Goal: Task Accomplishment & Management: Complete application form

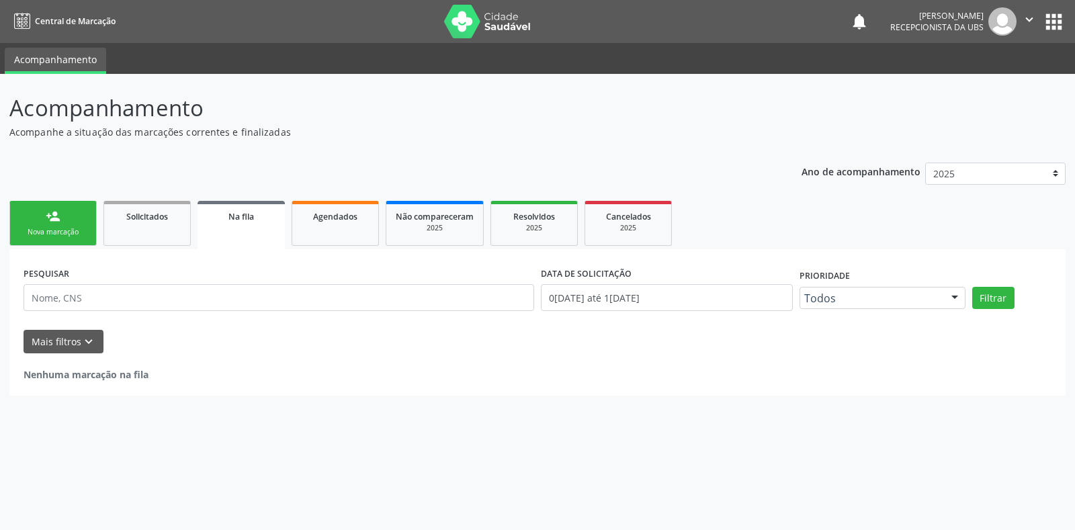
click at [64, 220] on link "person_add Nova marcação" at bounding box center [52, 223] width 87 height 45
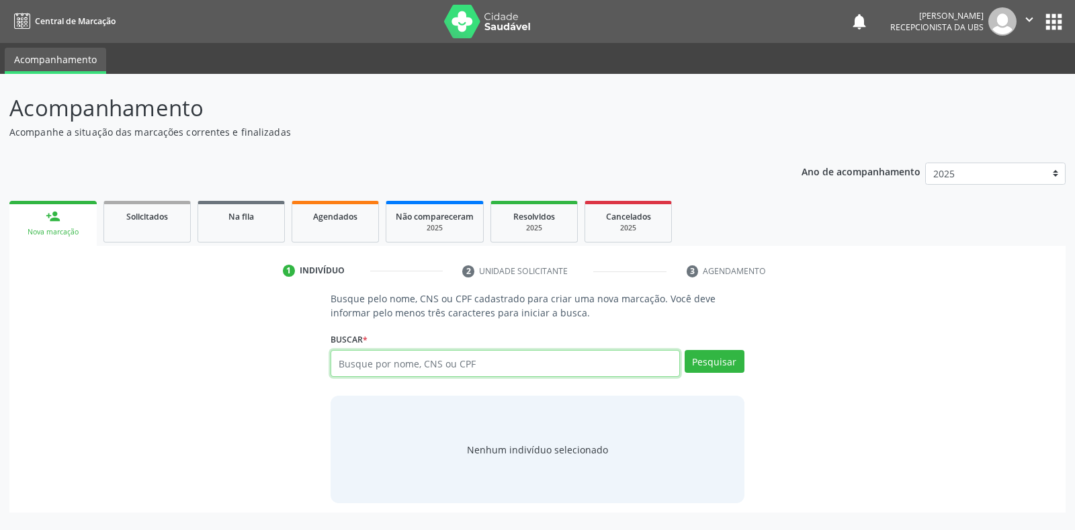
click at [438, 370] on input "text" at bounding box center [505, 363] width 349 height 27
click at [440, 365] on input "text" at bounding box center [505, 363] width 349 height 27
click at [447, 357] on input "text" at bounding box center [505, 363] width 349 height 27
paste input "708201620486049"
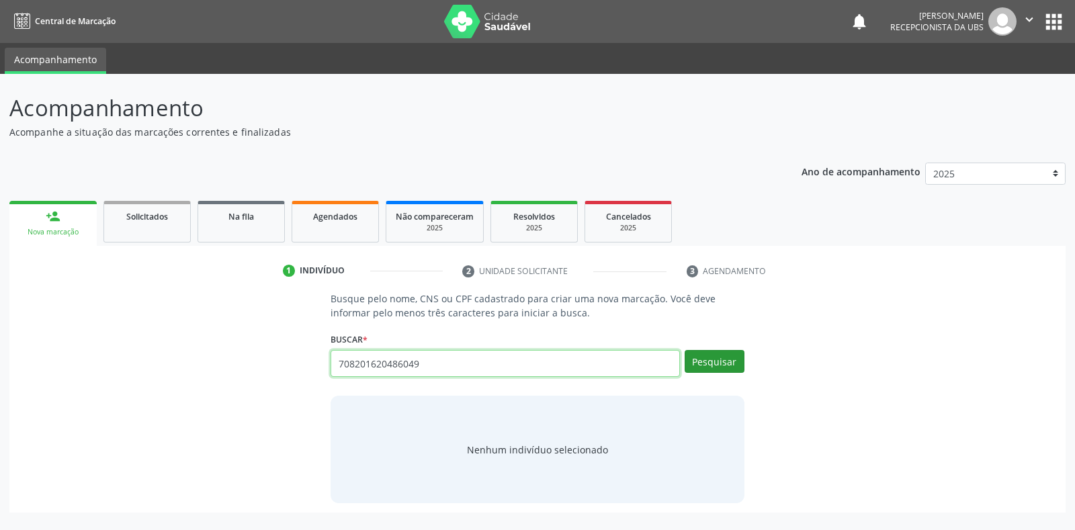
type input "708201620486049"
click at [699, 360] on button "Pesquisar" at bounding box center [715, 361] width 60 height 23
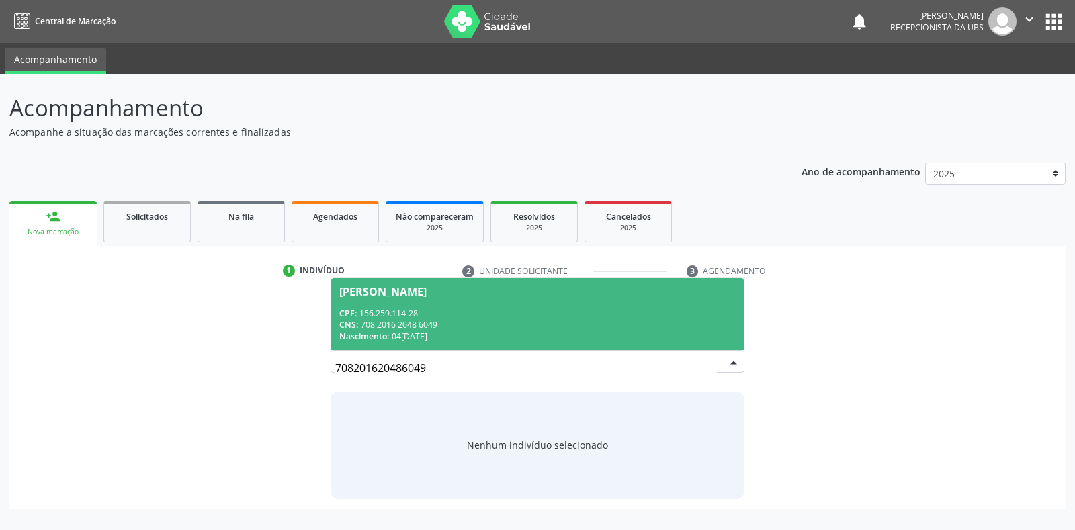
click at [384, 316] on div "CPF: 156.259.114-28" at bounding box center [537, 313] width 396 height 11
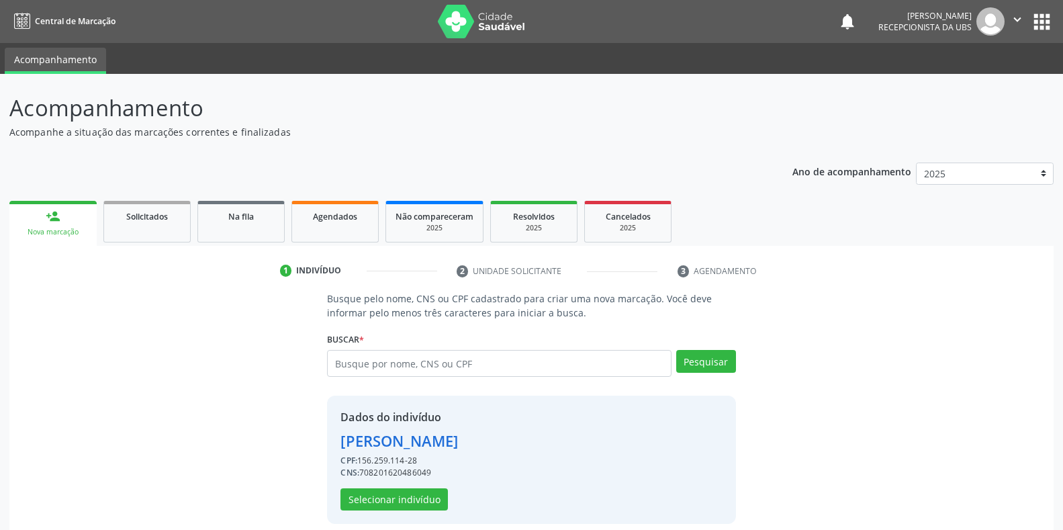
scroll to position [13, 0]
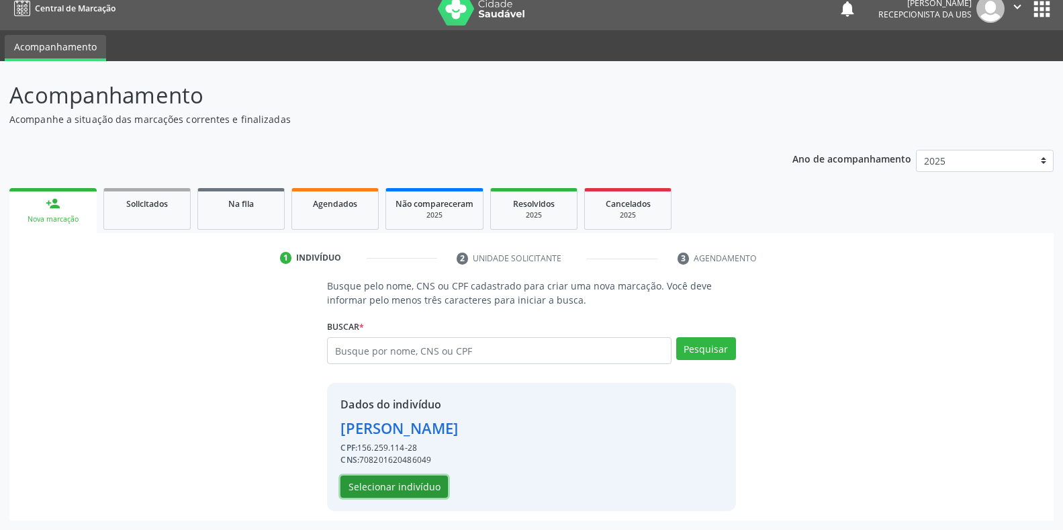
click at [382, 487] on button "Selecionar indivíduo" at bounding box center [394, 487] width 107 height 23
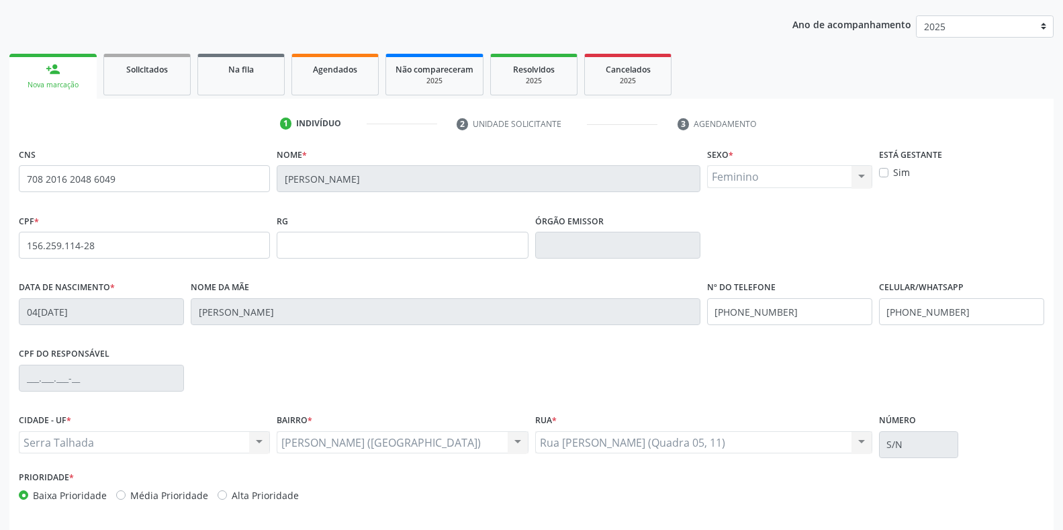
scroll to position [198, 0]
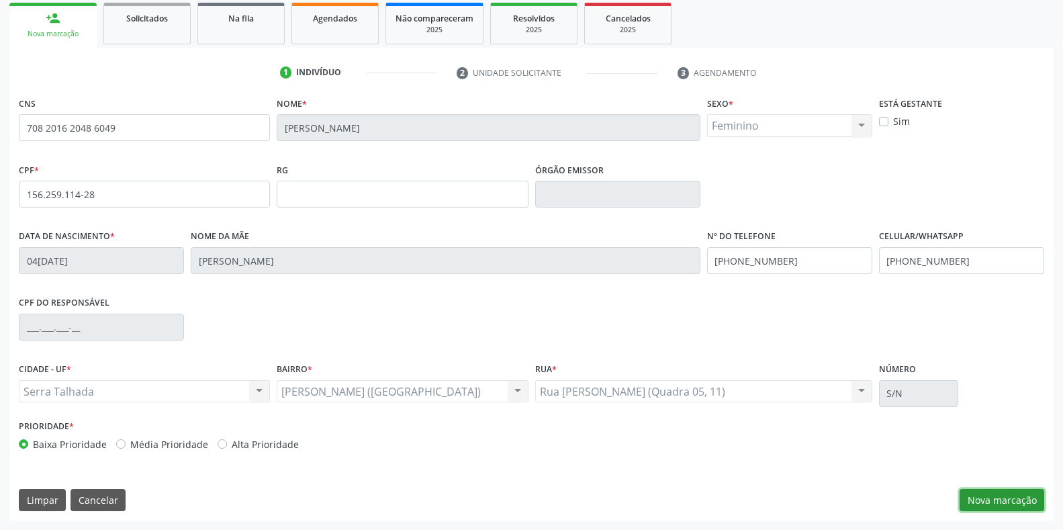
click at [981, 505] on button "Nova marcação" at bounding box center [1002, 500] width 85 height 23
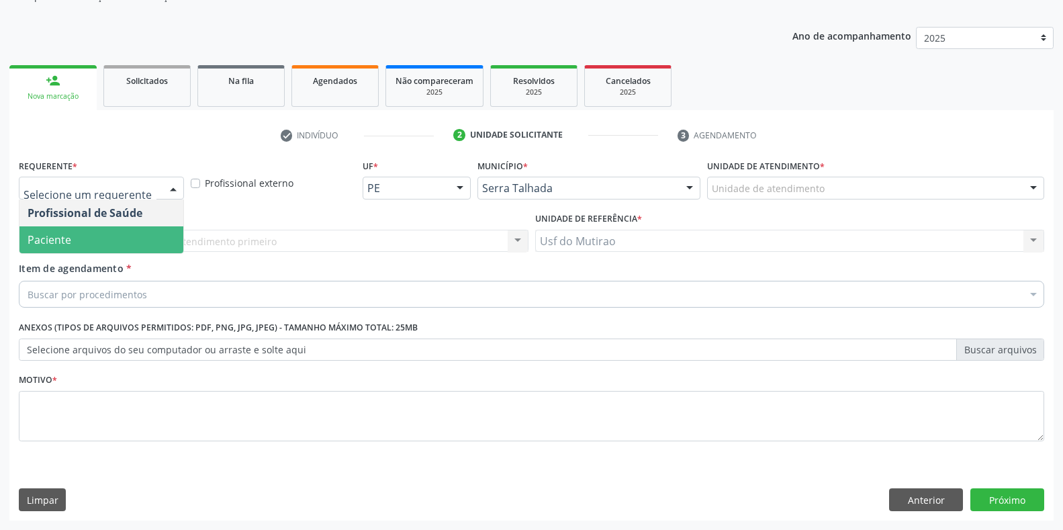
click at [74, 247] on span "Paciente" at bounding box center [101, 239] width 164 height 27
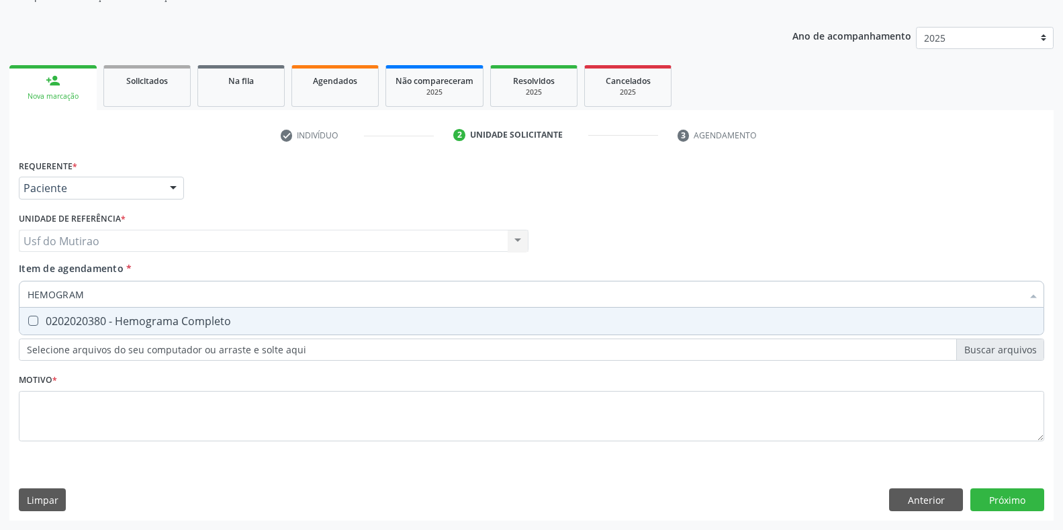
type input "HEMOGRAMA"
click at [54, 327] on div "0202020380 - Hemograma Completo" at bounding box center [532, 321] width 1008 height 11
checkbox Completo "true"
drag, startPoint x: 106, startPoint y: 302, endPoint x: 3, endPoint y: 298, distance: 102.9
click at [3, 298] on div "Acompanhamento Acompanhe a situação das marcações correntes e finalizadas Relat…" at bounding box center [531, 234] width 1063 height 592
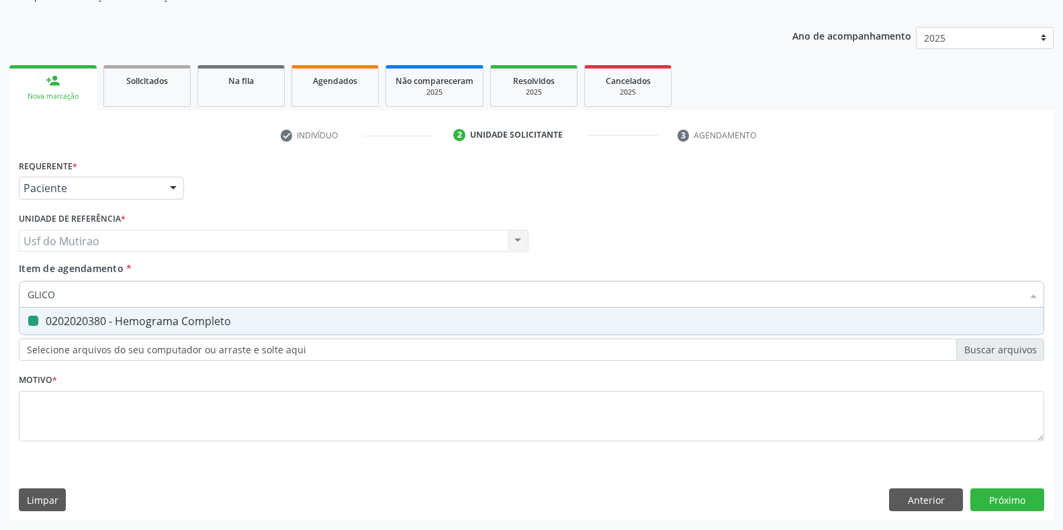
type input "GLICOS"
checkbox Completo "false"
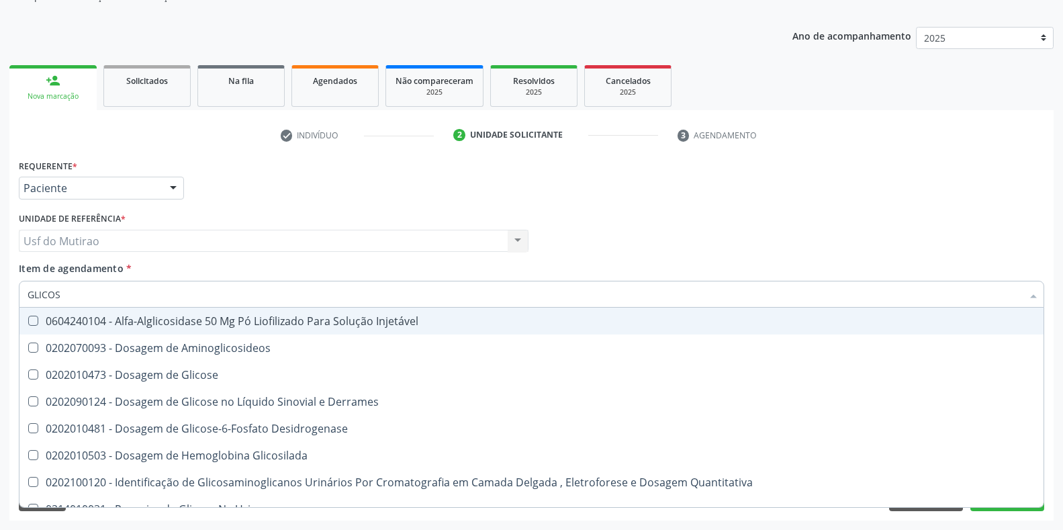
type input "GLICOSE"
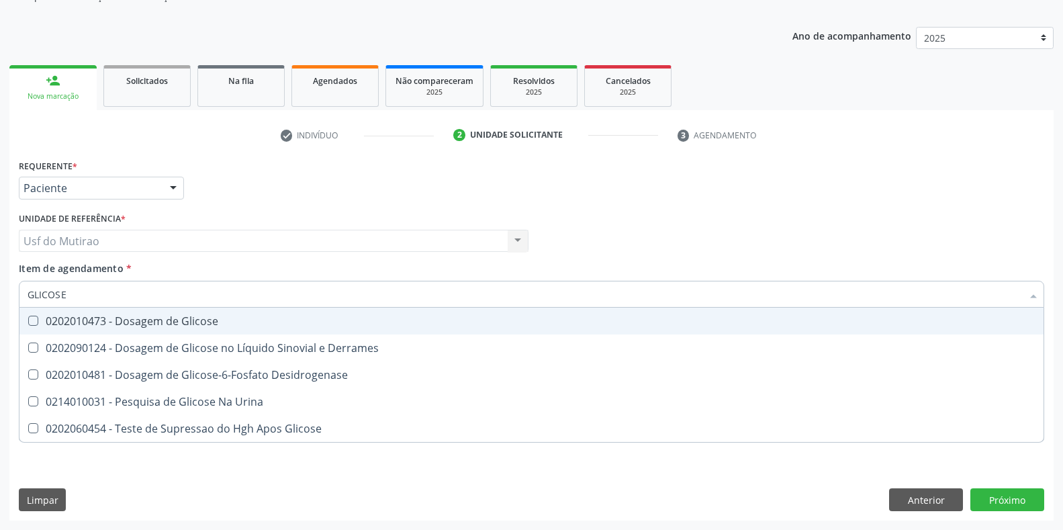
click at [114, 322] on div "0202010473 - Dosagem de Glicose" at bounding box center [532, 321] width 1008 height 11
checkbox Glicose "true"
drag, startPoint x: 128, startPoint y: 290, endPoint x: 0, endPoint y: 293, distance: 128.3
click at [0, 293] on div "Acompanhamento Acompanhe a situação das marcações correntes e finalizadas Relat…" at bounding box center [531, 234] width 1063 height 592
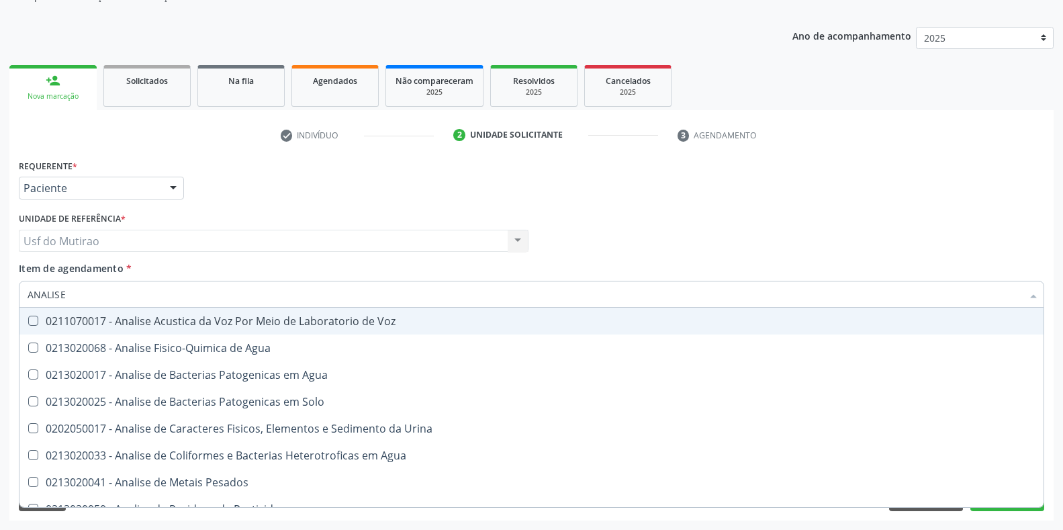
type input "ANALISE"
checkbox Voz "false"
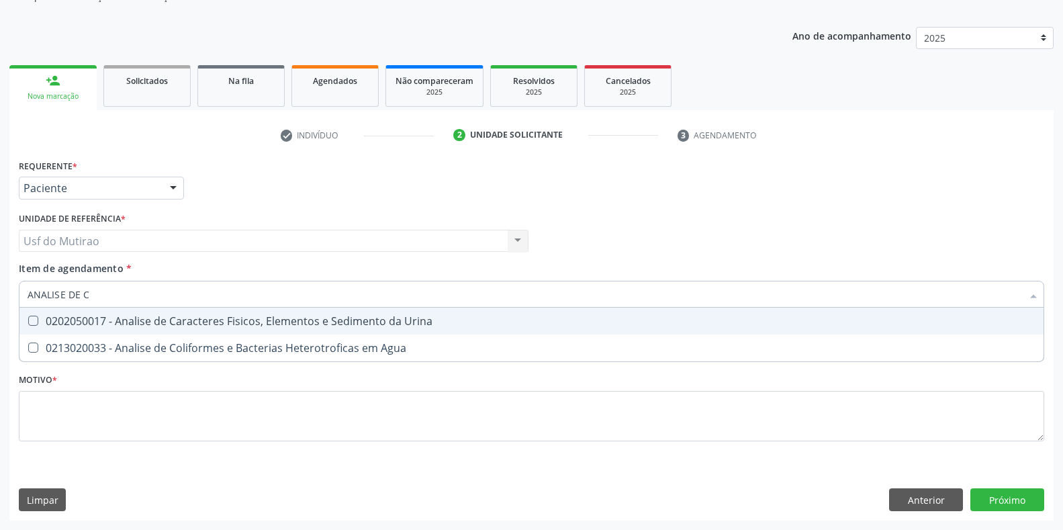
type input "ANALISE DE CA"
click at [271, 327] on div "0202050017 - Analise de Caracteres Fisicos, Elementos e Sedimento da Urina" at bounding box center [532, 321] width 1008 height 11
checkbox Urina "true"
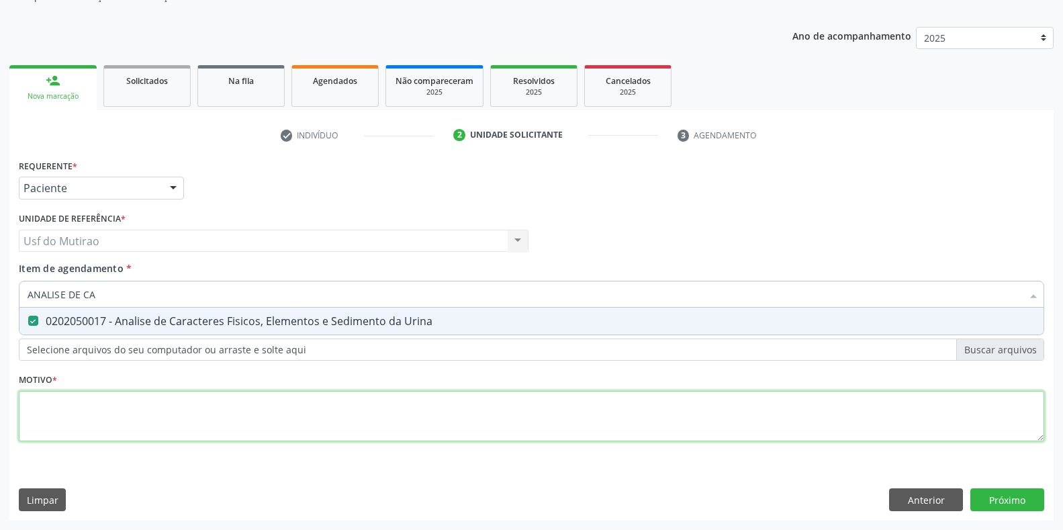
click at [257, 420] on div "Requerente * Paciente Profissional de Saúde Paciente Nenhum resultado encontrad…" at bounding box center [532, 308] width 1026 height 304
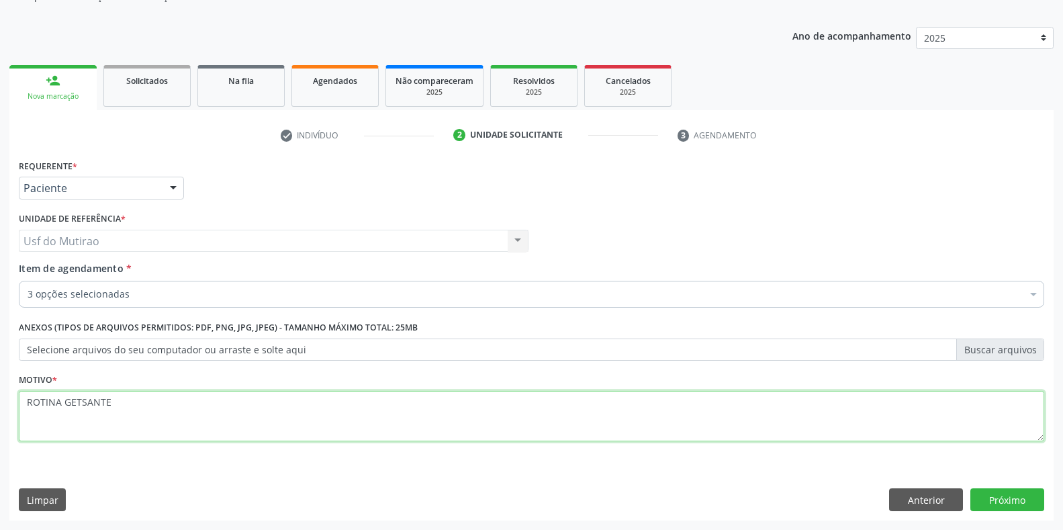
type textarea "ROTINA GETSANTE"
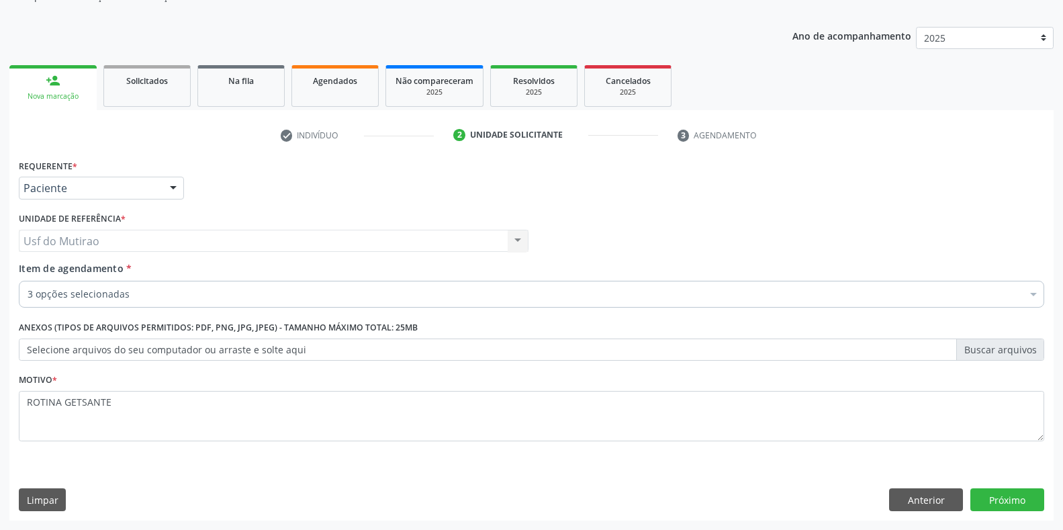
click at [883, 496] on div "Limpar Anterior Próximo" at bounding box center [532, 499] width 1026 height 23
click at [896, 496] on button "Anterior" at bounding box center [926, 499] width 74 height 23
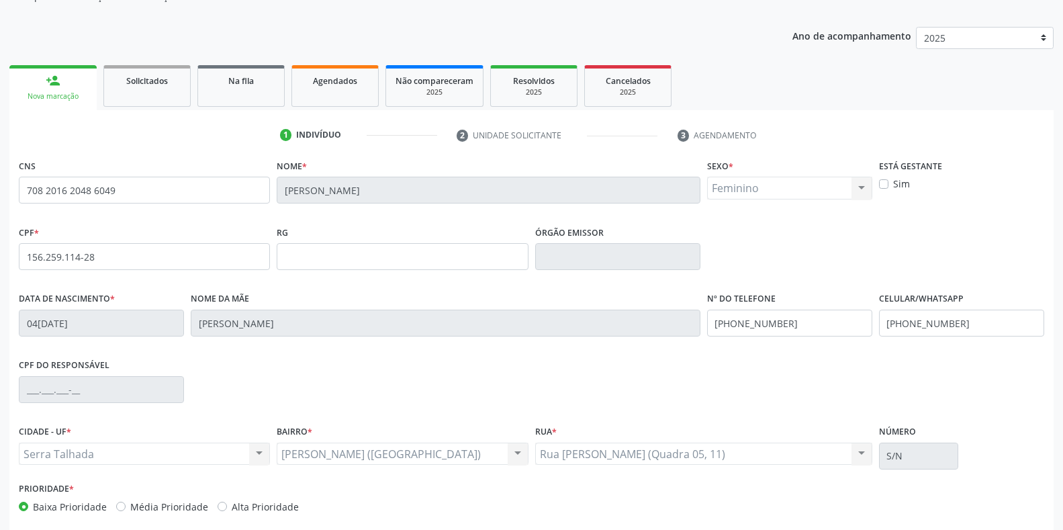
click at [899, 183] on label "Sim" at bounding box center [902, 184] width 17 height 14
click at [889, 183] on input "Sim" at bounding box center [883, 183] width 9 height 12
checkbox input "true"
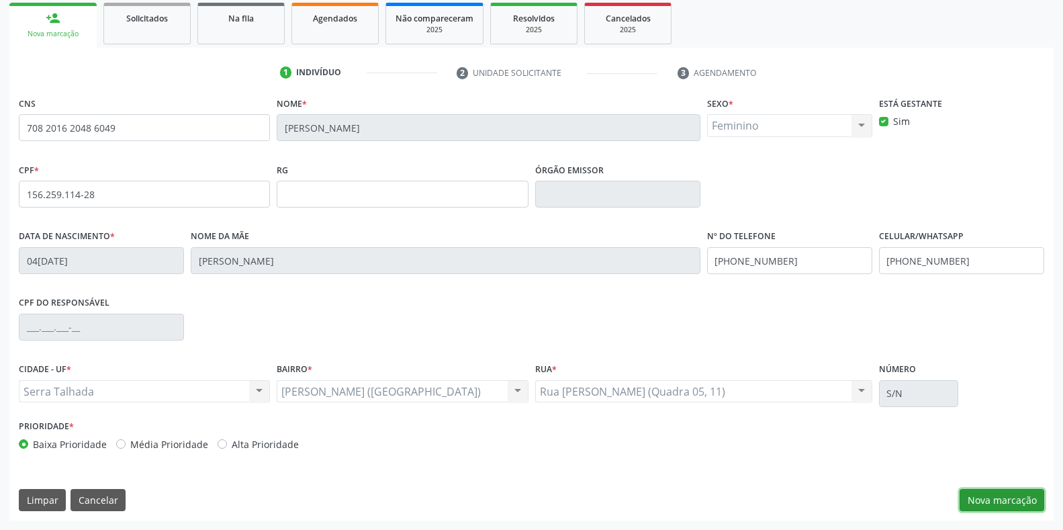
click at [1014, 500] on button "Nova marcação" at bounding box center [1002, 500] width 85 height 23
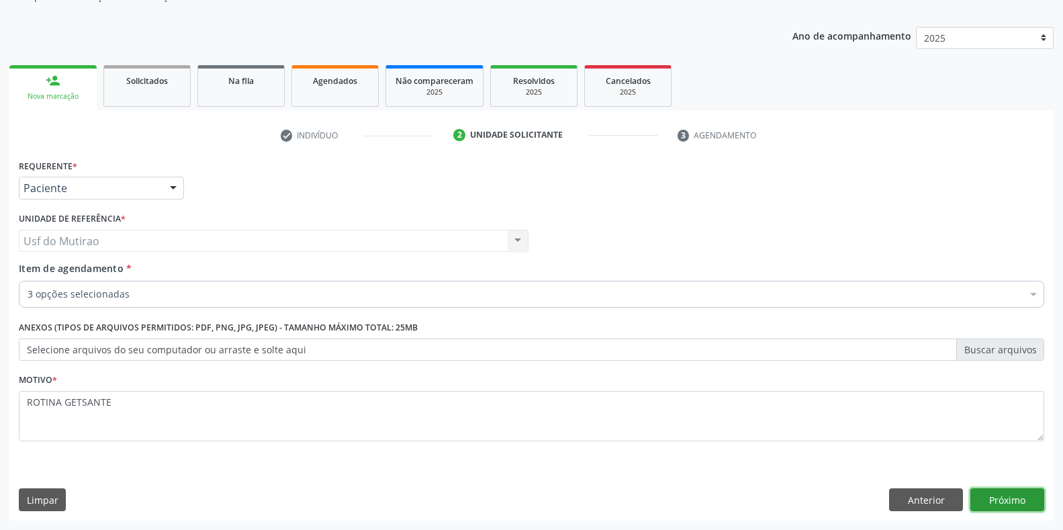
click at [1021, 502] on button "Próximo" at bounding box center [1008, 499] width 74 height 23
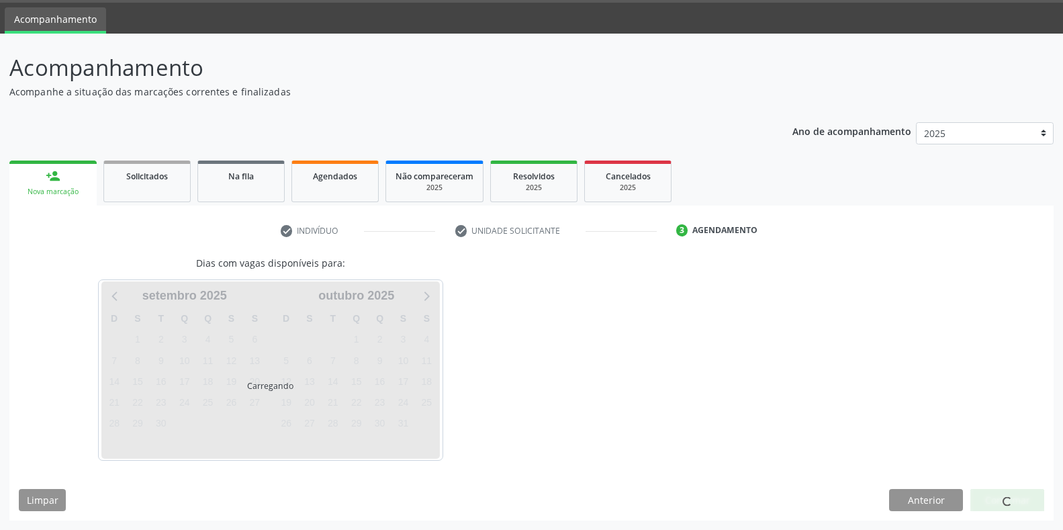
scroll to position [40, 0]
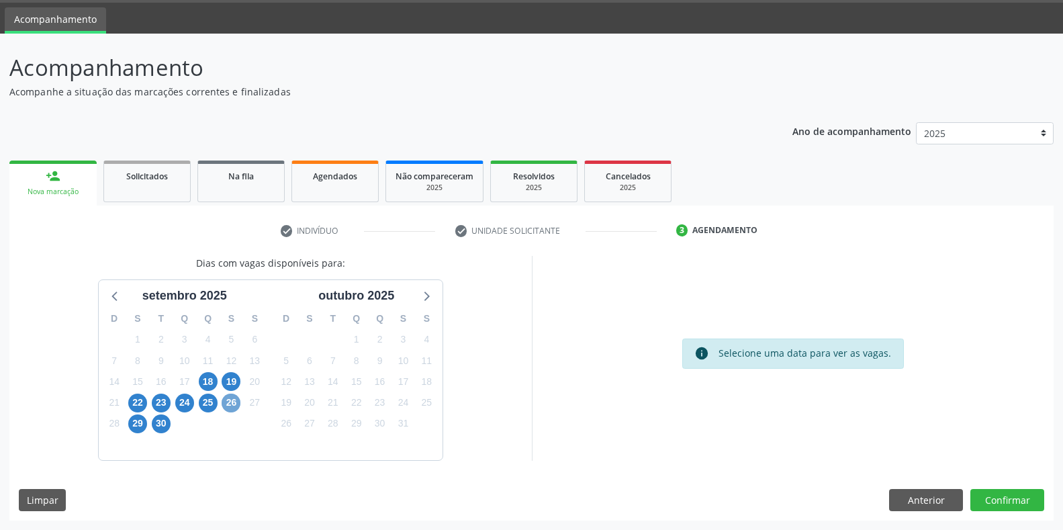
click at [227, 404] on span "26" at bounding box center [231, 403] width 19 height 19
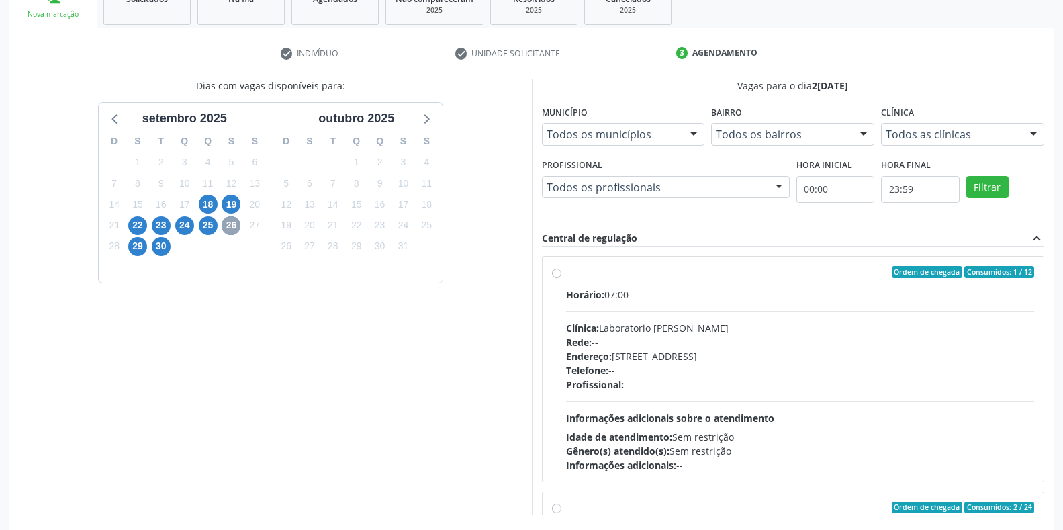
scroll to position [242, 0]
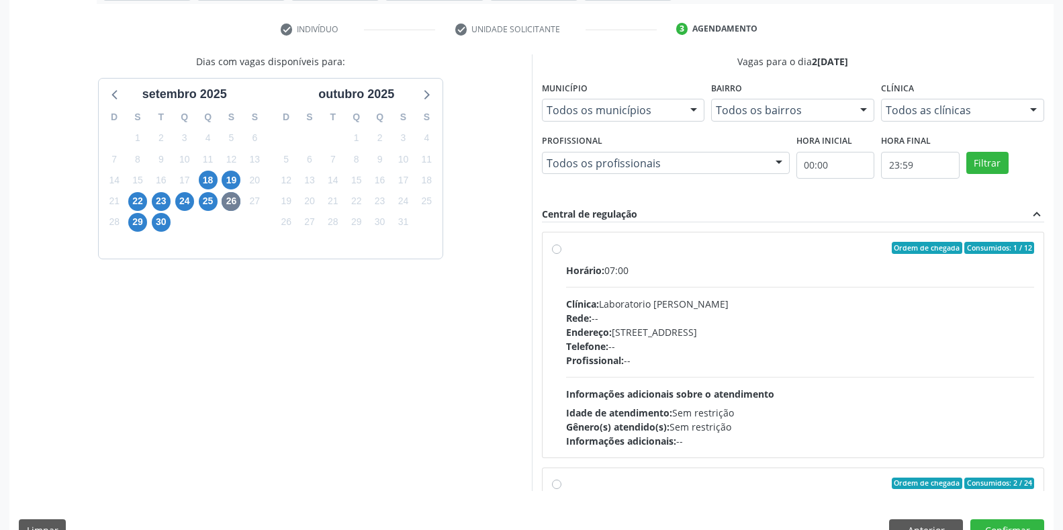
click at [686, 302] on div "Clínica: Laboratorio Jose Paulo Terto" at bounding box center [800, 304] width 469 height 14
click at [562, 254] on input "Ordem de chegada Consumidos: 1 / 12 Horário: 07:00 Clínica: Laboratorio Jose Pa…" at bounding box center [556, 248] width 9 height 12
radio input "true"
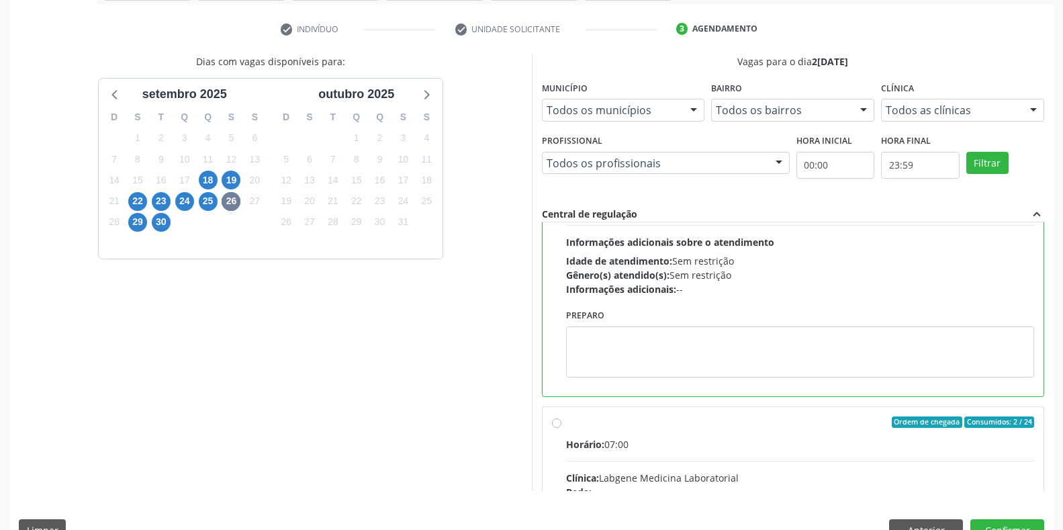
scroll to position [202, 0]
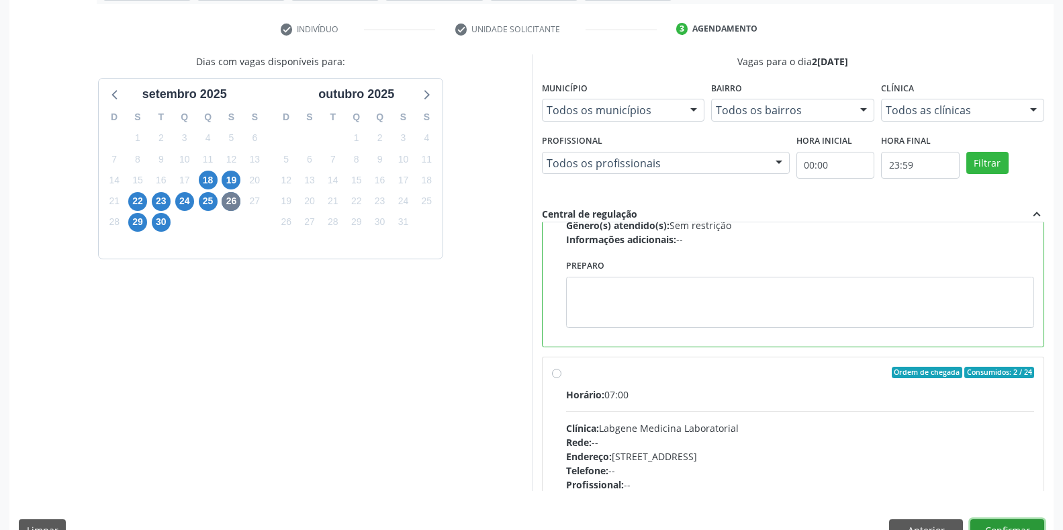
click at [1002, 525] on button "Confirmar" at bounding box center [1008, 530] width 74 height 23
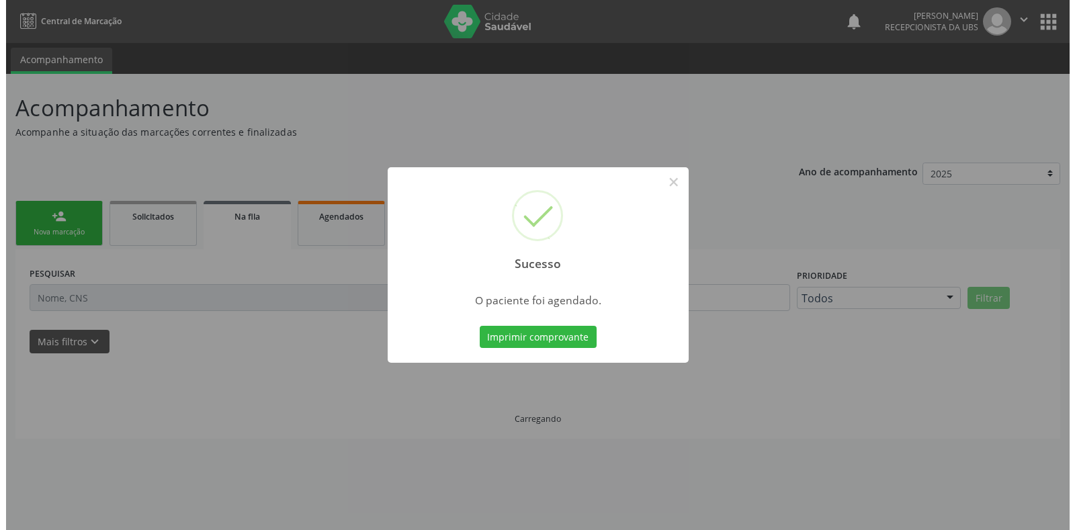
scroll to position [0, 0]
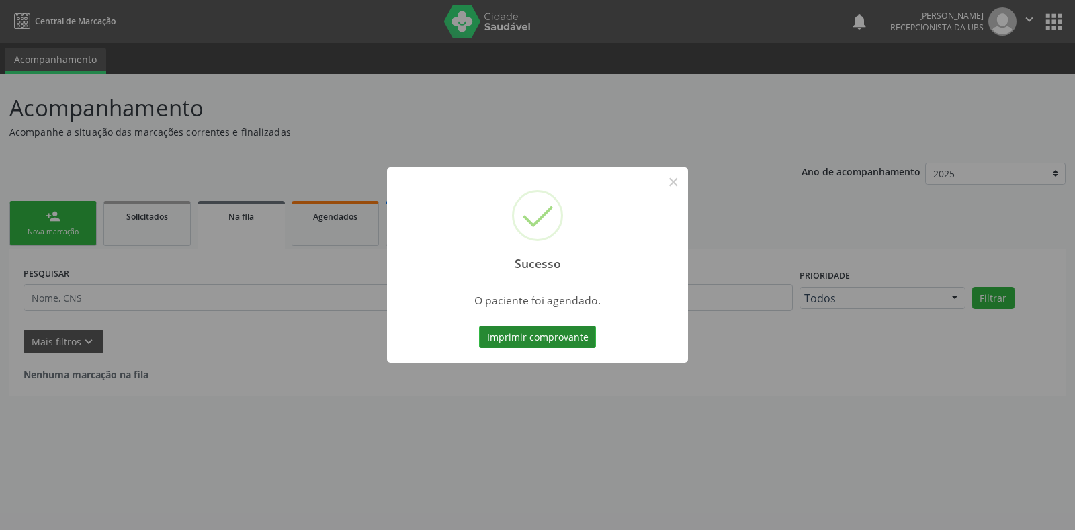
click at [570, 336] on button "Imprimir comprovante" at bounding box center [537, 337] width 117 height 23
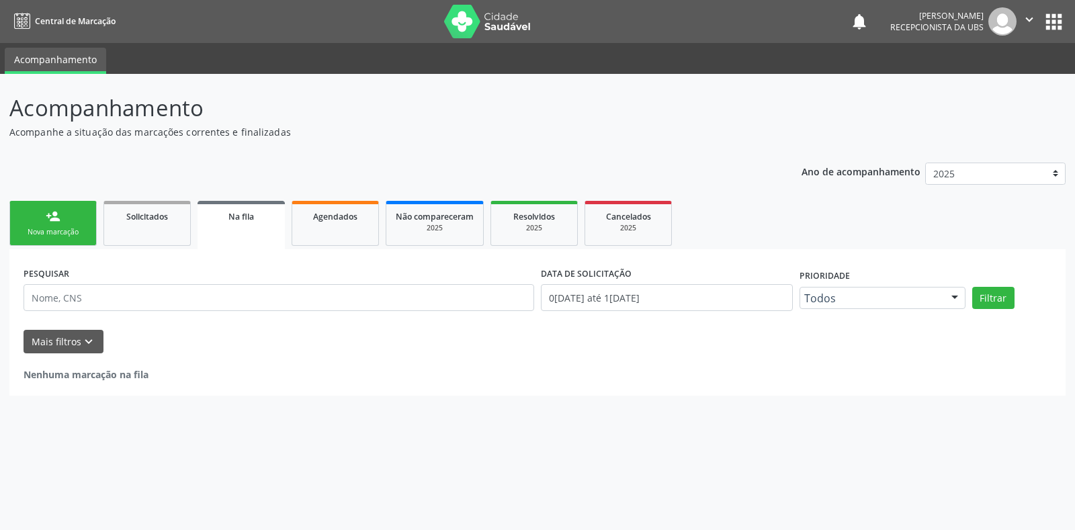
click at [46, 222] on div "Sucesso × O paciente foi agendado. Imprimir comprovante Cancel" at bounding box center [537, 265] width 1075 height 530
click at [62, 228] on div "Sucesso × O paciente foi agendado. Imprimir comprovante Cancel" at bounding box center [537, 265] width 1075 height 530
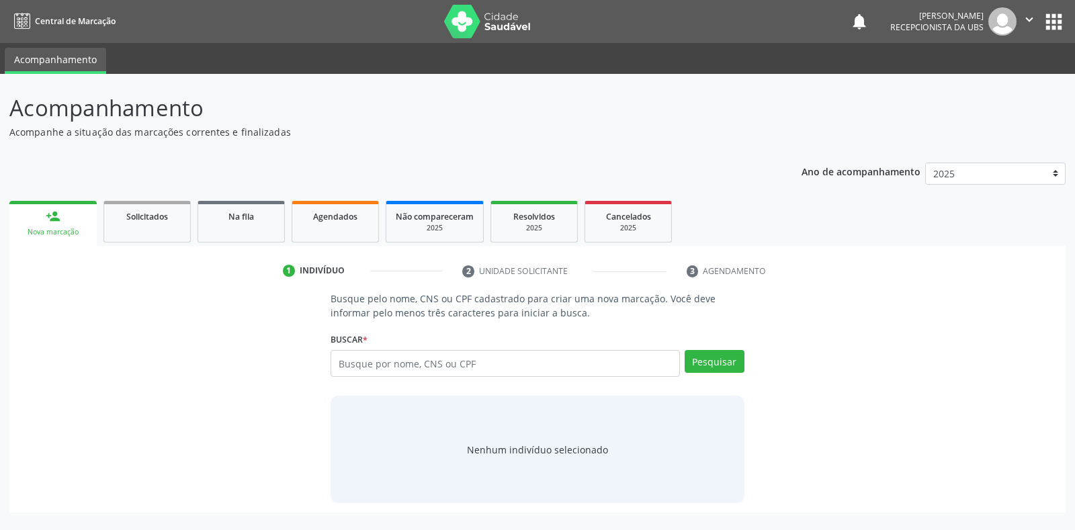
click at [468, 363] on input "text" at bounding box center [505, 363] width 349 height 27
click at [368, 367] on input "text" at bounding box center [505, 363] width 349 height 27
type input "708201620486049"
click at [725, 365] on button "Pesquisar" at bounding box center [715, 361] width 60 height 23
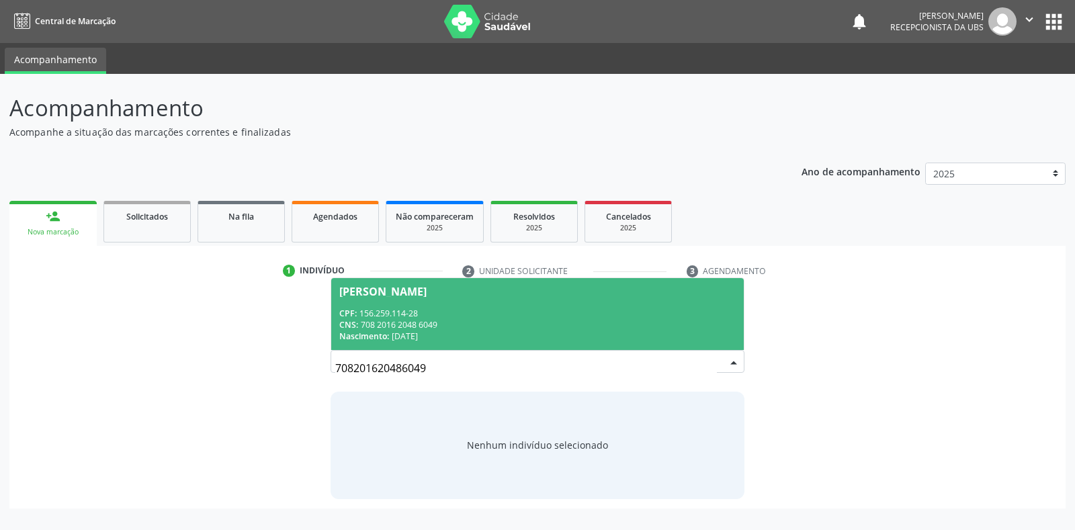
click at [429, 319] on div "CNS: 708 2016 2048 6049" at bounding box center [537, 324] width 396 height 11
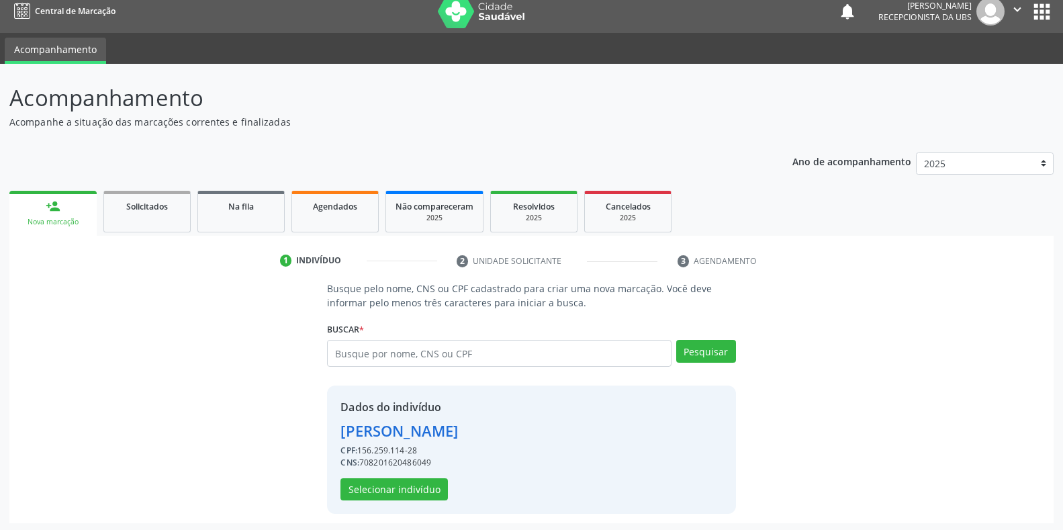
scroll to position [13, 0]
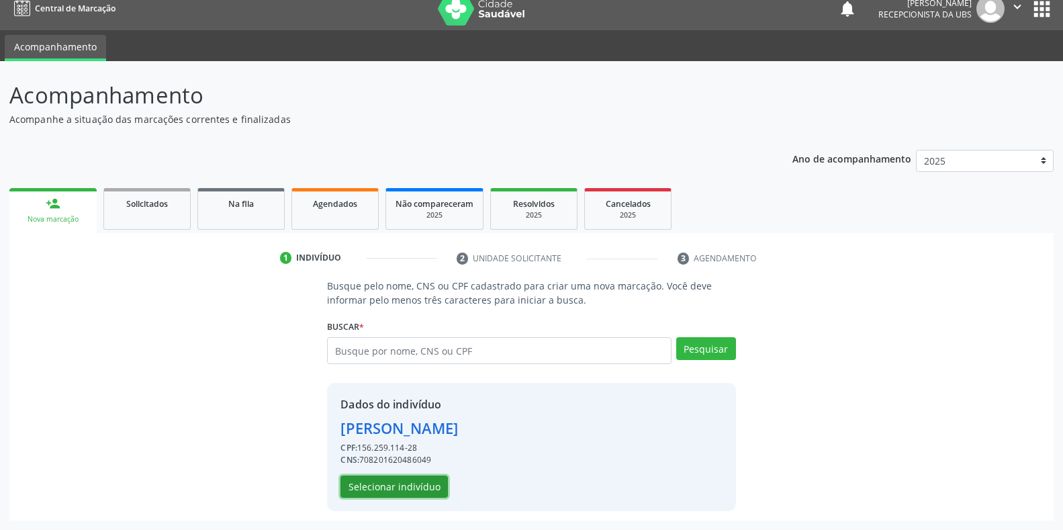
click at [425, 479] on button "Selecionar indivíduo" at bounding box center [394, 487] width 107 height 23
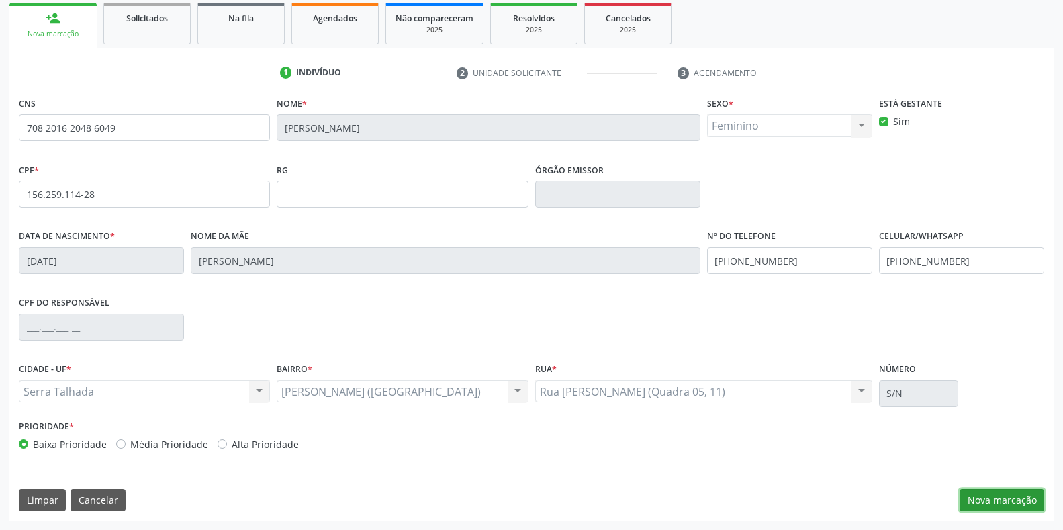
click at [982, 502] on button "Nova marcação" at bounding box center [1002, 500] width 85 height 23
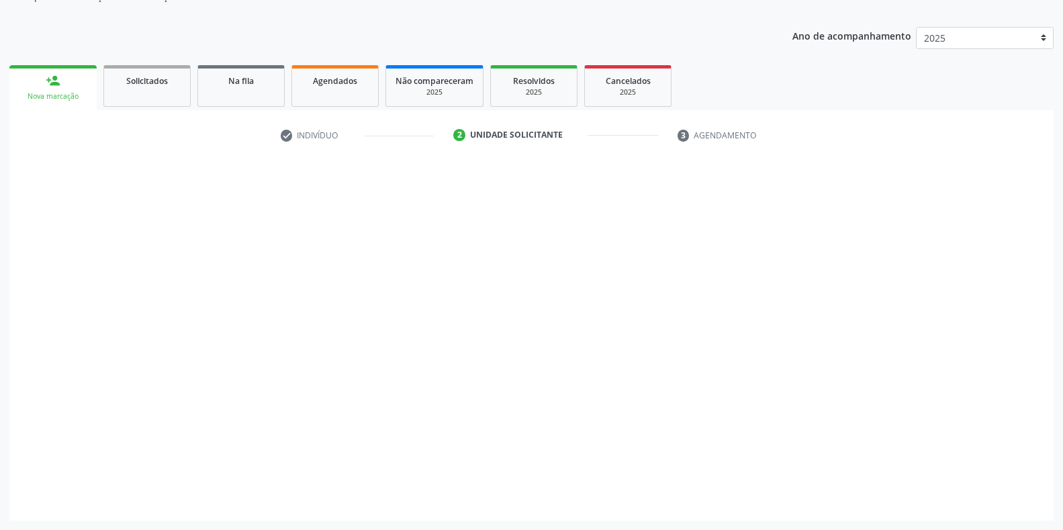
scroll to position [136, 0]
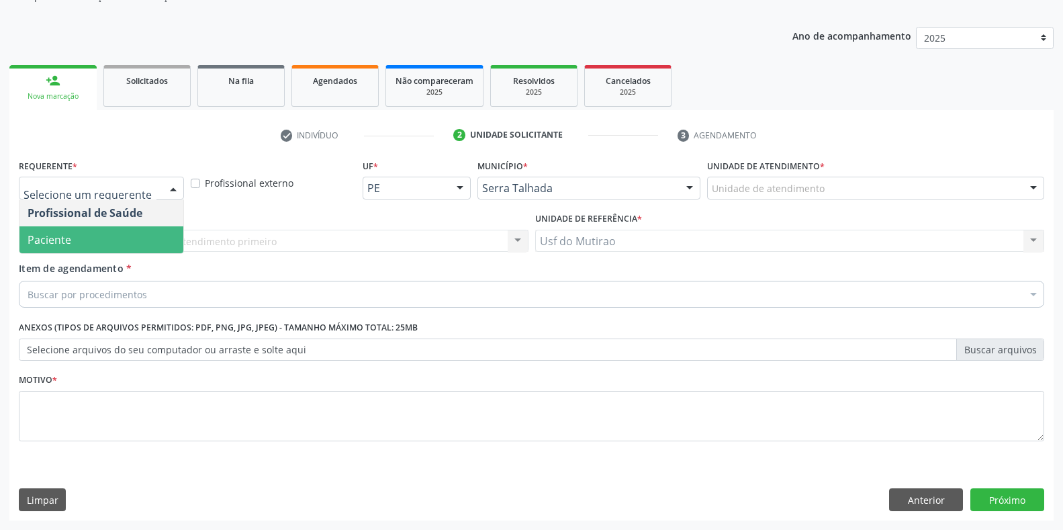
click at [89, 236] on span "Paciente" at bounding box center [101, 239] width 164 height 27
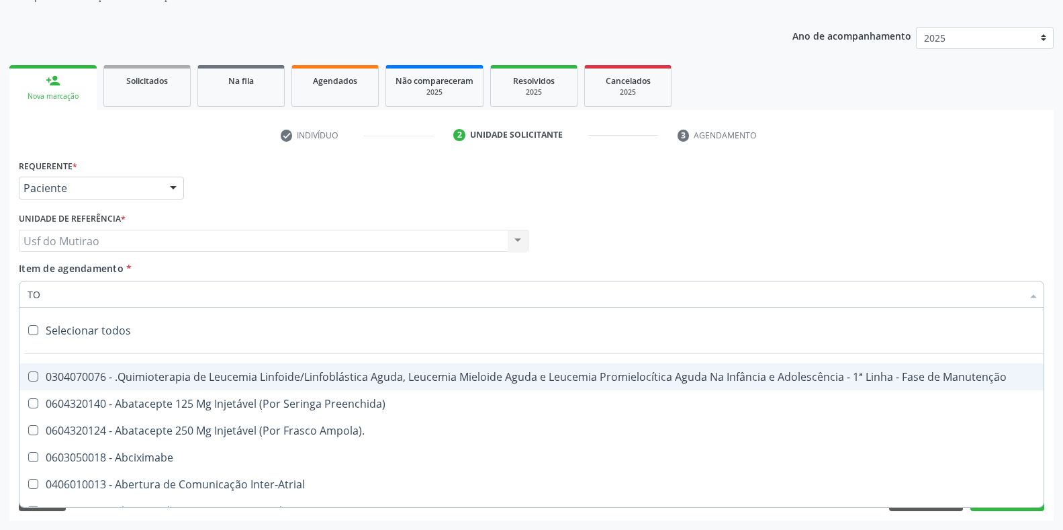
type input "TOX"
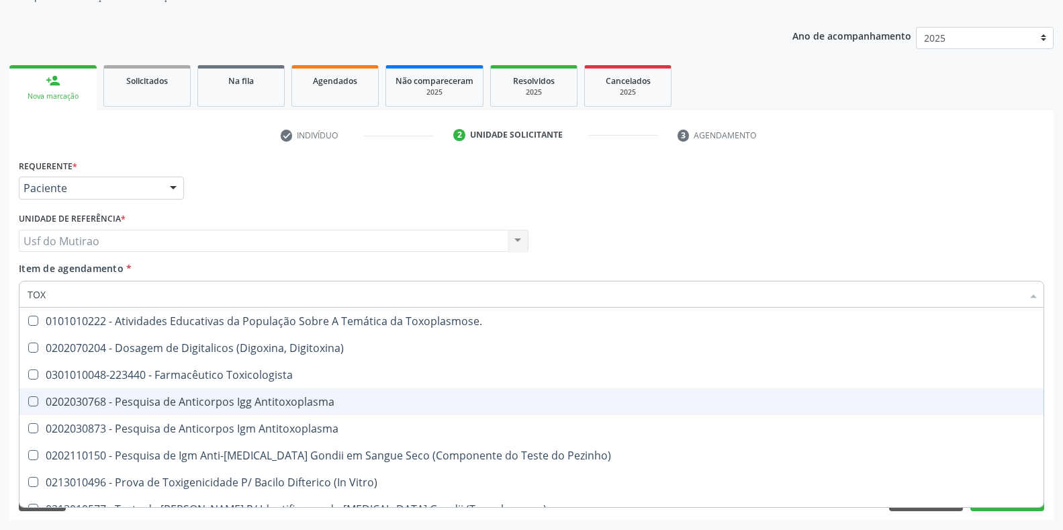
click at [140, 405] on div "0202030768 - Pesquisa de Anticorpos Igg Antitoxoplasma" at bounding box center [532, 401] width 1008 height 11
checkbox Antitoxoplasma "true"
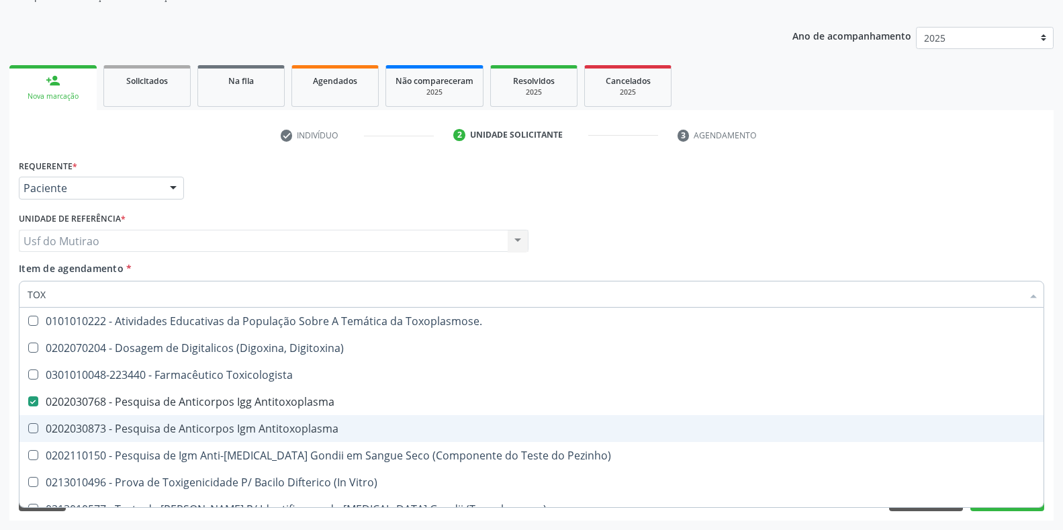
click at [140, 423] on div "0202030873 - Pesquisa de Anticorpos Igm Antitoxoplasma" at bounding box center [532, 428] width 1008 height 11
checkbox Antitoxoplasma "true"
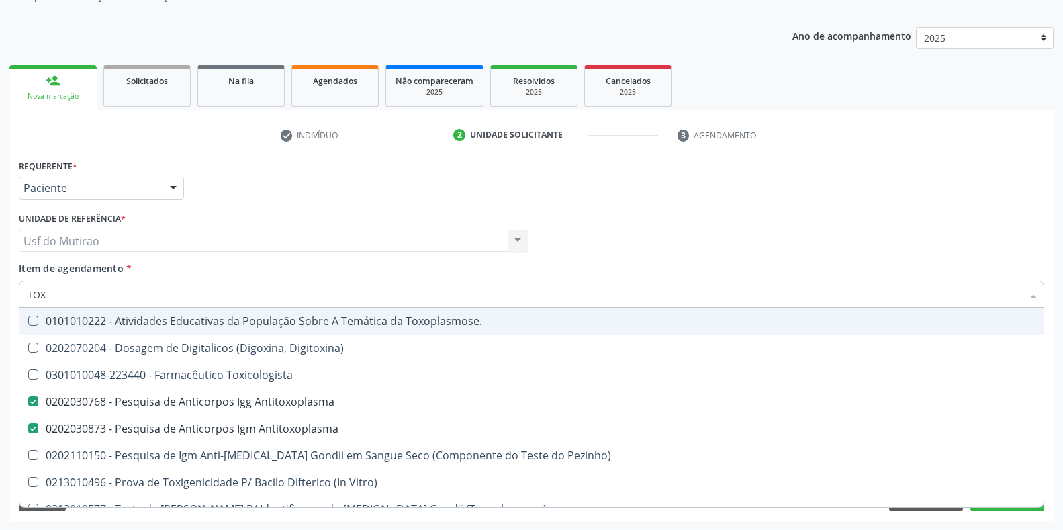
drag, startPoint x: 130, startPoint y: 298, endPoint x: 9, endPoint y: 283, distance: 122.6
click at [9, 283] on div "Acompanhamento Acompanhe a situação das marcações correntes e finalizadas Relat…" at bounding box center [531, 234] width 1063 height 592
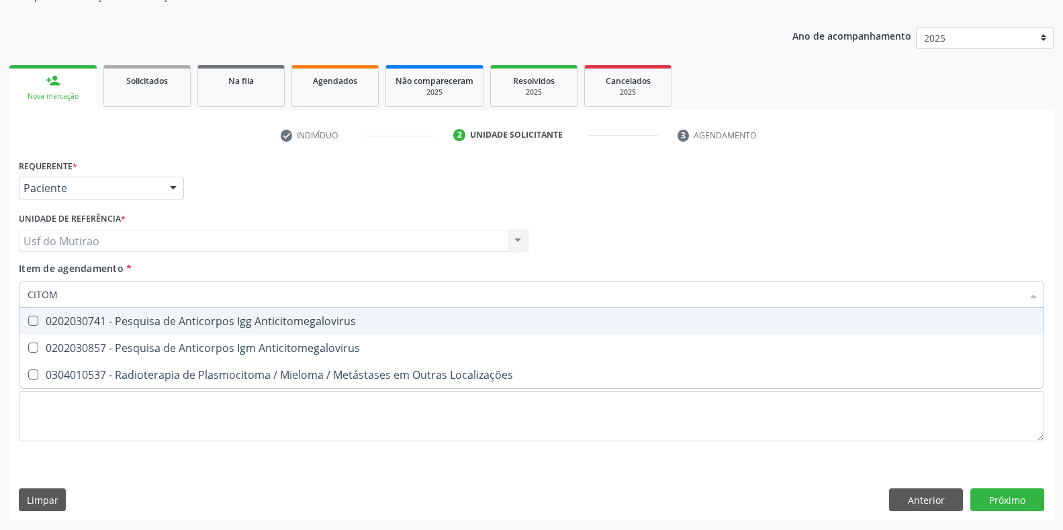
type input "CITOME"
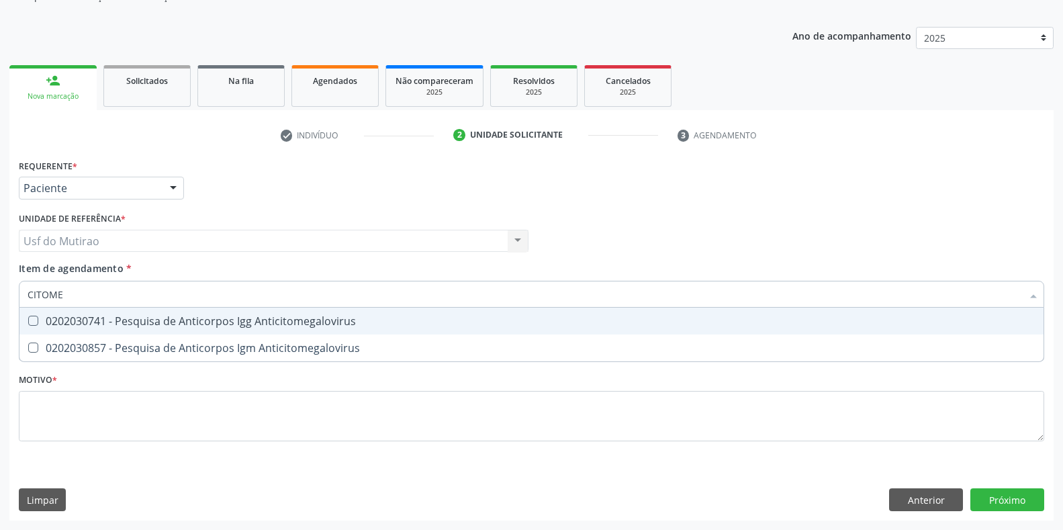
click at [101, 327] on div "0202030741 - Pesquisa de Anticorpos Igg Anticitomegalovirus" at bounding box center [532, 321] width 1008 height 11
checkbox Anticitomegalovirus "true"
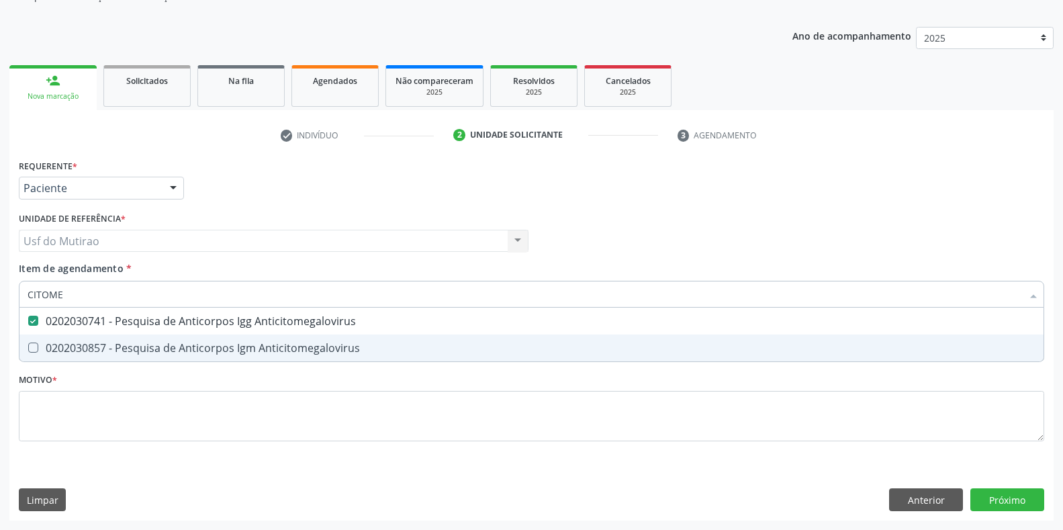
click at [99, 347] on div "0202030857 - Pesquisa de Anticorpos Igm Anticitomegalovirus" at bounding box center [532, 348] width 1008 height 11
checkbox Anticitomegalovirus "true"
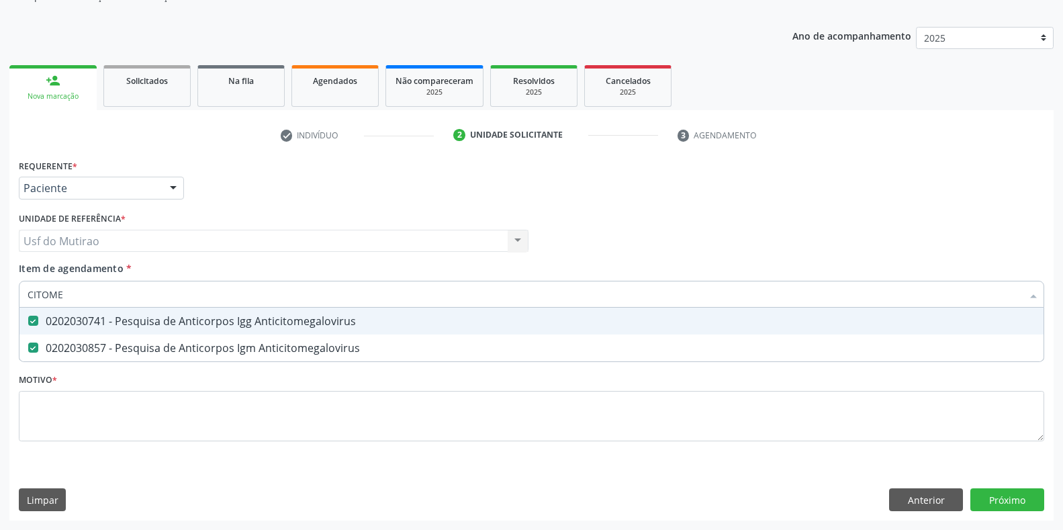
drag, startPoint x: 128, startPoint y: 288, endPoint x: 0, endPoint y: 291, distance: 127.7
click at [0, 291] on div "Acompanhamento Acompanhe a situação das marcações correntes e finalizadas Relat…" at bounding box center [531, 234] width 1063 height 592
type input "CULTUR"
checkbox Anticitomegalovirus "false"
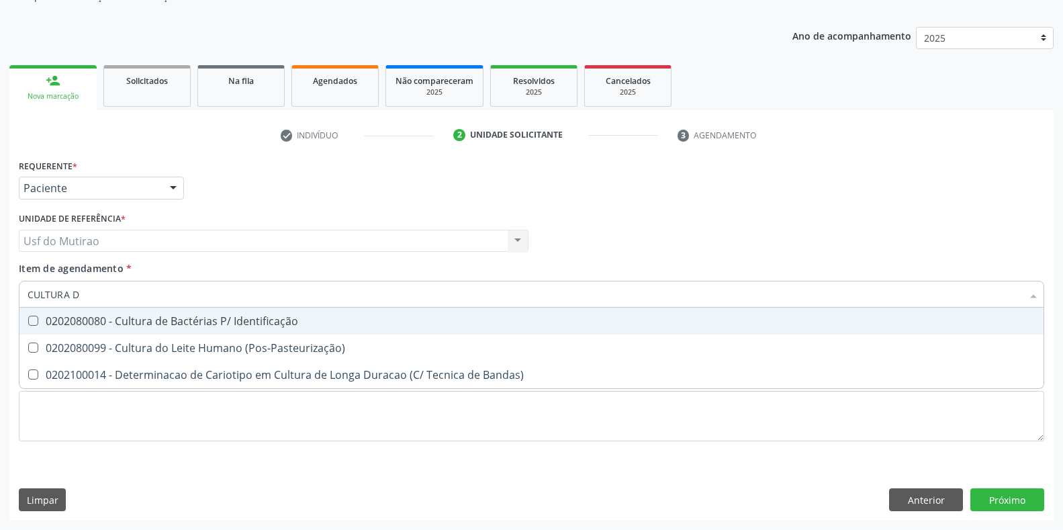
type input "CULTURA DE"
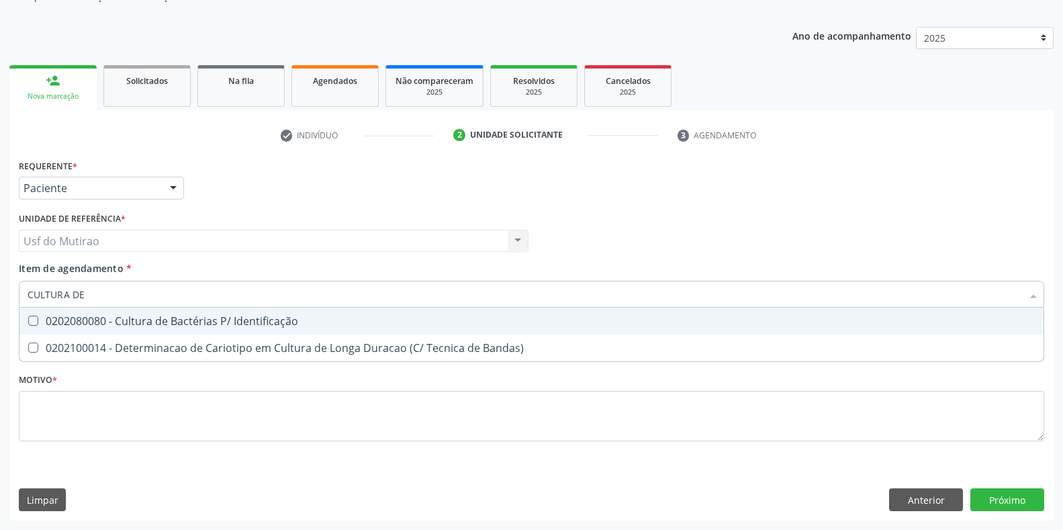
click at [326, 325] on div "0202080080 - Cultura de Bactérias P/ Identificação" at bounding box center [532, 321] width 1008 height 11
checkbox Identificação "true"
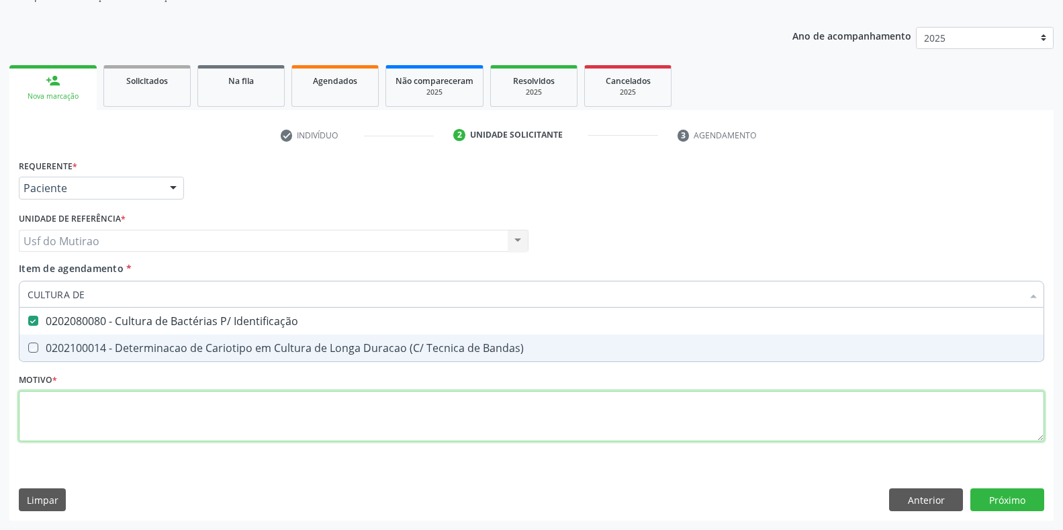
click at [323, 408] on div "Requerente * Paciente Profissional de Saúde Paciente Nenhum resultado encontrad…" at bounding box center [532, 308] width 1026 height 304
type textarea "."
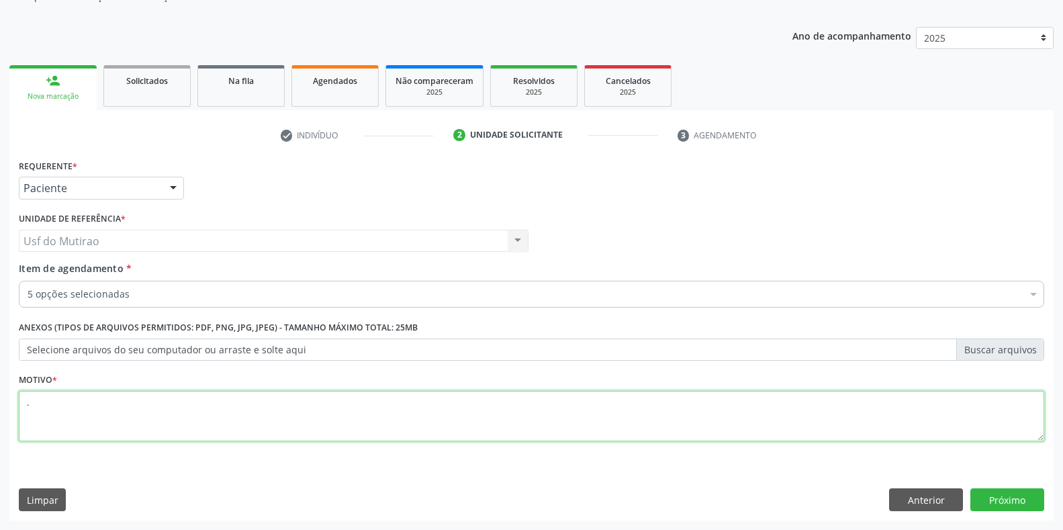
checkbox Antitoxoplasma "true"
type textarea "."
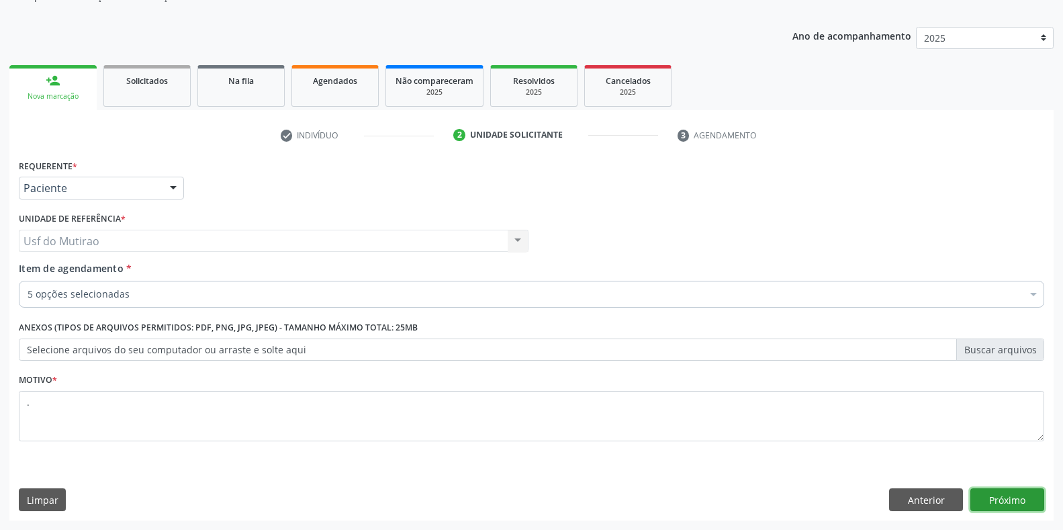
click at [1012, 496] on button "Próximo" at bounding box center [1008, 499] width 74 height 23
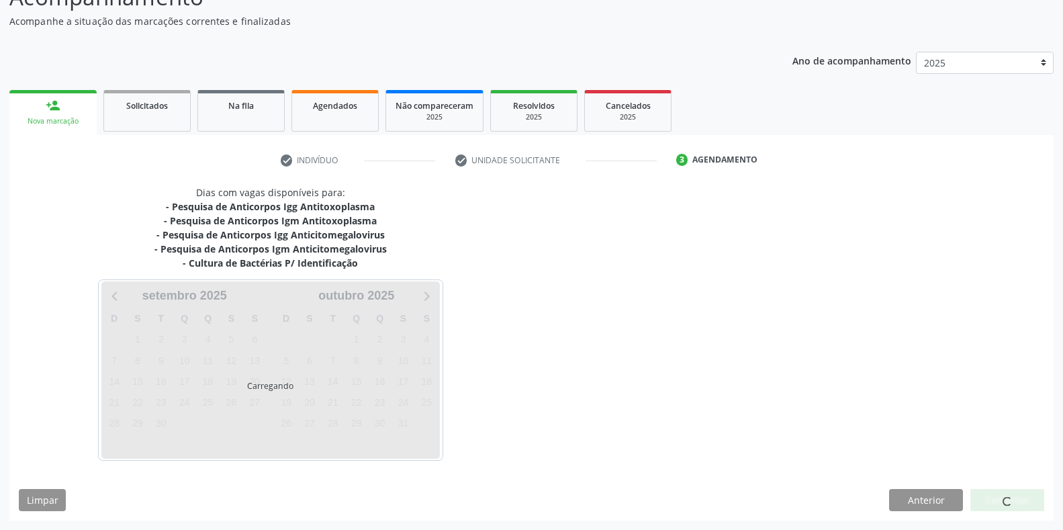
scroll to position [111, 0]
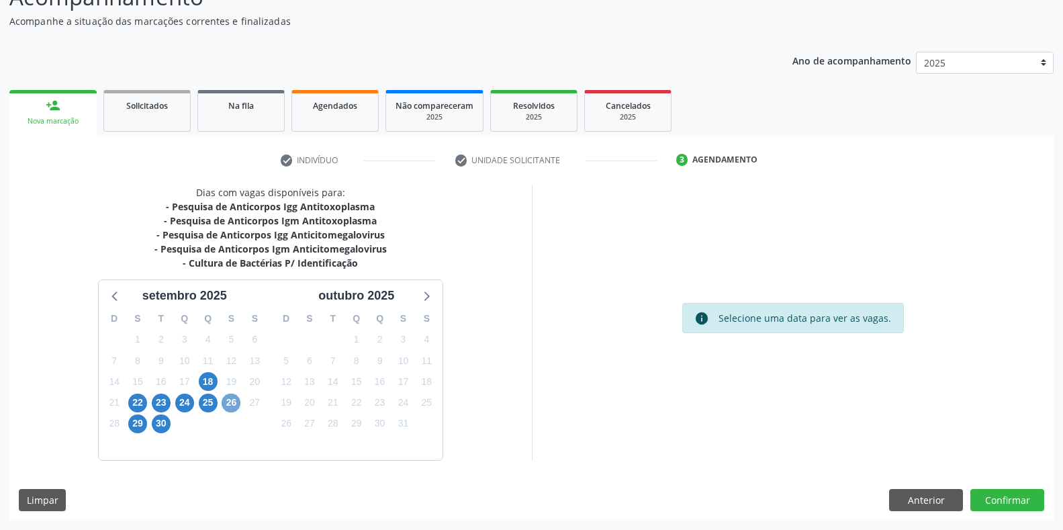
click at [231, 405] on span "26" at bounding box center [231, 403] width 19 height 19
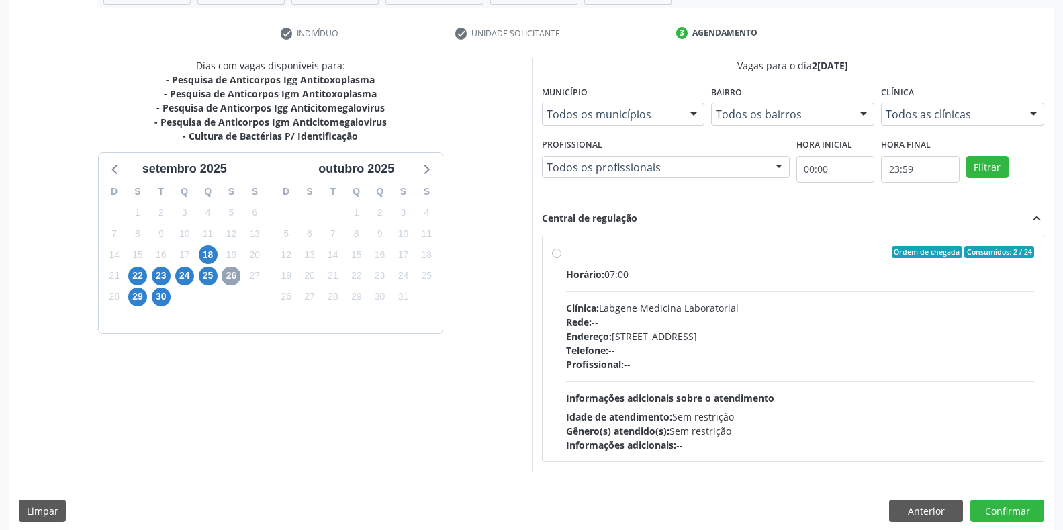
scroll to position [249, 0]
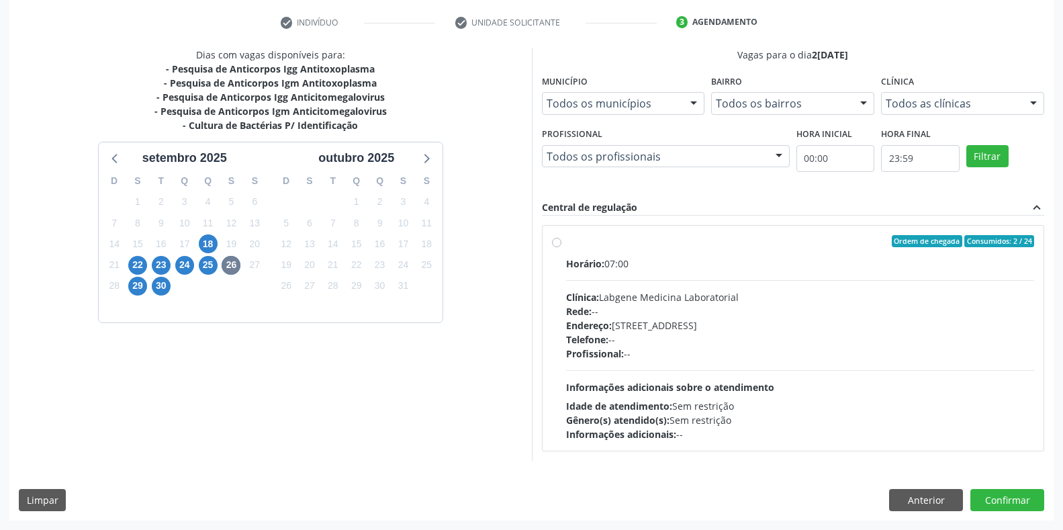
click at [688, 286] on div "Horário: 07:00 Clínica: Labgene Medicina Laboratorial Rede: -- Endereço: [STREE…" at bounding box center [800, 349] width 469 height 185
click at [562, 247] on input "Ordem de chegada Consumidos: 2 / 24 Horário: 07:00 Clínica: Labgene Medicina La…" at bounding box center [556, 241] width 9 height 12
radio input "true"
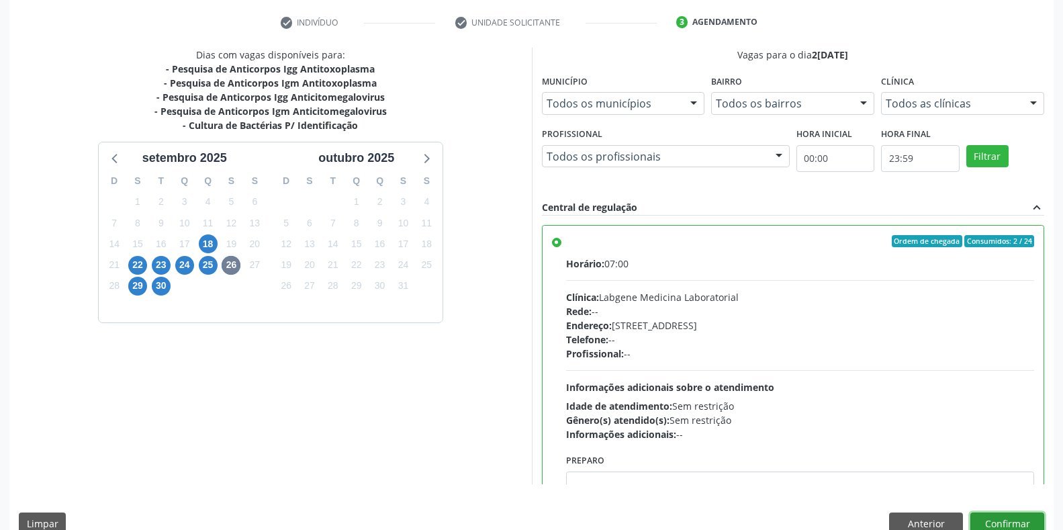
click at [999, 520] on button "Confirmar" at bounding box center [1008, 524] width 74 height 23
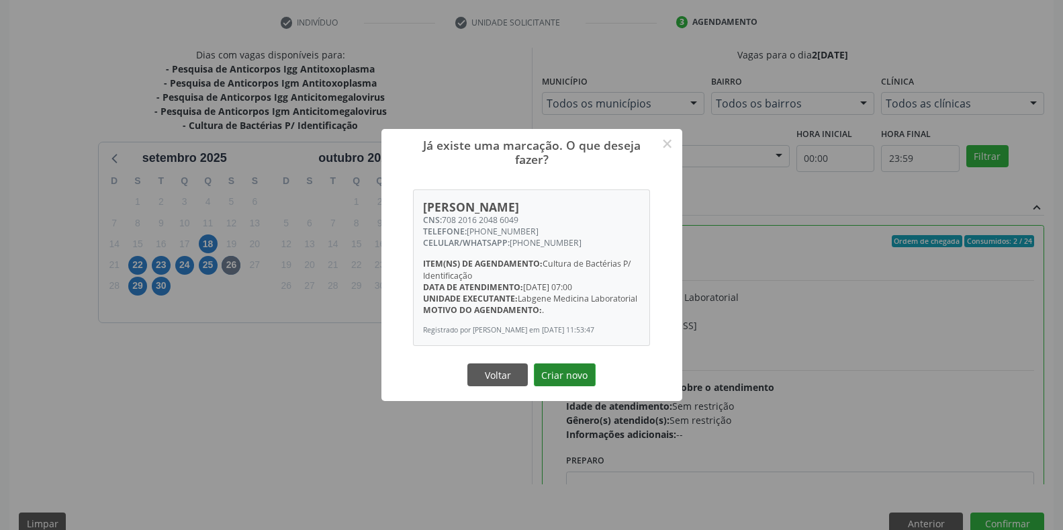
click at [561, 382] on button "Criar novo" at bounding box center [565, 374] width 62 height 23
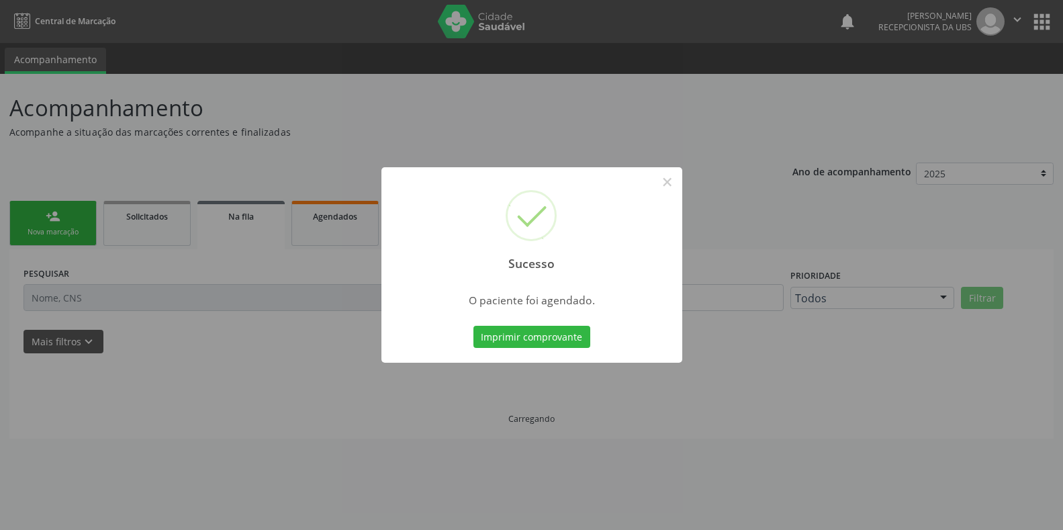
scroll to position [0, 0]
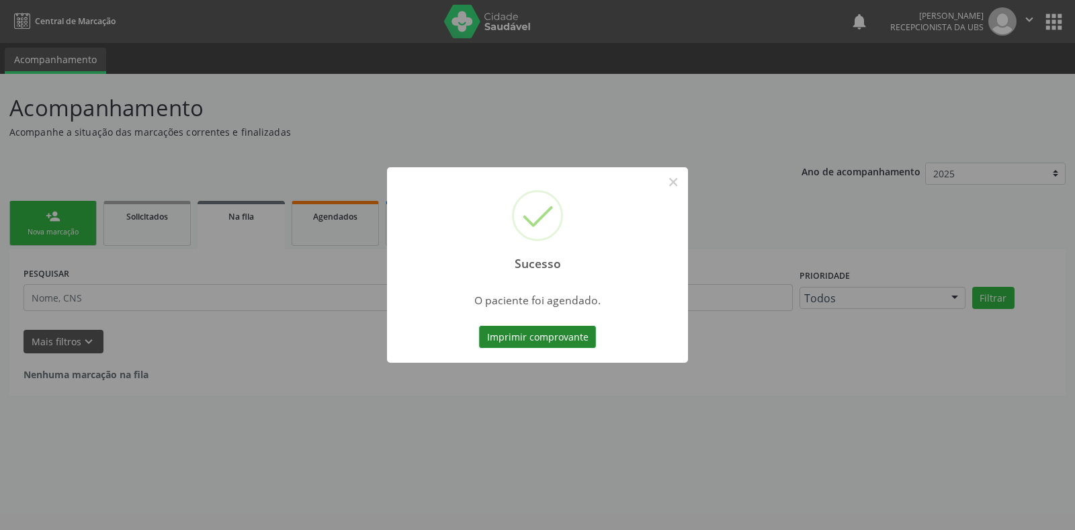
click at [566, 341] on button "Imprimir comprovante" at bounding box center [537, 337] width 117 height 23
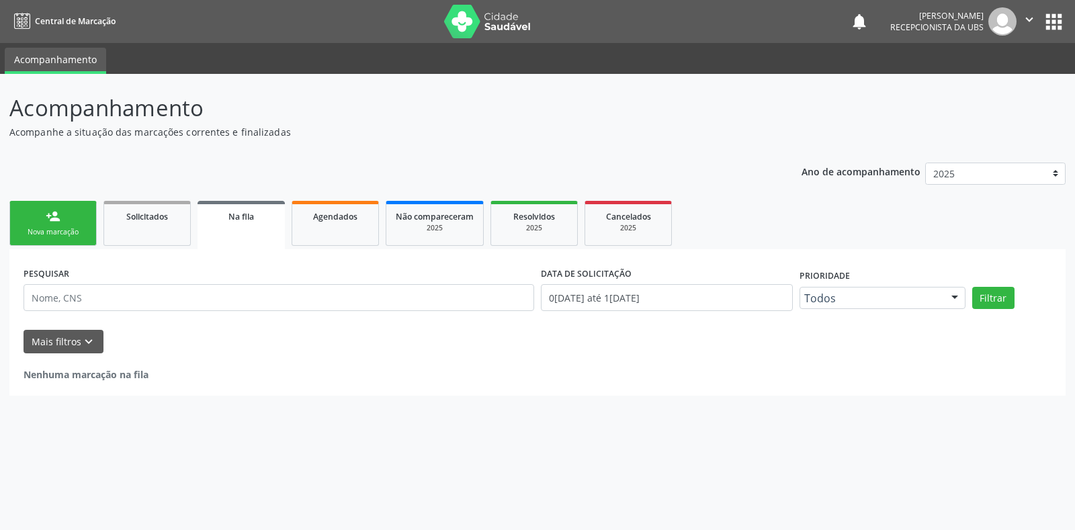
click at [87, 225] on link "person_add Nova marcação" at bounding box center [52, 223] width 87 height 45
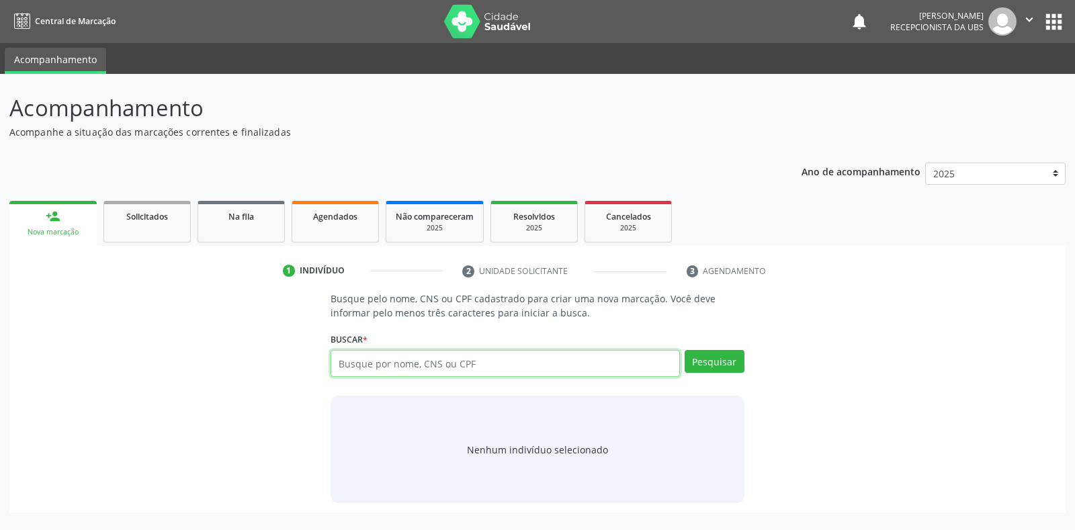
click at [426, 365] on input "text" at bounding box center [505, 363] width 349 height 27
paste input "708201620486049"
type input "708201620486049"
click at [717, 358] on button "Pesquisar" at bounding box center [715, 361] width 60 height 23
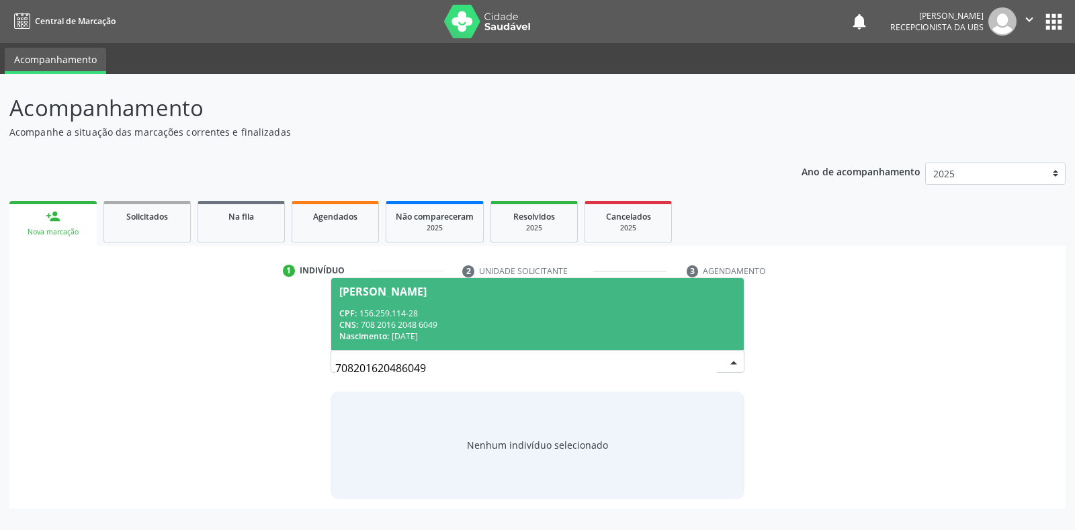
click at [611, 319] on div "CNS: 708 2016 2048 6049" at bounding box center [537, 324] width 396 height 11
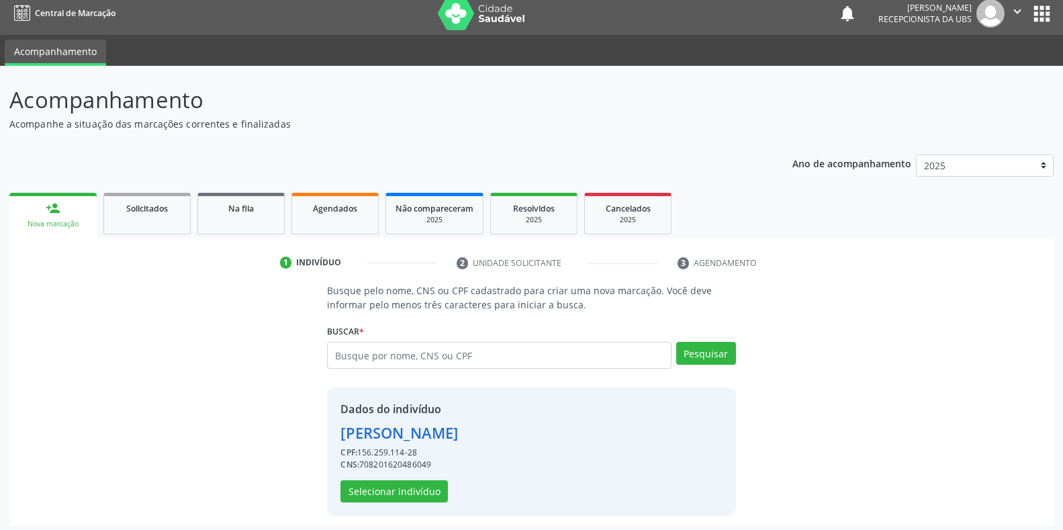
scroll to position [13, 0]
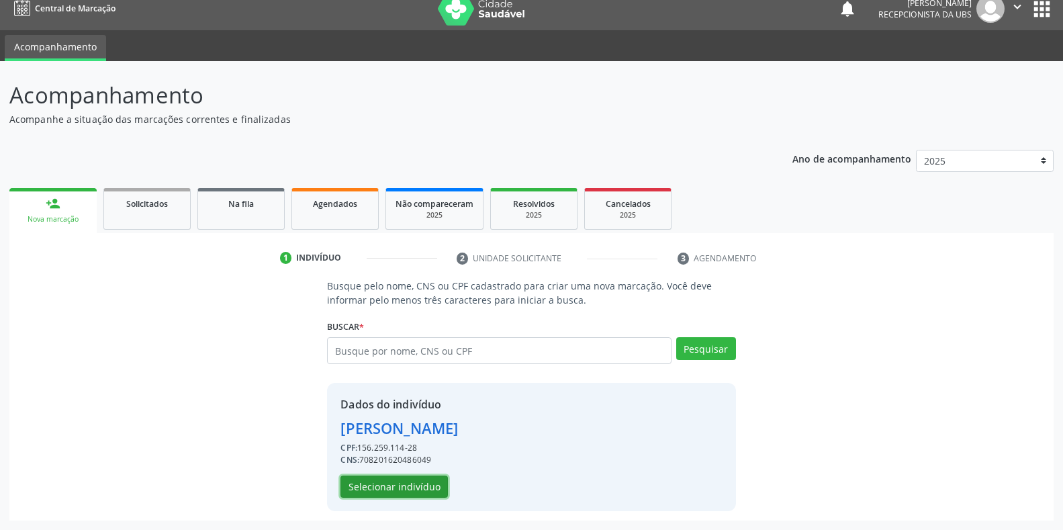
click at [396, 490] on button "Selecionar indivíduo" at bounding box center [394, 487] width 107 height 23
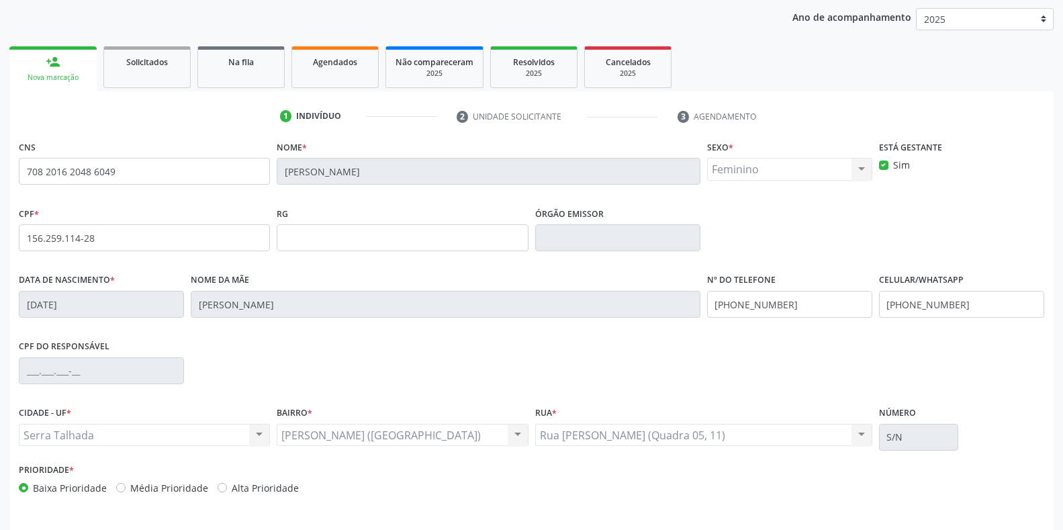
scroll to position [198, 0]
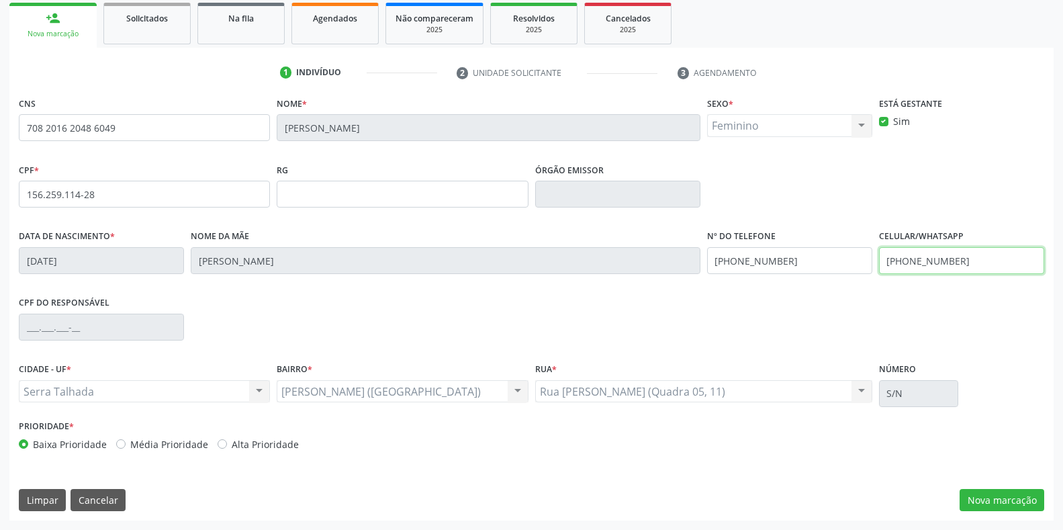
drag, startPoint x: 964, startPoint y: 261, endPoint x: 840, endPoint y: 265, distance: 123.7
click at [840, 265] on div "Data de nascimento * 0[DATE] Nome da mãe [PERSON_NAME] Nº do Telefone [PHONE_NU…" at bounding box center [531, 259] width 1033 height 67
type input "[PHONE_NUMBER]"
click at [1020, 496] on button "Nova marcação" at bounding box center [1002, 500] width 85 height 23
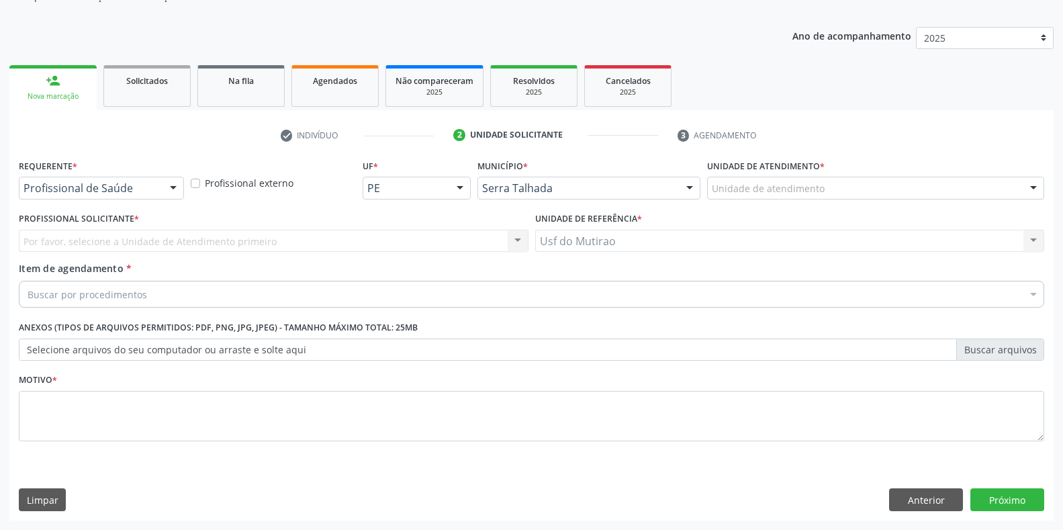
scroll to position [136, 0]
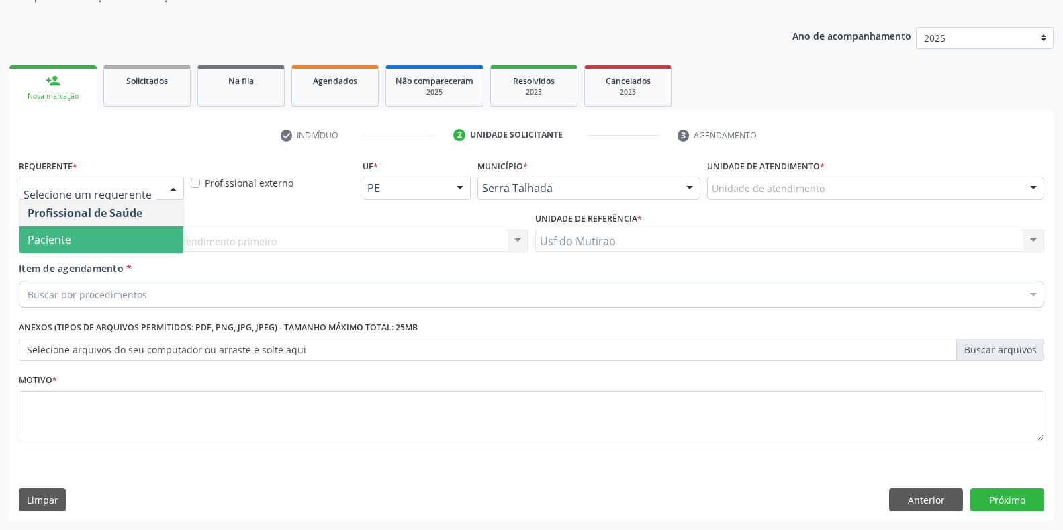
click at [71, 241] on span "Paciente" at bounding box center [101, 239] width 164 height 27
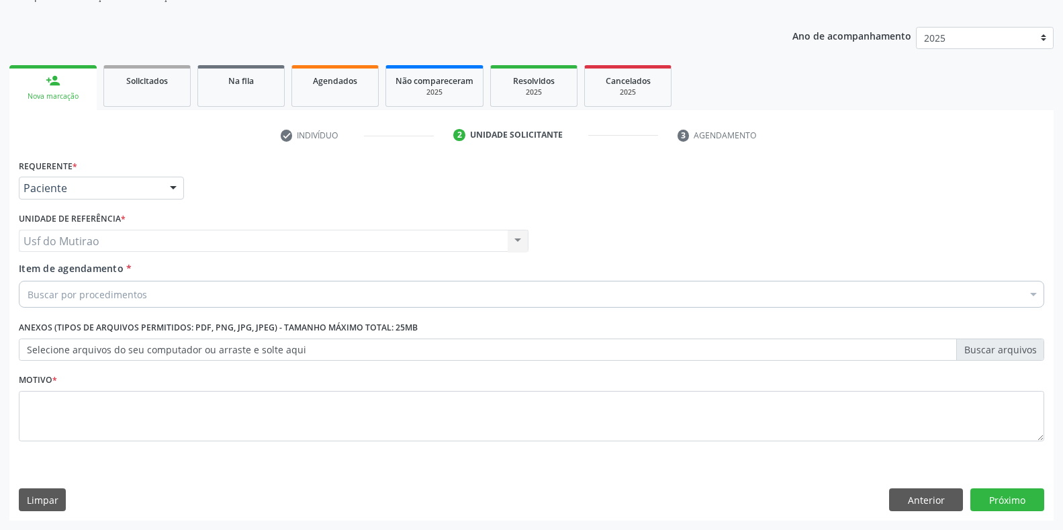
click at [147, 296] on div "Buscar por procedimentos" at bounding box center [532, 294] width 1026 height 27
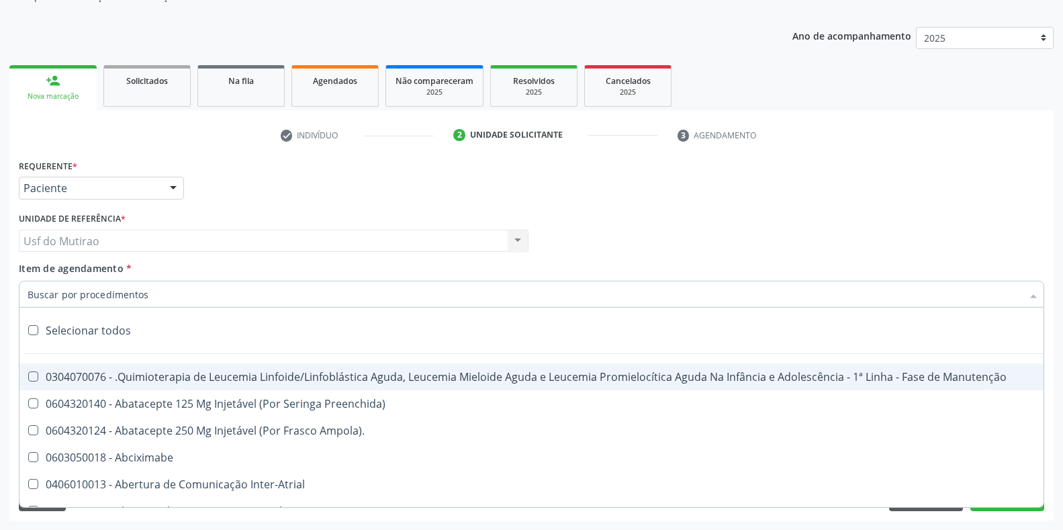
click at [116, 296] on input "Item de agendamento *" at bounding box center [525, 294] width 995 height 27
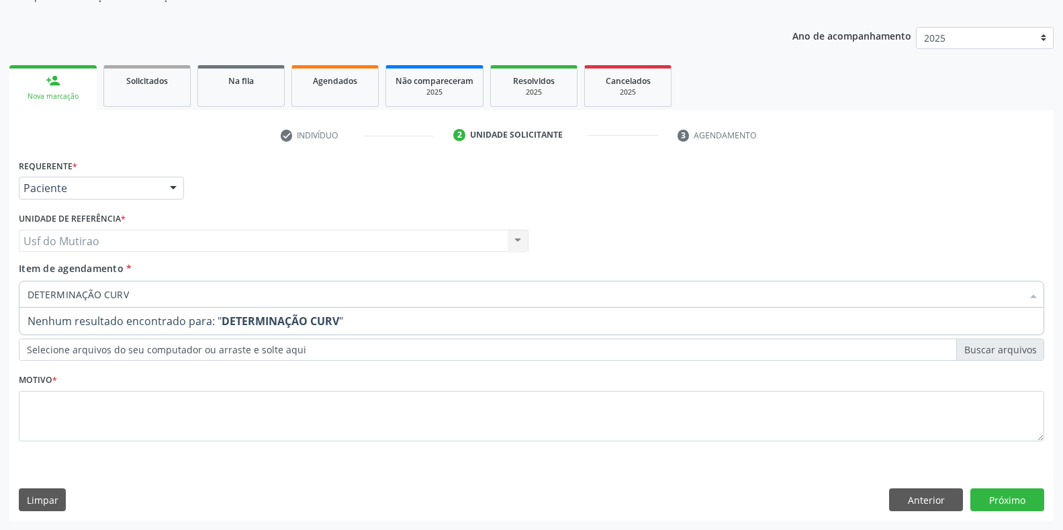
drag, startPoint x: 135, startPoint y: 294, endPoint x: 81, endPoint y: 294, distance: 53.7
click at [81, 294] on input "DETERMINAÇÃO CURV" at bounding box center [525, 294] width 995 height 27
drag, startPoint x: 154, startPoint y: 291, endPoint x: 0, endPoint y: 294, distance: 153.9
click at [0, 294] on div "Acompanhamento Acompanhe a situação das marcações correntes e finalizadas Relat…" at bounding box center [531, 234] width 1063 height 592
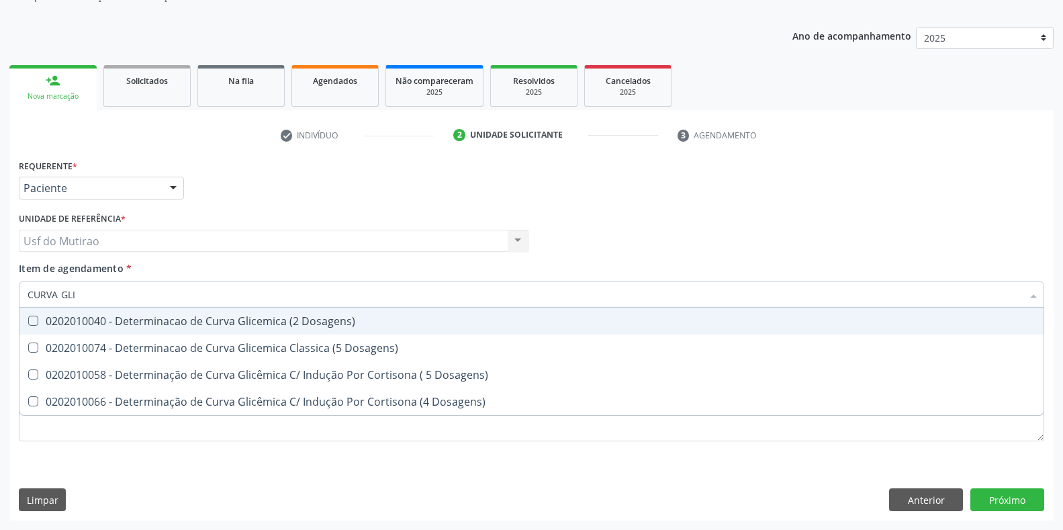
type input "CURVA GLIC"
click at [83, 316] on div "0202010040 - Determinacao de Curva Glicemica (2 Dosagens)" at bounding box center [532, 321] width 1008 height 11
checkbox Dosagens\) "true"
click at [281, 195] on div "Requerente * Paciente Profissional de Saúde Paciente Nenhum resultado encontrad…" at bounding box center [531, 182] width 1033 height 52
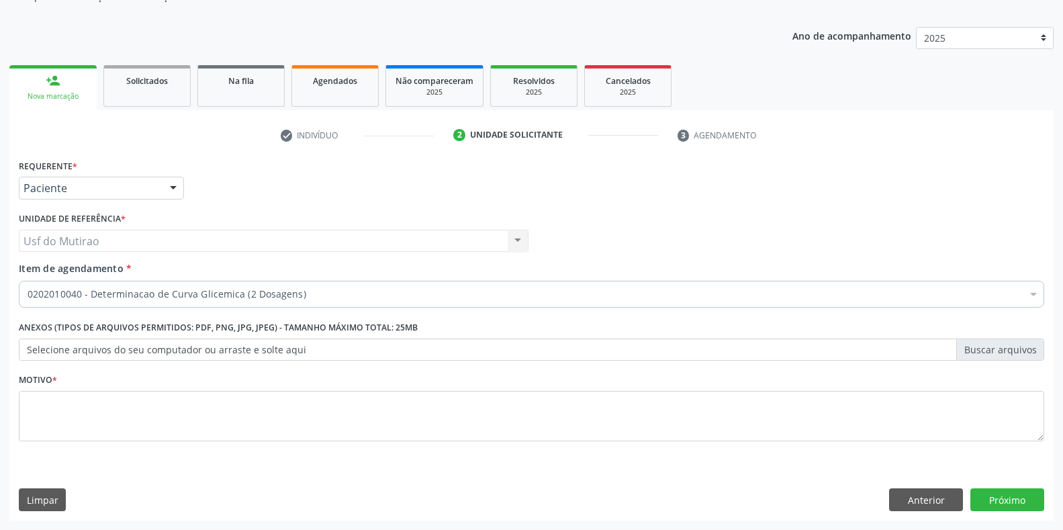
click at [265, 434] on li "Não selecionados" at bounding box center [550, 424] width 1062 height 36
click at [169, 389] on div "Motivo *" at bounding box center [532, 405] width 1026 height 71
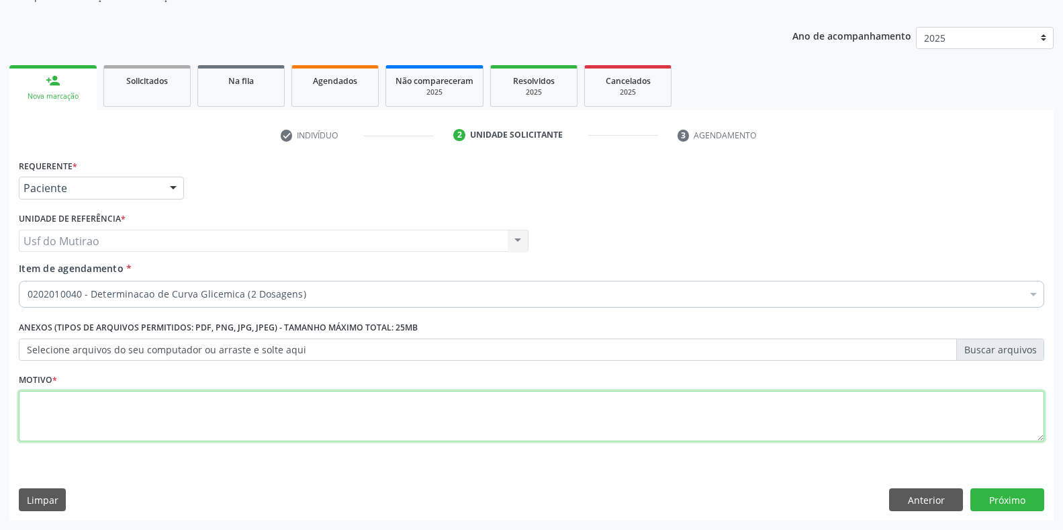
click at [167, 409] on textarea at bounding box center [532, 416] width 1026 height 51
type textarea "."
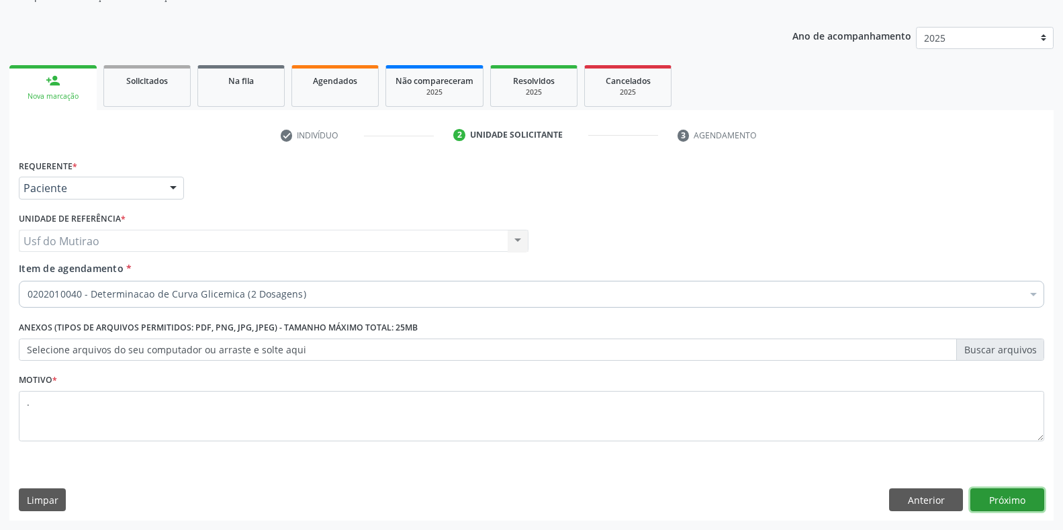
click at [1006, 494] on button "Próximo" at bounding box center [1008, 499] width 74 height 23
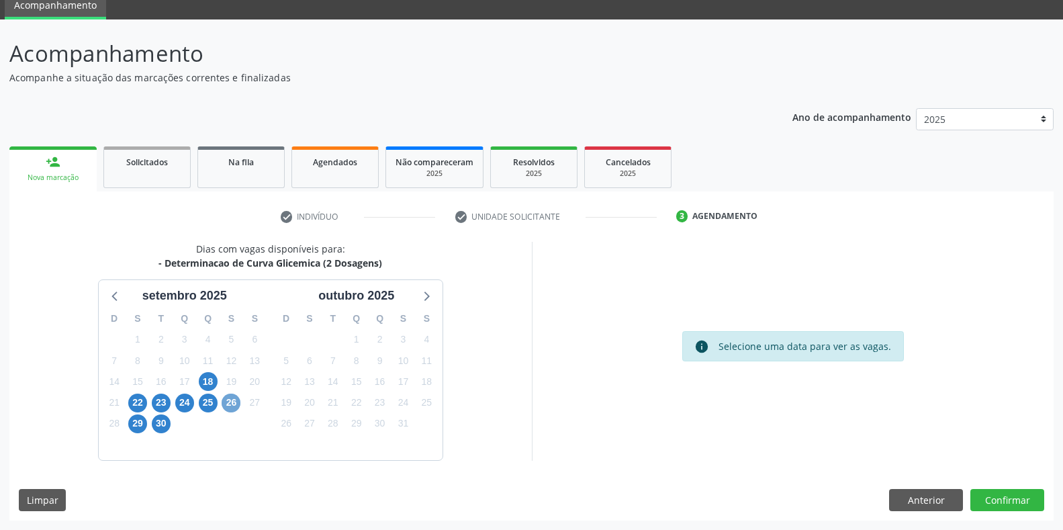
click at [231, 402] on span "26" at bounding box center [231, 403] width 19 height 19
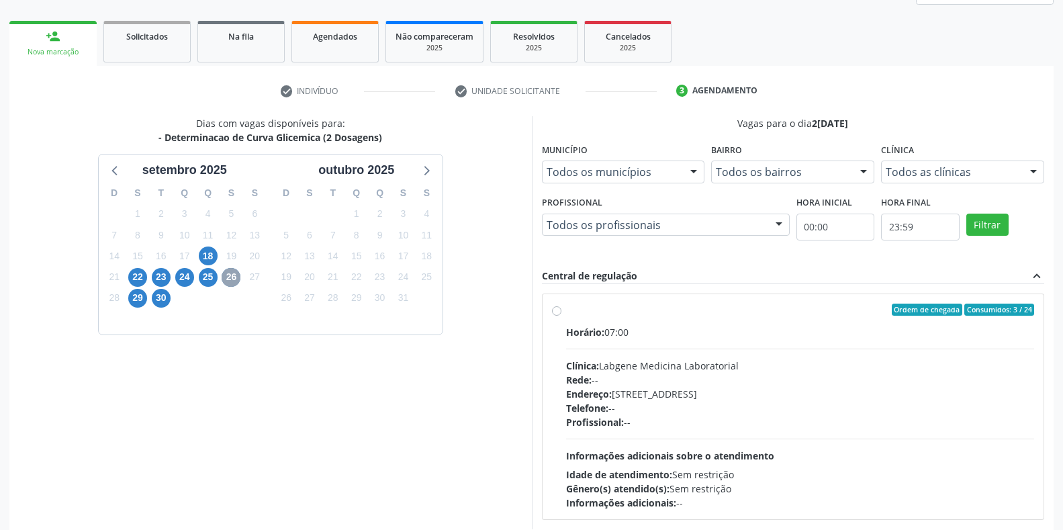
scroll to position [189, 0]
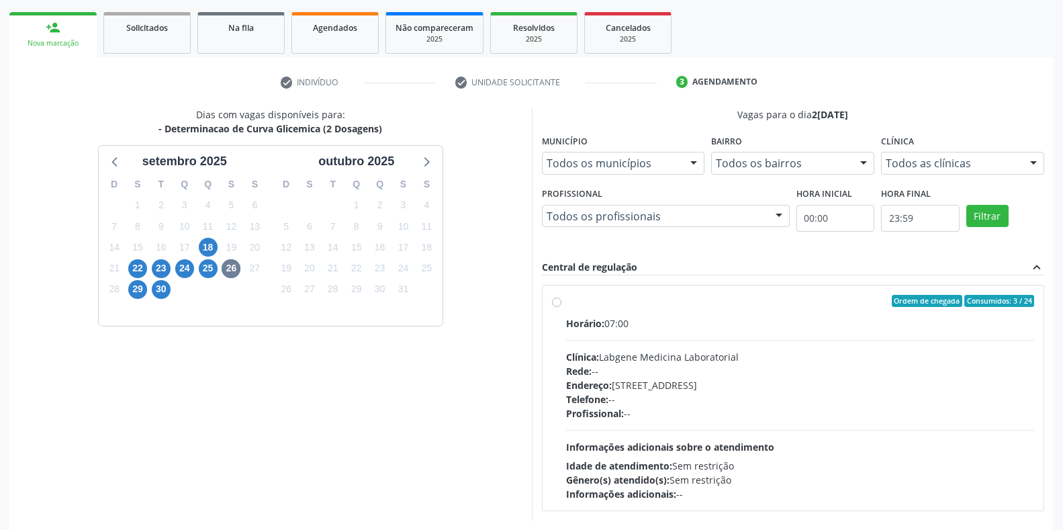
click at [695, 354] on div "Clínica: Labgene Medicina Laboratorial" at bounding box center [800, 357] width 469 height 14
click at [562, 307] on input "Ordem de chegada Consumidos: 3 / 24 Horário: 07:00 Clínica: Labgene Medicina La…" at bounding box center [556, 301] width 9 height 12
radio input "true"
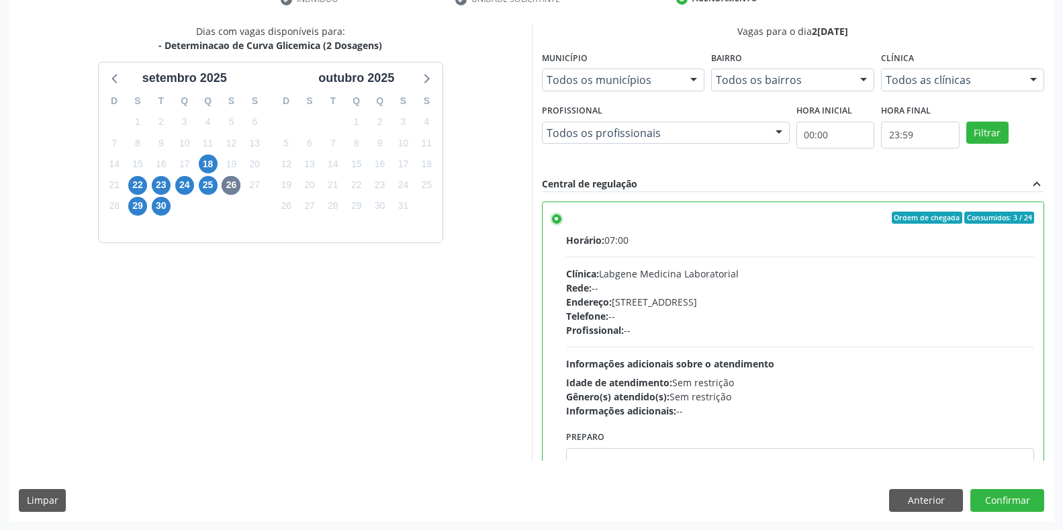
scroll to position [273, 0]
click at [990, 500] on button "Confirmar" at bounding box center [1008, 499] width 74 height 23
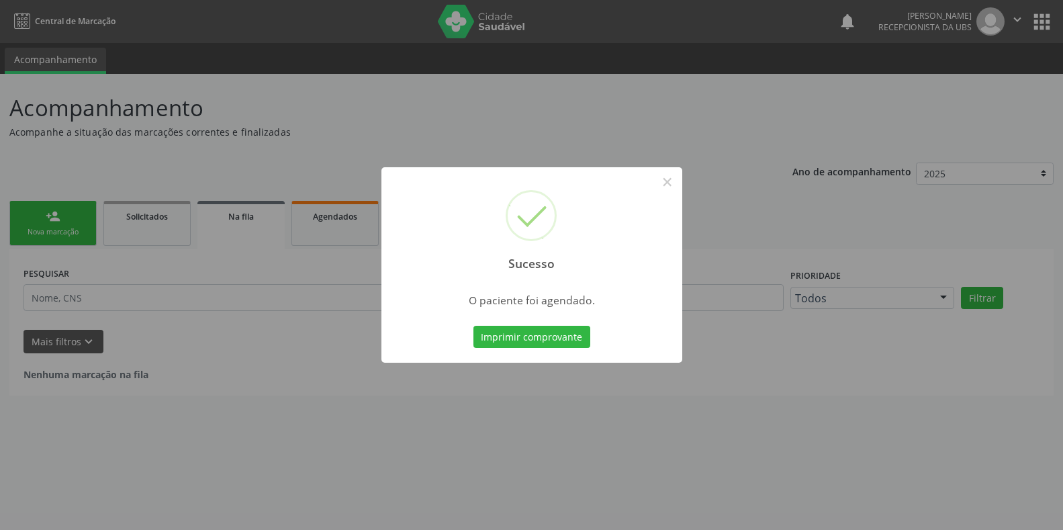
scroll to position [0, 0]
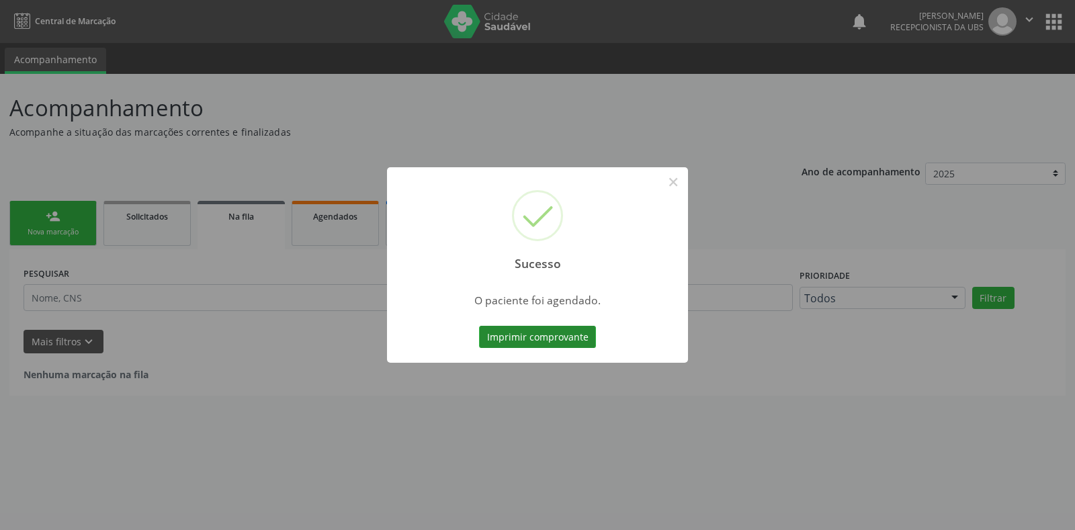
click at [560, 339] on button "Imprimir comprovante" at bounding box center [537, 337] width 117 height 23
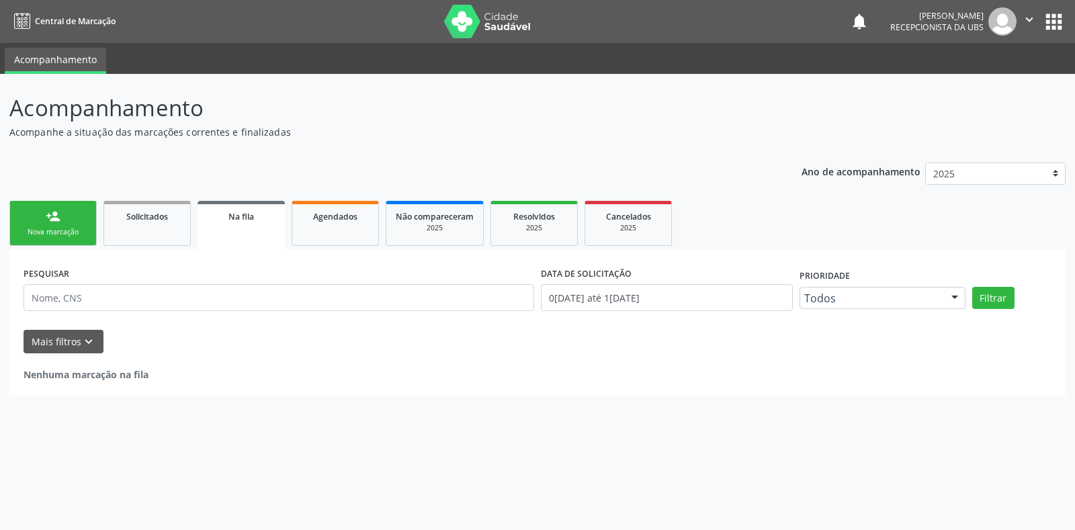
click at [63, 228] on div "Nova marcação" at bounding box center [52, 232] width 67 height 10
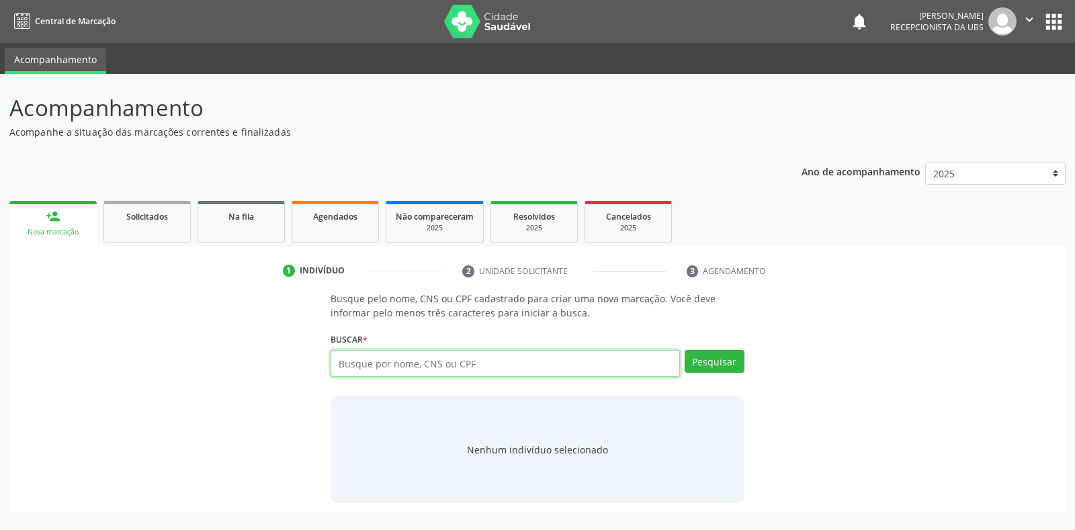
click at [466, 361] on input "text" at bounding box center [505, 363] width 349 height 27
paste input "703403297849784"
type input "703403297849784"
click at [738, 357] on button "Pesquisar" at bounding box center [715, 361] width 60 height 23
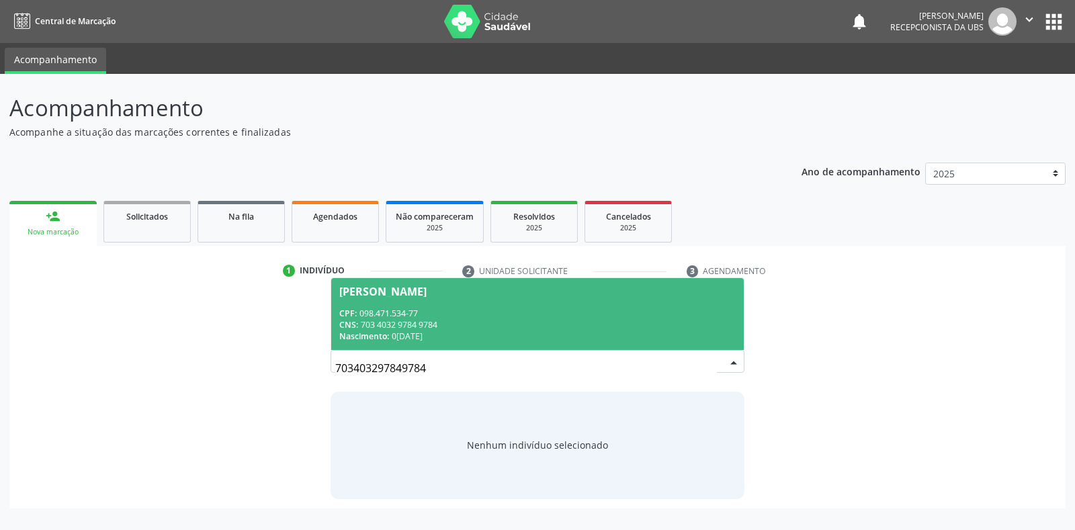
click at [459, 327] on div "CNS: 703 4032 9784 9784" at bounding box center [537, 324] width 396 height 11
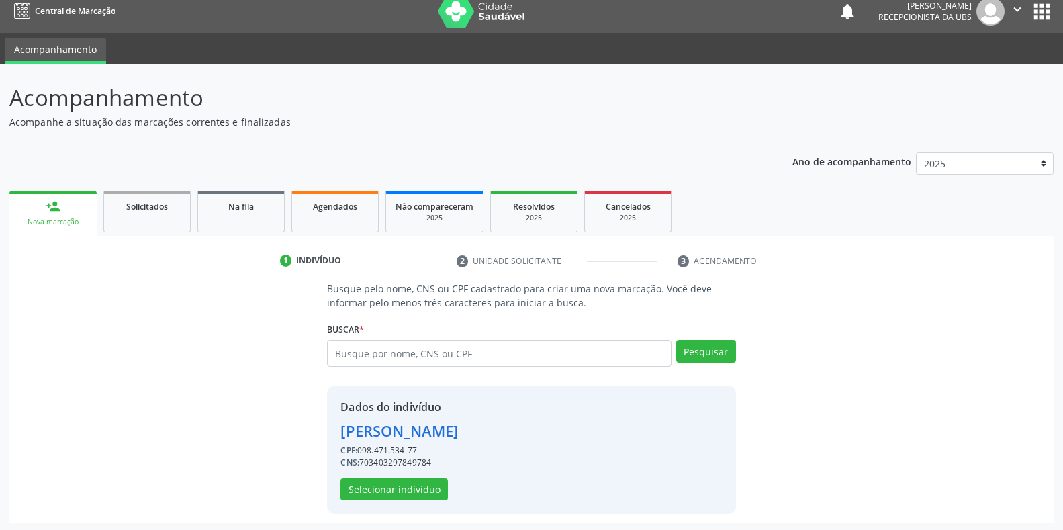
scroll to position [13, 0]
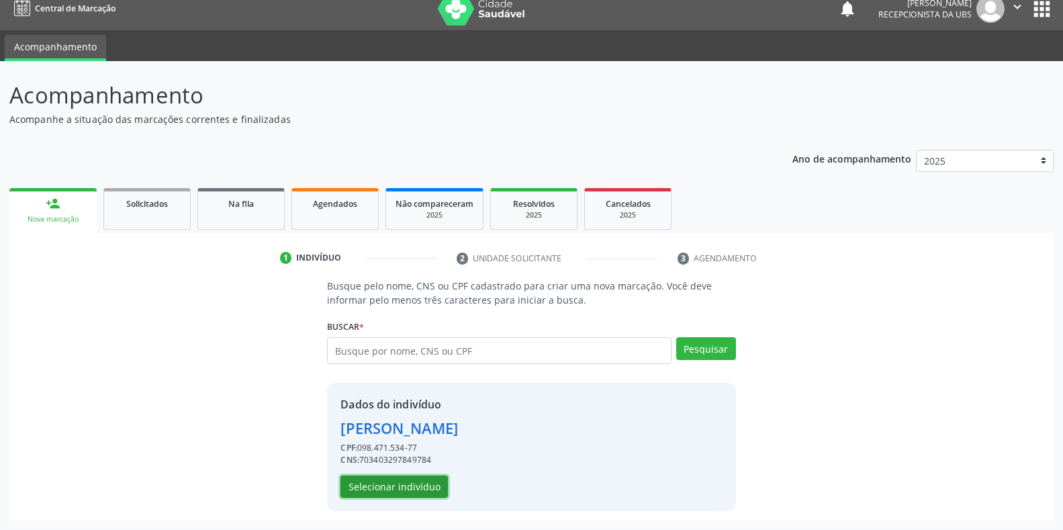
click at [415, 494] on button "Selecionar indivíduo" at bounding box center [394, 487] width 107 height 23
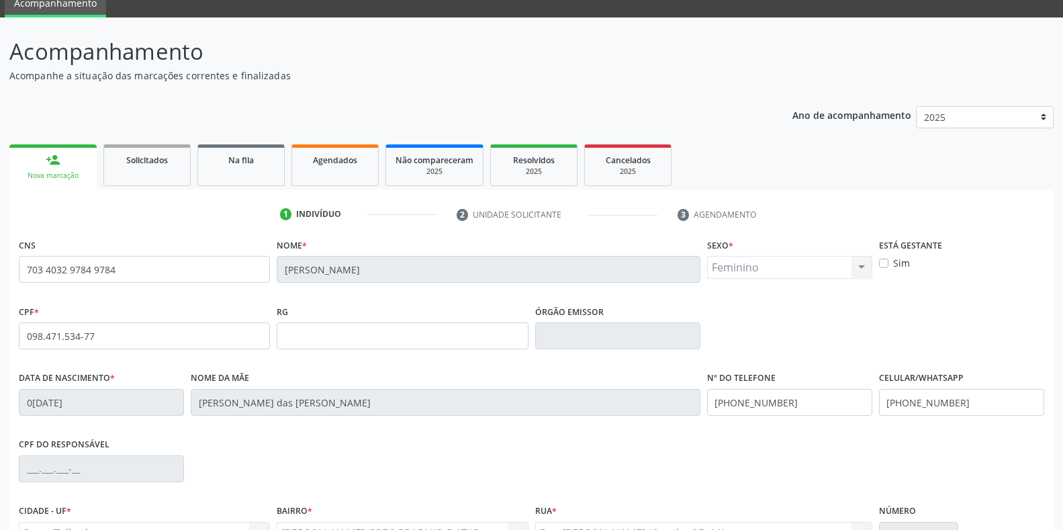
scroll to position [80, 0]
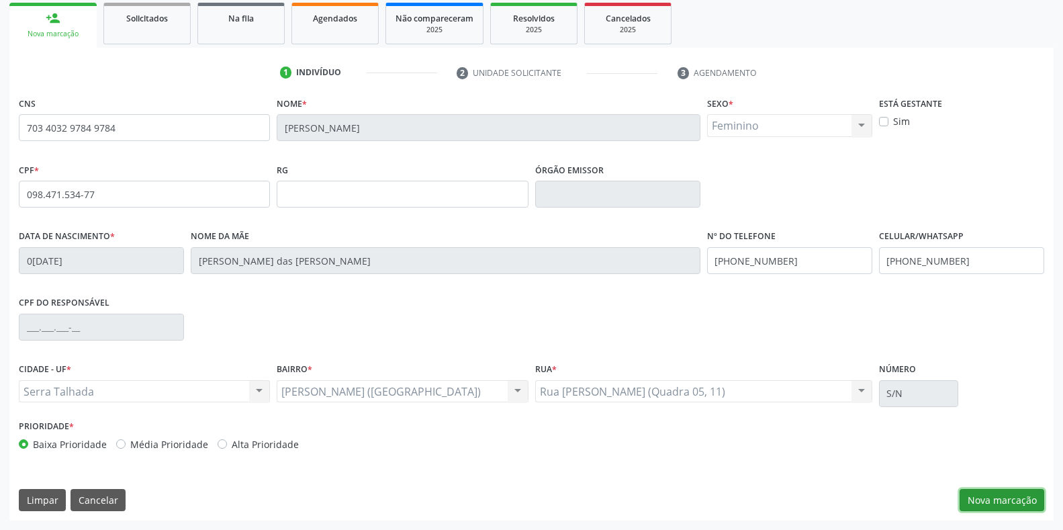
click at [996, 501] on button "Nova marcação" at bounding box center [1002, 500] width 85 height 23
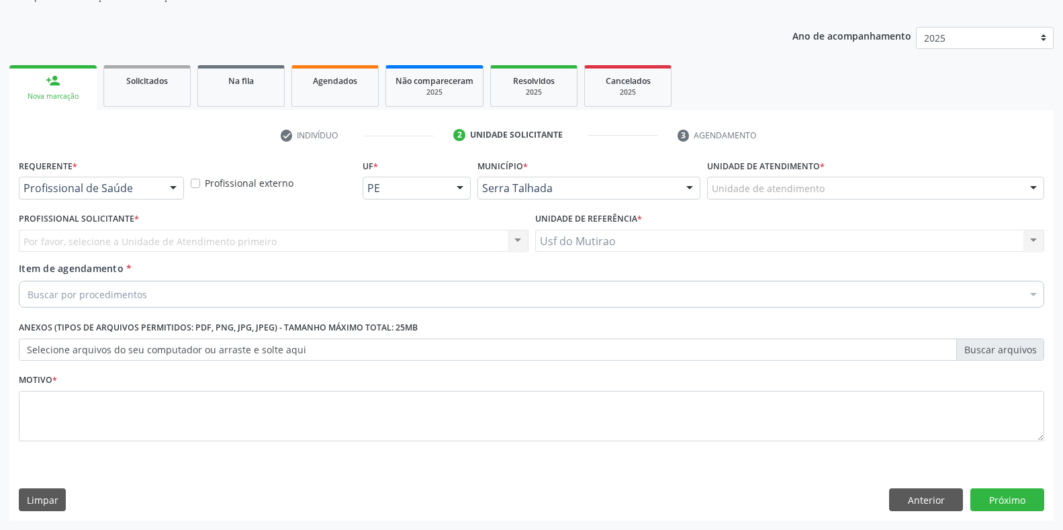
scroll to position [136, 0]
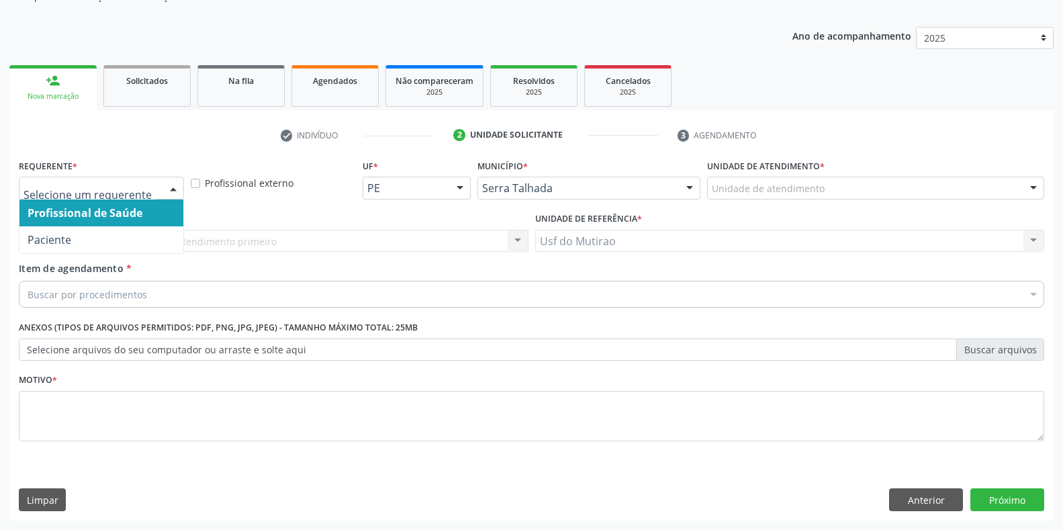
drag, startPoint x: 129, startPoint y: 185, endPoint x: 131, endPoint y: 203, distance: 18.3
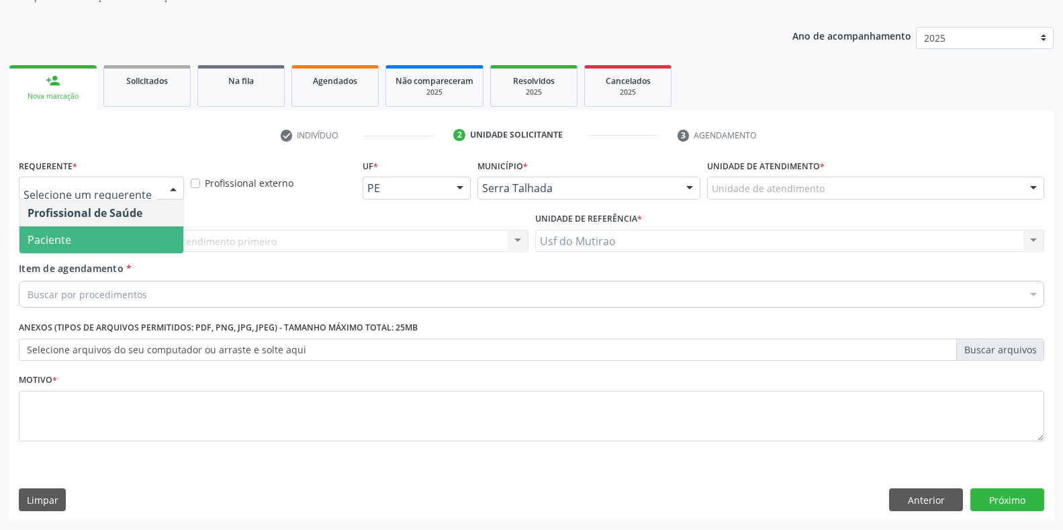
click at [104, 252] on span "Paciente" at bounding box center [101, 239] width 164 height 27
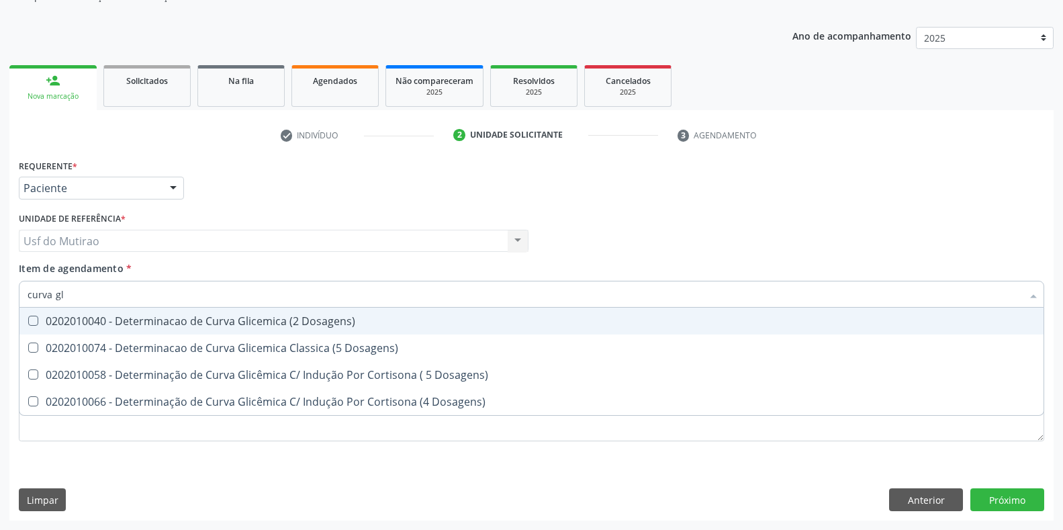
type input "curva gli"
click at [132, 327] on div "0202010040 - Determinacao de Curva Glicemica (2 Dosagens)" at bounding box center [532, 321] width 1008 height 11
checkbox Dosagens\) "true"
click at [331, 216] on div "Unidade de referência * Usf do Mutirao Usf do Mutirao Nenhum resultado encontra…" at bounding box center [274, 230] width 510 height 43
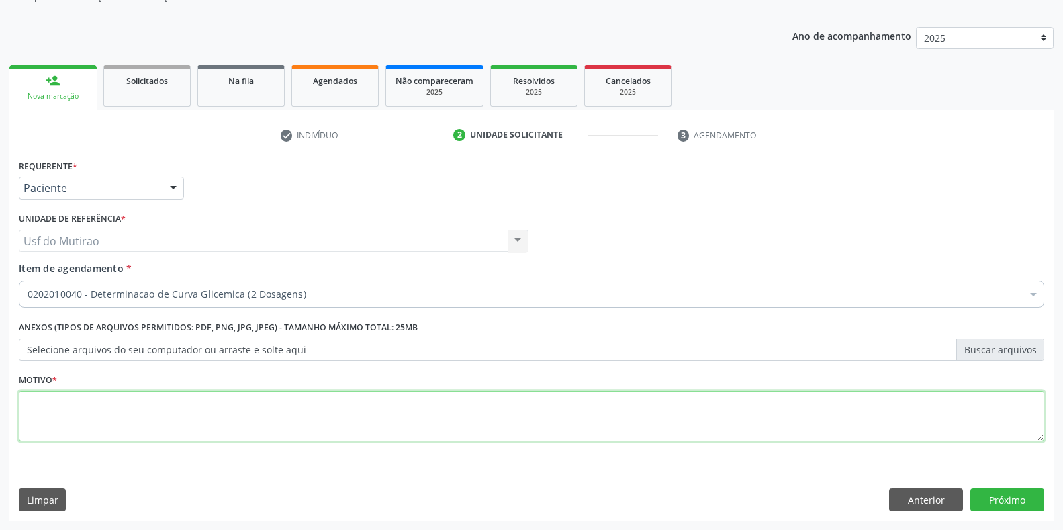
click at [245, 418] on textarea at bounding box center [532, 416] width 1026 height 51
type textarea "."
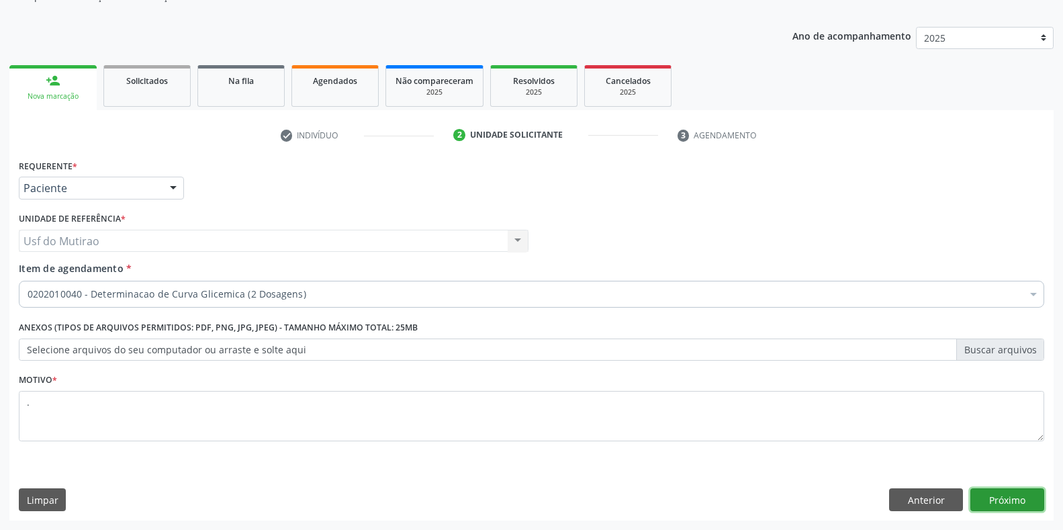
click at [998, 508] on button "Próximo" at bounding box center [1008, 499] width 74 height 23
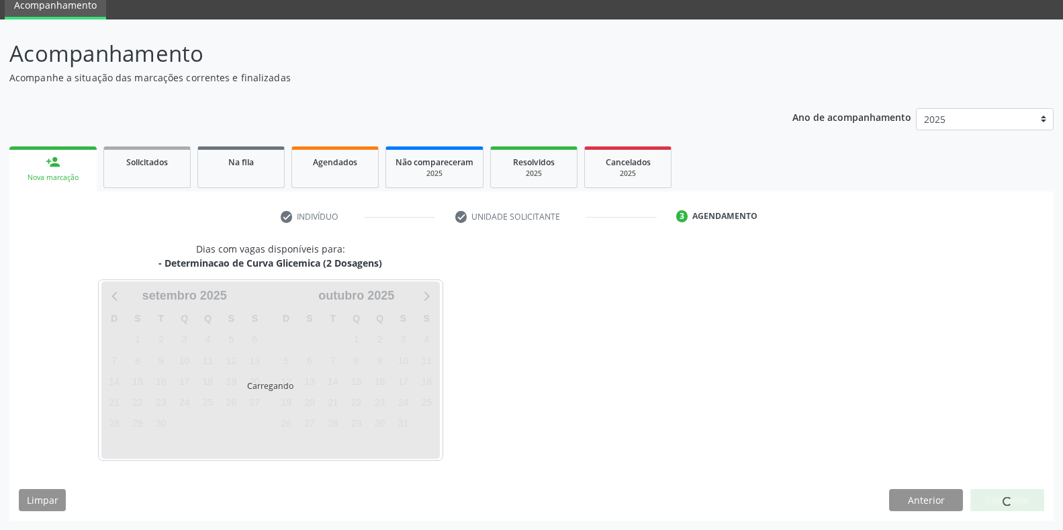
scroll to position [54, 0]
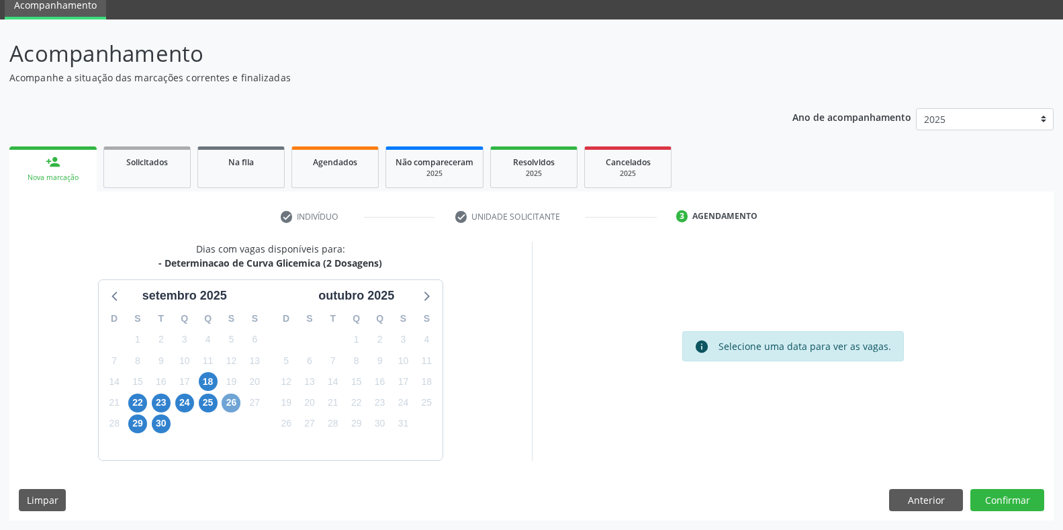
click at [232, 400] on span "26" at bounding box center [231, 403] width 19 height 19
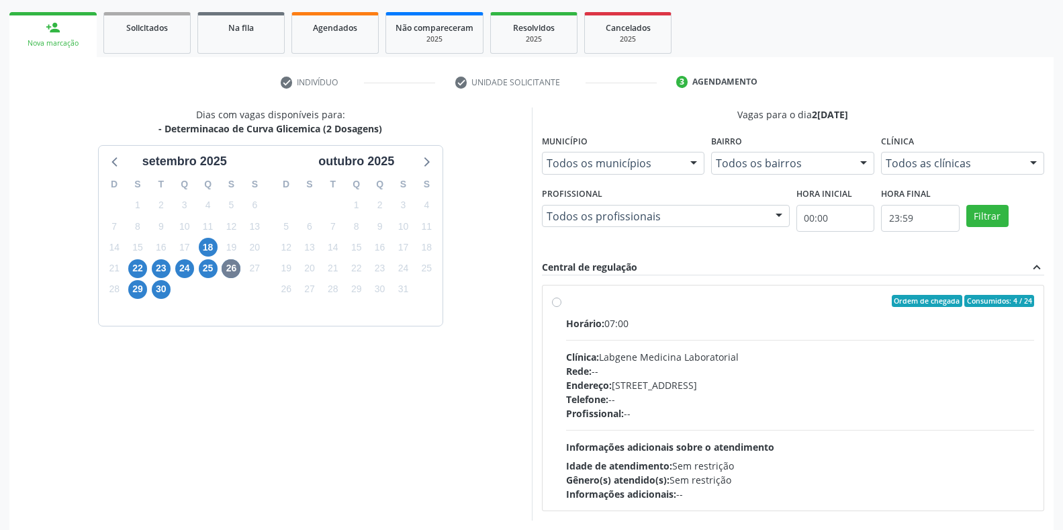
click at [607, 358] on div "Clínica: Labgene Medicina Laboratorial" at bounding box center [800, 357] width 469 height 14
click at [562, 307] on input "Ordem de chegada Consumidos: 4 / 24 Horário: 07:00 Clínica: Labgene Medicina La…" at bounding box center [556, 301] width 9 height 12
radio input "true"
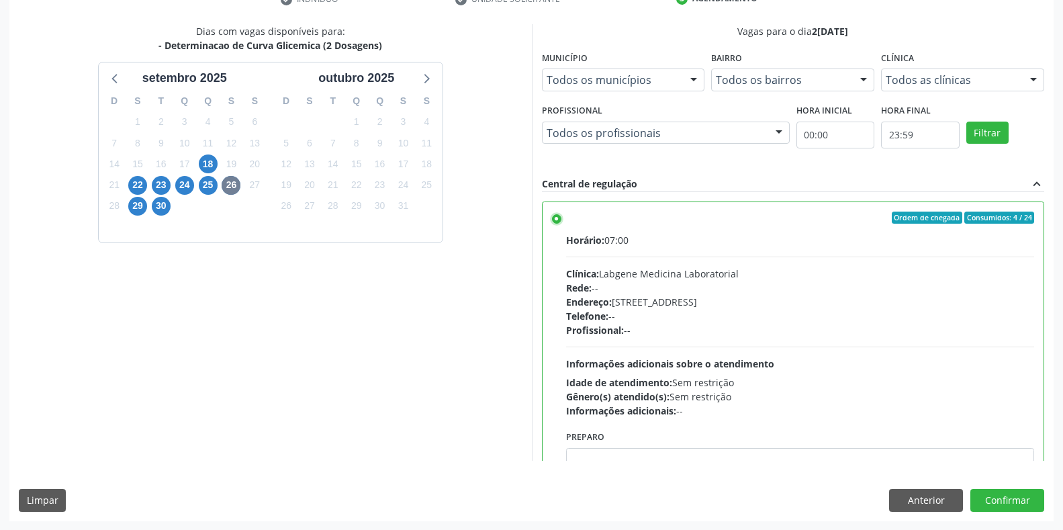
scroll to position [273, 0]
click at [990, 501] on button "Confirmar" at bounding box center [1008, 499] width 74 height 23
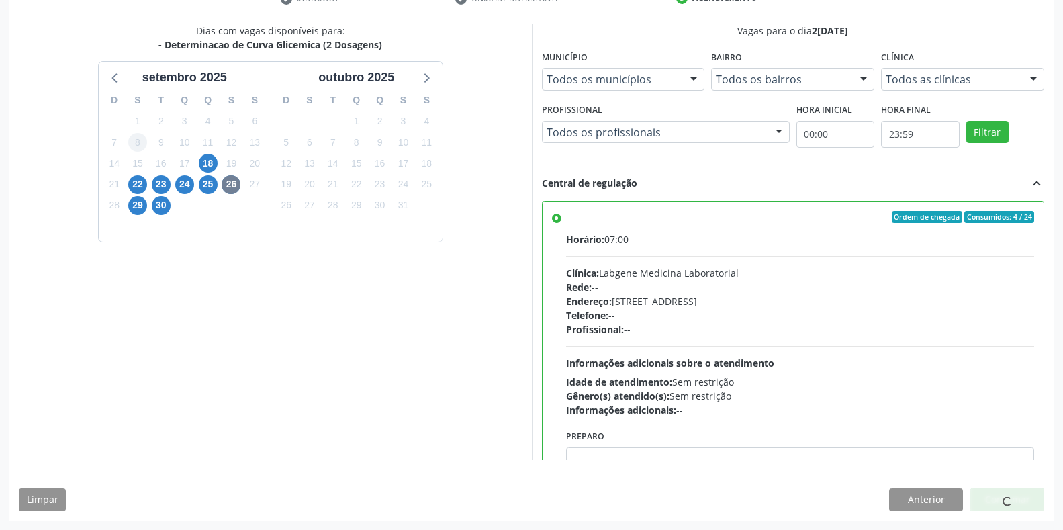
scroll to position [0, 0]
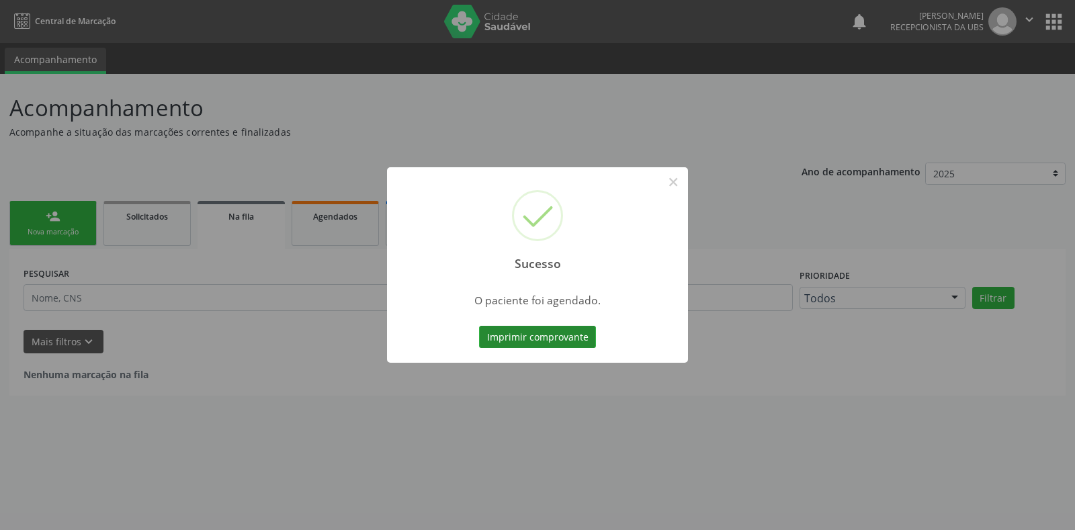
click at [517, 337] on button "Imprimir comprovante" at bounding box center [537, 337] width 117 height 23
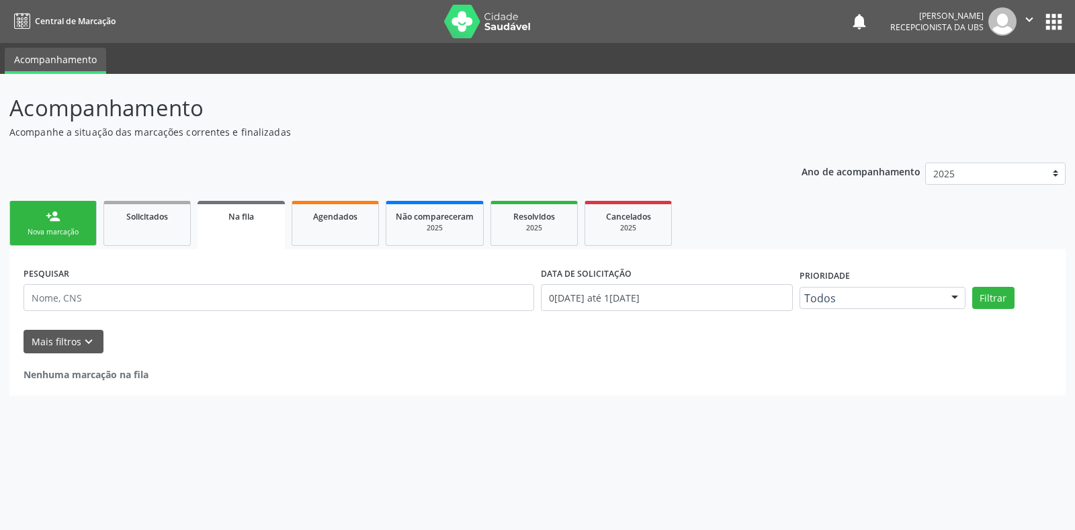
click at [69, 238] on link "person_add Nova marcação" at bounding box center [52, 223] width 87 height 45
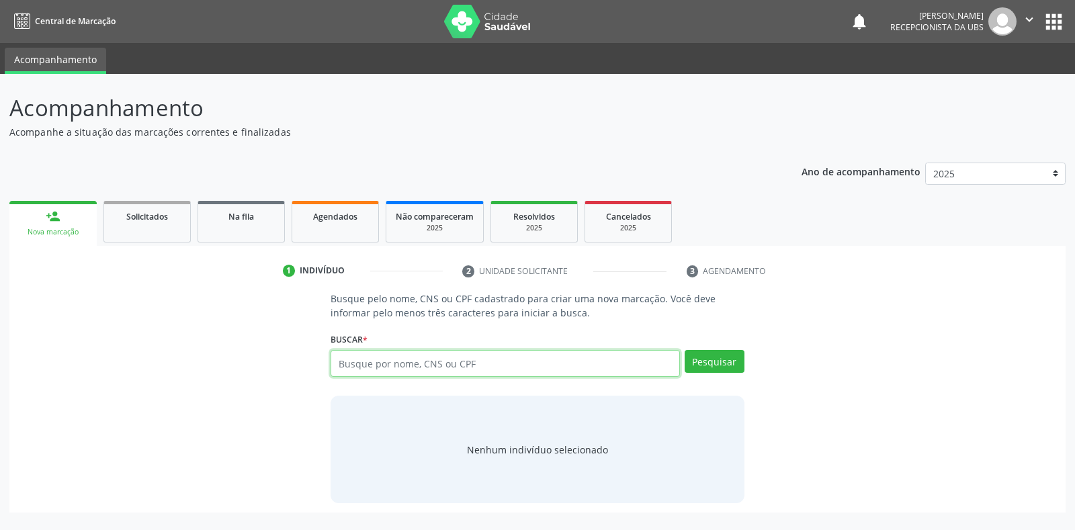
click at [517, 370] on input "text" at bounding box center [505, 363] width 349 height 27
paste input "703403297849784"
type input "703403297849784"
click at [738, 363] on button "Pesquisar" at bounding box center [715, 361] width 60 height 23
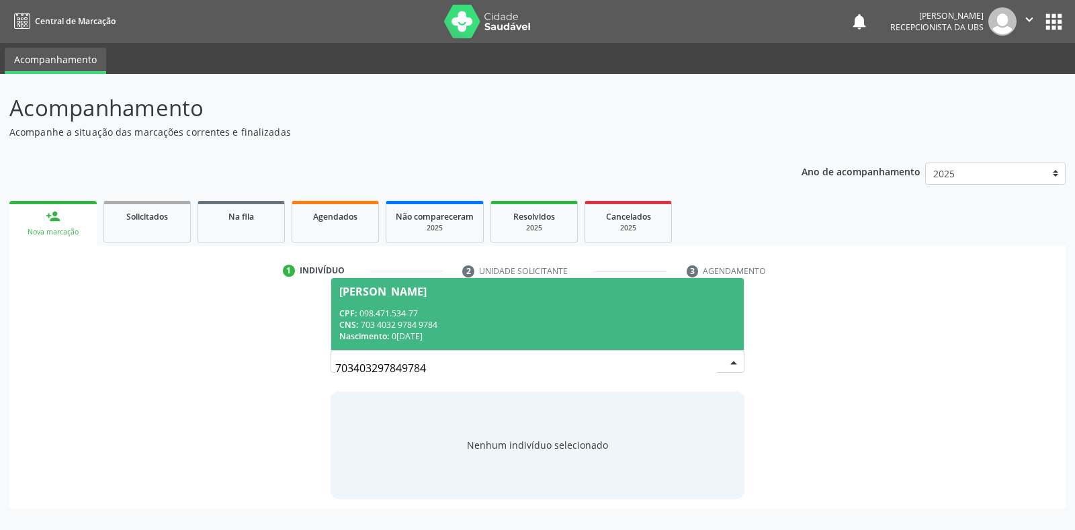
click at [449, 298] on span "[PERSON_NAME] CPF: 098.471.534-77 CNS: 703 4032 9784 9784 Nascimento: 0[DATE]" at bounding box center [537, 314] width 412 height 72
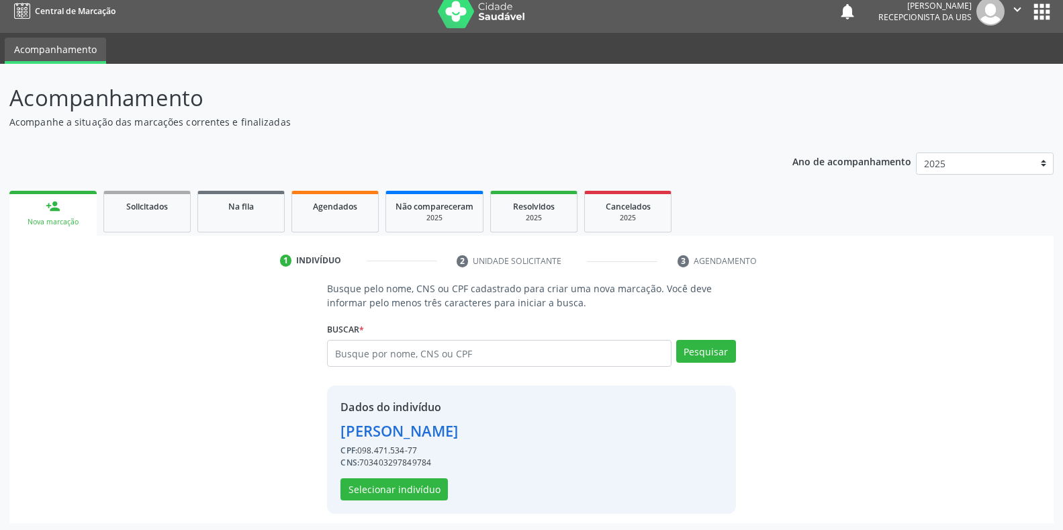
scroll to position [13, 0]
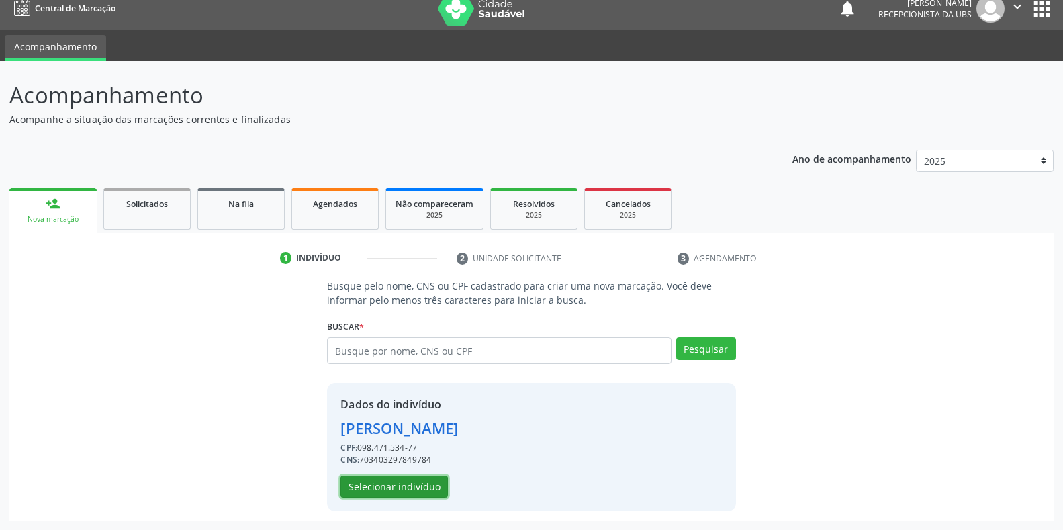
click at [363, 484] on button "Selecionar indivíduo" at bounding box center [394, 487] width 107 height 23
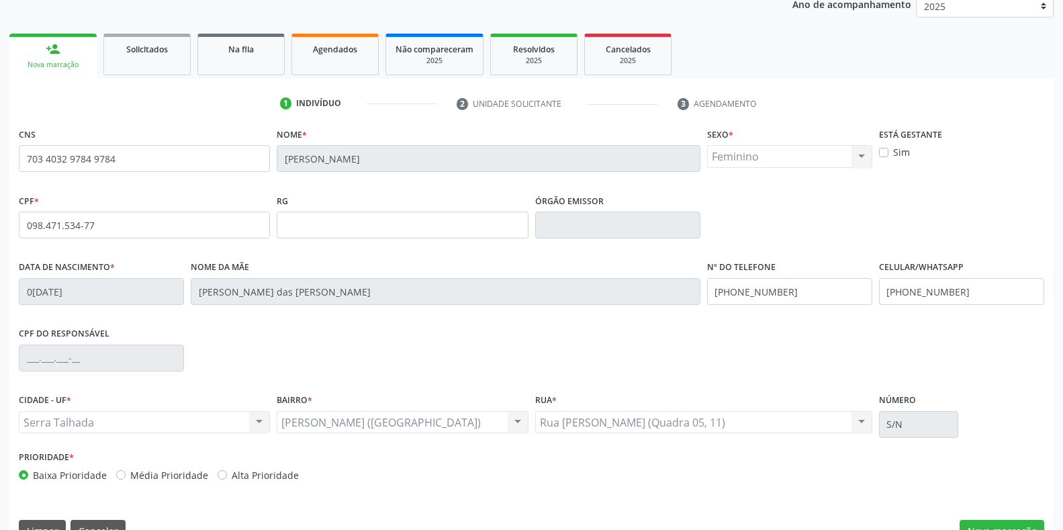
scroll to position [198, 0]
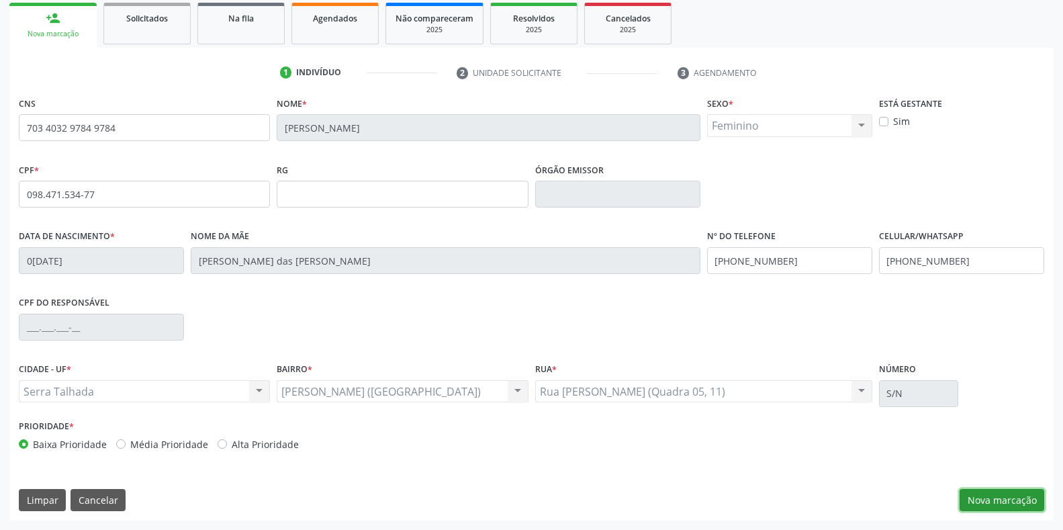
click at [1018, 496] on button "Nova marcação" at bounding box center [1002, 500] width 85 height 23
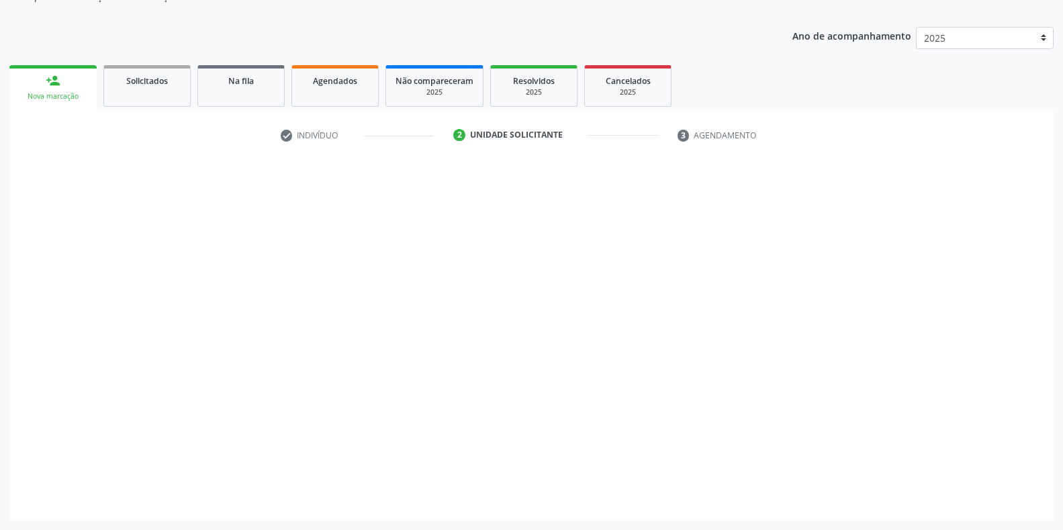
scroll to position [136, 0]
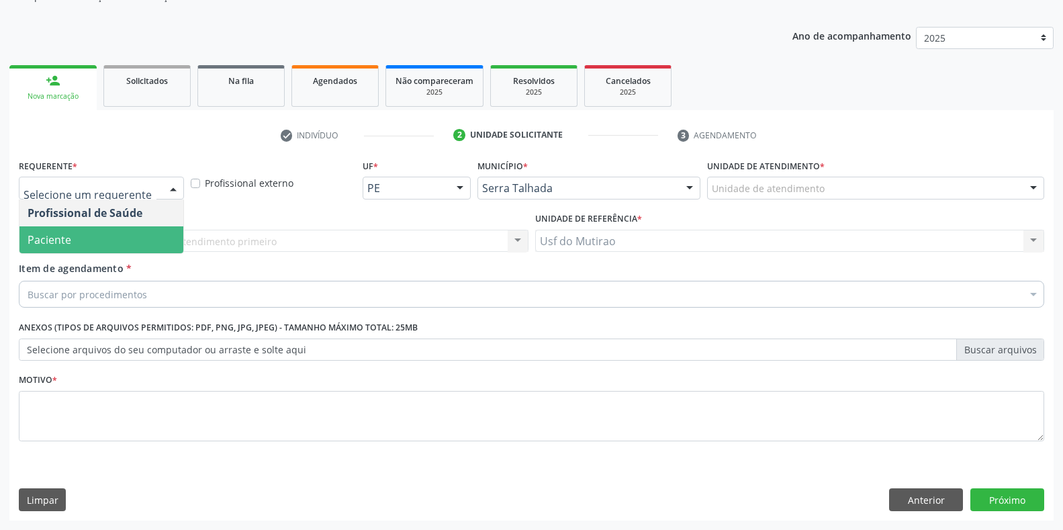
click at [81, 242] on span "Paciente" at bounding box center [101, 239] width 164 height 27
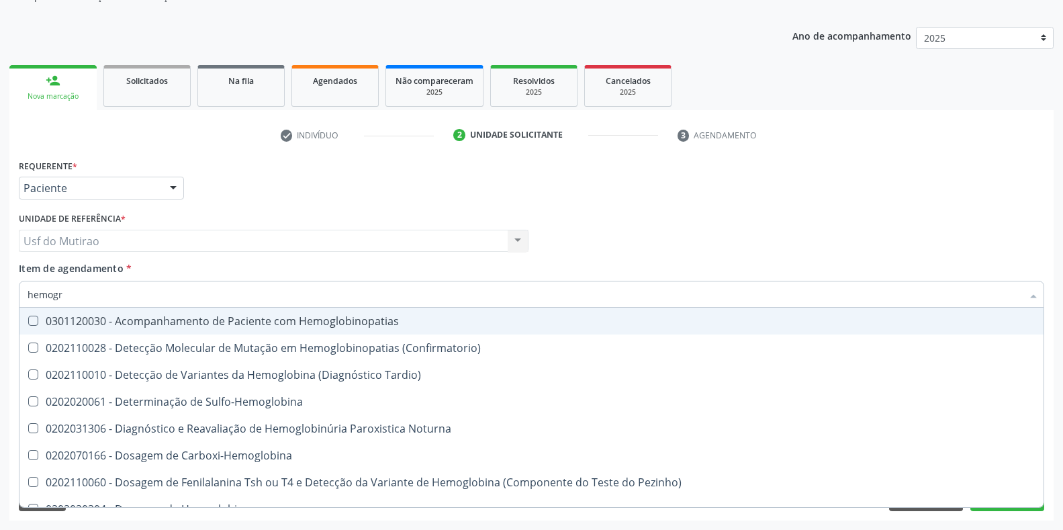
type input "hemogra"
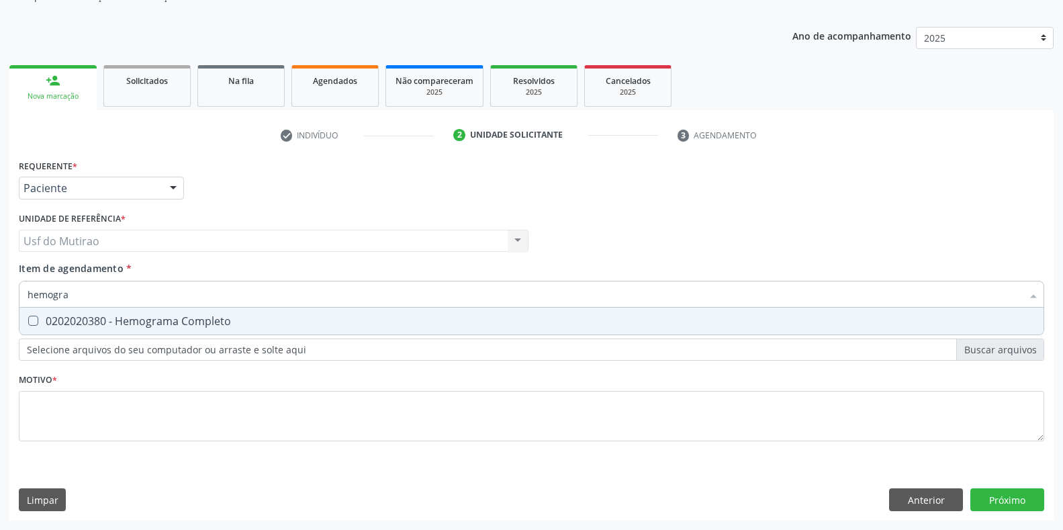
click at [142, 324] on div "0202020380 - Hemograma Completo" at bounding box center [532, 321] width 1008 height 11
checkbox Completo "true"
drag, startPoint x: 131, startPoint y: 298, endPoint x: 0, endPoint y: 298, distance: 131.0
click at [0, 298] on div "Acompanhamento Acompanhe a situação das marcações correntes e finalizadas Relat…" at bounding box center [531, 234] width 1063 height 592
type input "glic"
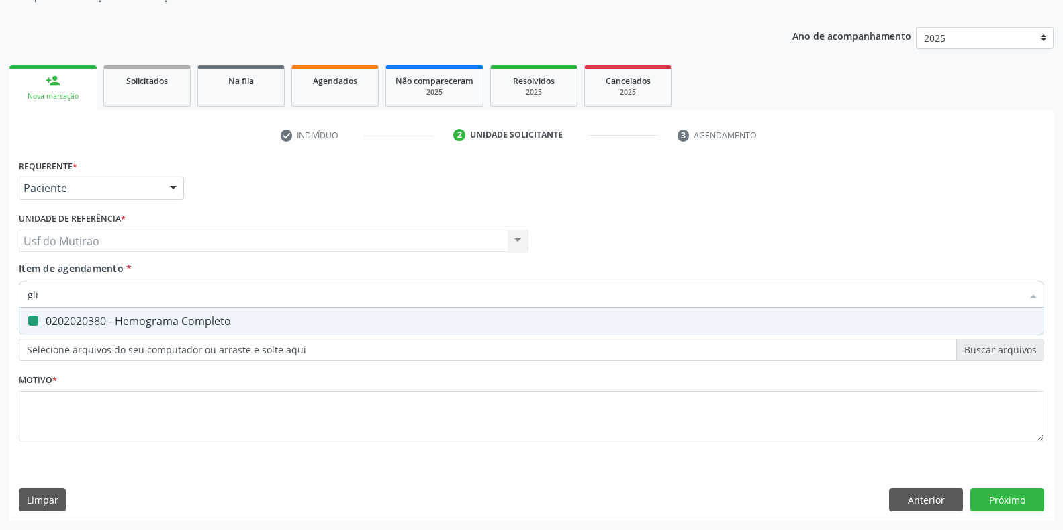
checkbox Completo "false"
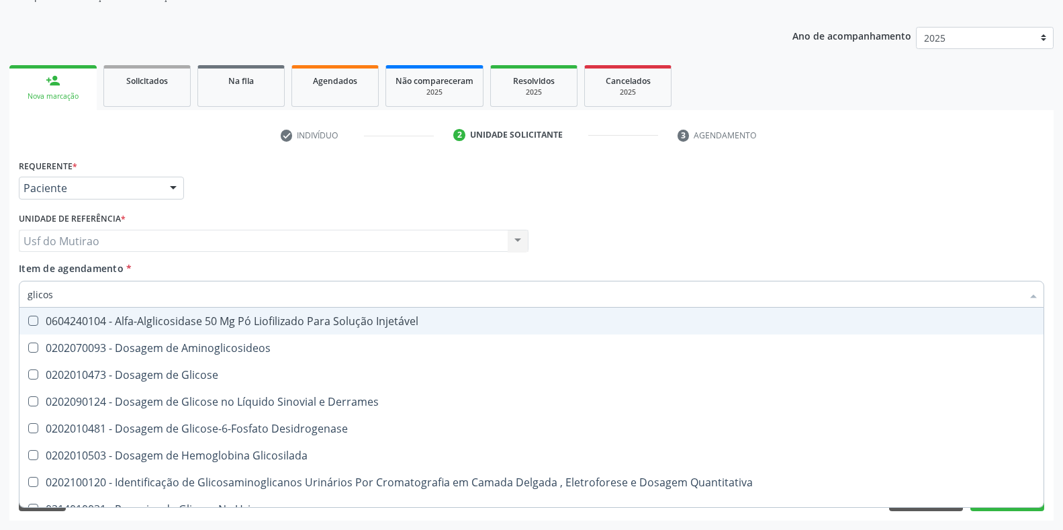
type input "glicose"
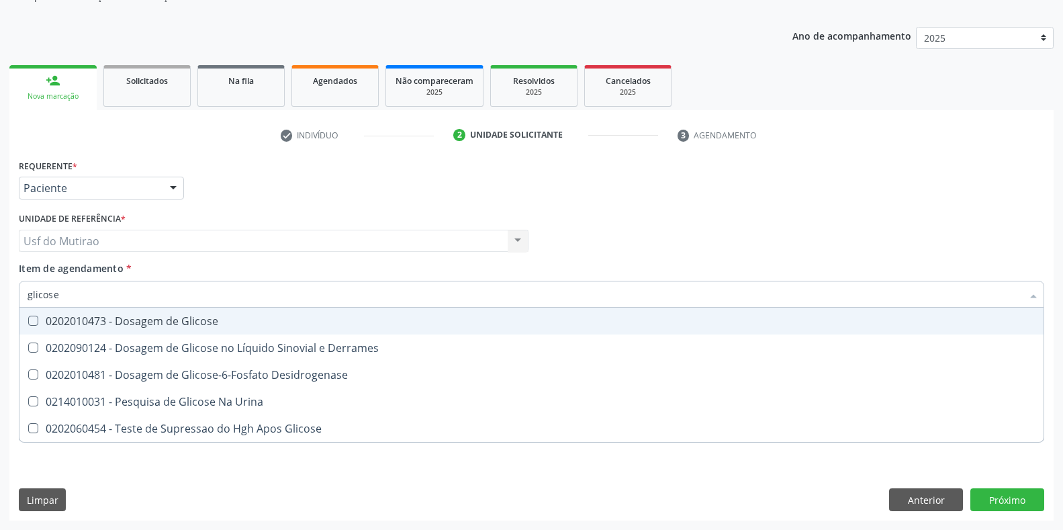
click at [110, 327] on div "0202010473 - Dosagem de Glicose" at bounding box center [532, 321] width 1008 height 11
checkbox Glicose "true"
drag, startPoint x: 113, startPoint y: 302, endPoint x: 0, endPoint y: 300, distance: 112.9
click at [0, 300] on div "Acompanhamento Acompanhe a situação das marcações correntes e finalizadas Relat…" at bounding box center [531, 234] width 1063 height 592
type input "analise"
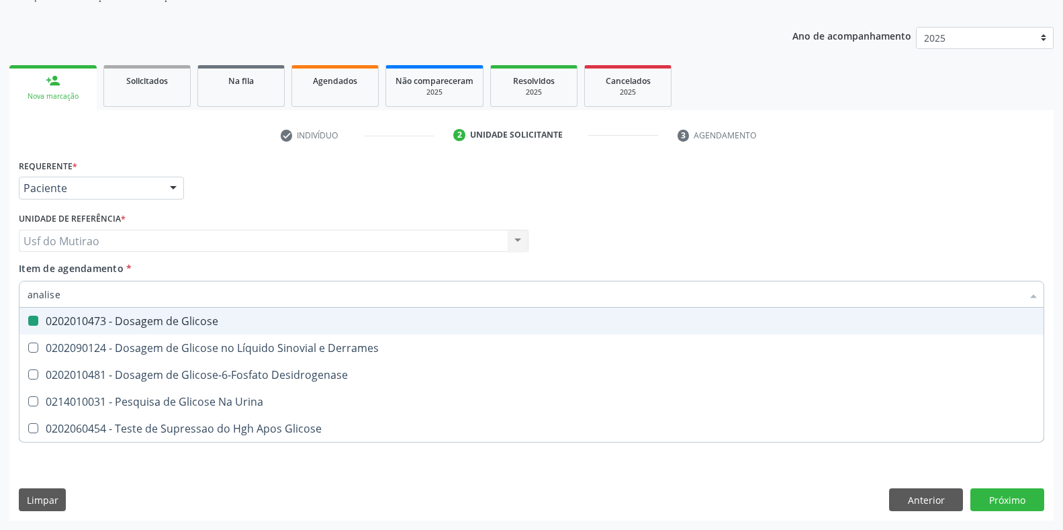
checkbox Glicose "false"
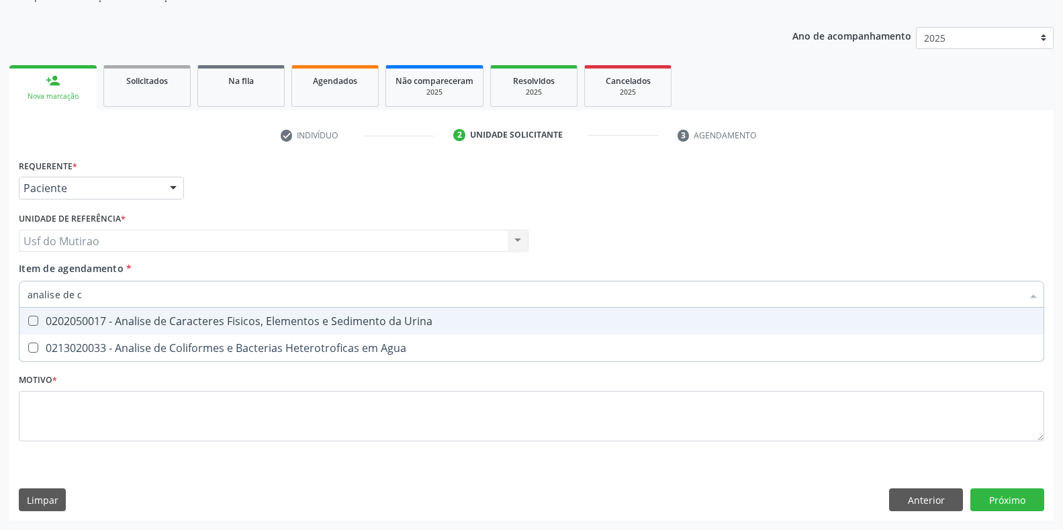
type input "analise de ca"
click at [189, 312] on span "0202050017 - Analise de Caracteres Fisicos, Elementos e Sedimento da Urina" at bounding box center [531, 321] width 1025 height 27
checkbox Urina "true"
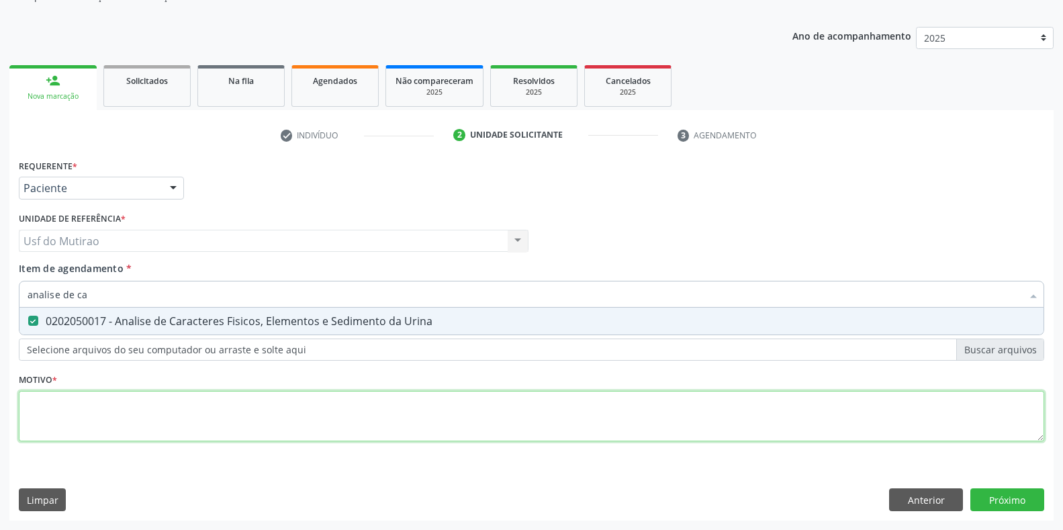
click at [216, 433] on div "Requerente * Paciente Profissional de Saúde Paciente Nenhum resultado encontrad…" at bounding box center [532, 308] width 1026 height 304
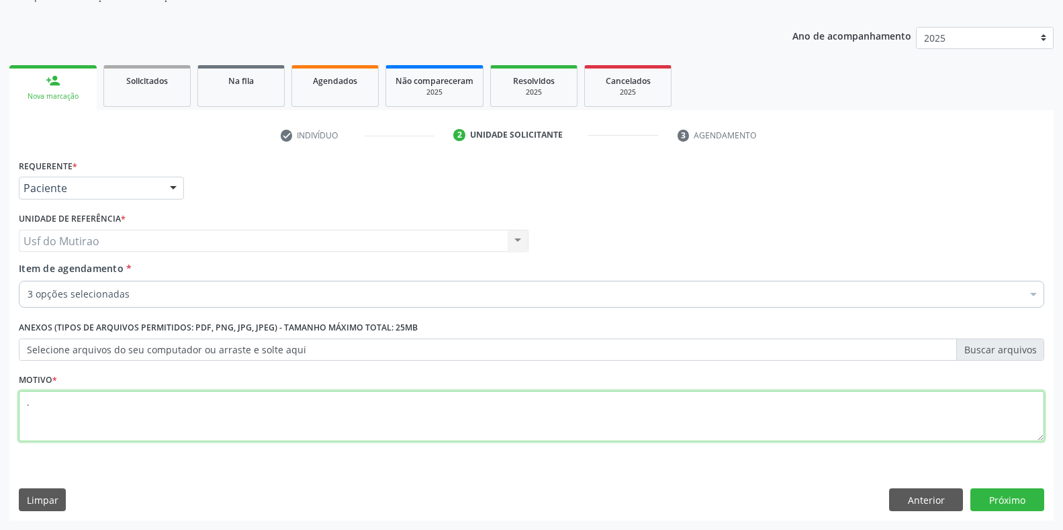
type textarea "."
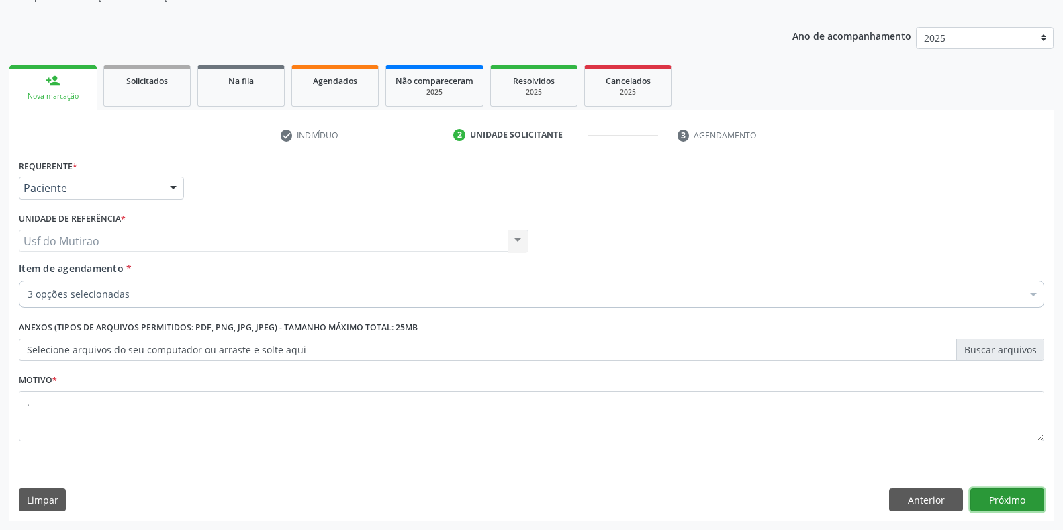
click at [1012, 494] on button "Próximo" at bounding box center [1008, 499] width 74 height 23
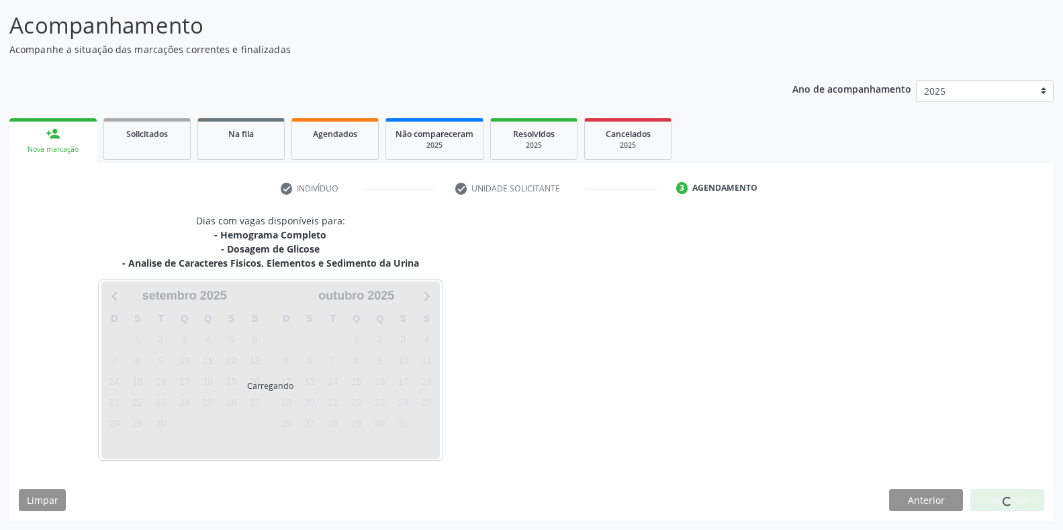
scroll to position [83, 0]
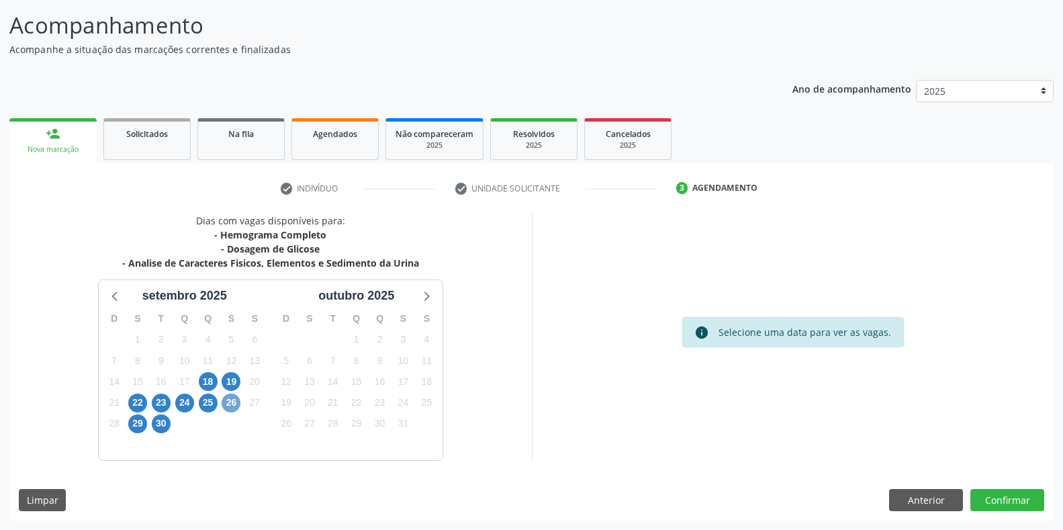
click at [228, 402] on span "26" at bounding box center [231, 403] width 19 height 19
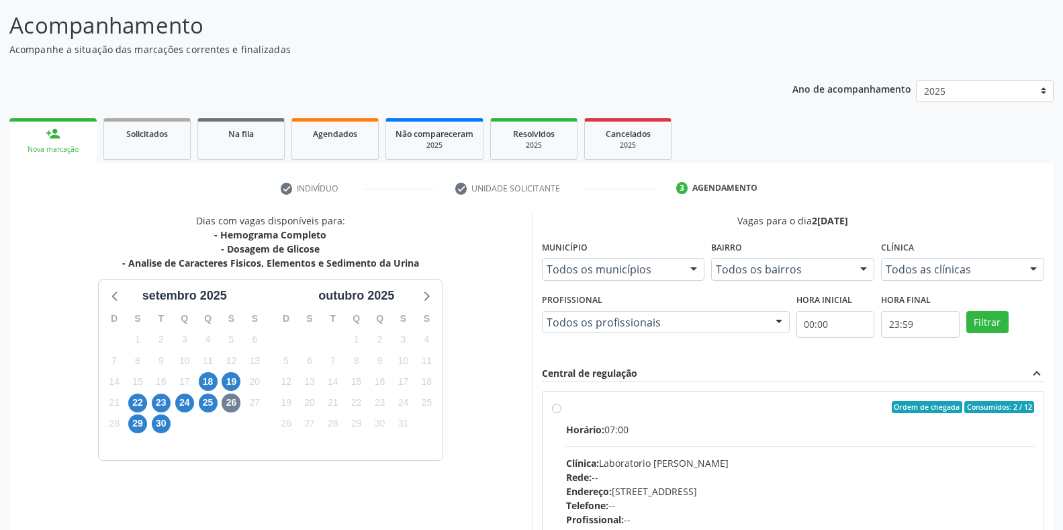
click at [600, 425] on span "Horário:" at bounding box center [585, 429] width 38 height 13
click at [562, 413] on input "Ordem de chegada Consumidos: 2 / 12 Horário: 07:00 Clínica: Laboratorio [PERSON…" at bounding box center [556, 407] width 9 height 12
radio input "true"
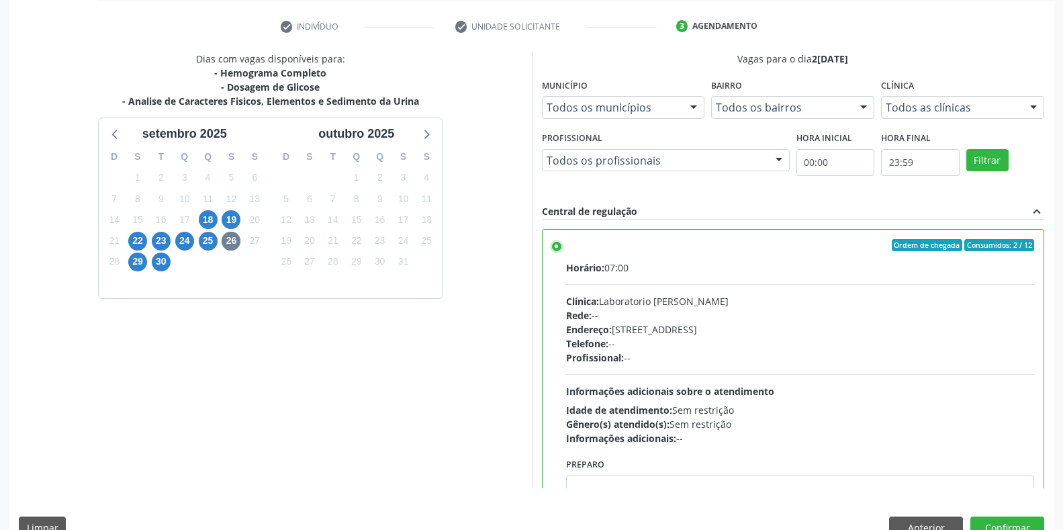
scroll to position [273, 0]
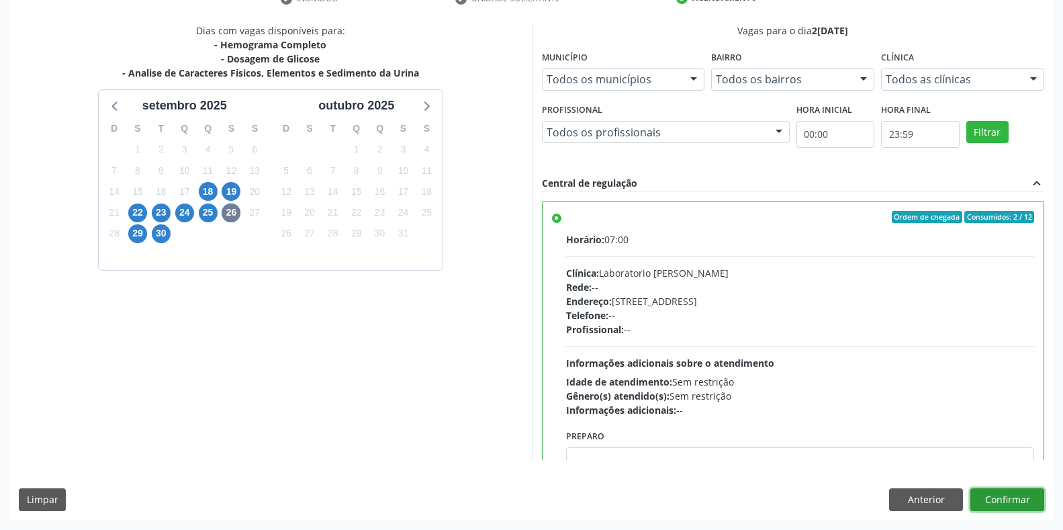
click at [1006, 496] on button "Confirmar" at bounding box center [1008, 499] width 74 height 23
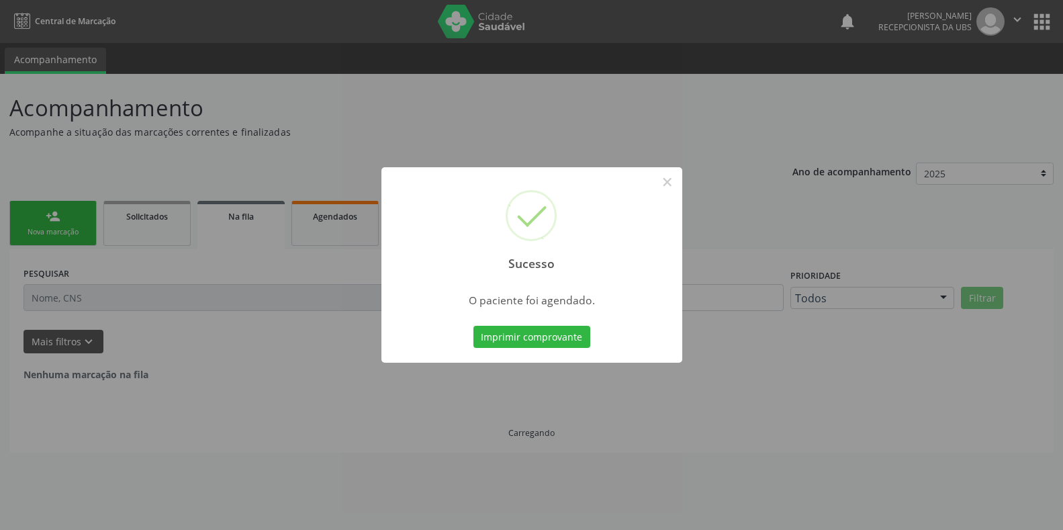
scroll to position [0, 0]
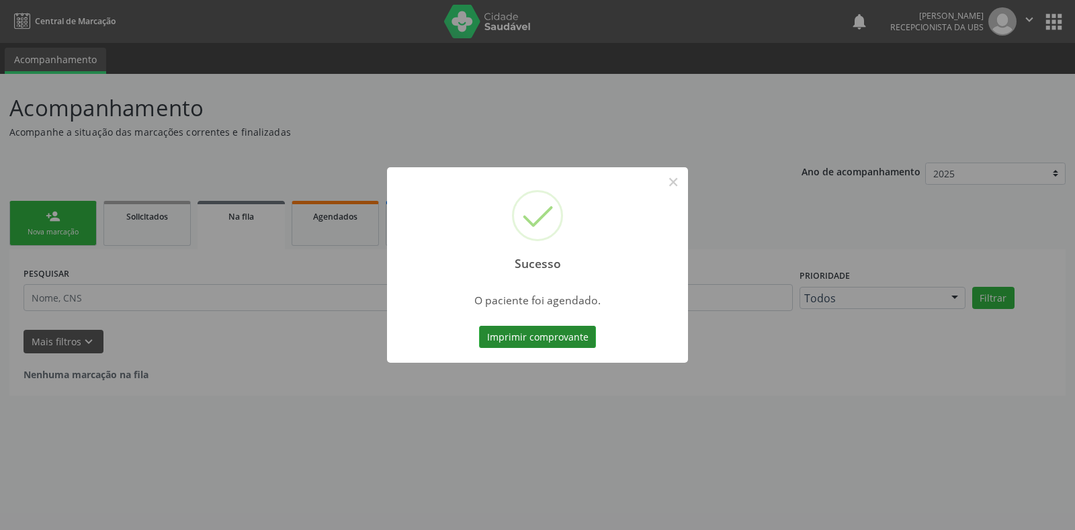
click at [546, 334] on button "Imprimir comprovante" at bounding box center [537, 337] width 117 height 23
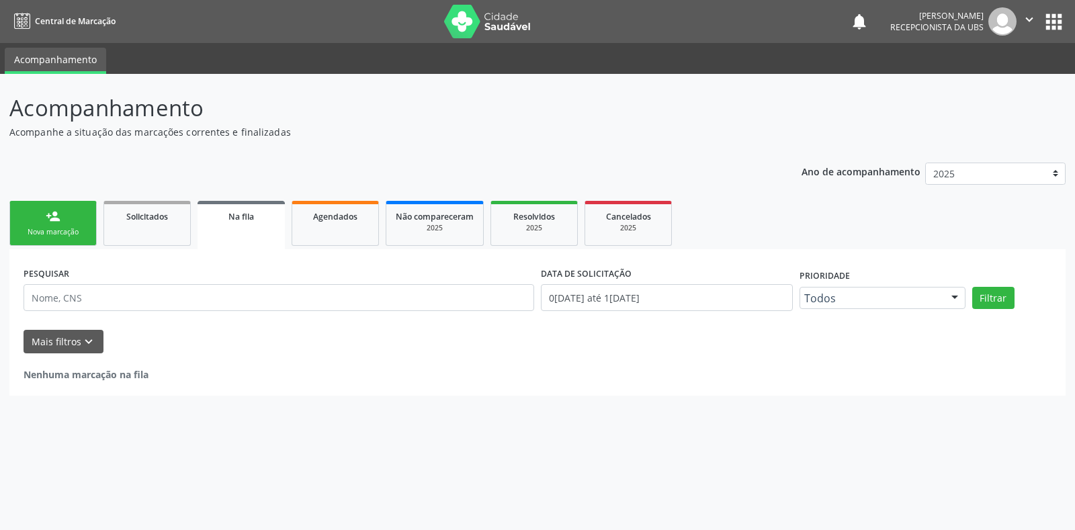
click at [62, 235] on div "Nova marcação" at bounding box center [52, 232] width 67 height 10
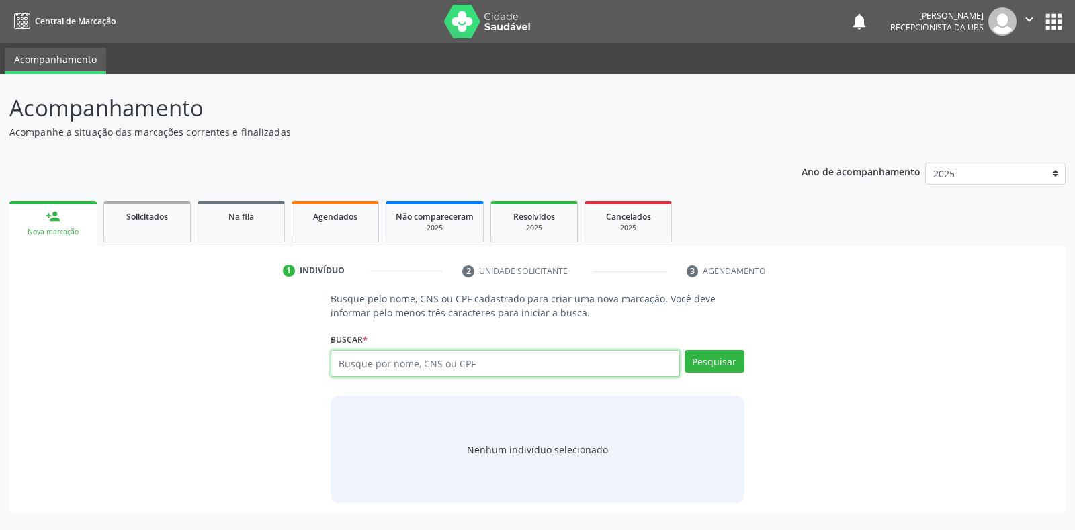
click at [385, 372] on input "text" at bounding box center [505, 363] width 349 height 27
paste input "703403297849784"
type input "703403297849784"
click at [726, 356] on button "Pesquisar" at bounding box center [715, 361] width 60 height 23
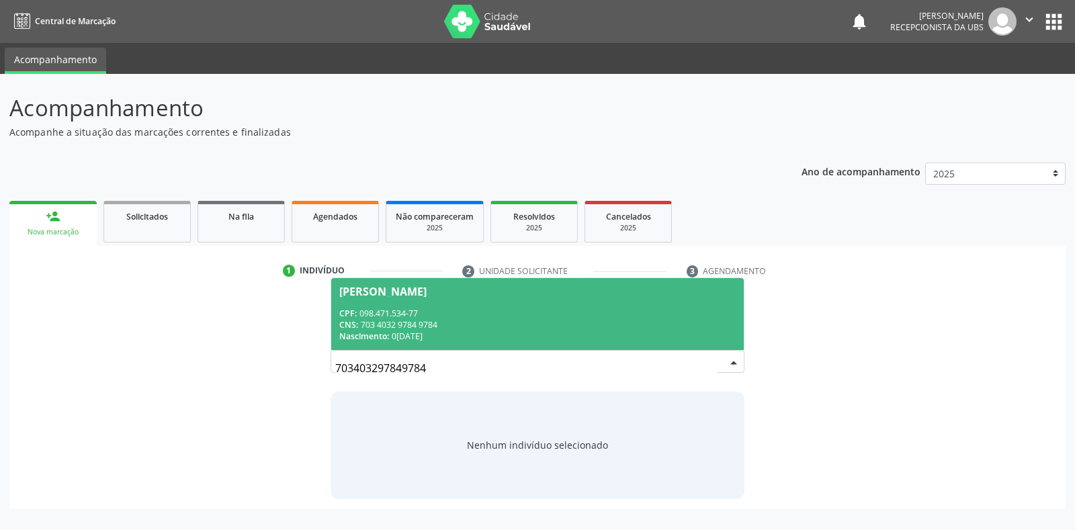
click at [515, 320] on div "CNS: 703 4032 9784 9784" at bounding box center [537, 324] width 396 height 11
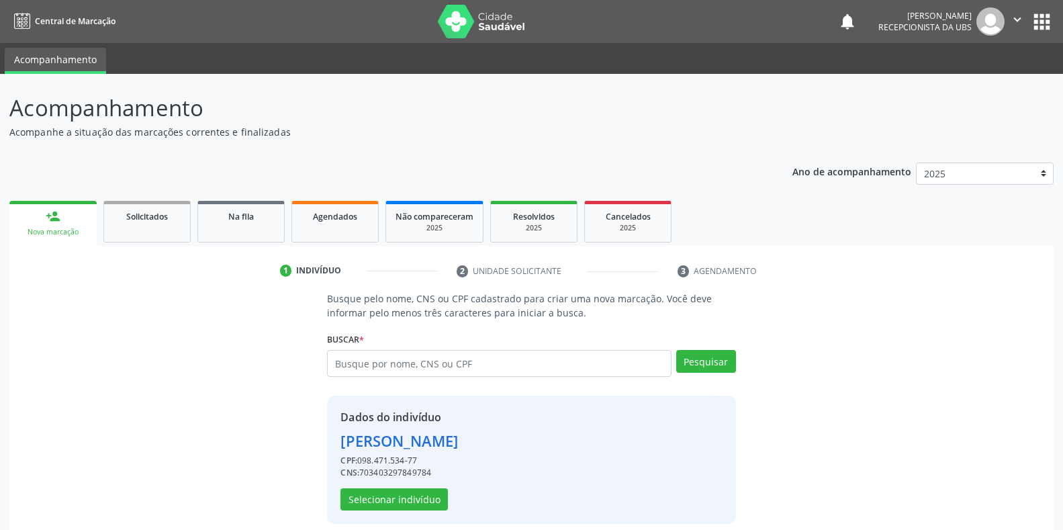
scroll to position [13, 0]
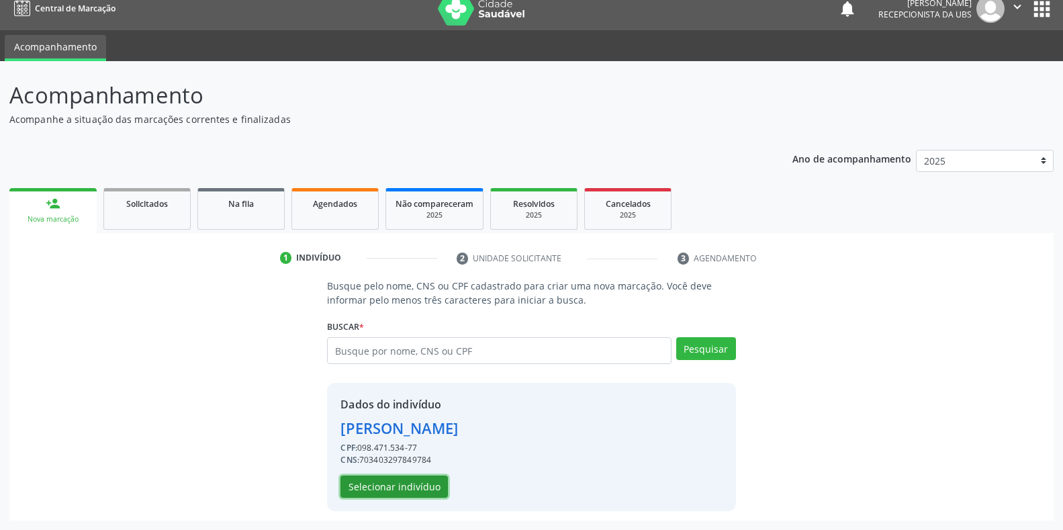
click at [402, 486] on button "Selecionar indivíduo" at bounding box center [394, 487] width 107 height 23
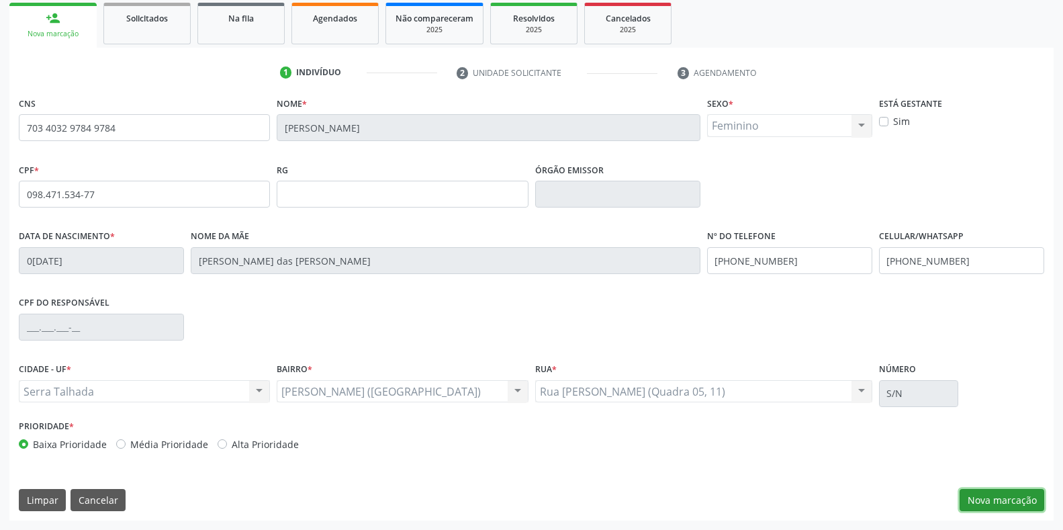
click at [990, 501] on button "Nova marcação" at bounding box center [1002, 500] width 85 height 23
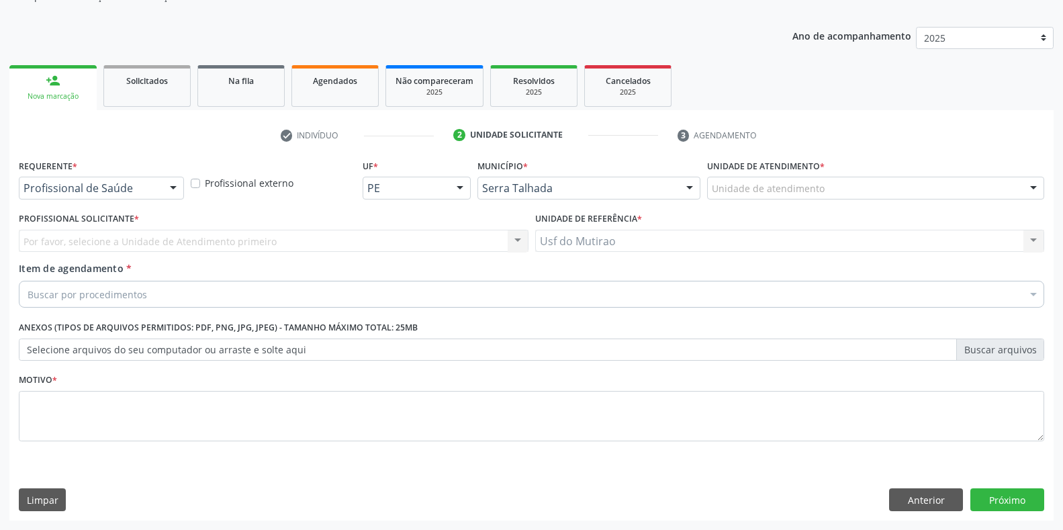
scroll to position [136, 0]
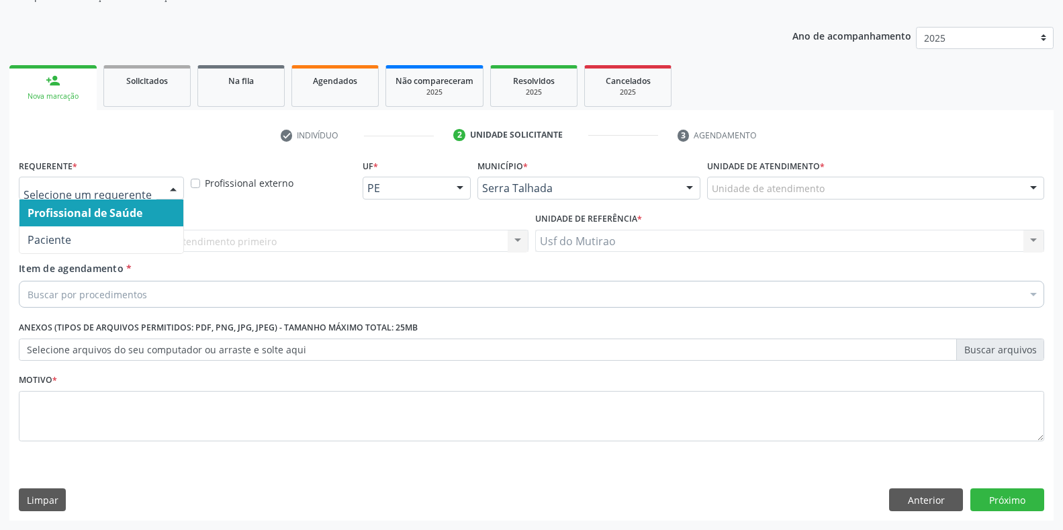
click at [136, 198] on div at bounding box center [101, 188] width 165 height 23
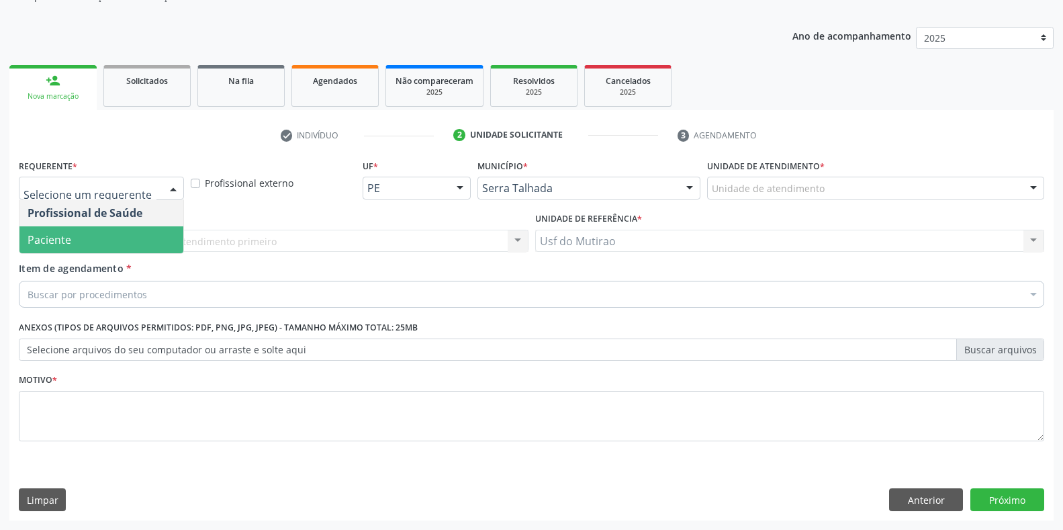
click at [101, 243] on span "Paciente" at bounding box center [101, 239] width 164 height 27
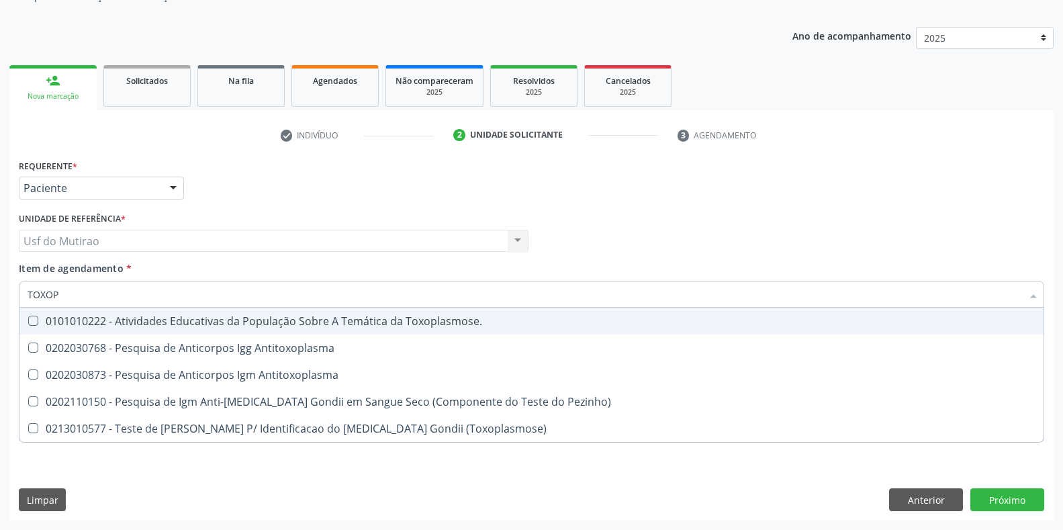
type input "TOXOPL"
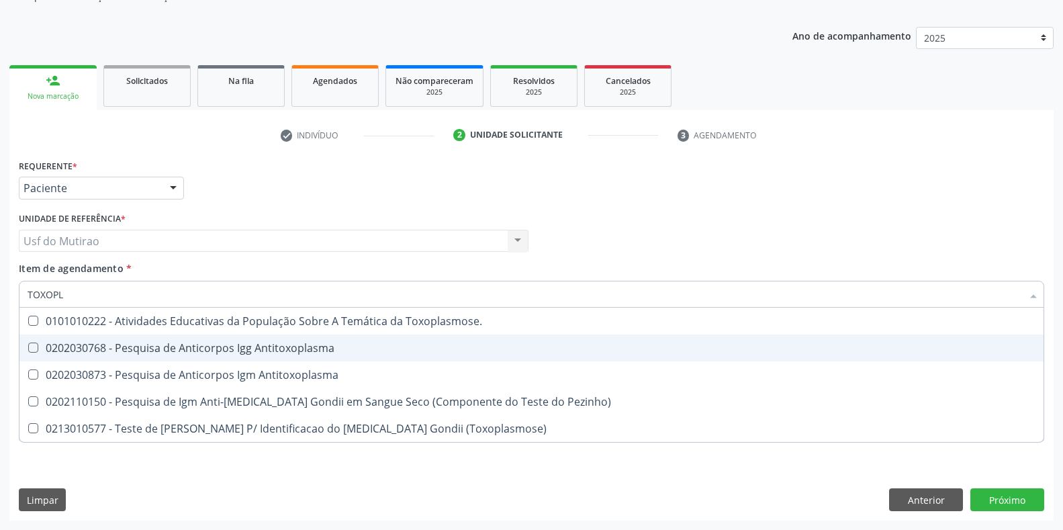
click at [130, 347] on div "0202030768 - Pesquisa de Anticorpos Igg Antitoxoplasma" at bounding box center [532, 348] width 1008 height 11
checkbox Antitoxoplasma "true"
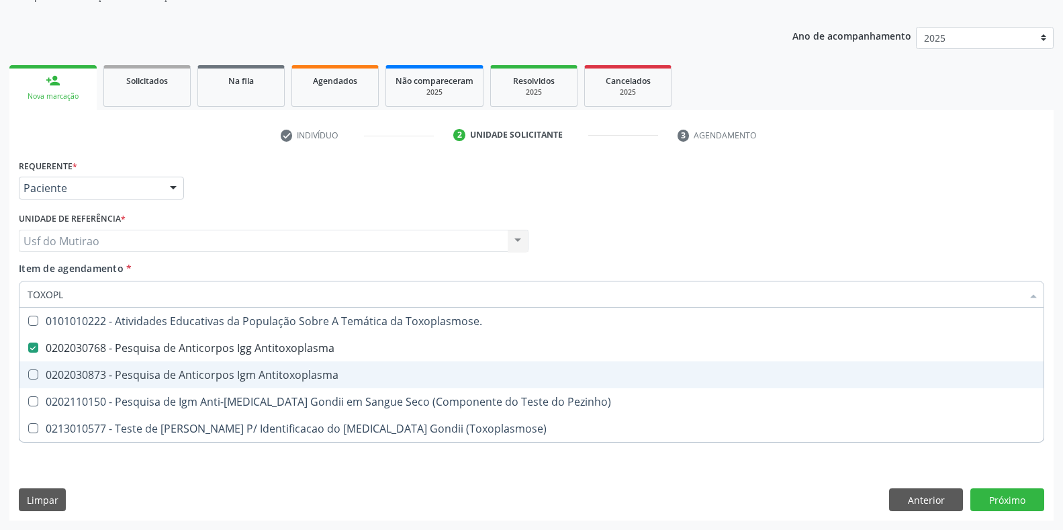
click at [139, 373] on div "0202030873 - Pesquisa de Anticorpos Igm Antitoxoplasma" at bounding box center [532, 375] width 1008 height 11
checkbox Antitoxoplasma "true"
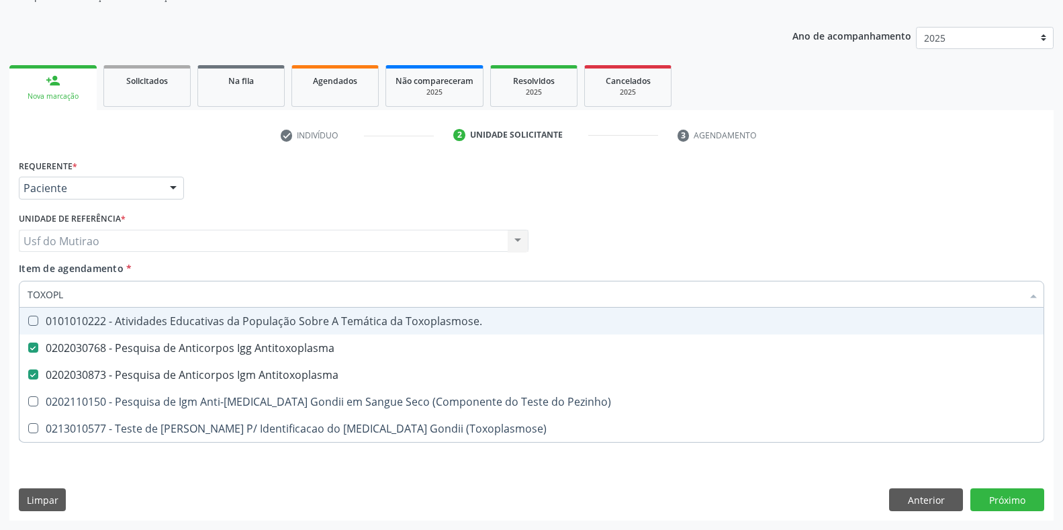
drag, startPoint x: 120, startPoint y: 296, endPoint x: 0, endPoint y: 298, distance: 120.3
click at [0, 298] on div "Acompanhamento Acompanhe a situação das marcações correntes e finalizadas Relat…" at bounding box center [531, 234] width 1063 height 592
type input "CITOM"
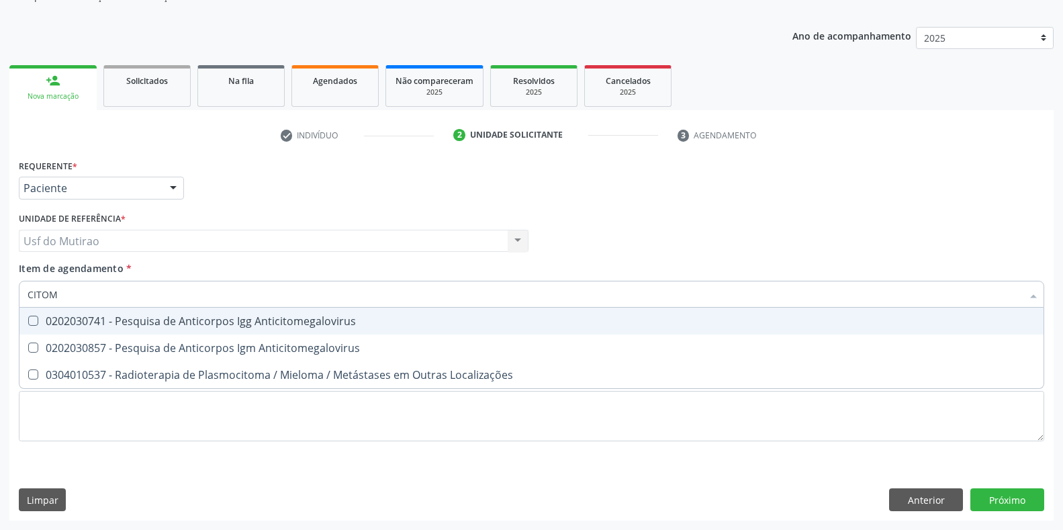
checkbox Anticitomegalovirus "false"
checkbox Localizações "false"
type input "CITOME"
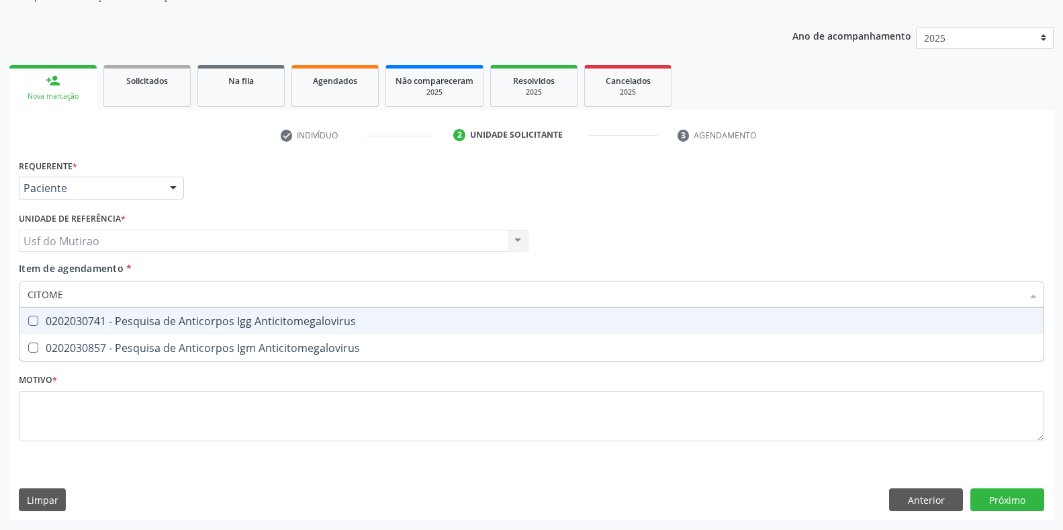
click at [89, 322] on div "0202030741 - Pesquisa de Anticorpos Igg Anticitomegalovirus" at bounding box center [532, 321] width 1008 height 11
checkbox Anticitomegalovirus "true"
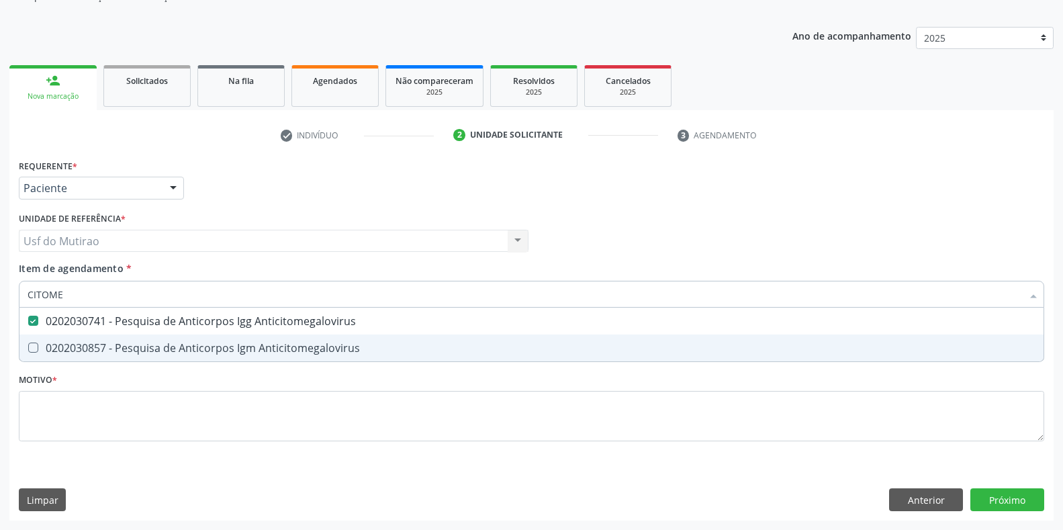
click at [91, 347] on div "0202030857 - Pesquisa de Anticorpos Igm Anticitomegalovirus" at bounding box center [532, 348] width 1008 height 11
checkbox Anticitomegalovirus "true"
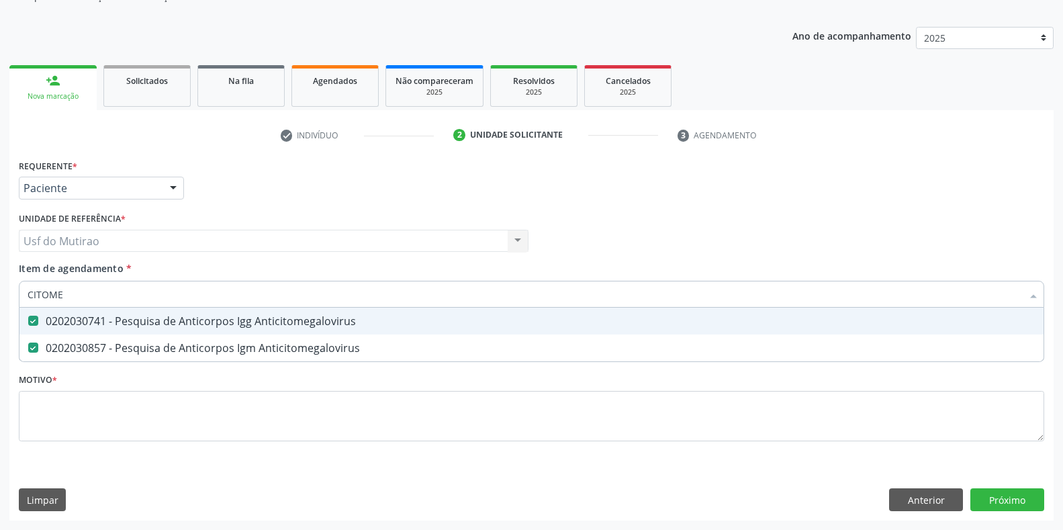
drag, startPoint x: 99, startPoint y: 289, endPoint x: 0, endPoint y: 289, distance: 99.4
click at [0, 289] on div "Acompanhamento Acompanhe a situação das marcações correntes e finalizadas Relat…" at bounding box center [531, 234] width 1063 height 592
checkbox Anticitomegalovirus "false"
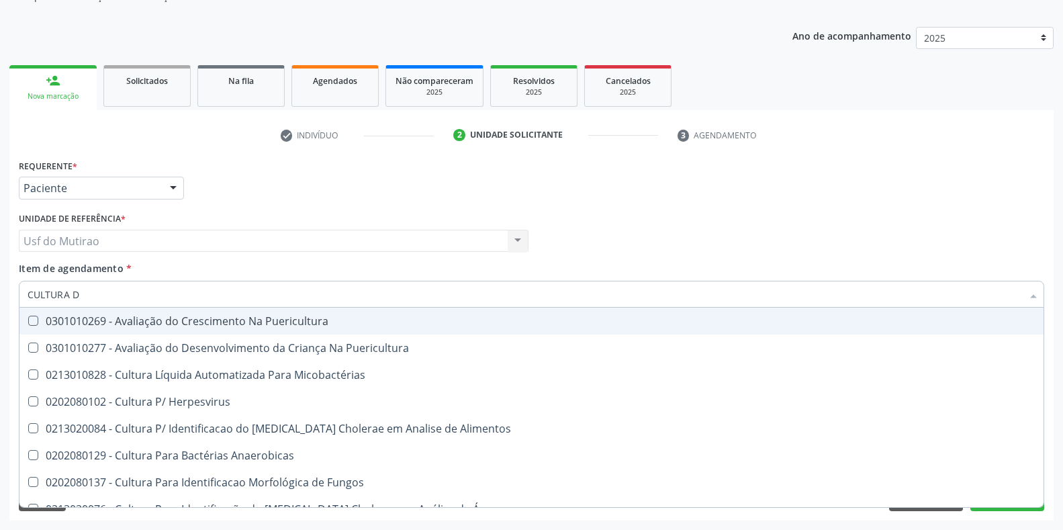
type input "CULTURA DE"
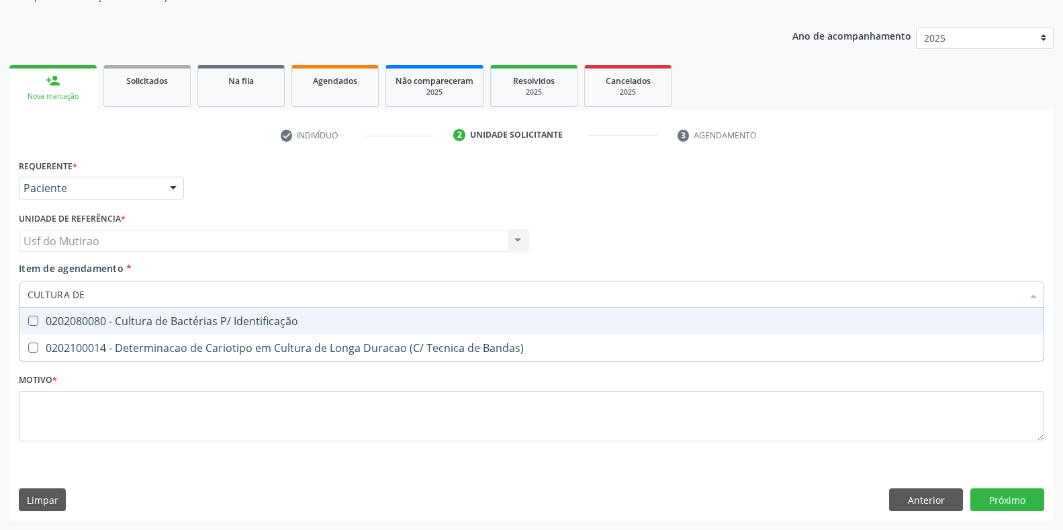
click at [190, 322] on div "0202080080 - Cultura de Bactérias P/ Identificação" at bounding box center [532, 321] width 1008 height 11
checkbox Identificação "true"
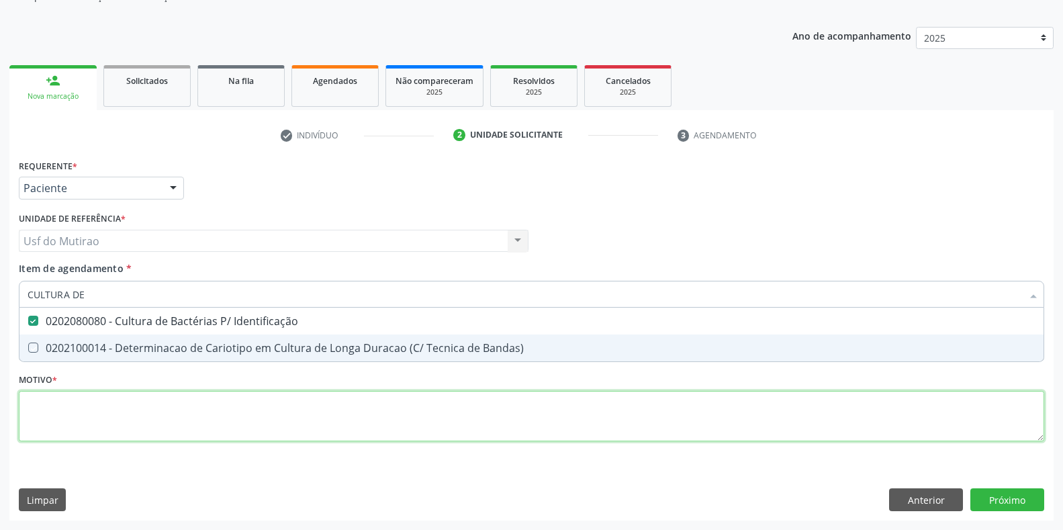
click at [232, 420] on div "Requerente * Paciente Profissional de Saúde Paciente Nenhum resultado encontrad…" at bounding box center [532, 308] width 1026 height 304
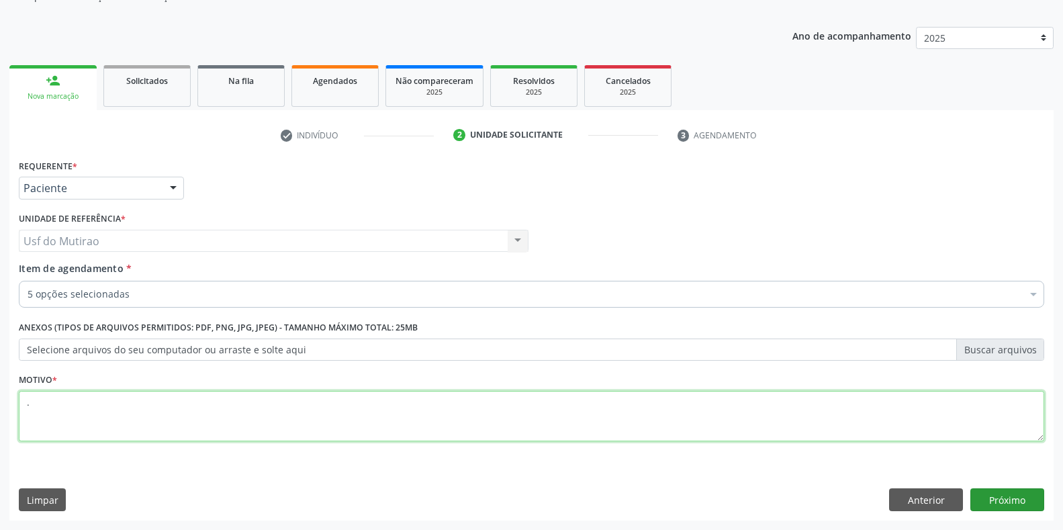
type textarea "."
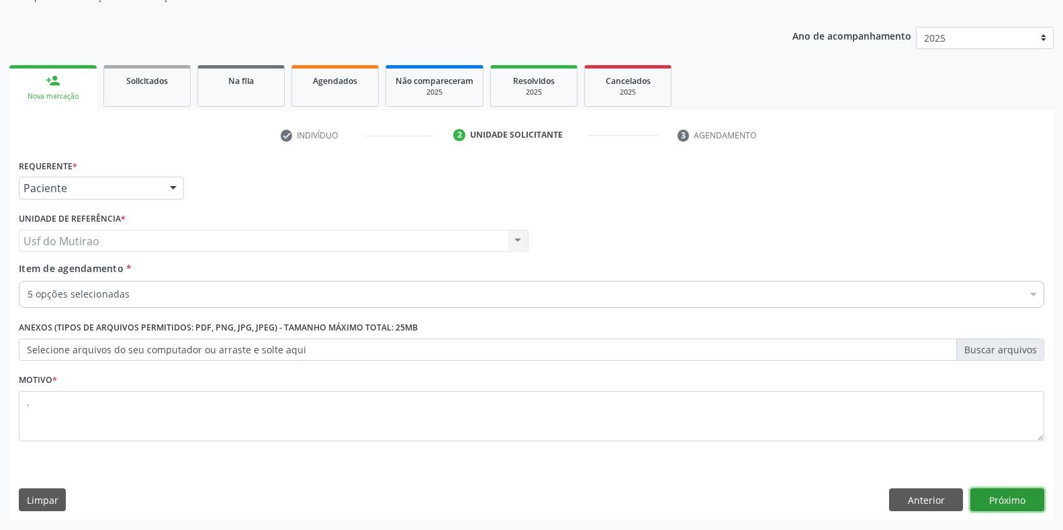
click at [974, 489] on button "Próximo" at bounding box center [1008, 499] width 74 height 23
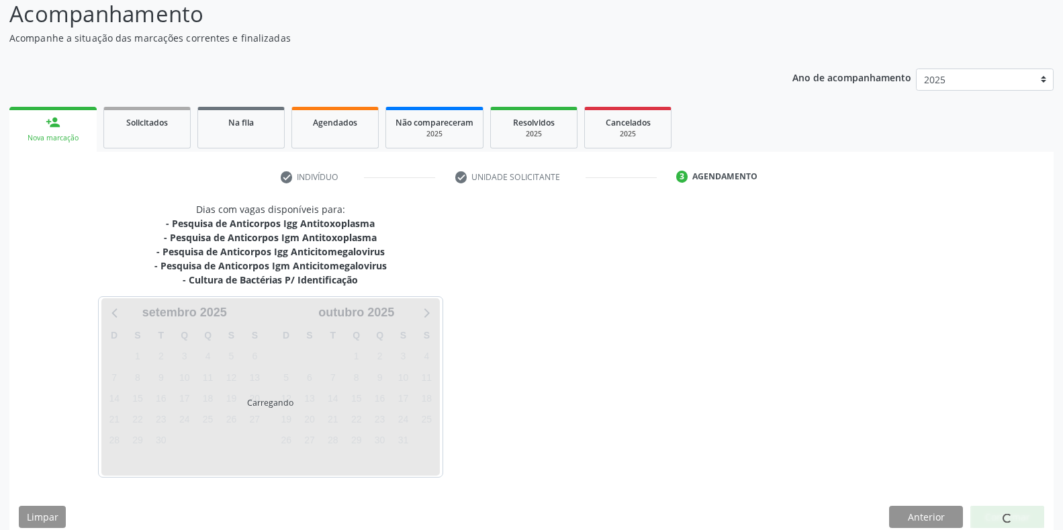
scroll to position [111, 0]
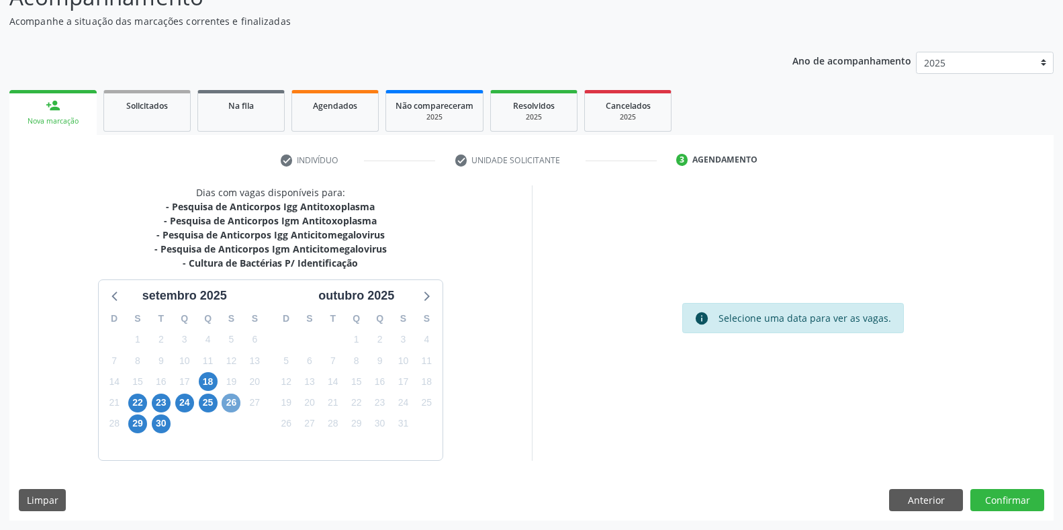
click at [228, 406] on span "26" at bounding box center [231, 403] width 19 height 19
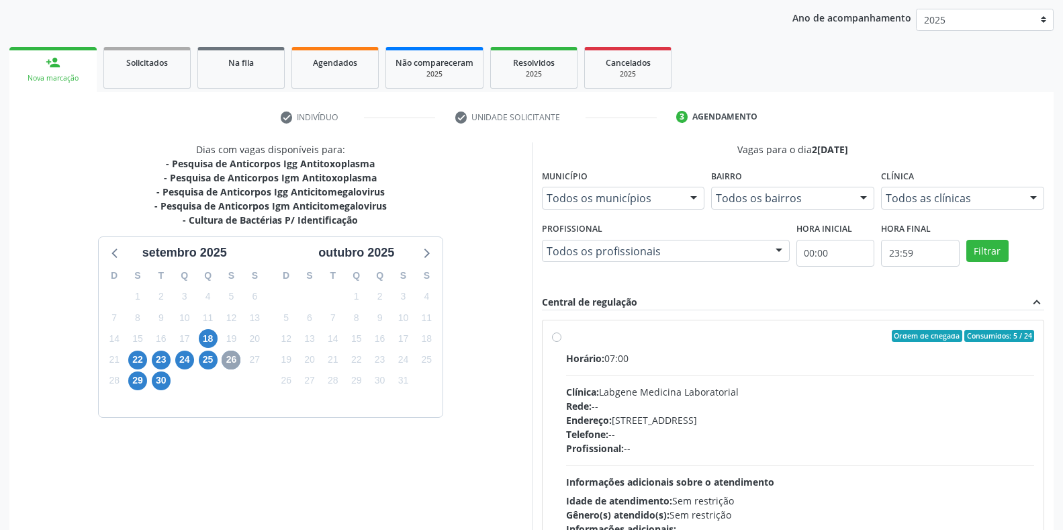
scroll to position [245, 0]
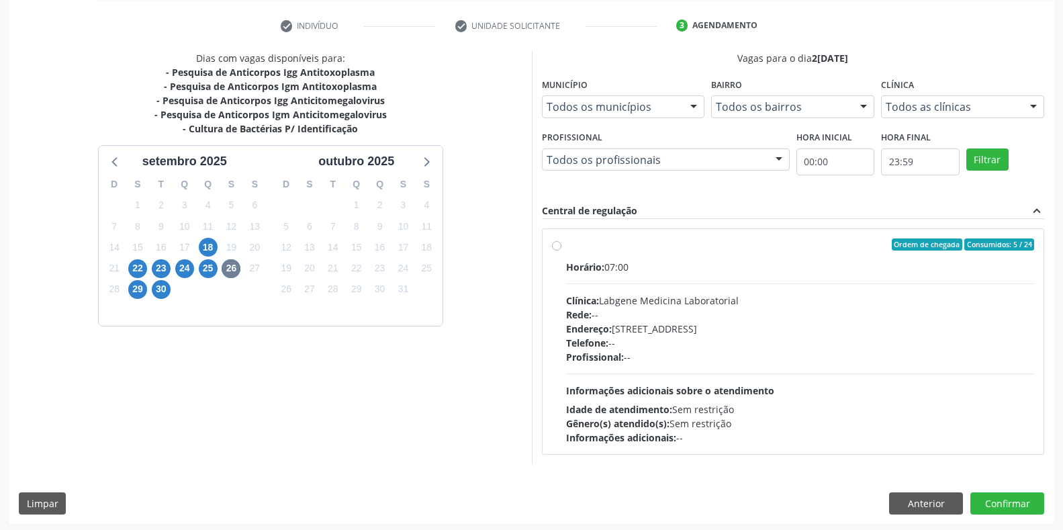
click at [638, 298] on div "Clínica: Labgene Medicina Laboratorial" at bounding box center [800, 301] width 469 height 14
click at [562, 251] on input "Ordem de chegada Consumidos: 5 / 24 Horário: 07:00 Clínica: Labgene Medicina La…" at bounding box center [556, 244] width 9 height 12
radio input "true"
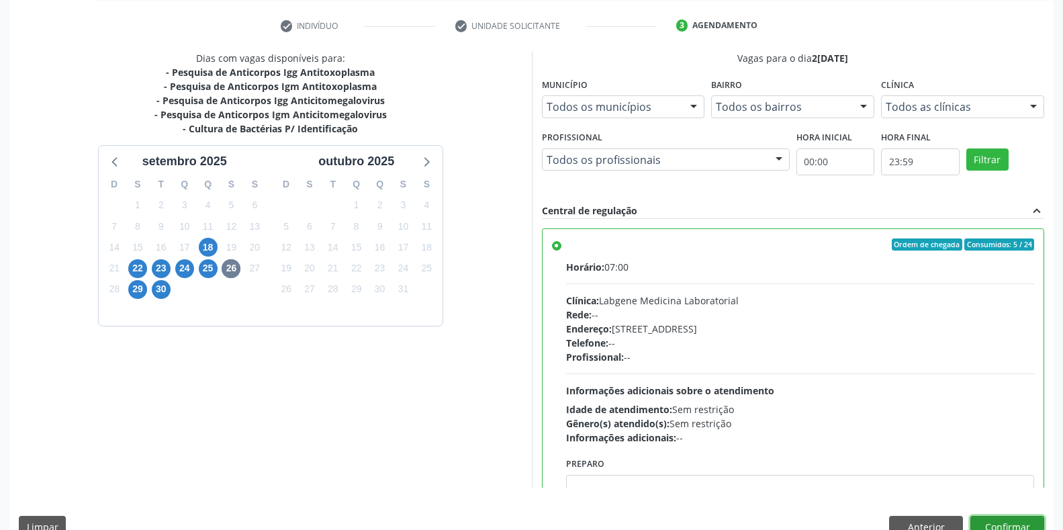
click at [991, 519] on button "Confirmar" at bounding box center [1008, 527] width 74 height 23
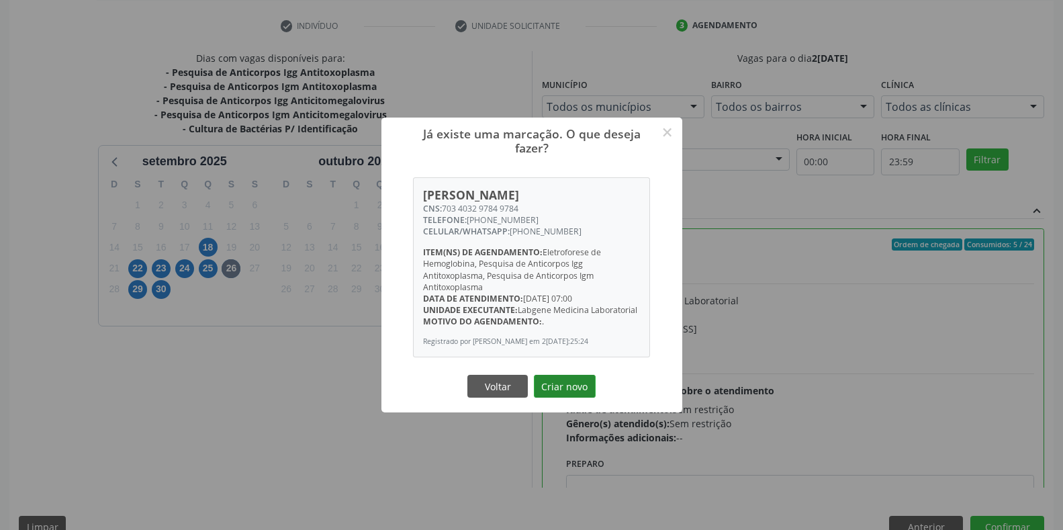
click at [560, 384] on button "Criar novo" at bounding box center [565, 386] width 62 height 23
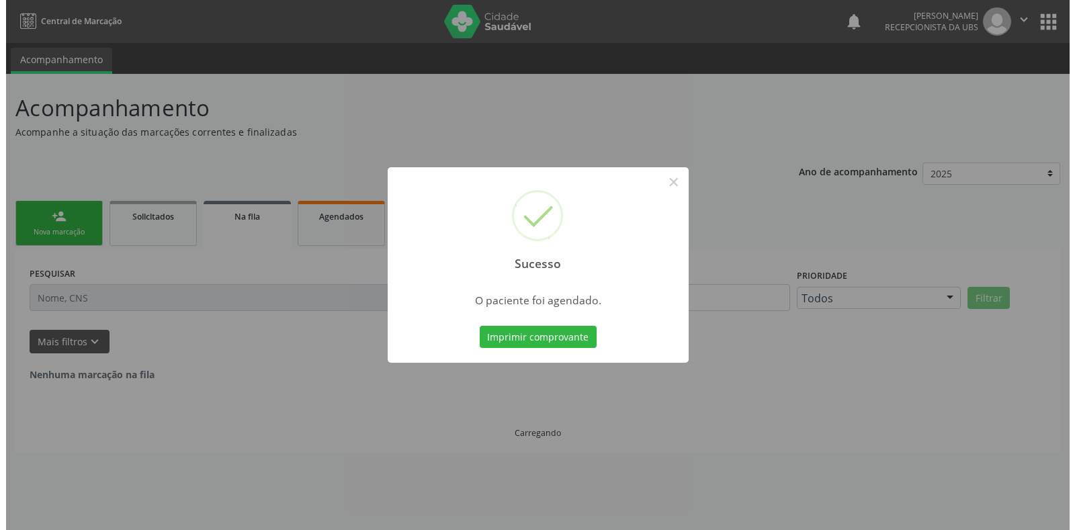
scroll to position [0, 0]
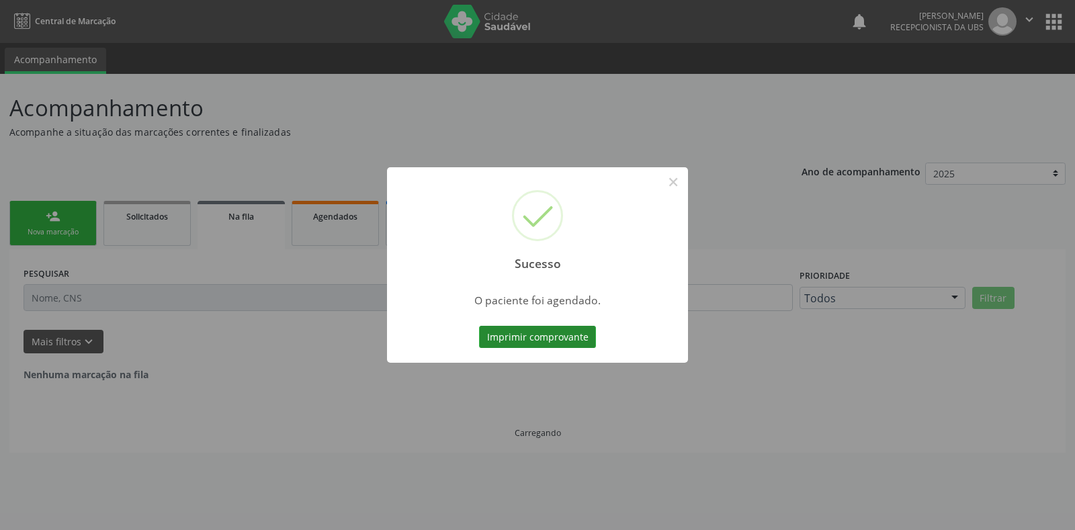
click at [525, 337] on button "Imprimir comprovante" at bounding box center [537, 337] width 117 height 23
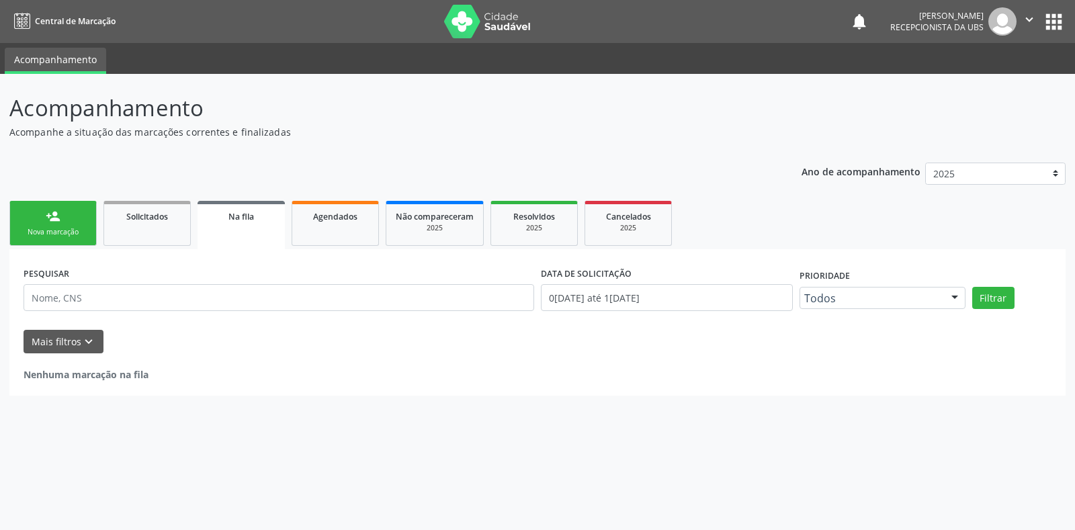
click at [64, 223] on link "person_add Nova marcação" at bounding box center [52, 223] width 87 height 45
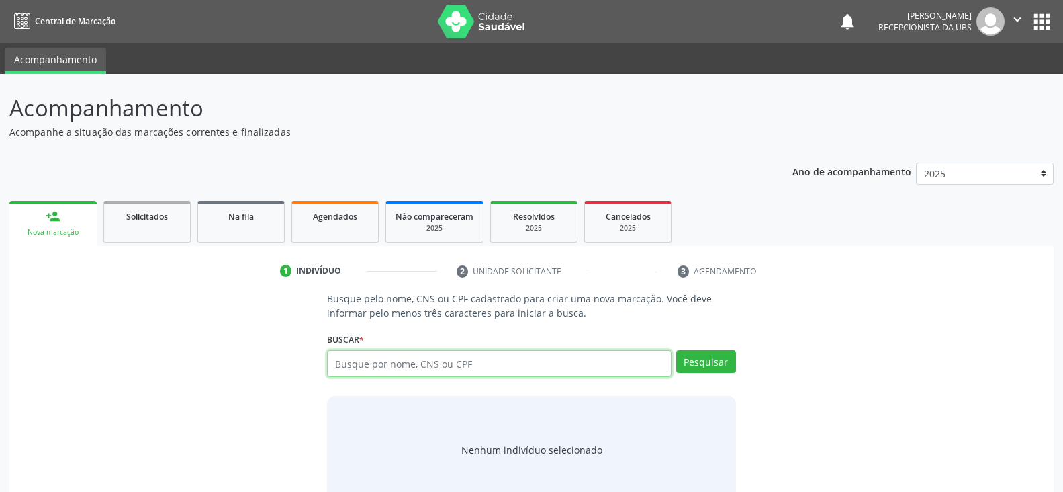
click at [395, 363] on input "text" at bounding box center [499, 363] width 344 height 27
paste input "898003403310827"
type input "898003403310827"
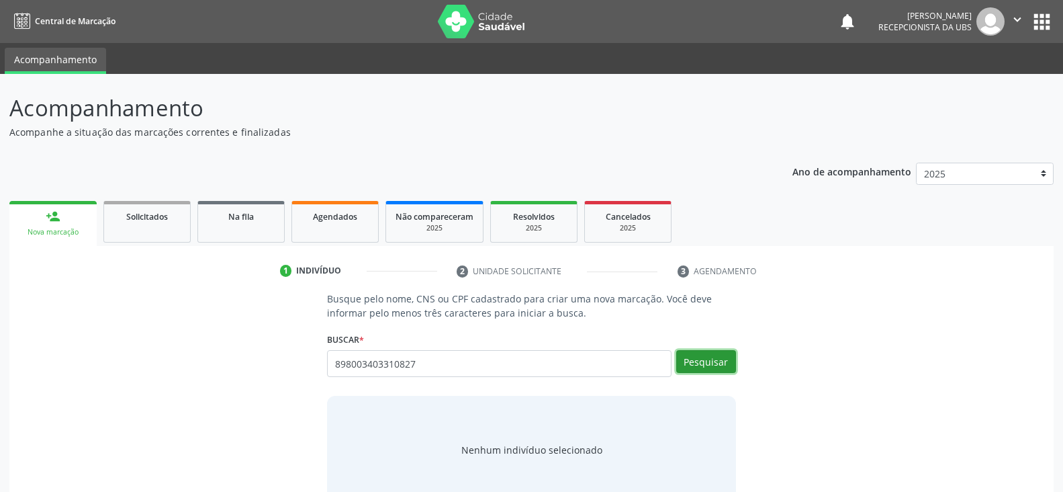
click at [728, 363] on button "Pesquisar" at bounding box center [707, 361] width 60 height 23
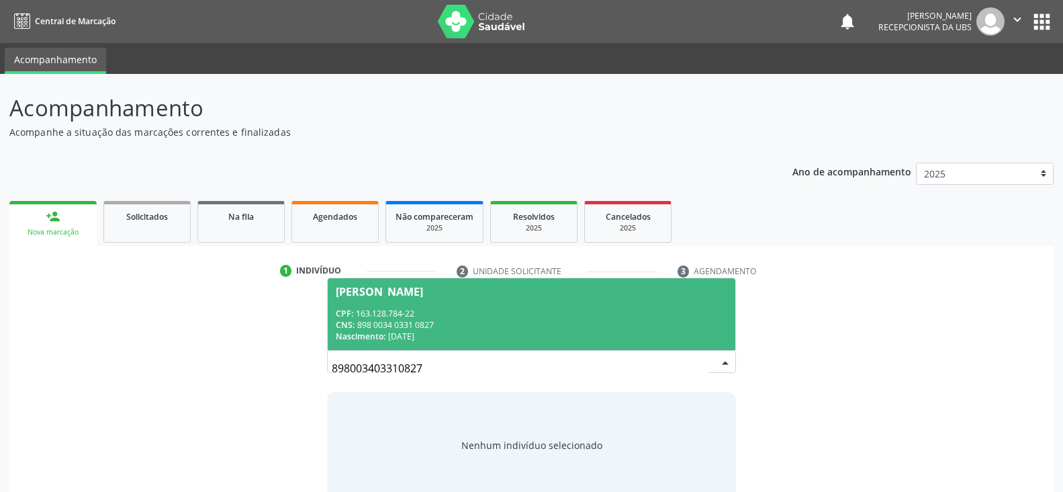
click at [488, 306] on span "Adricia Eslaine Santos Pereira da Silva CPF: 163.128.784-22 CNS: 898 0034 0331 …" at bounding box center [531, 314] width 407 height 72
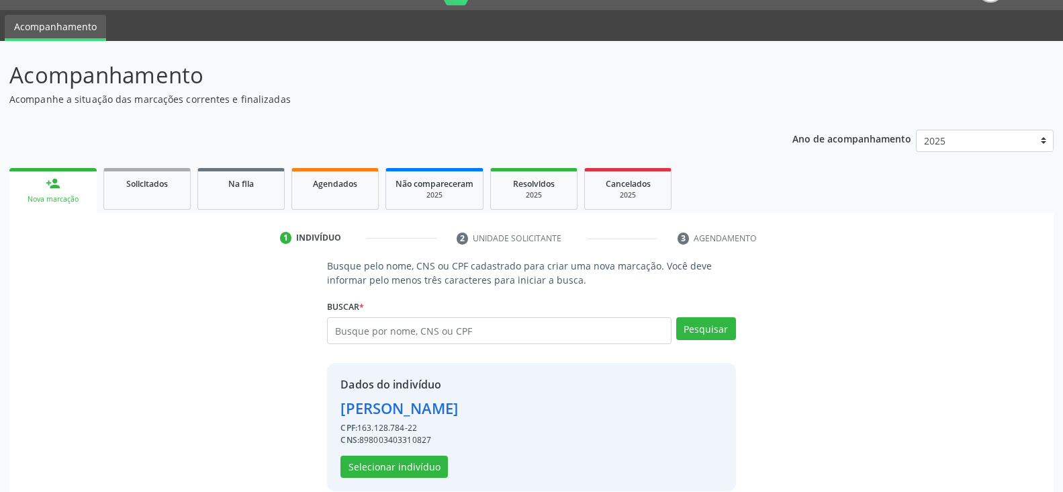
scroll to position [51, 0]
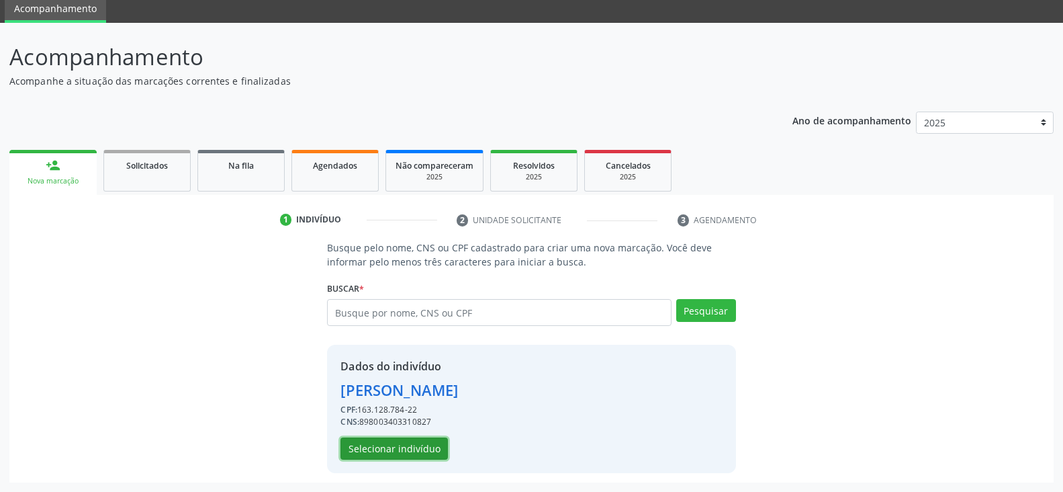
click at [383, 448] on button "Selecionar indivíduo" at bounding box center [394, 448] width 107 height 23
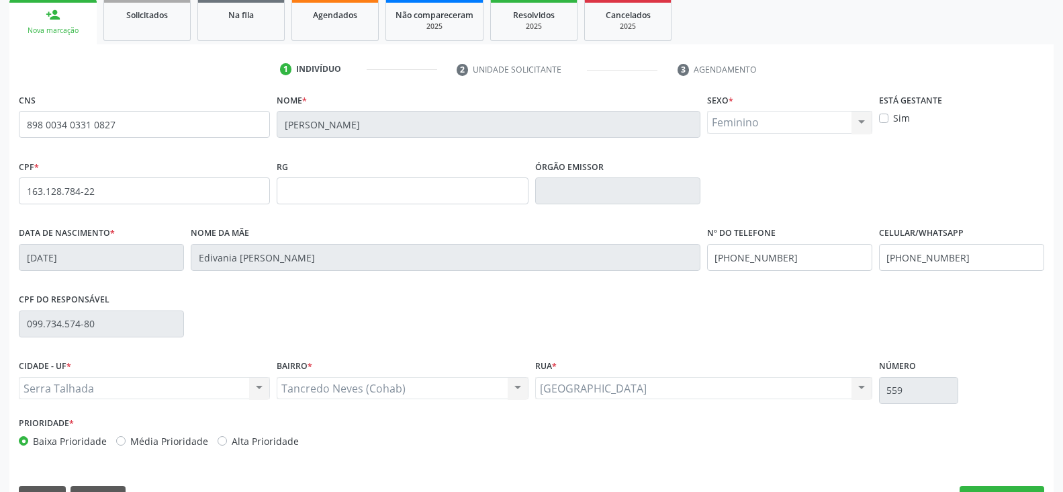
scroll to position [236, 0]
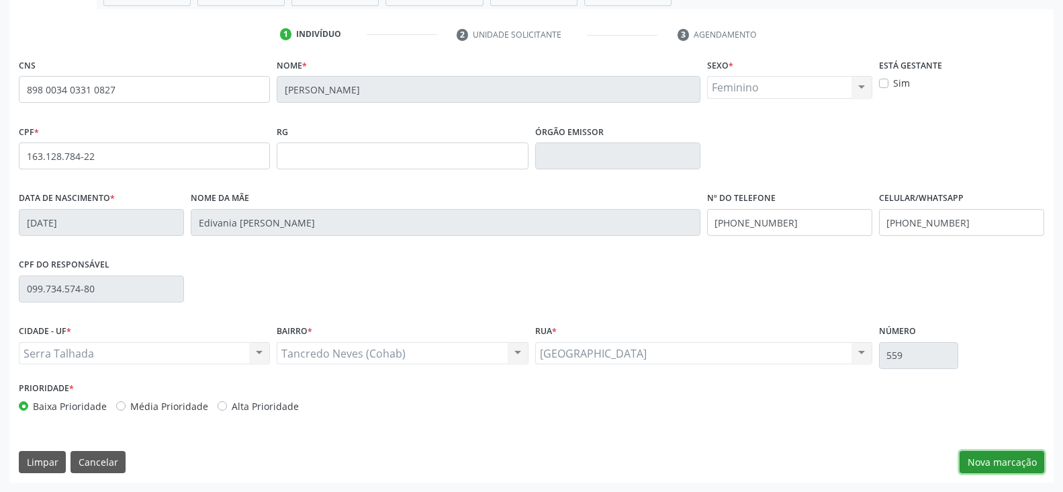
click at [1016, 464] on button "Nova marcação" at bounding box center [1002, 462] width 85 height 23
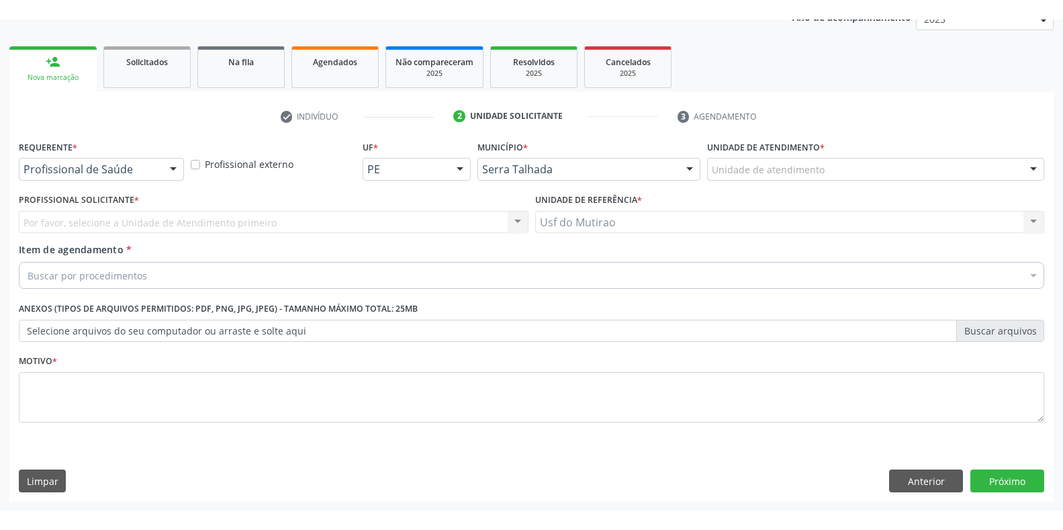
scroll to position [136, 0]
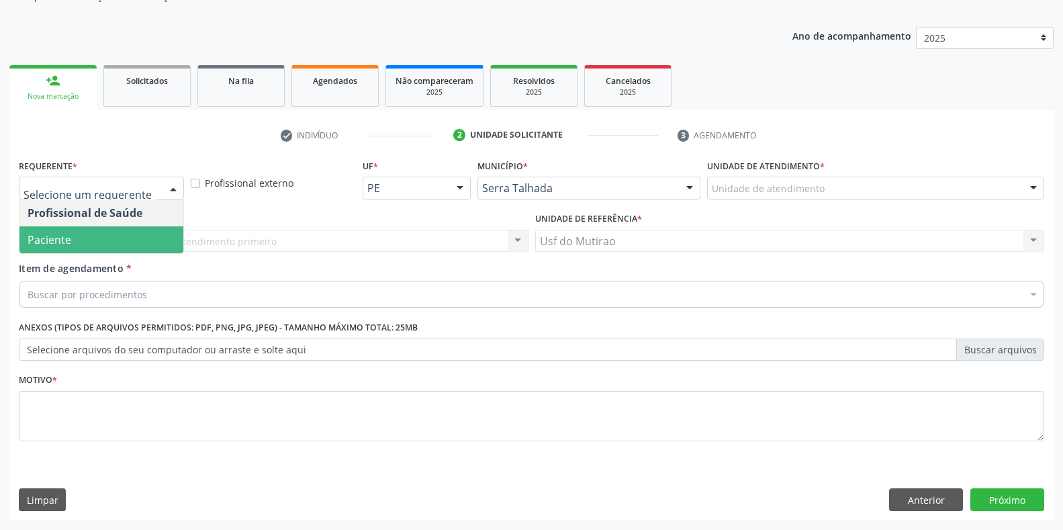
click at [62, 236] on span "Paciente" at bounding box center [50, 239] width 44 height 15
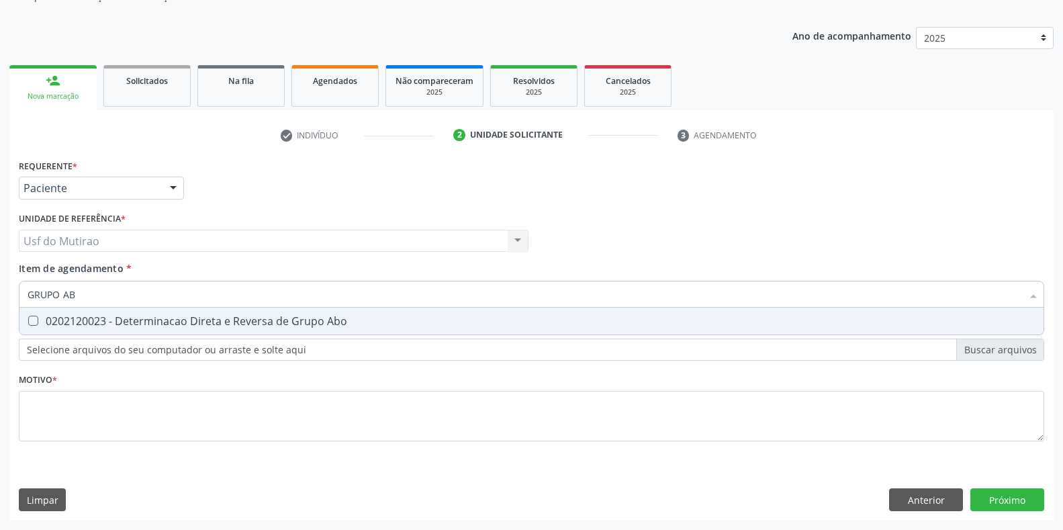
type input "GRUPO ABO"
click at [114, 331] on span "0202120023 - Determinacao Direta e Reversa de Grupo Abo" at bounding box center [531, 321] width 1025 height 27
checkbox Abo "true"
drag, startPoint x: 142, startPoint y: 301, endPoint x: 0, endPoint y: 301, distance: 142.4
click at [0, 301] on div "Acompanhamento Acompanhe a situação das marcações correntes e finalizadas Relat…" at bounding box center [531, 234] width 1063 height 592
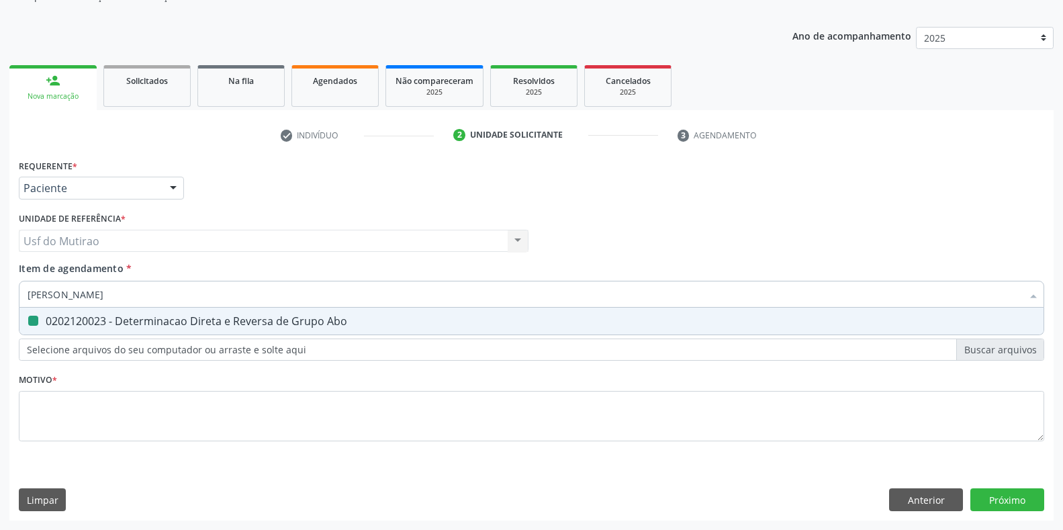
type input "FATOR RH"
click at [121, 323] on div "0202120082 - Pesquisa de Fator Rh (Inclui D Fraco)" at bounding box center [532, 321] width 1008 height 11
checkbox Fraco\) "true"
drag, startPoint x: 127, startPoint y: 296, endPoint x: 13, endPoint y: 297, distance: 113.5
click at [13, 297] on div "Requerente * Paciente Profissional de Saúde Paciente Nenhum resultado encontrad…" at bounding box center [531, 338] width 1045 height 365
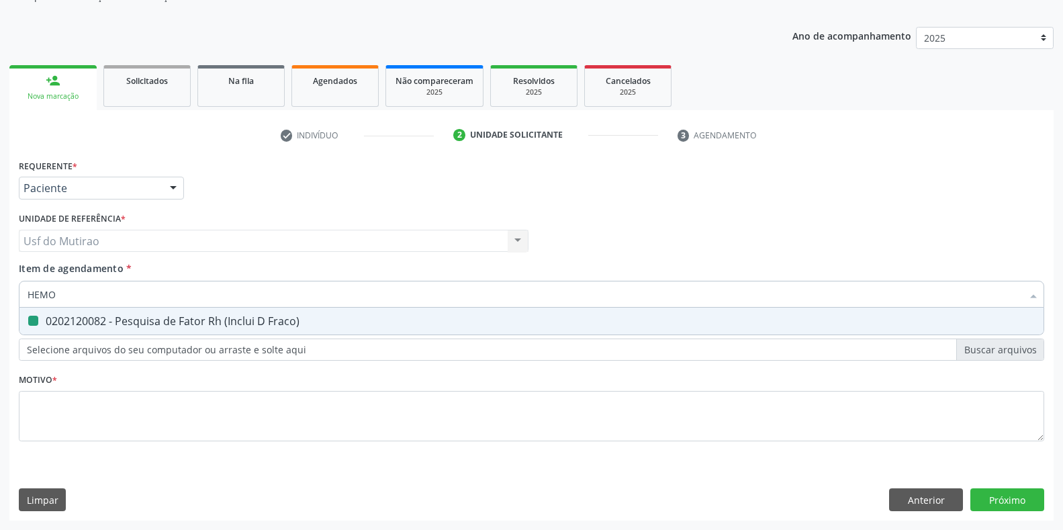
type input "HEMOG"
checkbox Fraco\) "false"
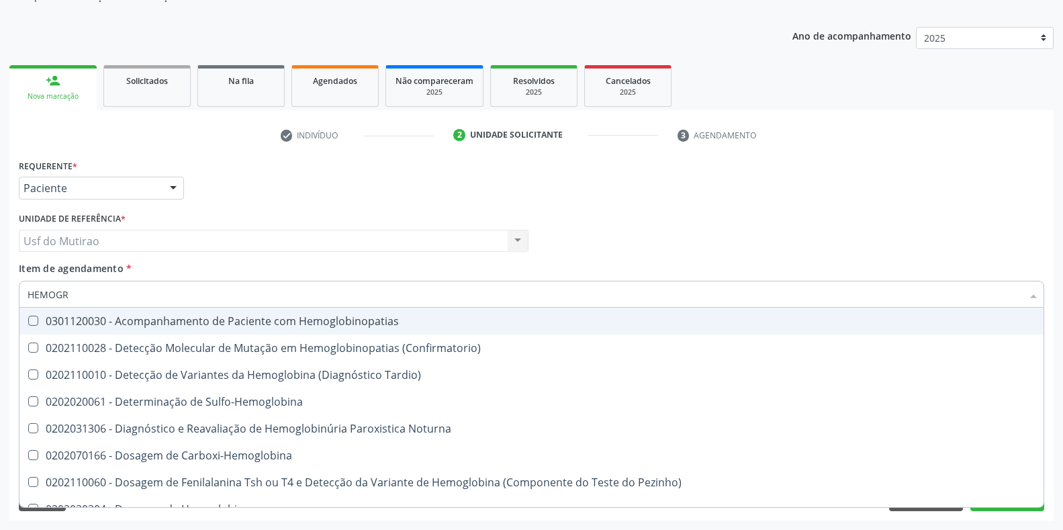
type input "HEMOGRA"
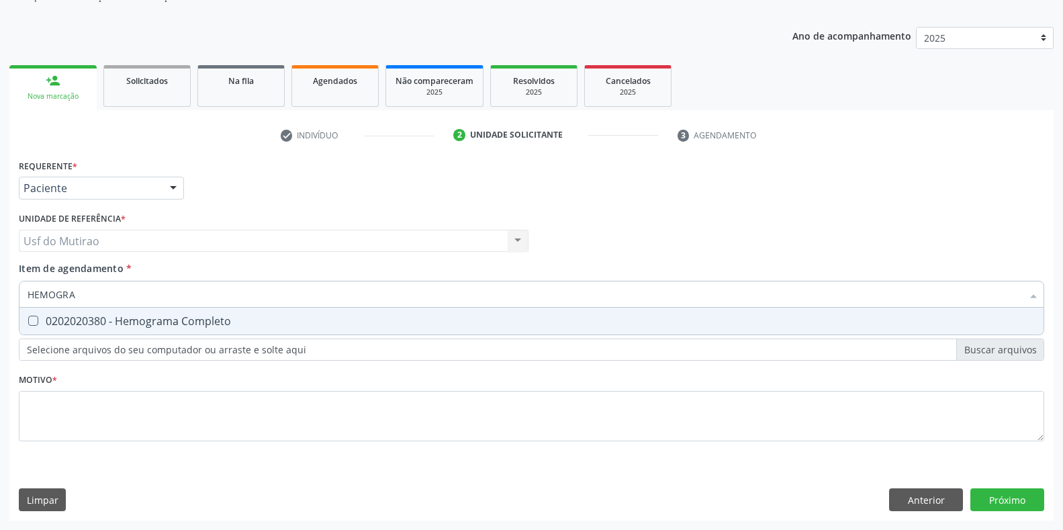
click at [67, 321] on div "0202020380 - Hemograma Completo" at bounding box center [532, 321] width 1008 height 11
checkbox Completo "true"
drag, startPoint x: 127, startPoint y: 287, endPoint x: 0, endPoint y: 292, distance: 127.1
click at [0, 292] on div "Acompanhamento Acompanhe a situação das marcações correntes e finalizadas Relat…" at bounding box center [531, 234] width 1063 height 592
type input "GLICO"
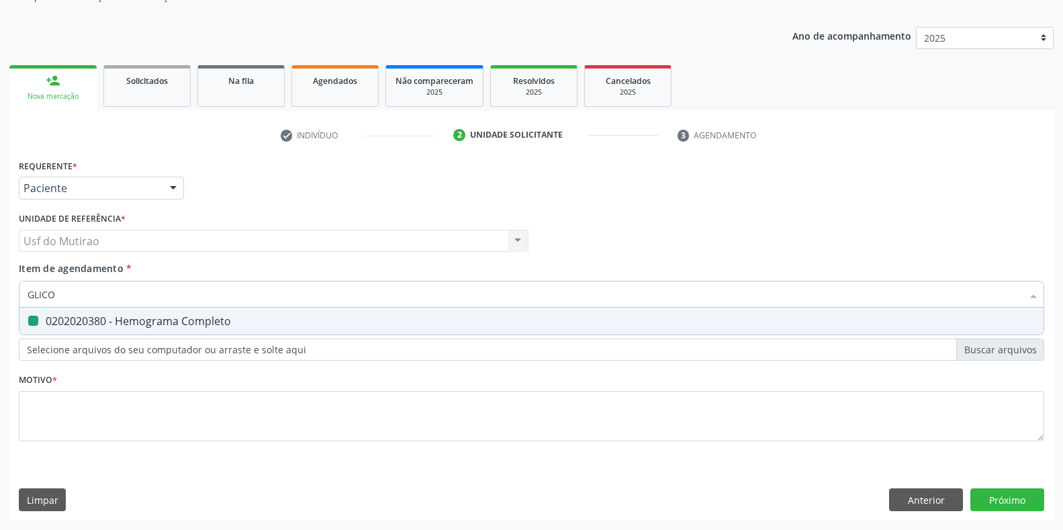
checkbox Completo "false"
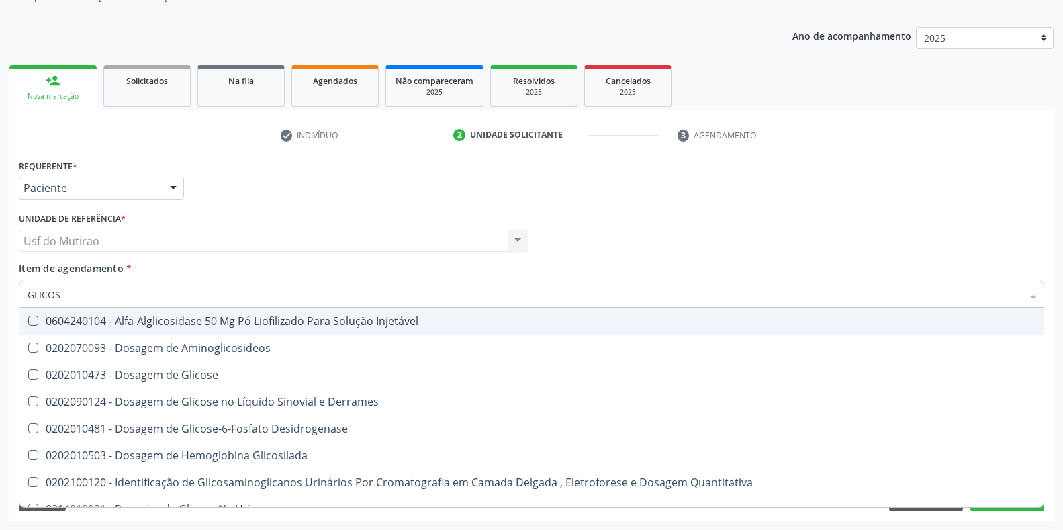
type input "GLICOSE"
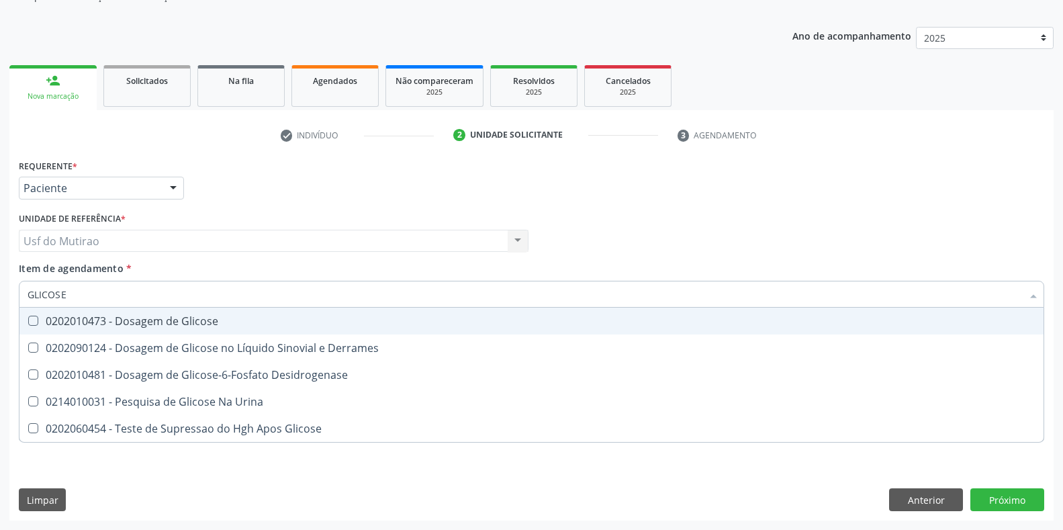
click at [133, 323] on div "0202010473 - Dosagem de Glicose" at bounding box center [532, 321] width 1008 height 11
checkbox Glicose "true"
drag, startPoint x: 133, startPoint y: 294, endPoint x: 0, endPoint y: 293, distance: 133.0
click at [0, 293] on div "Acompanhamento Acompanhe a situação das marcações correntes e finalizadas Relat…" at bounding box center [531, 234] width 1063 height 592
type input "TESTE I"
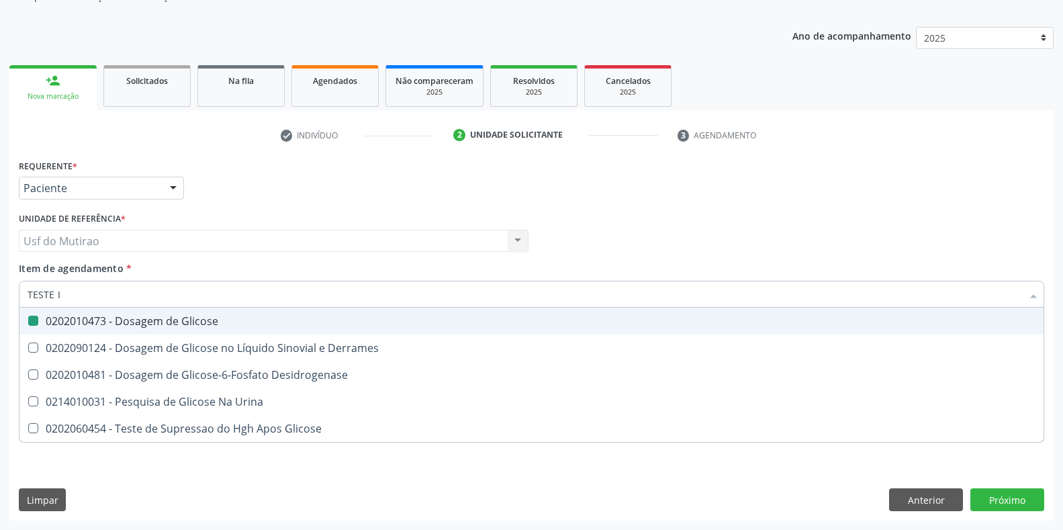
checkbox Glicose "false"
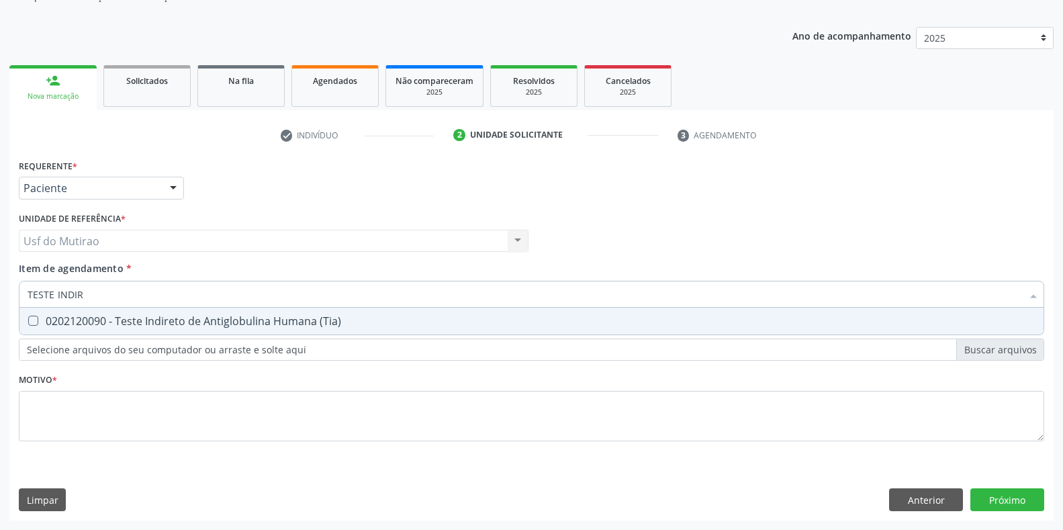
type input "TESTE INDIRE"
click at [129, 318] on div "0202120090 - Teste Indireto de Antiglobulina Humana (Tia)" at bounding box center [532, 321] width 1008 height 11
checkbox \(Tia\) "true"
drag, startPoint x: 136, startPoint y: 297, endPoint x: 0, endPoint y: 296, distance: 136.4
click at [0, 296] on div "Acompanhamento Acompanhe a situação das marcações correntes e finalizadas Relat…" at bounding box center [531, 234] width 1063 height 592
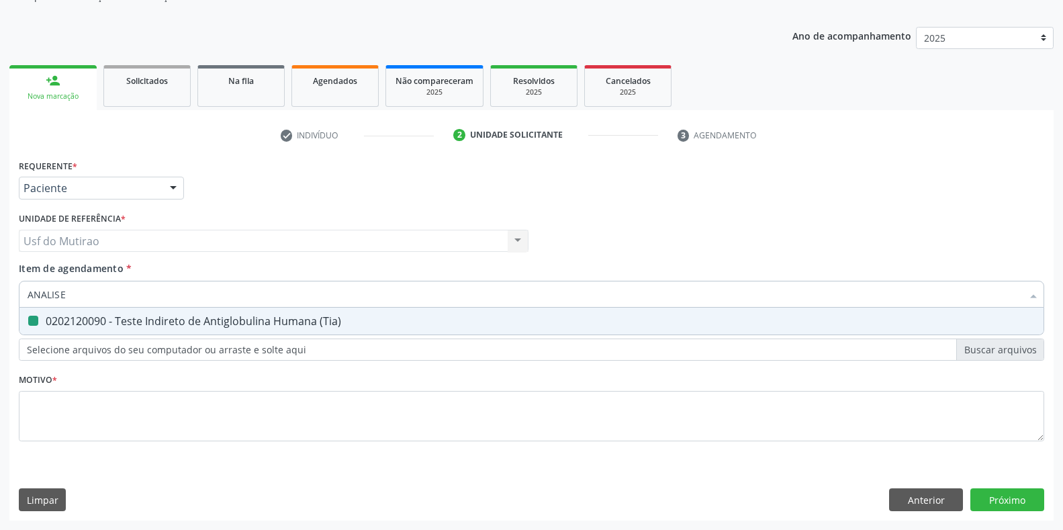
type input "ANALISE D"
checkbox \(Tia\) "false"
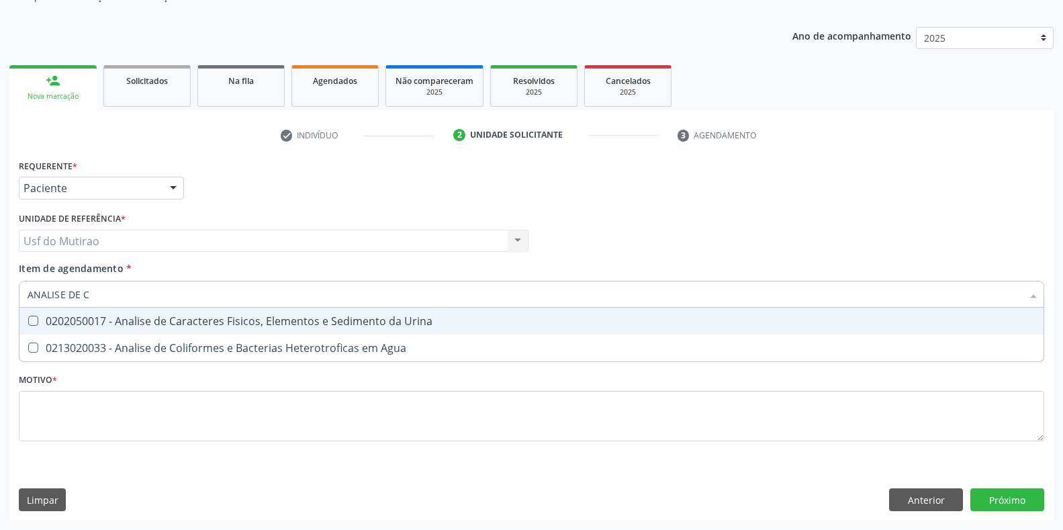
type input "ANALISE DE CA"
click at [114, 319] on div "0202050017 - Analise de Caracteres Fisicos, Elementos e Sedimento da Urina" at bounding box center [532, 321] width 1008 height 11
checkbox Urina "true"
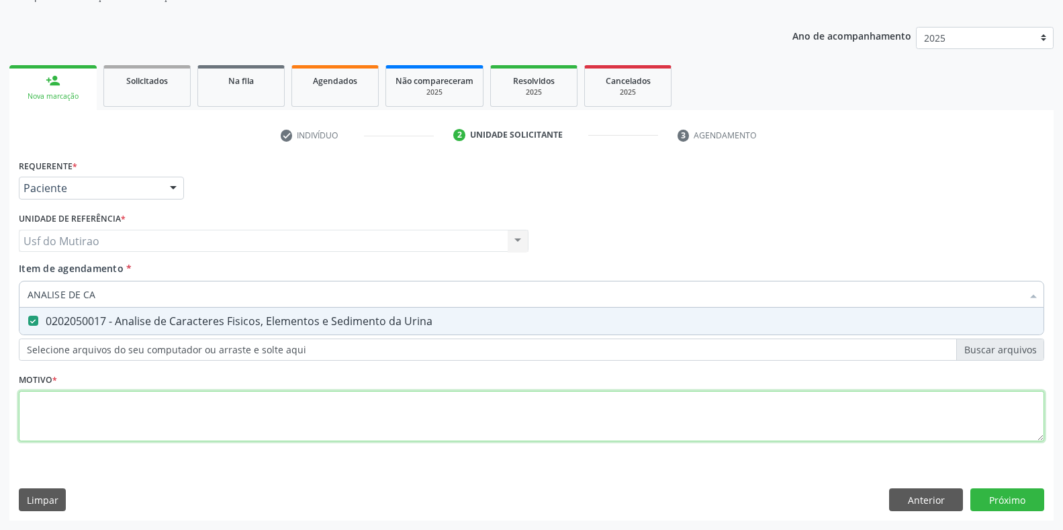
click at [144, 408] on div "Requerente * Paciente Profissional de Saúde Paciente Nenhum resultado encontrad…" at bounding box center [532, 308] width 1026 height 304
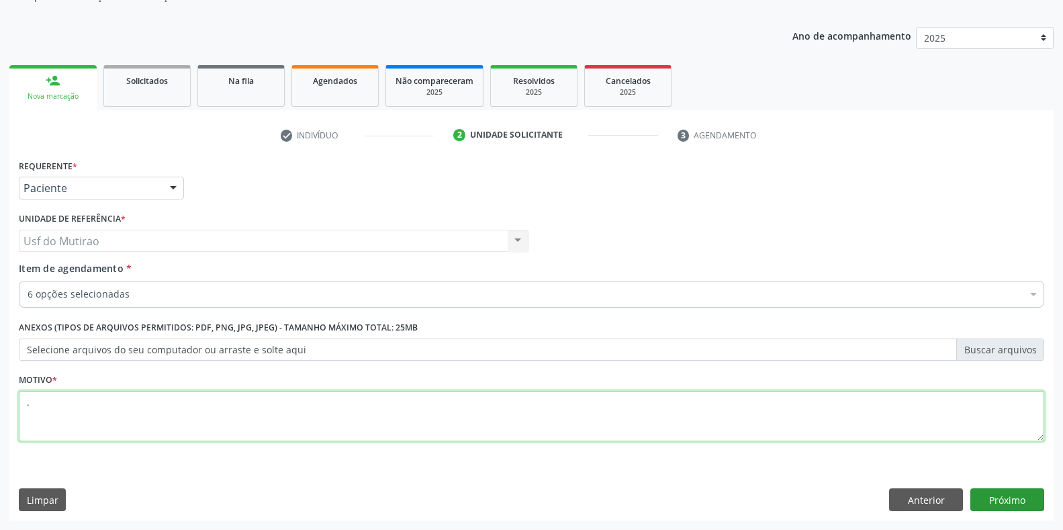
type textarea "."
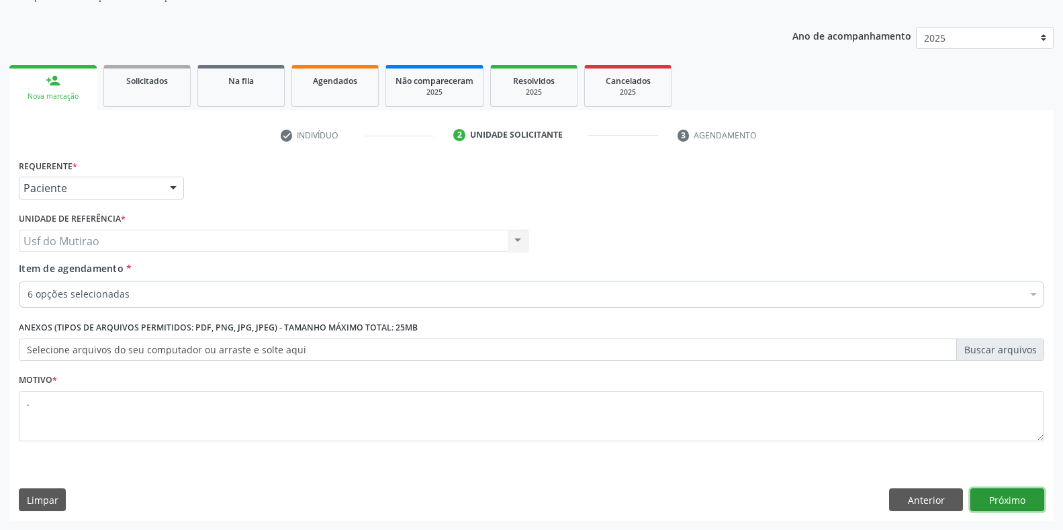
click at [982, 496] on button "Próximo" at bounding box center [1008, 499] width 74 height 23
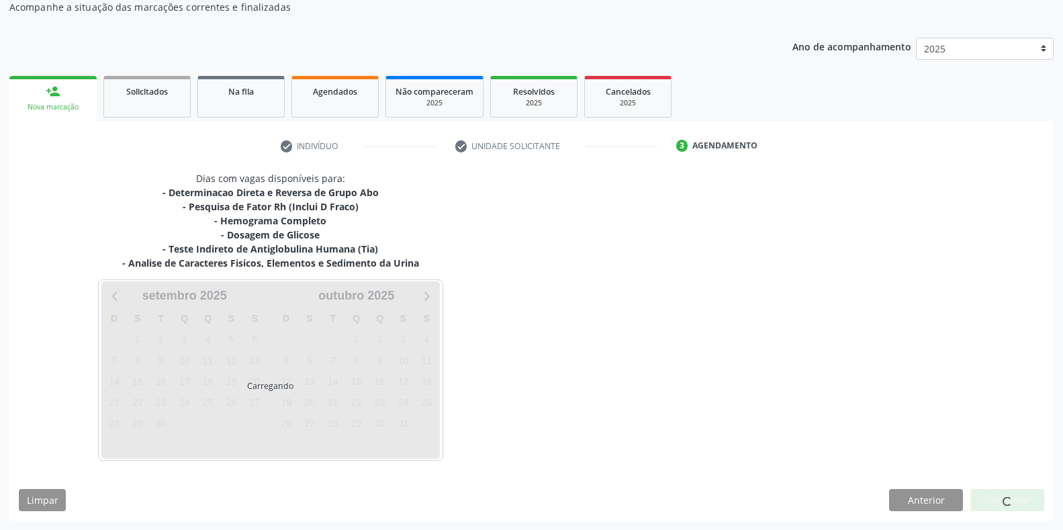
scroll to position [125, 0]
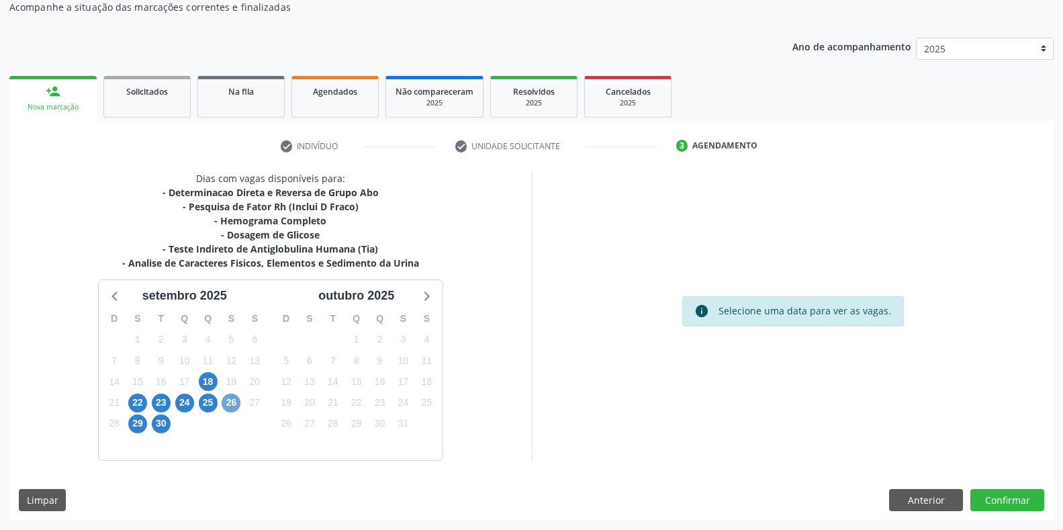
click at [232, 401] on span "26" at bounding box center [231, 403] width 19 height 19
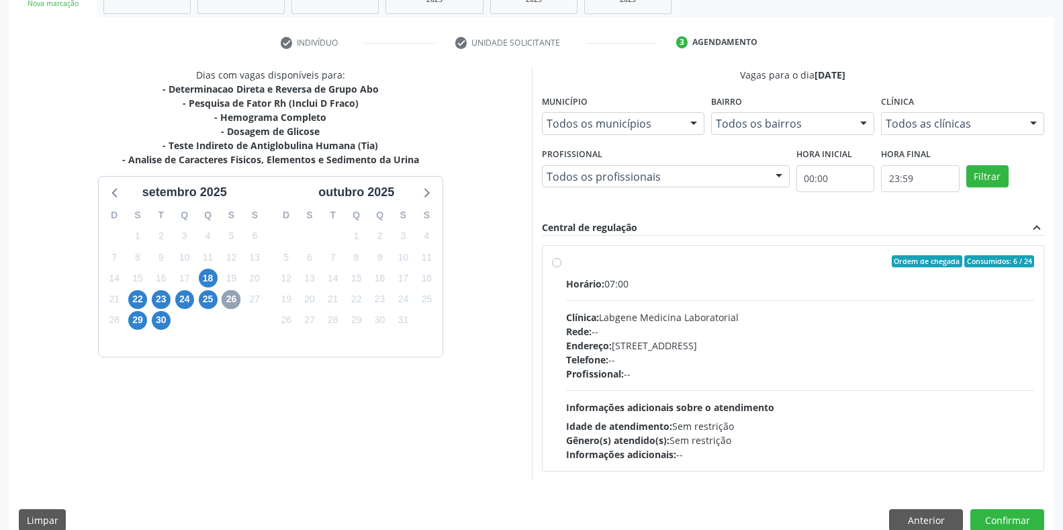
scroll to position [249, 0]
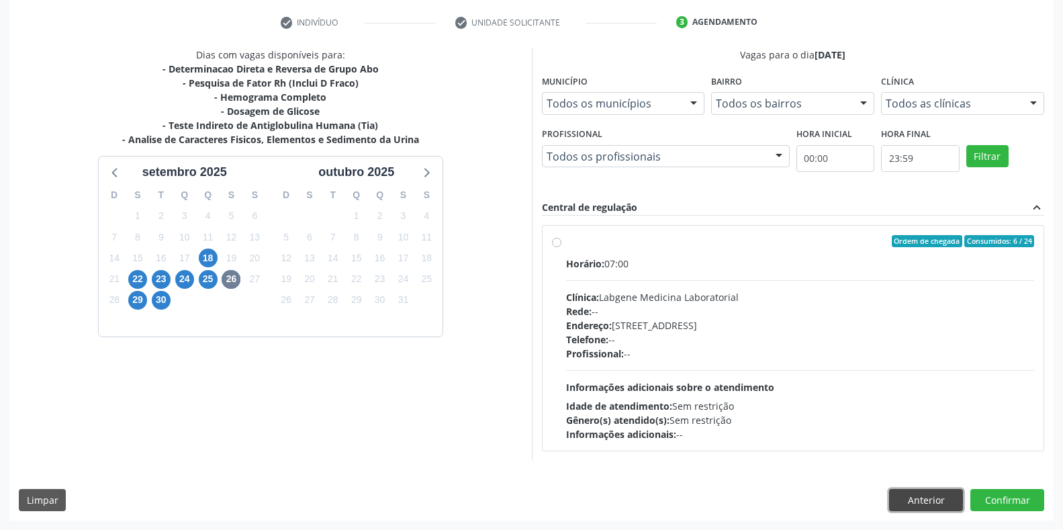
click at [914, 497] on button "Anterior" at bounding box center [926, 500] width 74 height 23
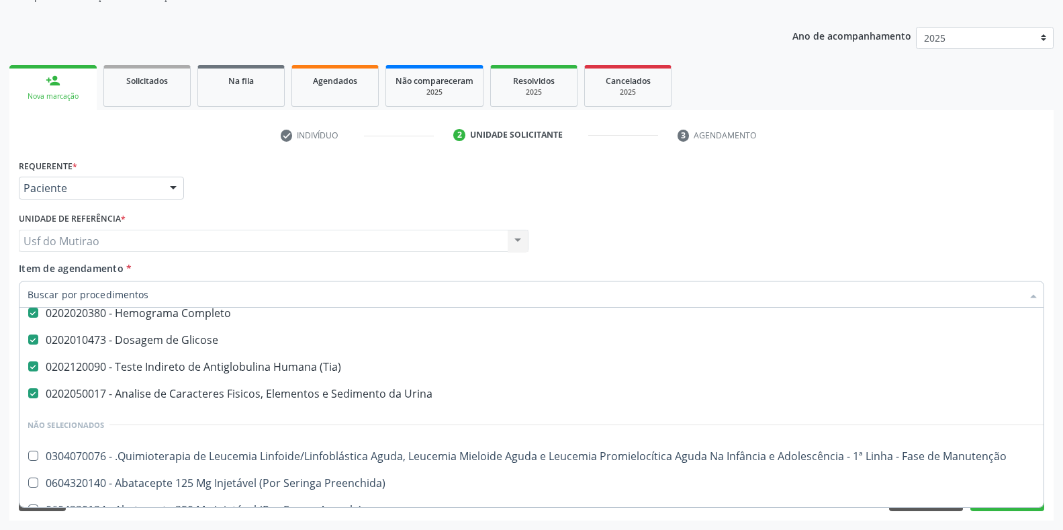
scroll to position [134, 0]
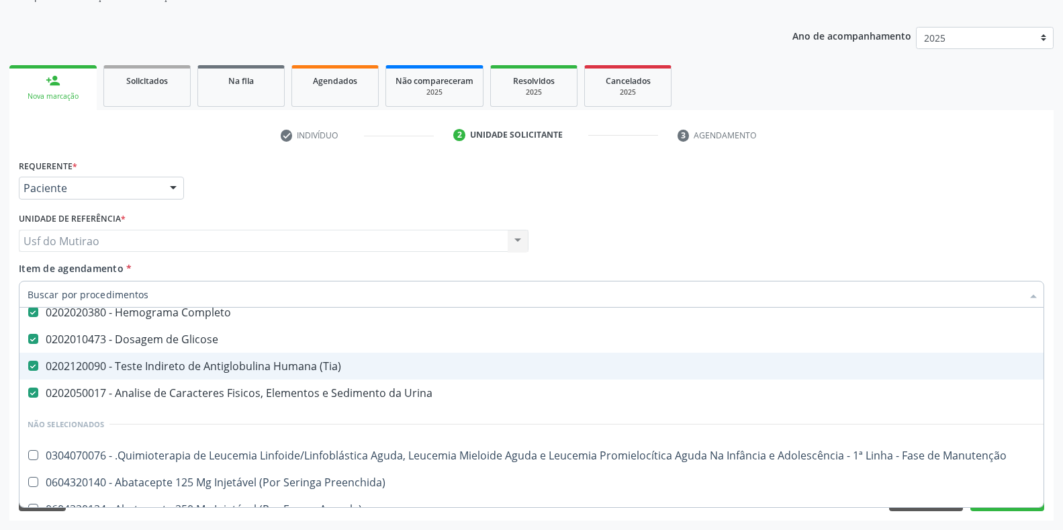
click at [208, 370] on div "0202120090 - Teste Indireto de Antiglobulina Humana (Tia)" at bounding box center [551, 366] width 1046 height 11
checkbox \(Tia\) "false"
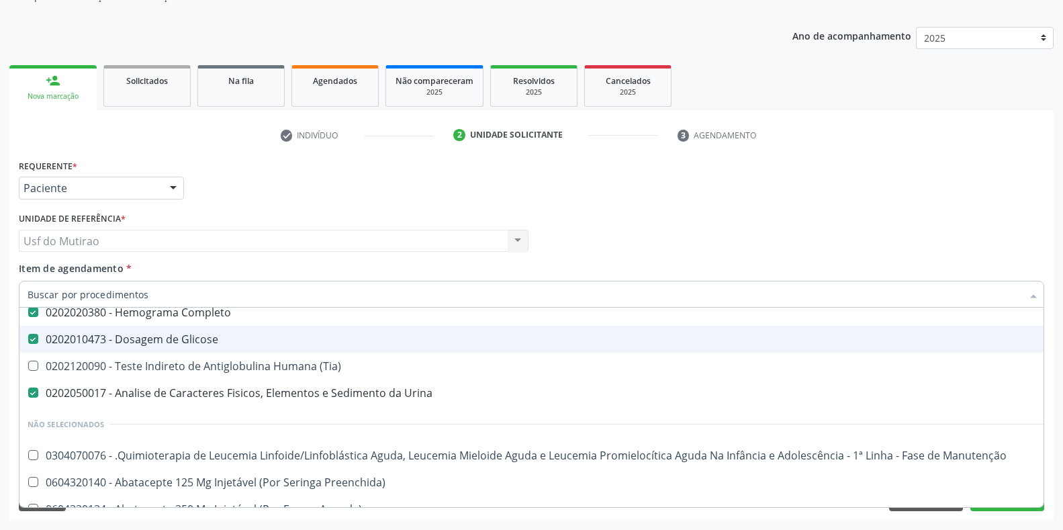
click at [498, 199] on div "Requerente * Paciente Profissional de Saúde Paciente Nenhum resultado encontrad…" at bounding box center [531, 182] width 1033 height 52
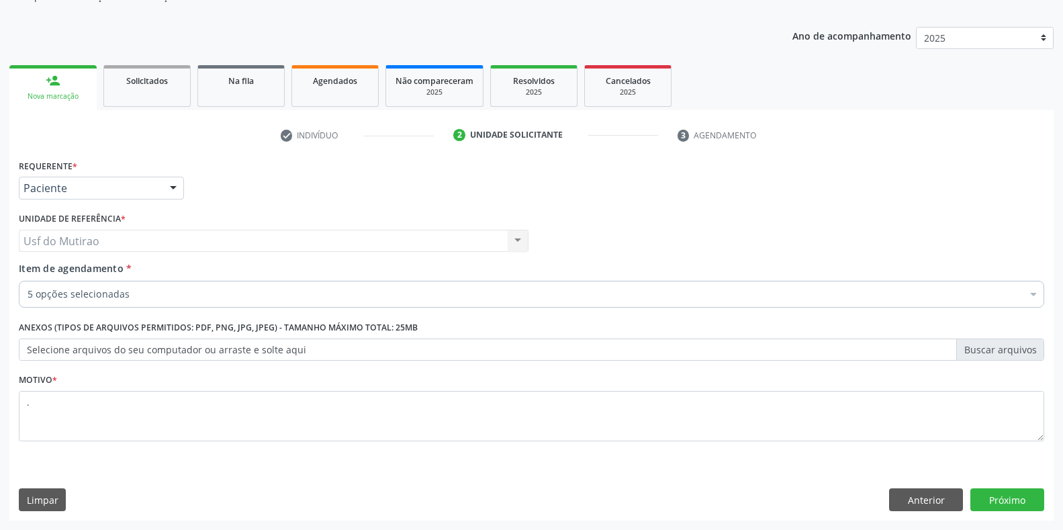
scroll to position [0, 0]
click at [991, 504] on button "Próximo" at bounding box center [1008, 499] width 74 height 23
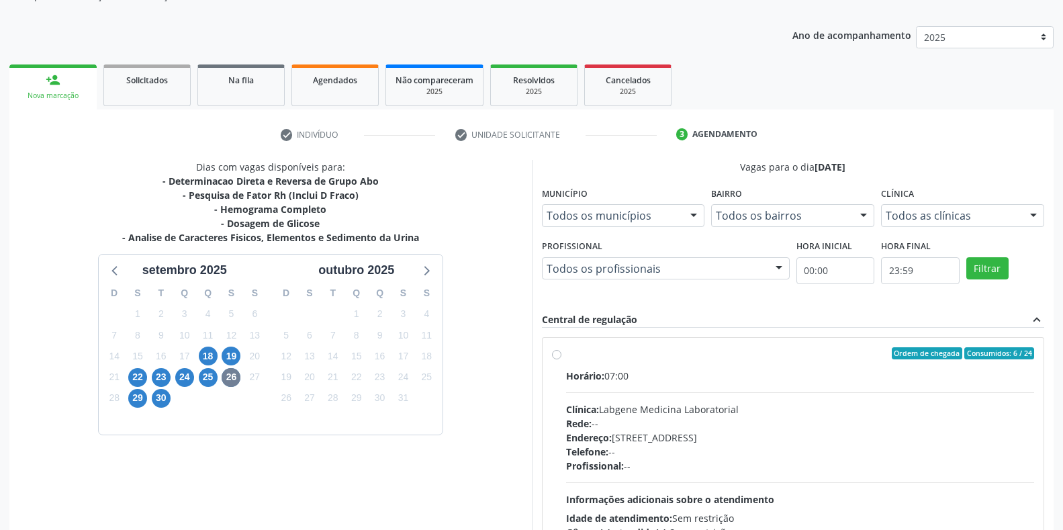
scroll to position [203, 0]
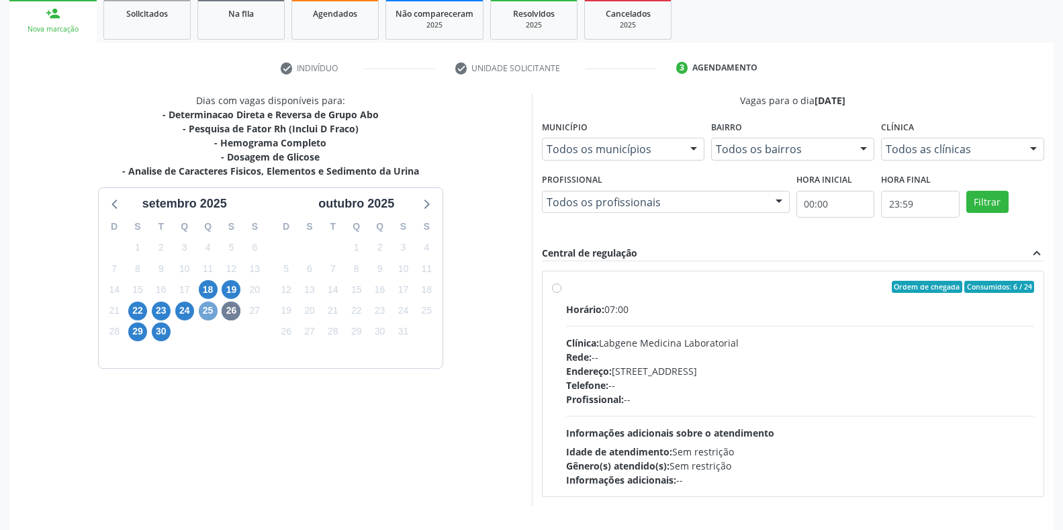
click at [200, 308] on span "25" at bounding box center [208, 311] width 19 height 19
click at [232, 308] on span "26" at bounding box center [231, 311] width 19 height 19
click at [676, 343] on div "Clínica: Laboratorio Jose Paulo Terto" at bounding box center [800, 343] width 469 height 14
click at [562, 293] on input "Ordem de chegada Consumidos: 3 / 12 Horário: 07:00 Clínica: Laboratorio Jose Pa…" at bounding box center [556, 287] width 9 height 12
radio input "true"
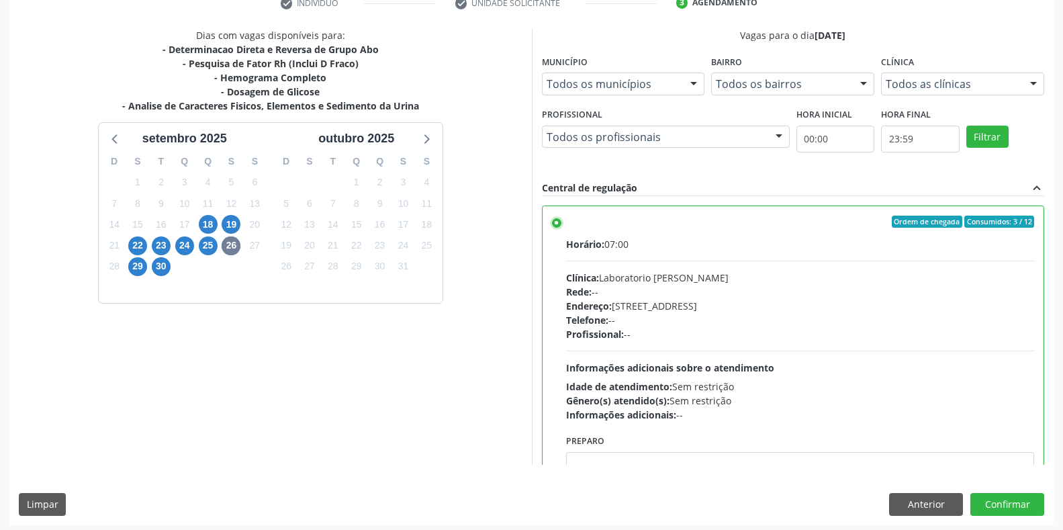
scroll to position [273, 0]
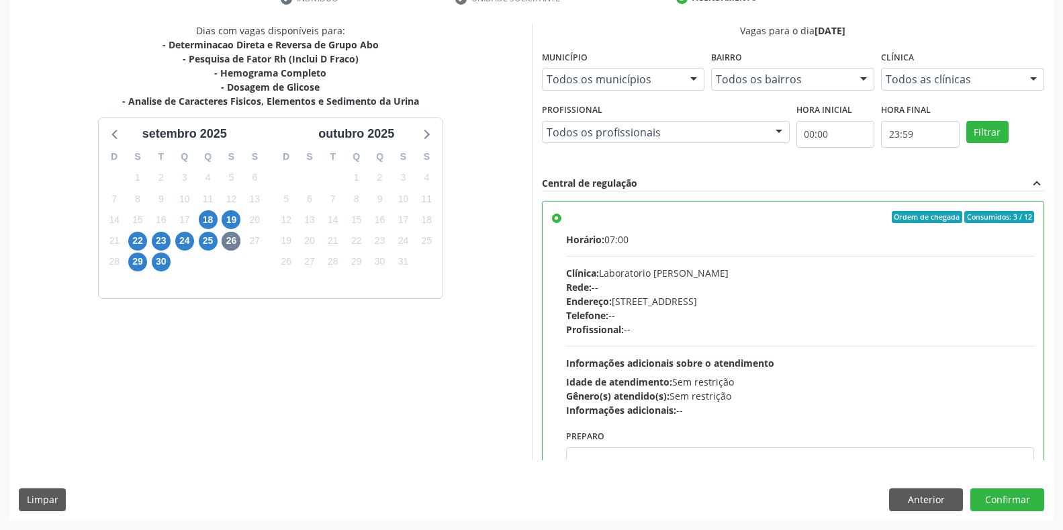
click at [1037, 512] on div "Dias com vagas disponíveis para: - Determinacao Direta e Reversa de Grupo Abo -…" at bounding box center [531, 272] width 1045 height 496
click at [1037, 509] on button "Confirmar" at bounding box center [1008, 499] width 74 height 23
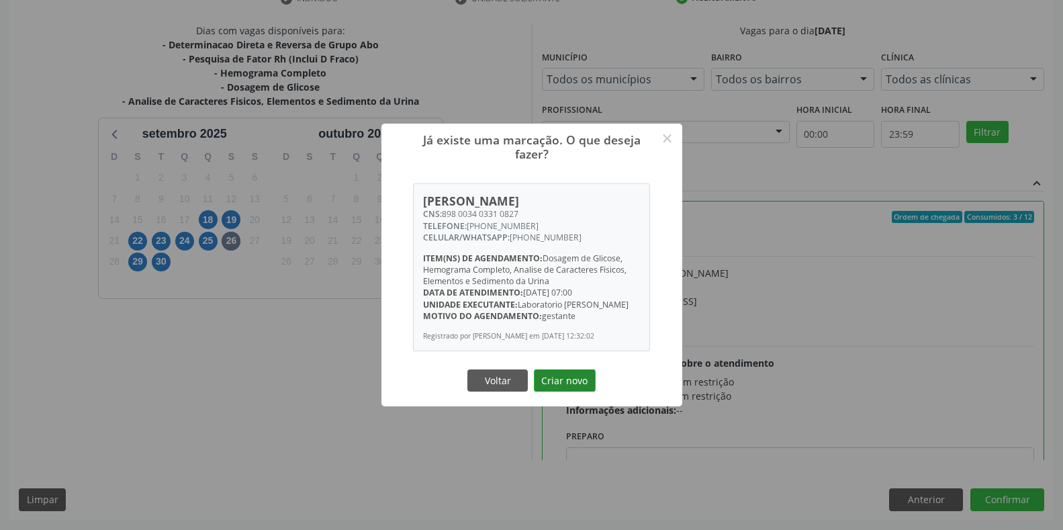
click at [570, 392] on button "Criar novo" at bounding box center [565, 381] width 62 height 23
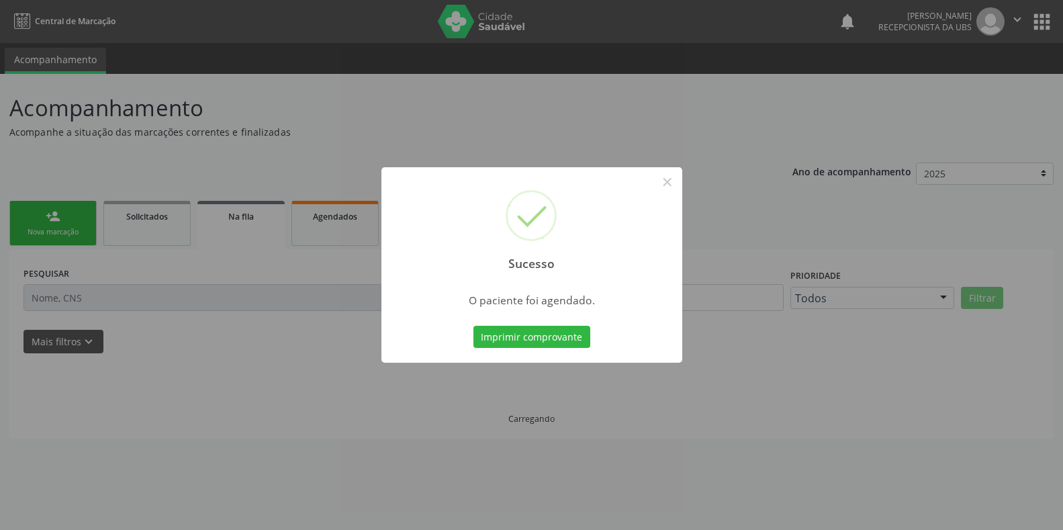
scroll to position [0, 0]
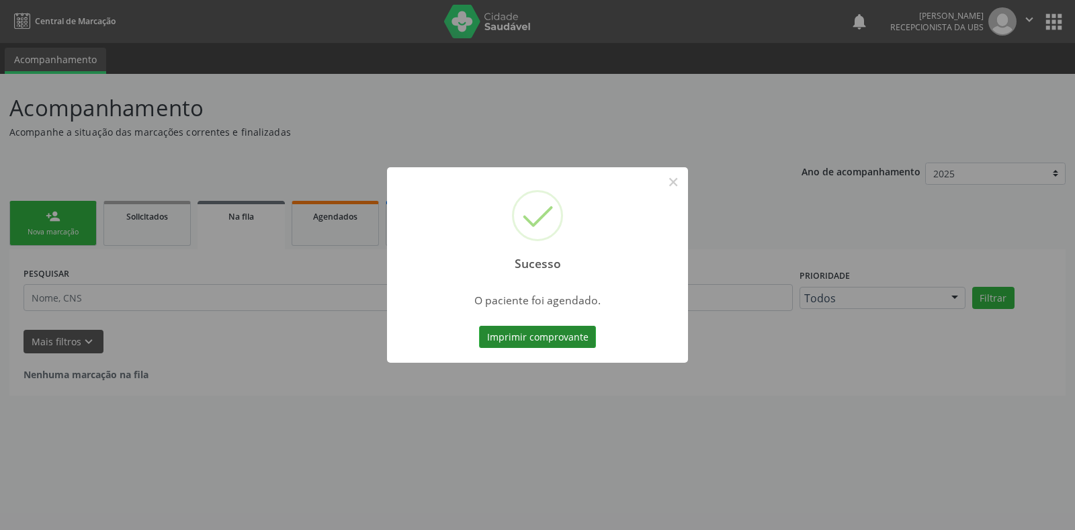
click at [532, 342] on button "Imprimir comprovante" at bounding box center [537, 337] width 117 height 23
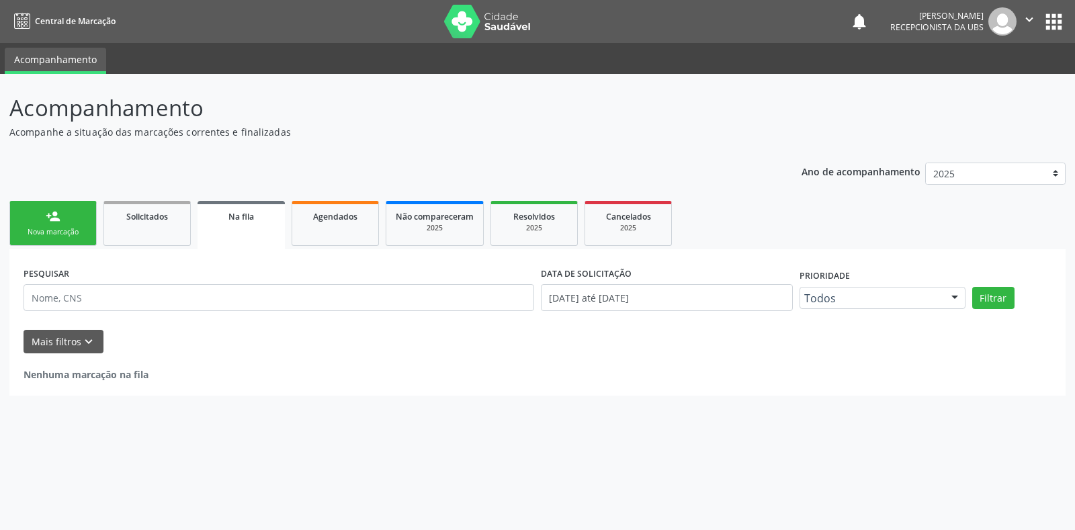
click at [73, 240] on link "person_add Nova marcação" at bounding box center [52, 223] width 87 height 45
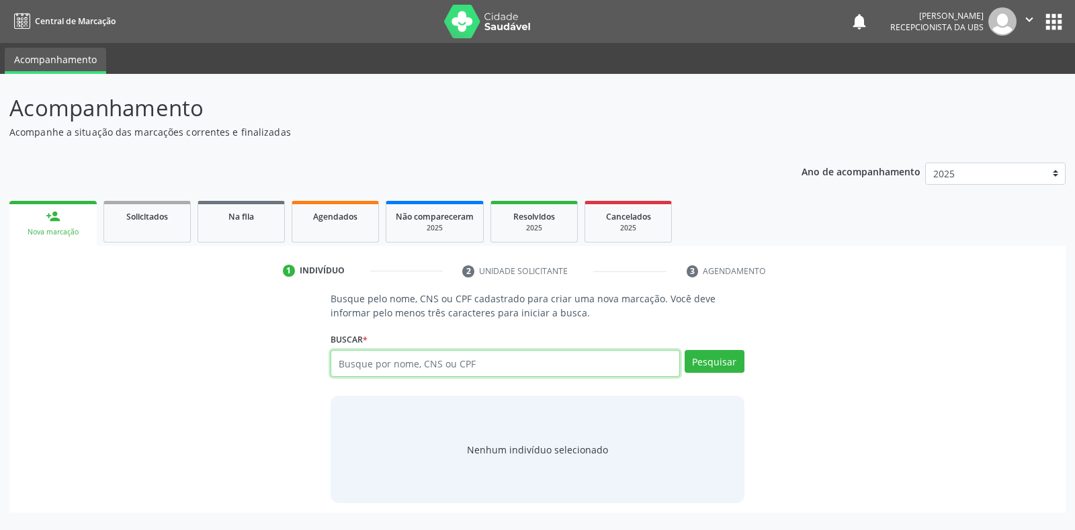
click at [394, 370] on input "text" at bounding box center [505, 363] width 349 height 27
paste input "teste rapido"
type input "teste rapido"
drag, startPoint x: 418, startPoint y: 363, endPoint x: 283, endPoint y: 367, distance: 135.1
click at [283, 367] on div "Busque pelo nome, CNS ou CPF cadastrado para criar uma nova marcação. Você deve…" at bounding box center [537, 398] width 1037 height 212
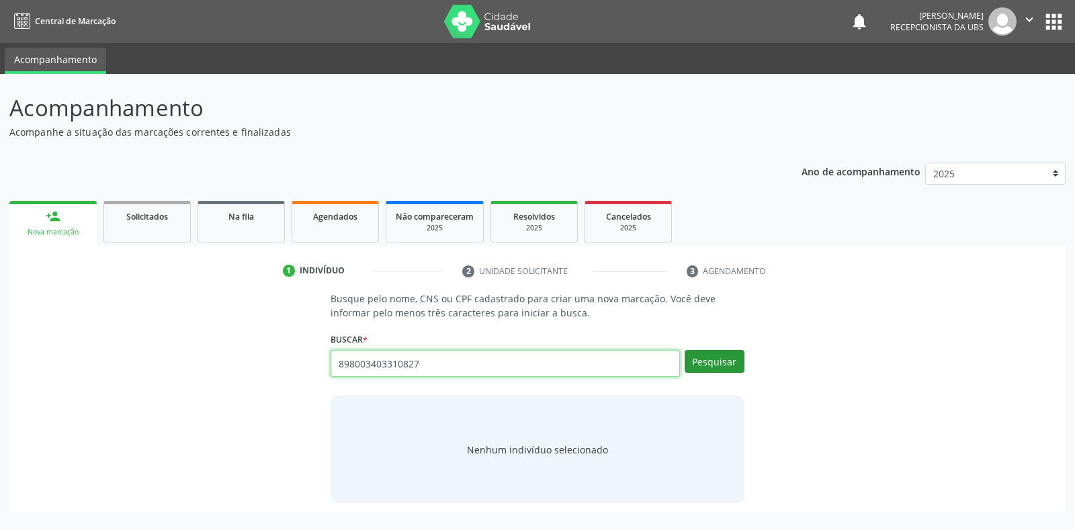
type input "898003403310827"
click at [705, 370] on button "Pesquisar" at bounding box center [715, 361] width 60 height 23
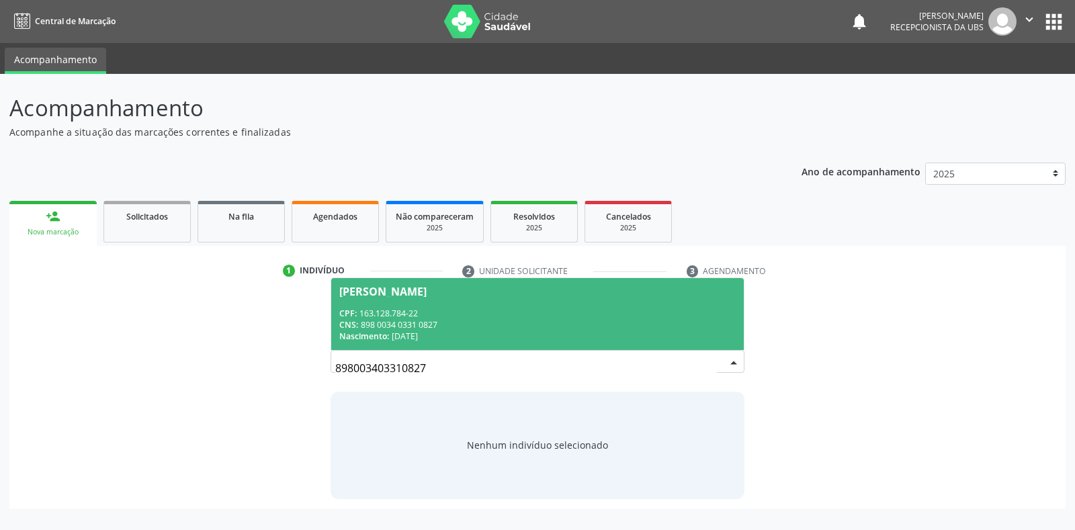
click at [427, 287] on div "Adricia Eslaine Santos Pereira da Silva" at bounding box center [382, 291] width 87 height 11
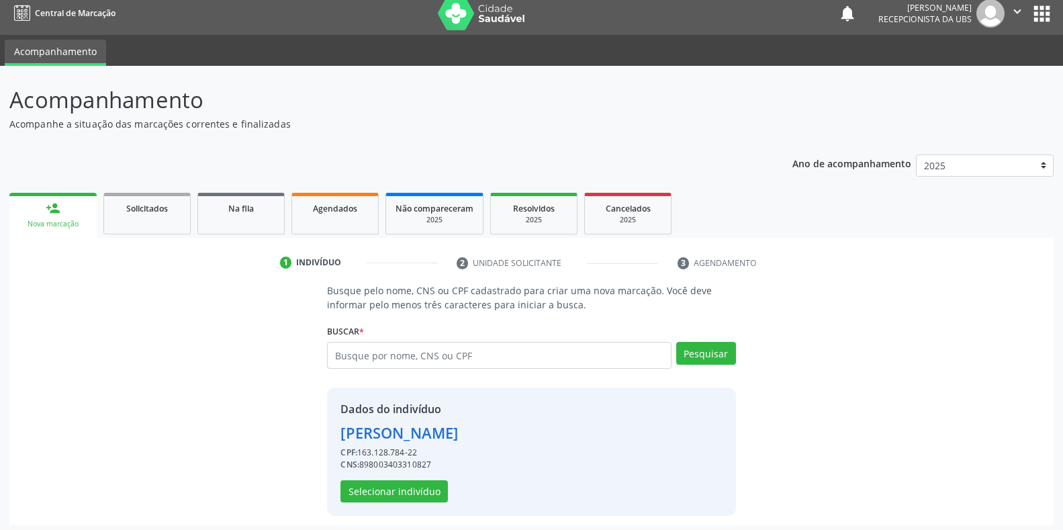
scroll to position [13, 0]
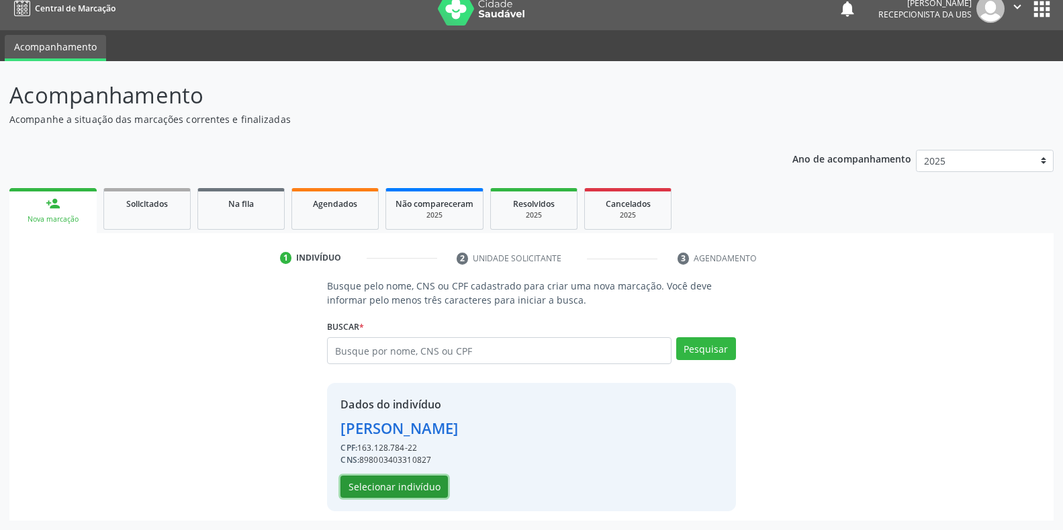
click at [399, 488] on button "Selecionar indivíduo" at bounding box center [394, 487] width 107 height 23
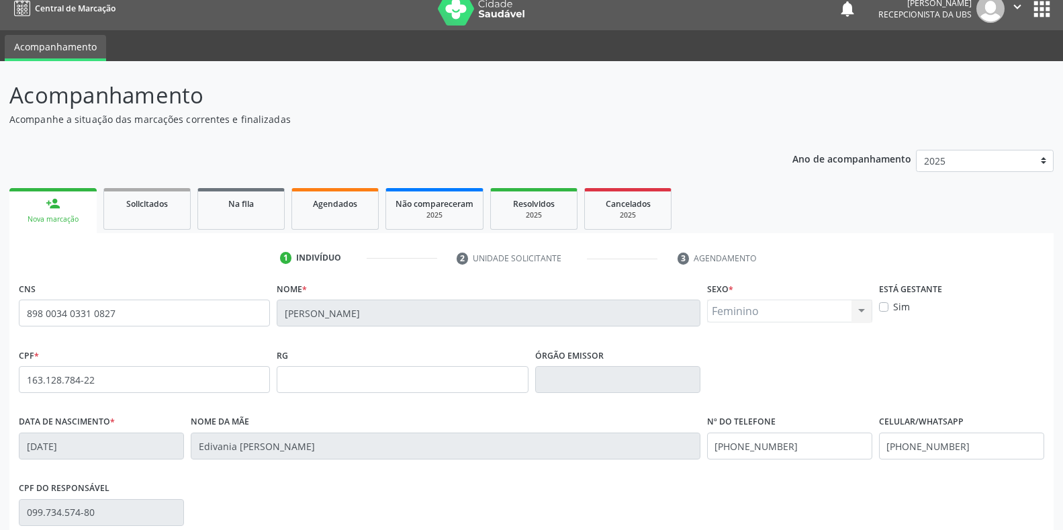
click at [894, 303] on label "Sim" at bounding box center [902, 307] width 17 height 14
click at [882, 303] on input "Sim" at bounding box center [883, 306] width 9 height 12
checkbox input "true"
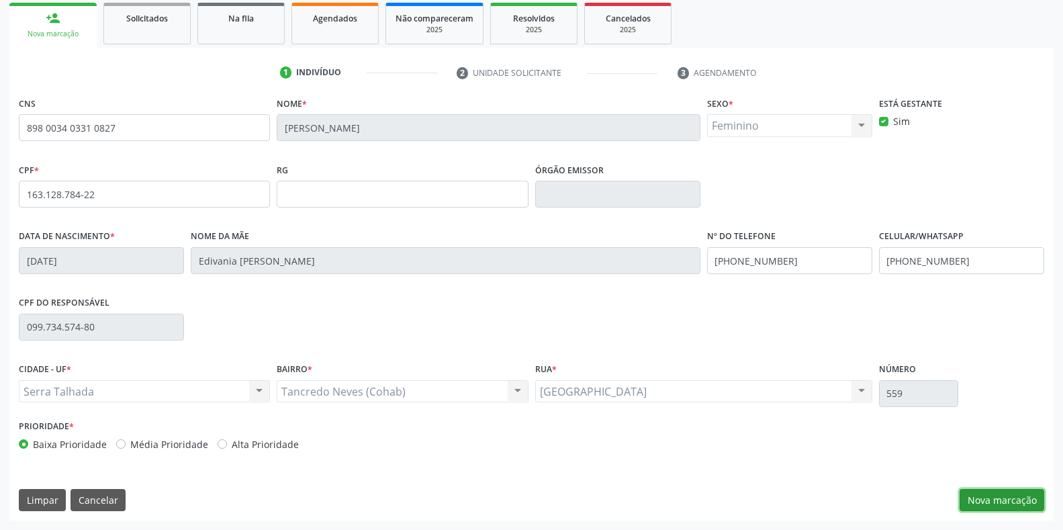
click at [1028, 508] on button "Nova marcação" at bounding box center [1002, 500] width 85 height 23
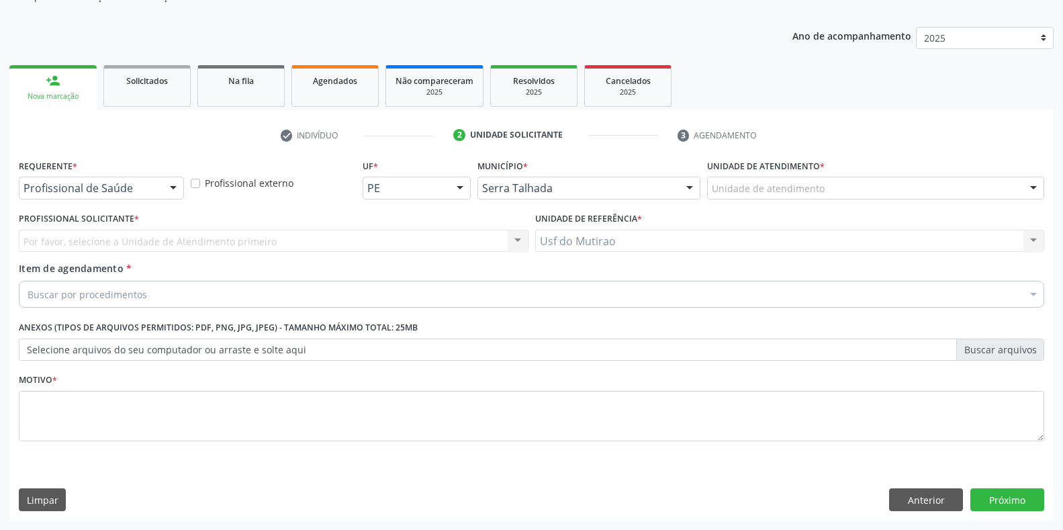
click at [128, 196] on div "Profissional de Saúde" at bounding box center [101, 188] width 165 height 23
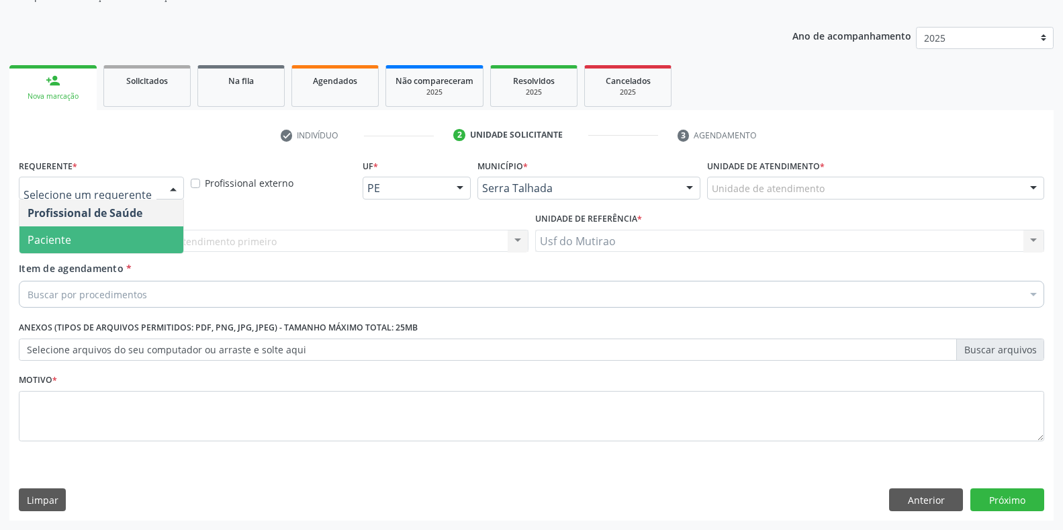
click at [75, 238] on span "Paciente" at bounding box center [101, 239] width 164 height 27
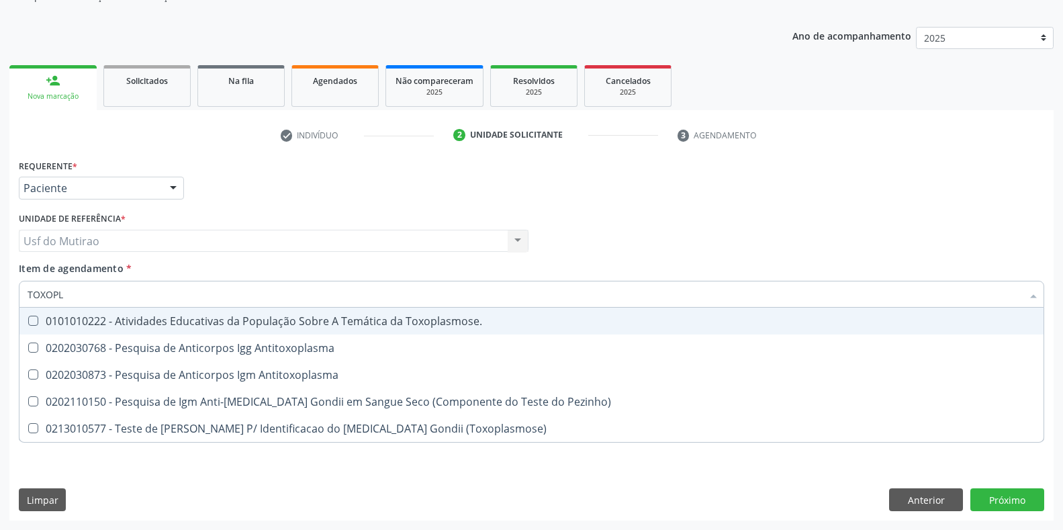
type input "TOXOPLA"
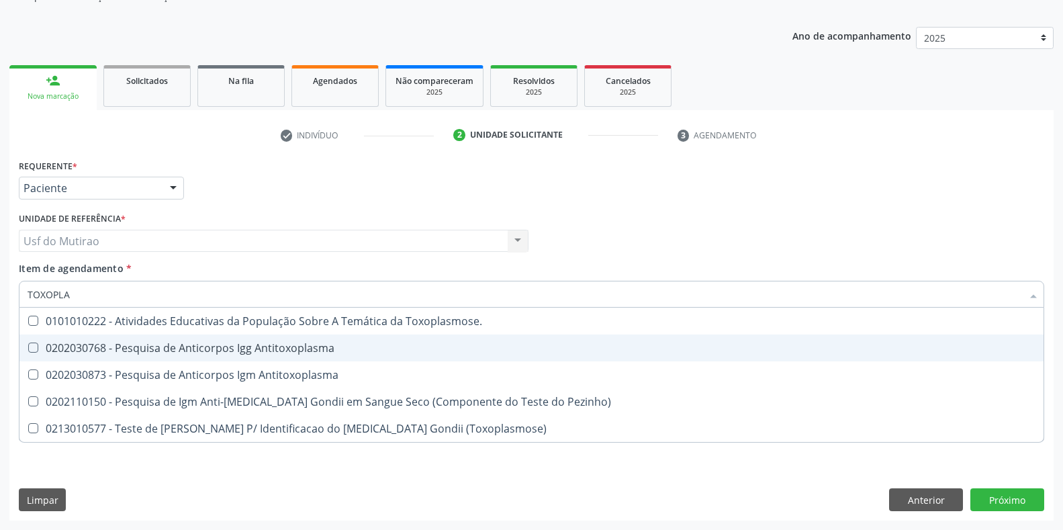
click at [210, 357] on span "0202030768 - Pesquisa de Anticorpos Igg Antitoxoplasma" at bounding box center [531, 348] width 1025 height 27
checkbox Antitoxoplasma "true"
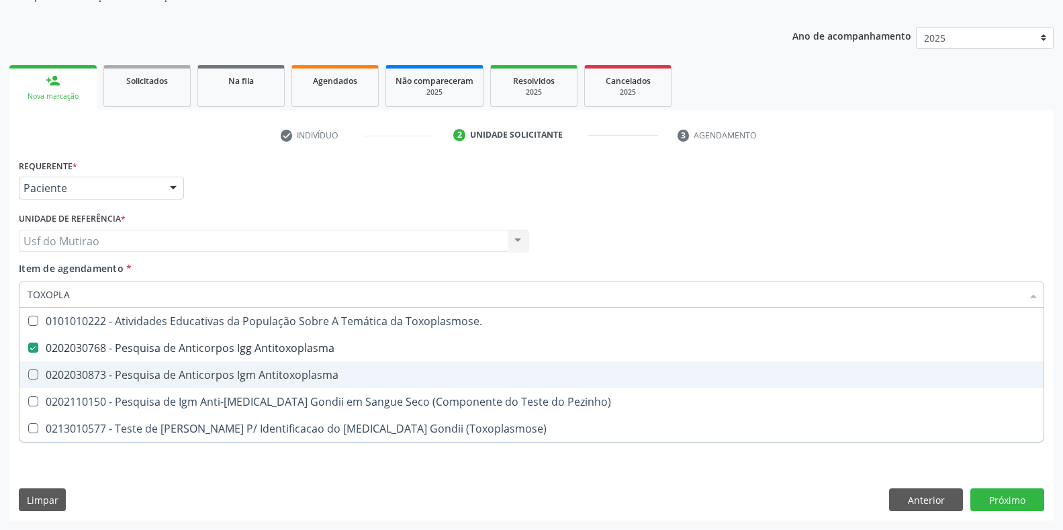
click at [210, 373] on div "0202030873 - Pesquisa de Anticorpos Igm Antitoxoplasma" at bounding box center [532, 375] width 1008 height 11
checkbox Antitoxoplasma "true"
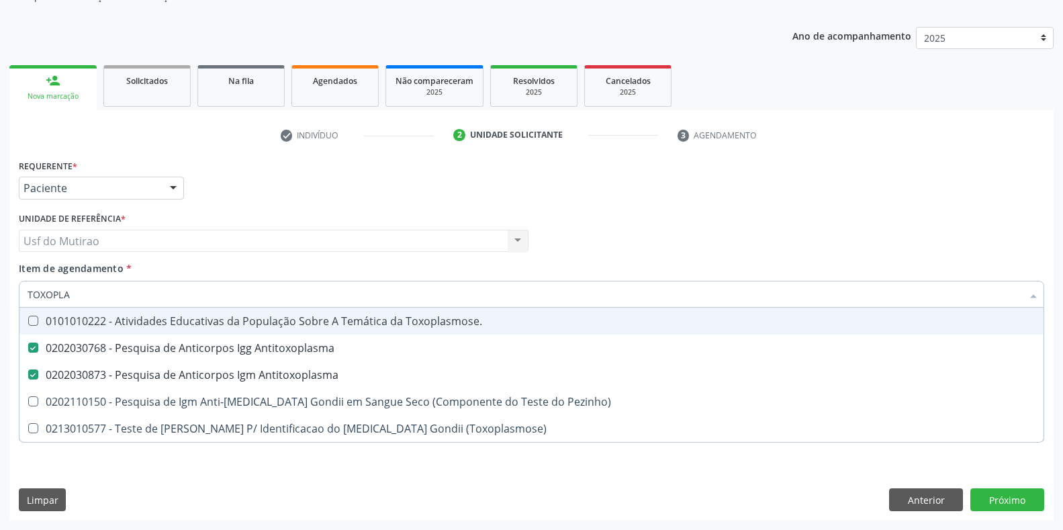
drag, startPoint x: 200, startPoint y: 302, endPoint x: 5, endPoint y: 293, distance: 194.4
click at [5, 293] on div "Acompanhamento Acompanhe a situação das marcações correntes e finalizadas Relat…" at bounding box center [531, 234] width 1063 height 592
type input "CIT"
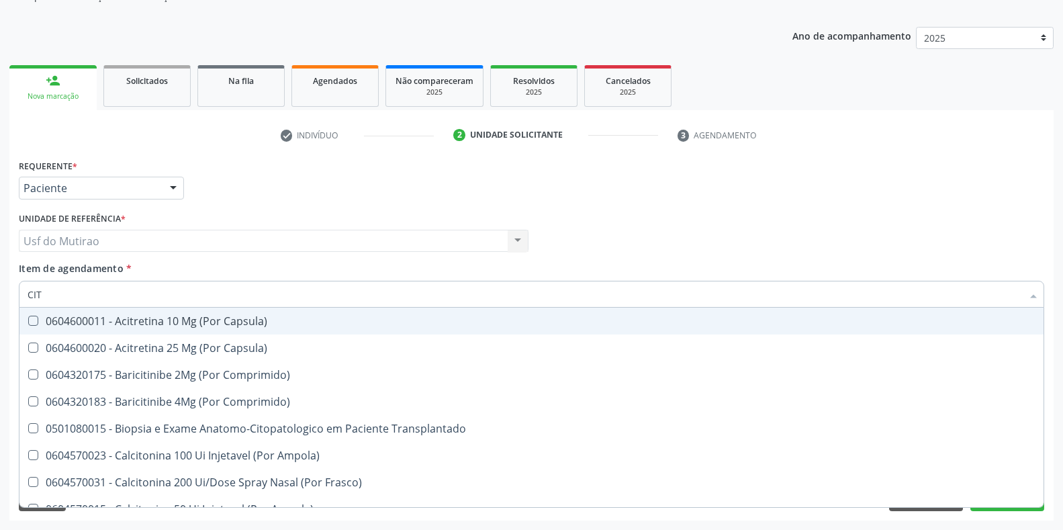
checkbox Capsula\) "false"
checkbox Comprimido\) "false"
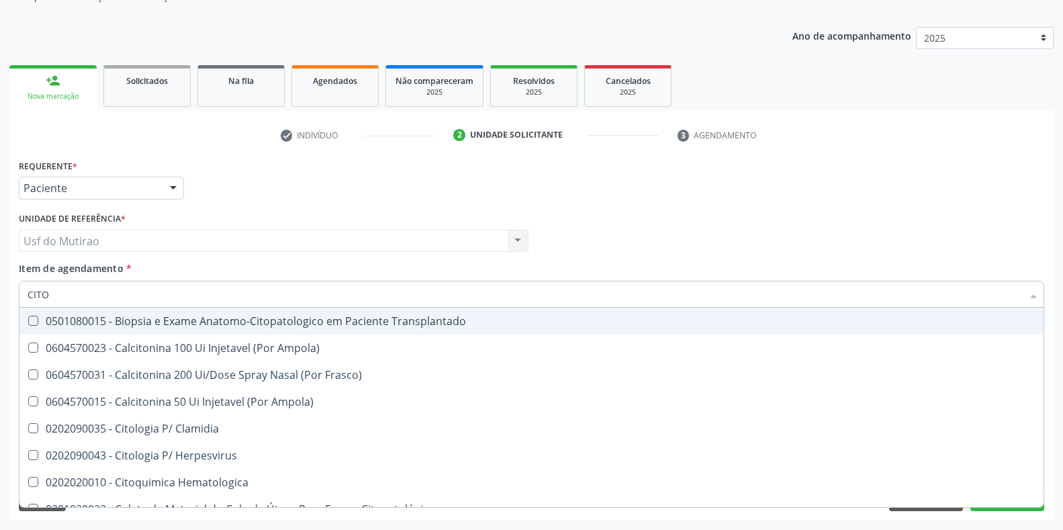
type input "CITOM"
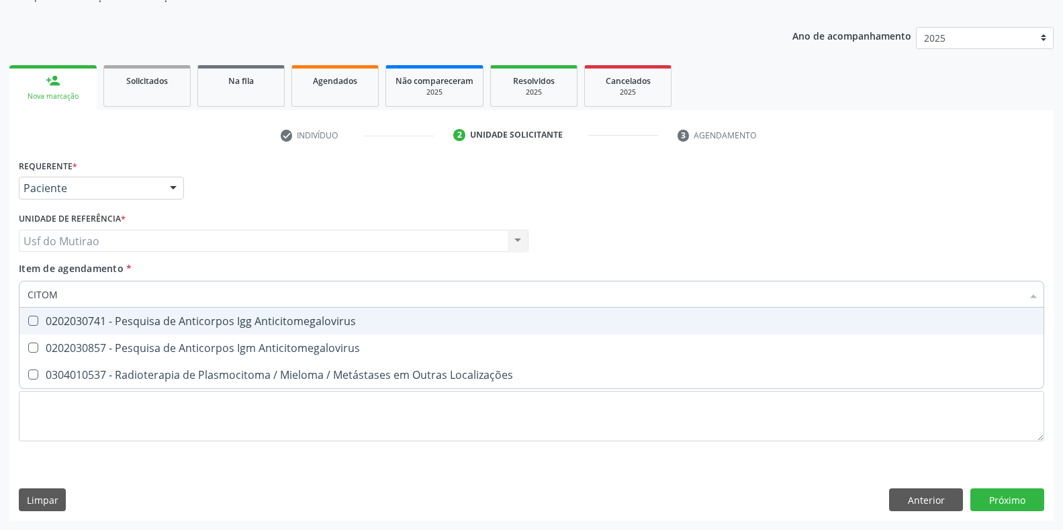
click at [131, 319] on div "0202030741 - Pesquisa de Anticorpos Igg Anticitomegalovirus" at bounding box center [532, 321] width 1008 height 11
checkbox Anticitomegalovirus "true"
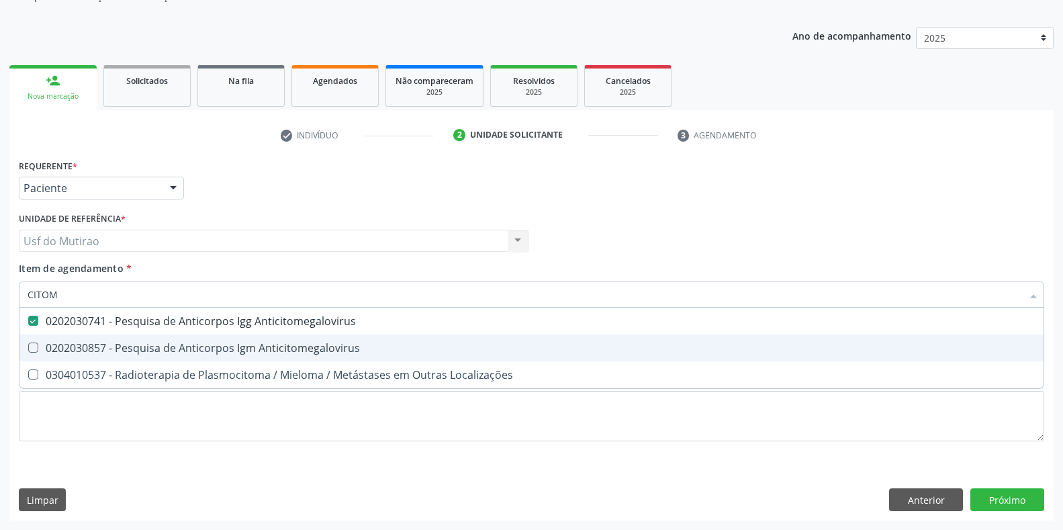
click at [132, 347] on div "0202030857 - Pesquisa de Anticorpos Igm Anticitomegalovirus" at bounding box center [532, 348] width 1008 height 11
checkbox Anticitomegalovirus "true"
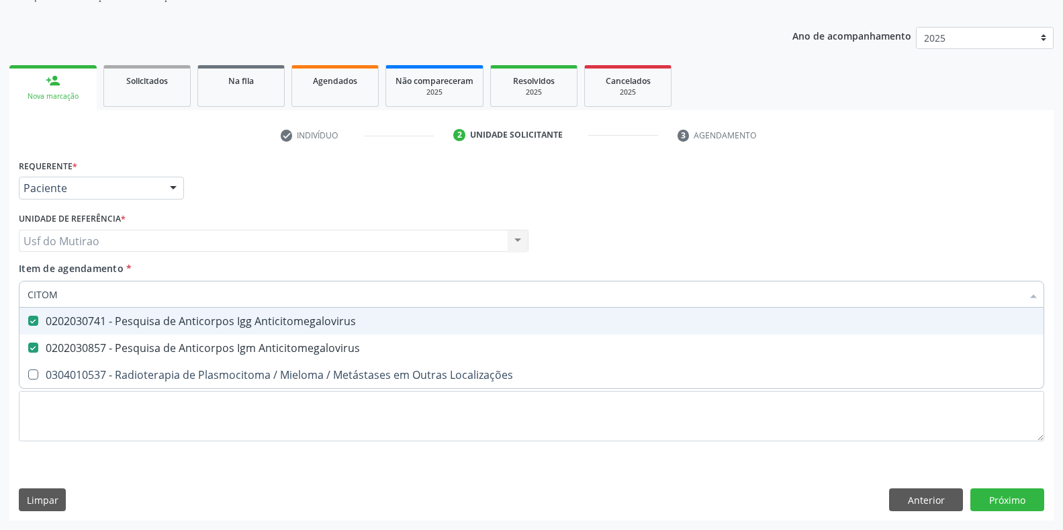
drag, startPoint x: 134, startPoint y: 298, endPoint x: 0, endPoint y: 288, distance: 134.8
click at [0, 288] on div "Acompanhamento Acompanhe a situação das marcações correntes e finalizadas Relat…" at bounding box center [531, 234] width 1063 height 592
type input "CULTU"
checkbox Anticitomegalovirus "false"
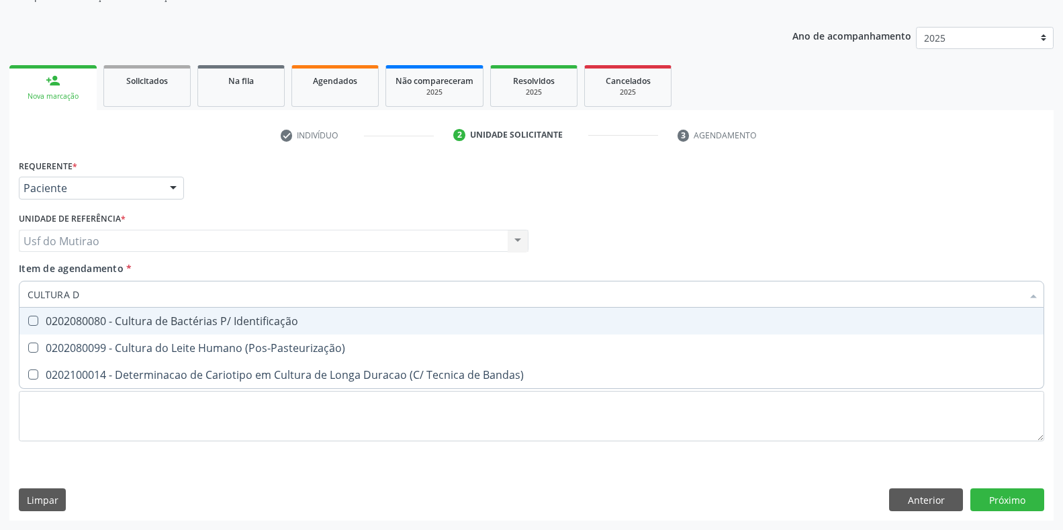
type input "CULTURA DE"
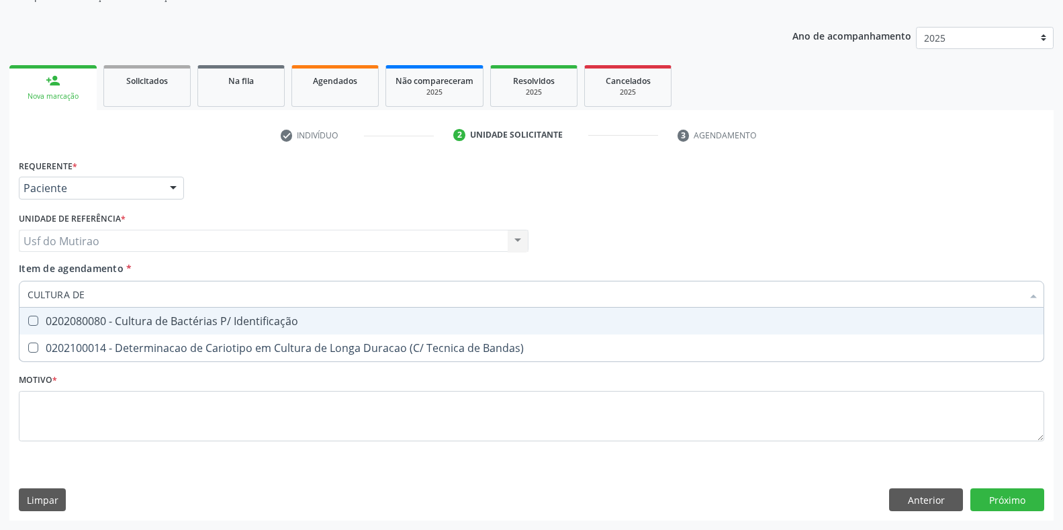
click at [139, 321] on div "0202080080 - Cultura de Bactérias P/ Identificação" at bounding box center [532, 321] width 1008 height 11
checkbox Identificação "true"
drag, startPoint x: 138, startPoint y: 301, endPoint x: 0, endPoint y: 301, distance: 137.7
click at [0, 301] on div "Acompanhamento Acompanhe a situação das marcações correntes e finalizadas Relat…" at bounding box center [531, 234] width 1063 height 592
type input "ELETROF"
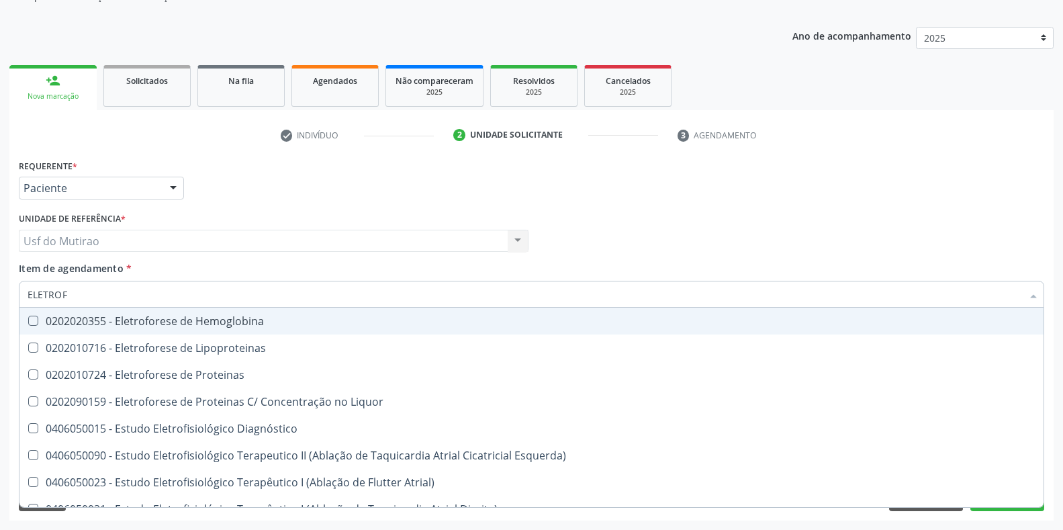
checkbox Hemoglobina "false"
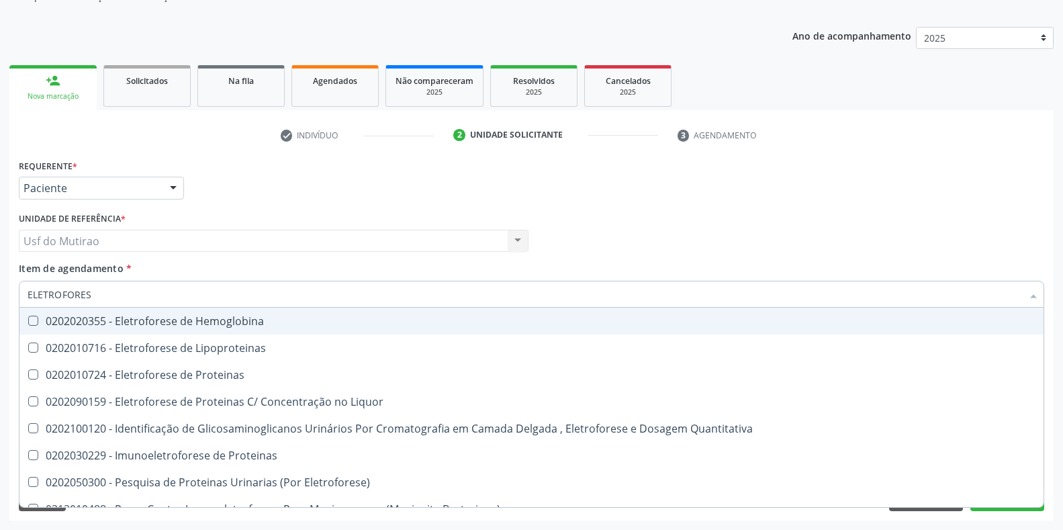
type input "ELETROFORESE"
click at [173, 324] on div "0202020355 - Eletroforese de Hemoglobina" at bounding box center [532, 321] width 1008 height 11
checkbox Hemoglobina "true"
drag, startPoint x: 183, startPoint y: 296, endPoint x: 0, endPoint y: 295, distance: 182.7
click at [0, 295] on div "Acompanhamento Acompanhe a situação das marcações correntes e finalizadas Relat…" at bounding box center [531, 234] width 1063 height 592
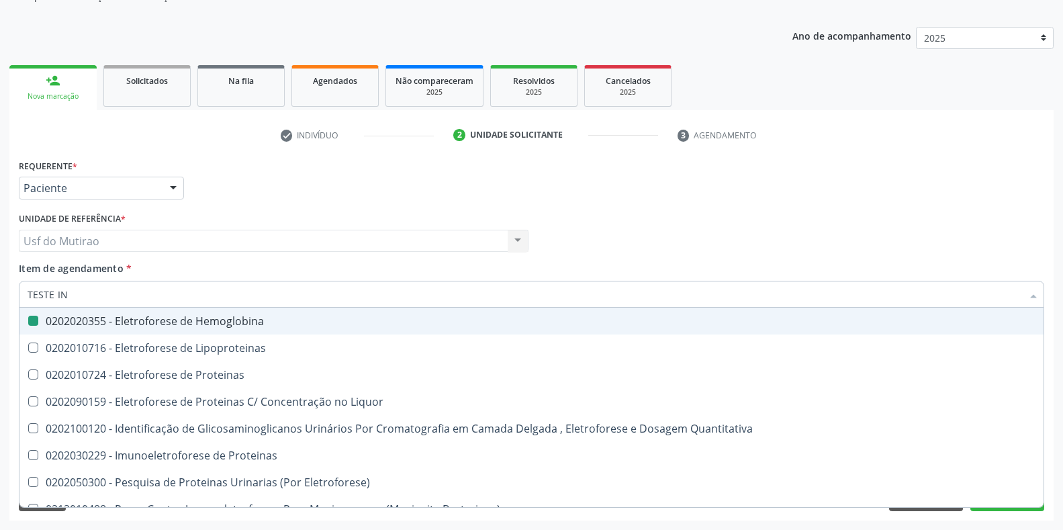
type input "TESTE IND"
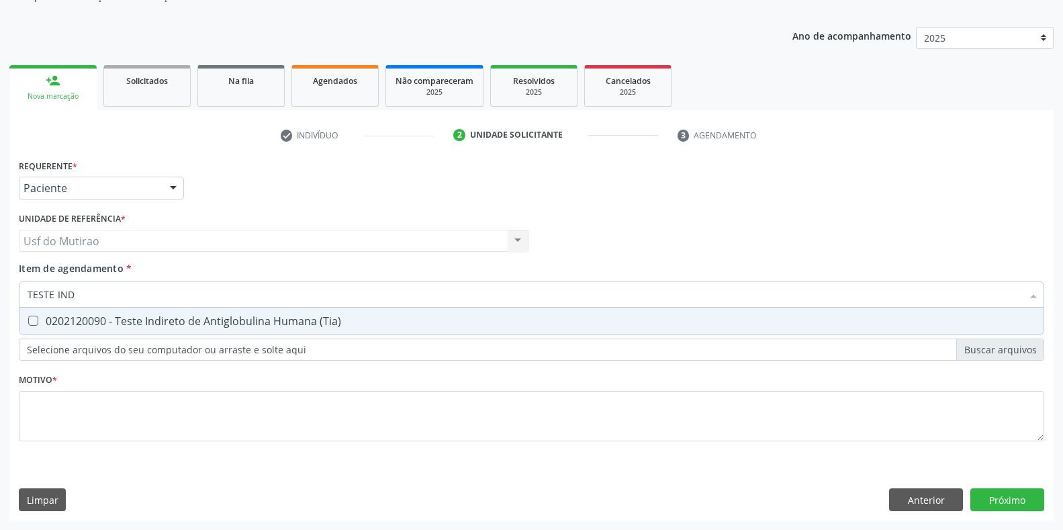
click at [206, 327] on div "0202120090 - Teste Indireto de Antiglobulina Humana (Tia)" at bounding box center [532, 321] width 1008 height 11
checkbox \(Tia\) "true"
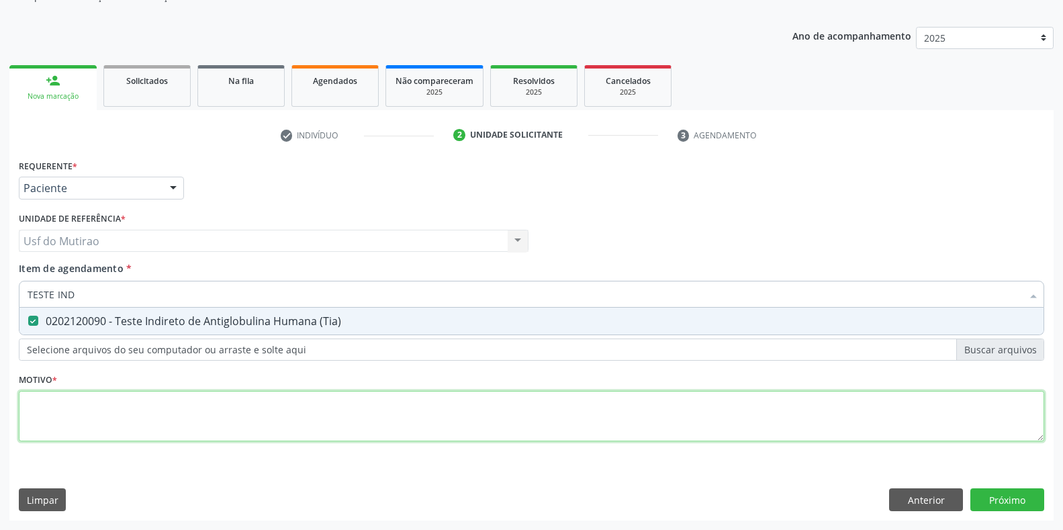
click at [232, 400] on div "Requerente * Paciente Profissional de Saúde Paciente Nenhum resultado encontrad…" at bounding box center [532, 308] width 1026 height 304
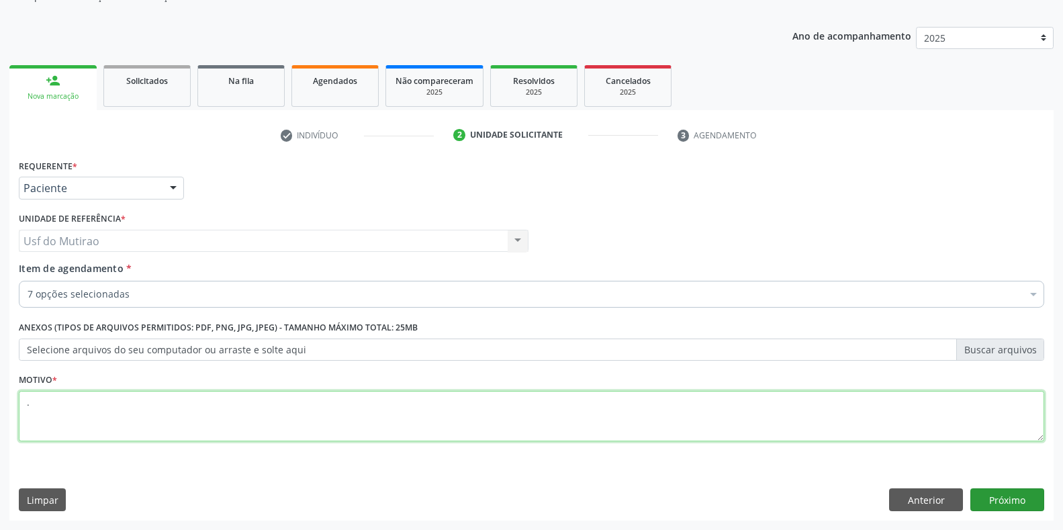
type textarea "."
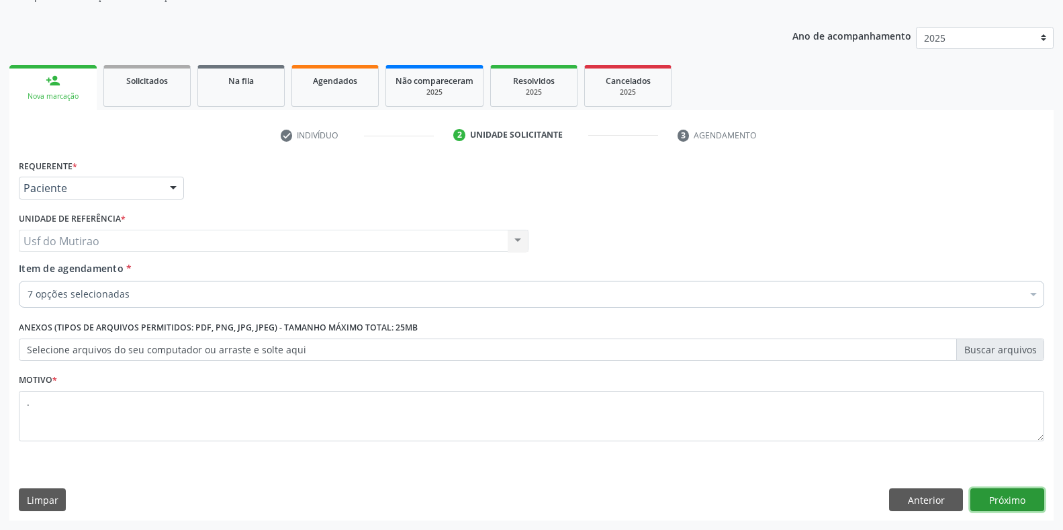
click at [1034, 497] on button "Próximo" at bounding box center [1008, 499] width 74 height 23
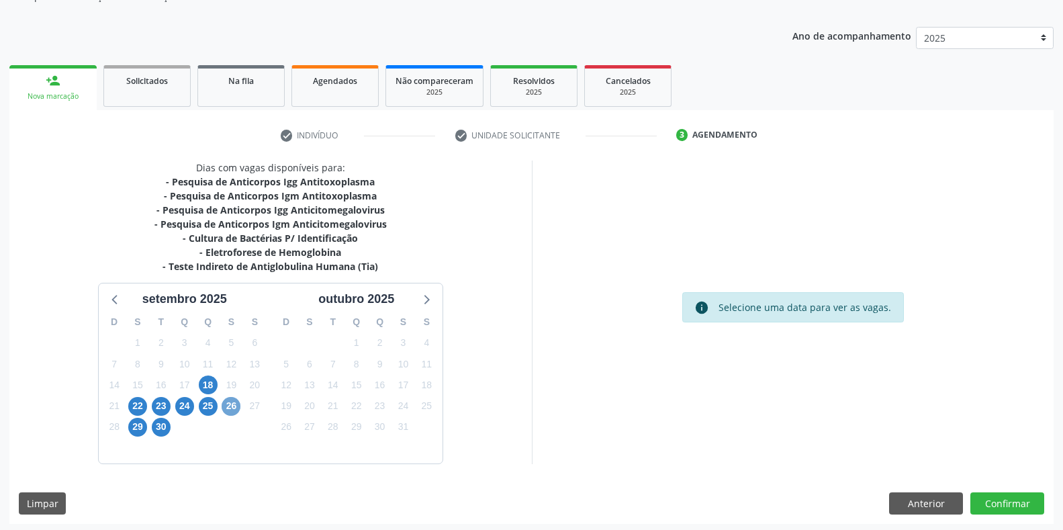
click at [230, 402] on span "26" at bounding box center [231, 406] width 19 height 19
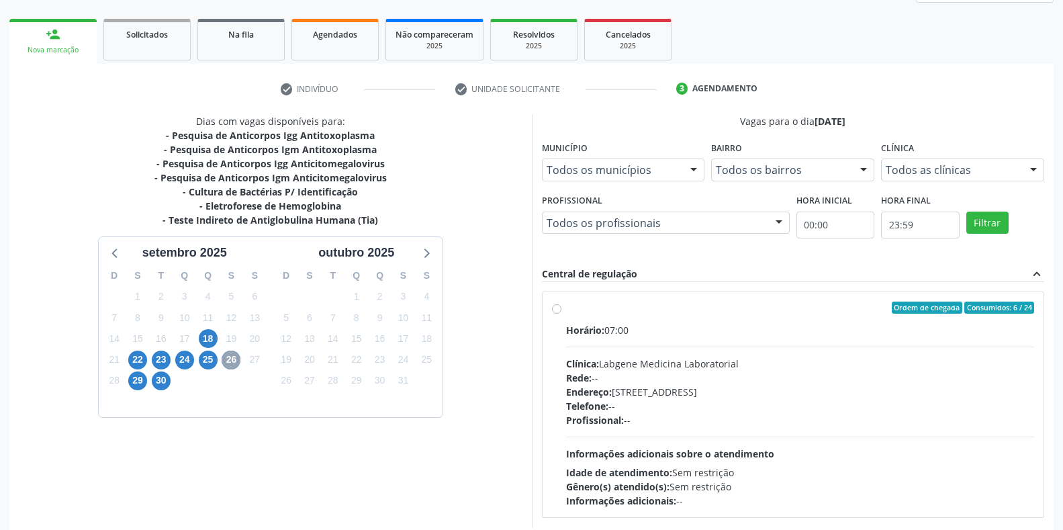
scroll to position [249, 0]
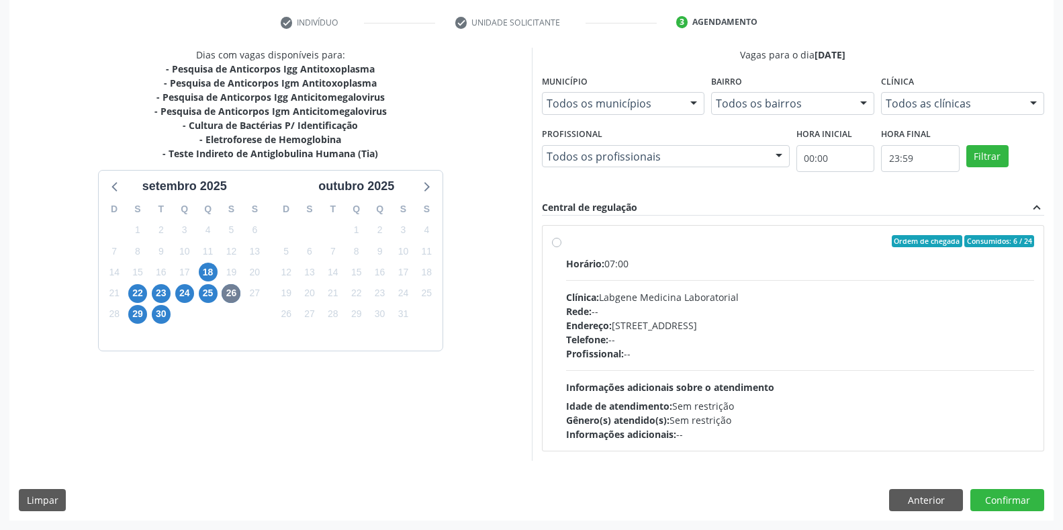
click at [642, 298] on div "Clínica: Labgene Medicina Laboratorial" at bounding box center [800, 297] width 469 height 14
click at [562, 247] on input "Ordem de chegada Consumidos: 6 / 24 Horário: 07:00 Clínica: Labgene Medicina La…" at bounding box center [556, 241] width 9 height 12
radio input "true"
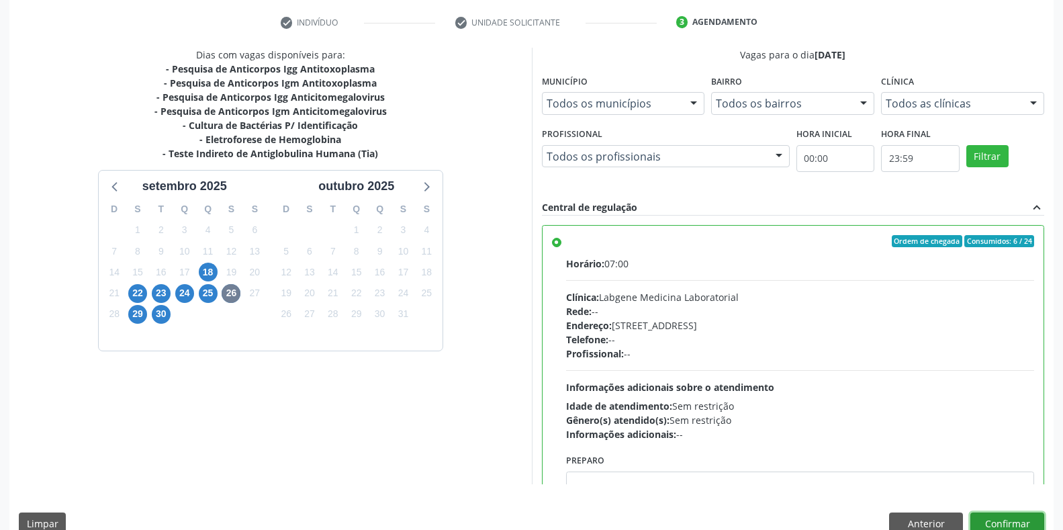
click at [1023, 519] on button "Confirmar" at bounding box center [1008, 524] width 74 height 23
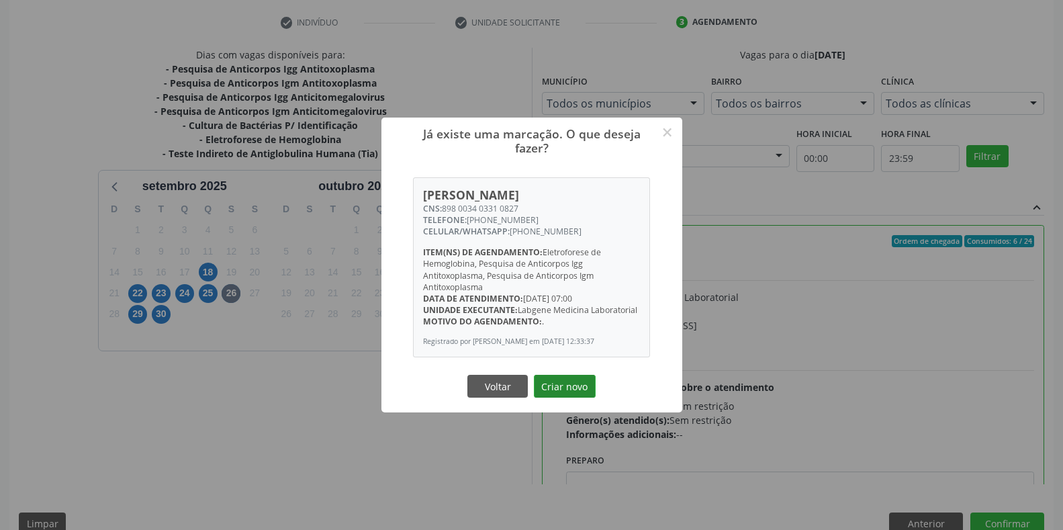
click at [571, 398] on button "Criar novo" at bounding box center [565, 386] width 62 height 23
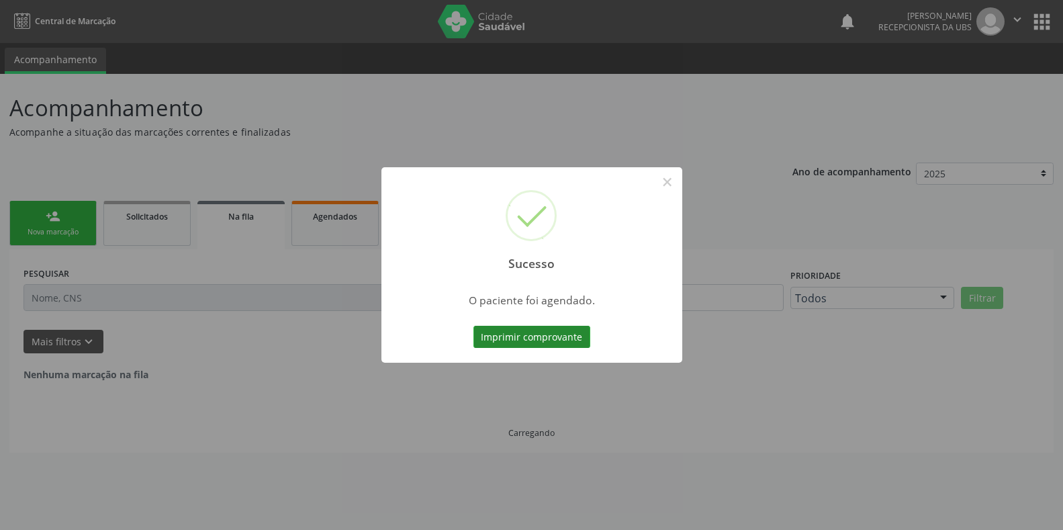
click at [542, 336] on button "Imprimir comprovante" at bounding box center [532, 337] width 117 height 23
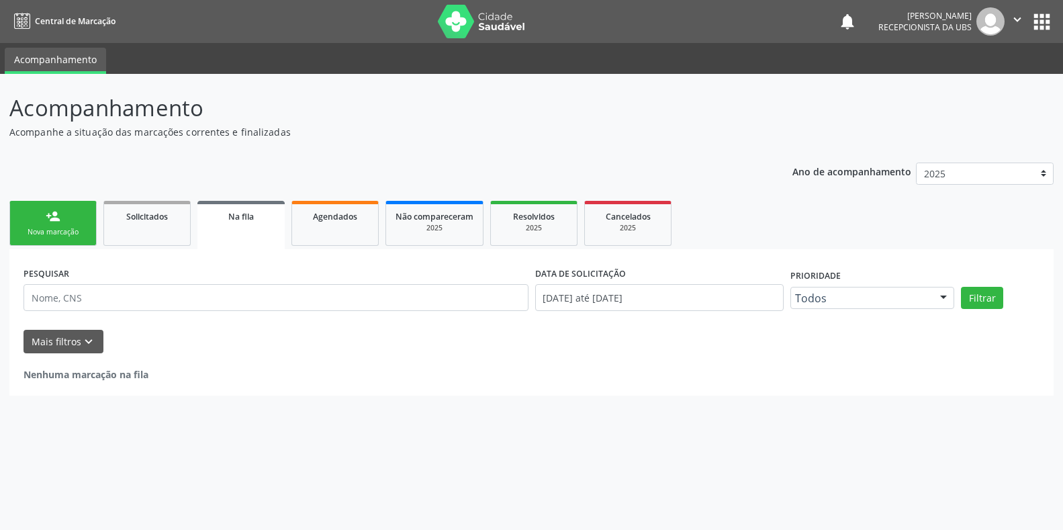
scroll to position [0, 0]
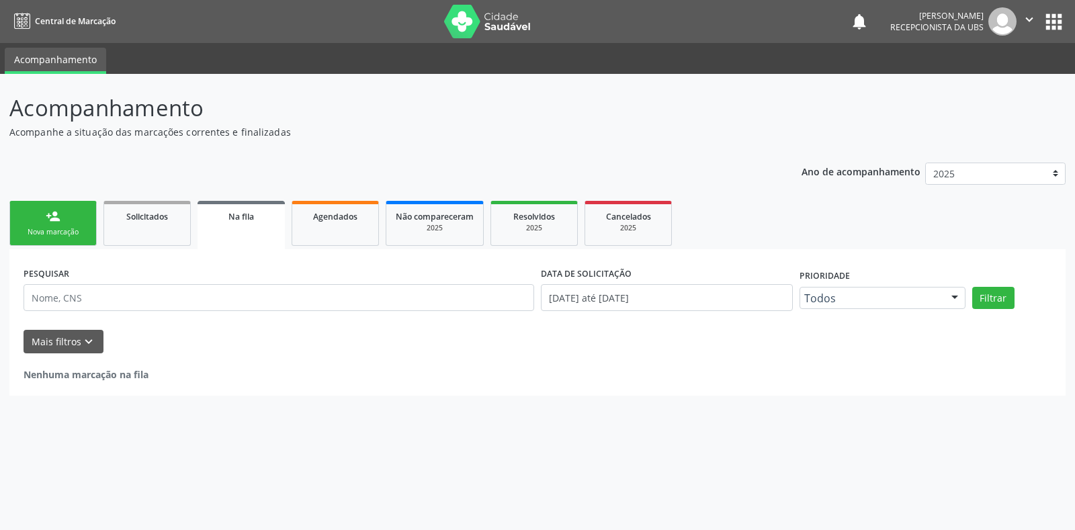
click at [57, 237] on div "Nova marcação" at bounding box center [52, 232] width 67 height 10
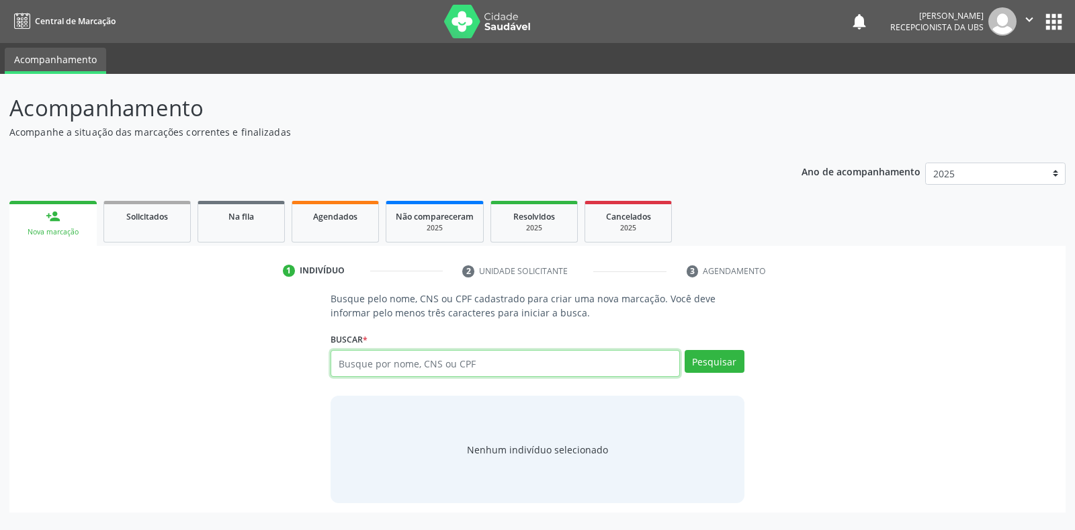
click at [498, 370] on input "text" at bounding box center [505, 363] width 349 height 27
paste input "705007292647753"
type input "705007292647753"
click at [697, 365] on button "Pesquisar" at bounding box center [715, 361] width 60 height 23
drag, startPoint x: 459, startPoint y: 368, endPoint x: 290, endPoint y: 372, distance: 168.7
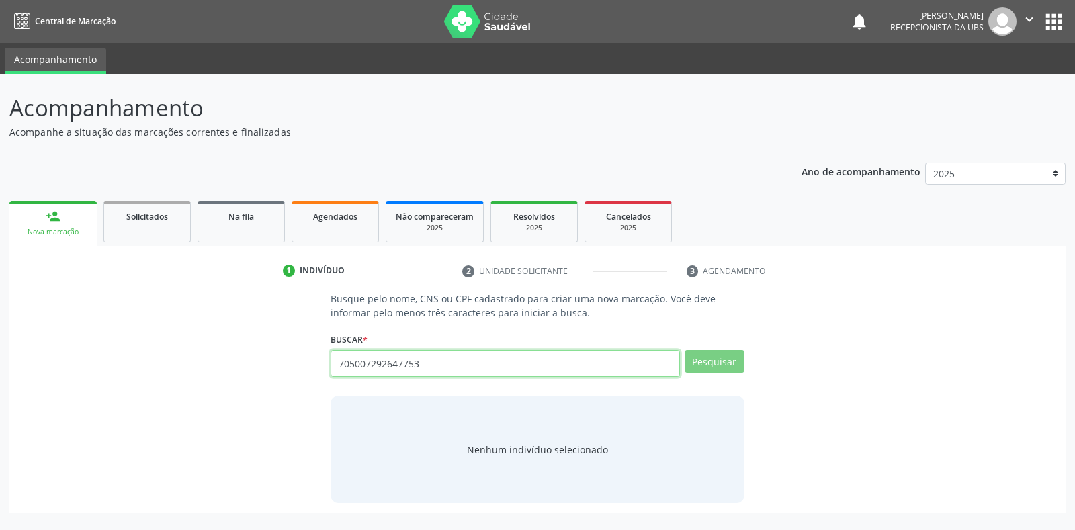
click at [290, 372] on div "Busque pelo nome, CNS ou CPF cadastrado para criar uma nova marcação. Você deve…" at bounding box center [537, 398] width 1037 height 212
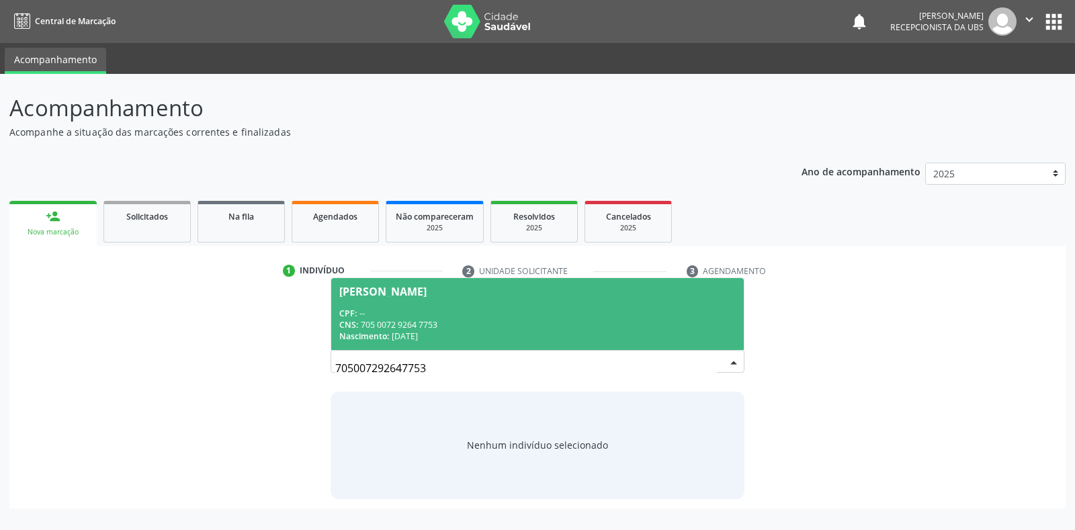
click at [436, 325] on div "CNS: 705 0072 9264 7753" at bounding box center [537, 324] width 396 height 11
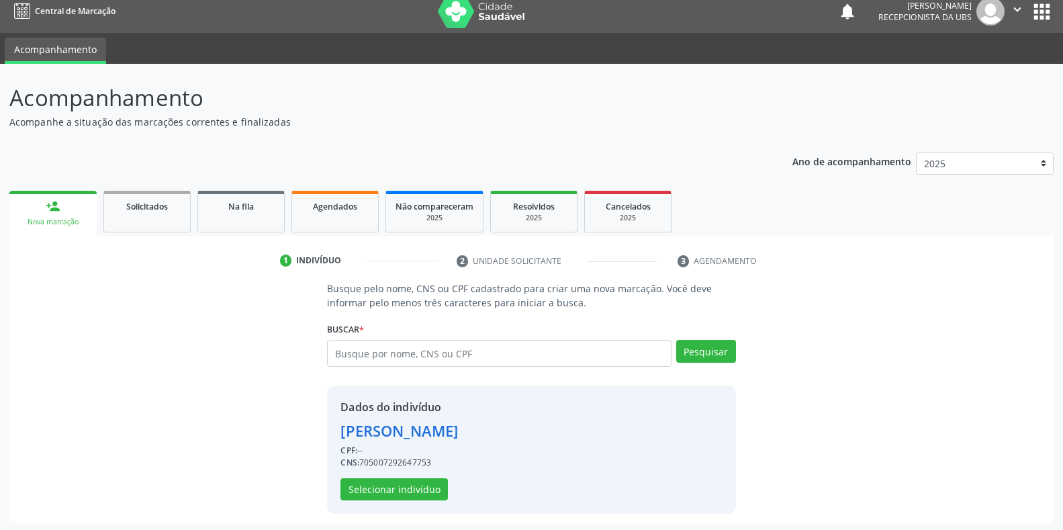
scroll to position [13, 0]
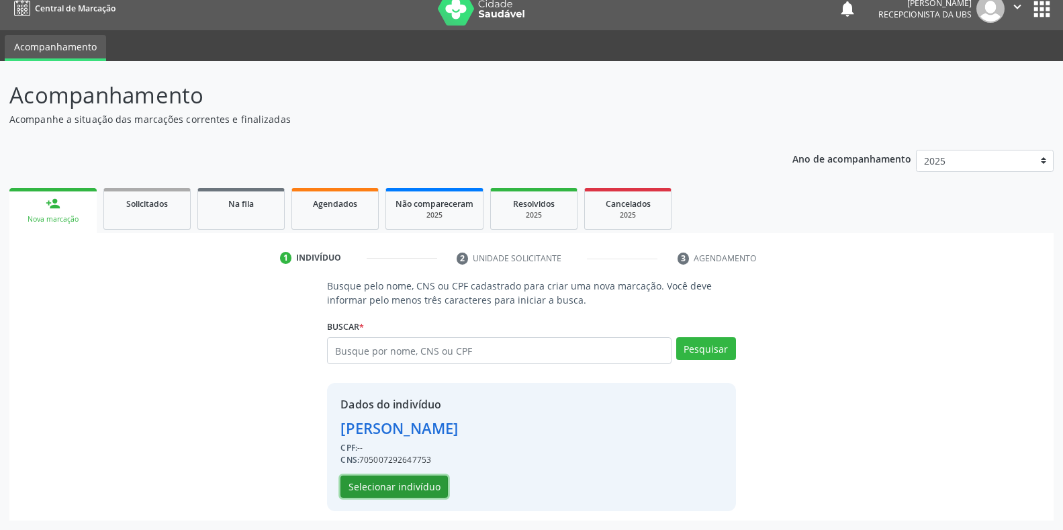
click at [410, 482] on button "Selecionar indivíduo" at bounding box center [394, 487] width 107 height 23
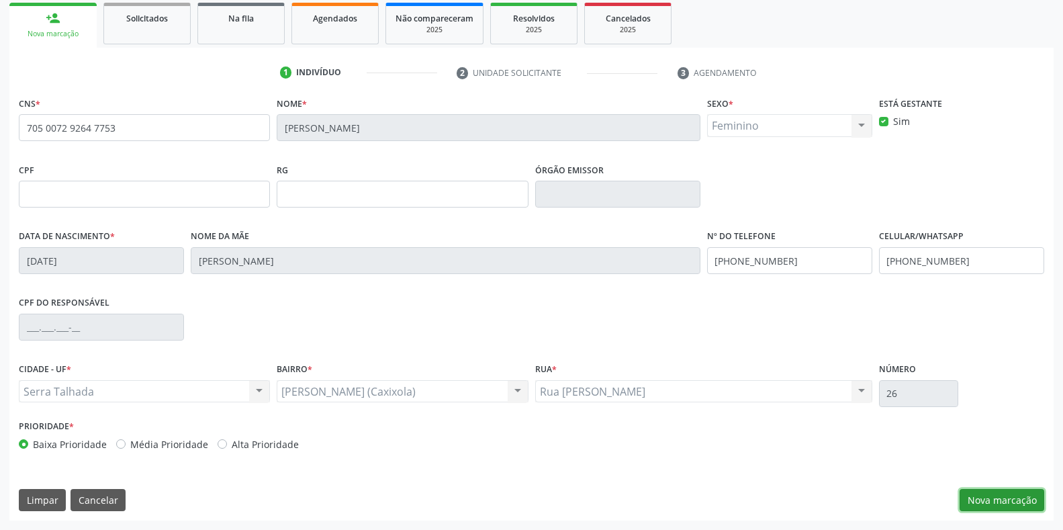
click at [989, 502] on button "Nova marcação" at bounding box center [1002, 500] width 85 height 23
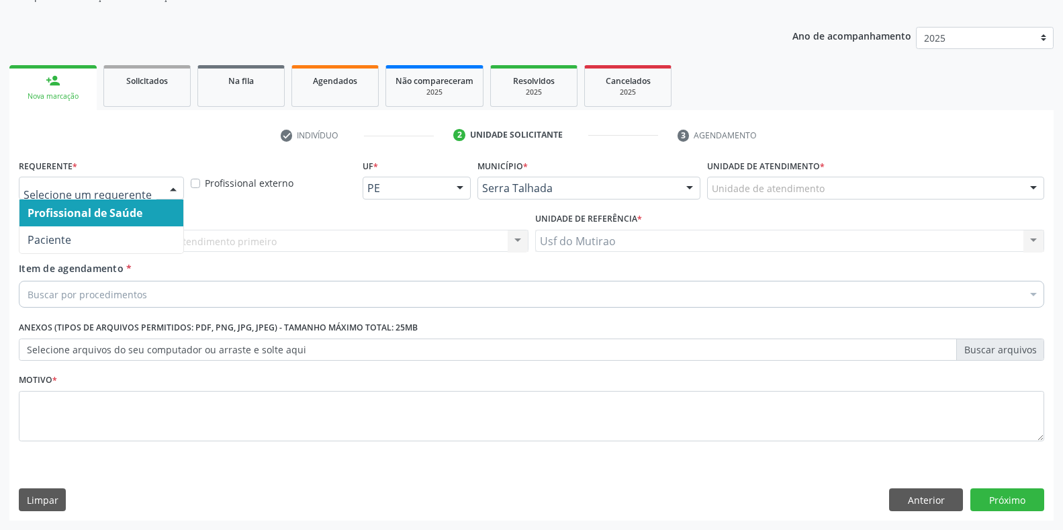
click at [160, 198] on div at bounding box center [101, 188] width 165 height 23
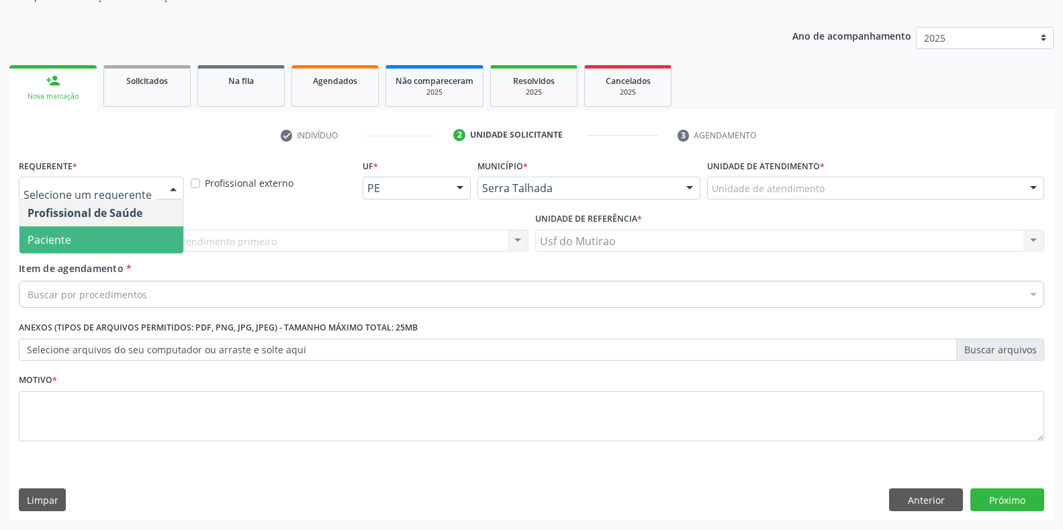
click at [79, 245] on span "Paciente" at bounding box center [101, 239] width 164 height 27
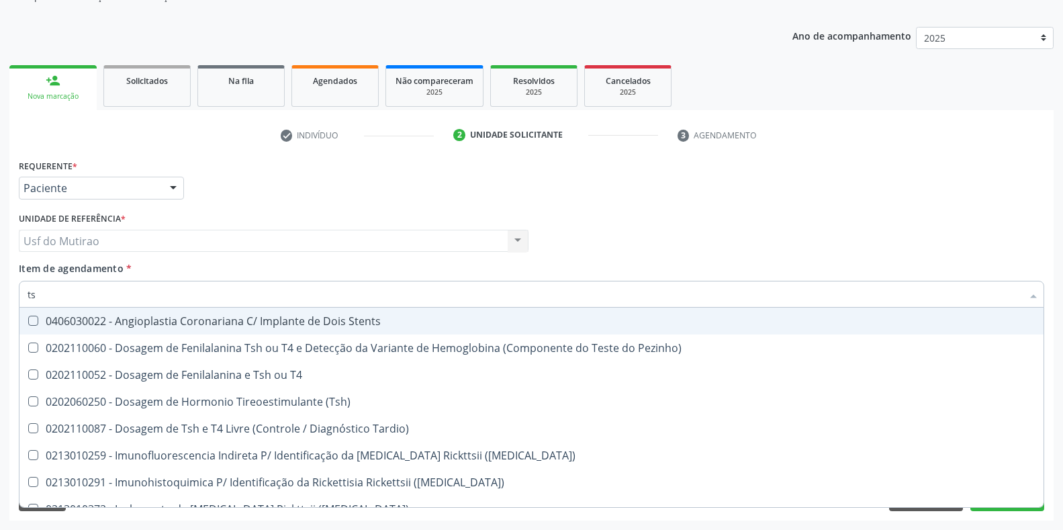
type input "tsh"
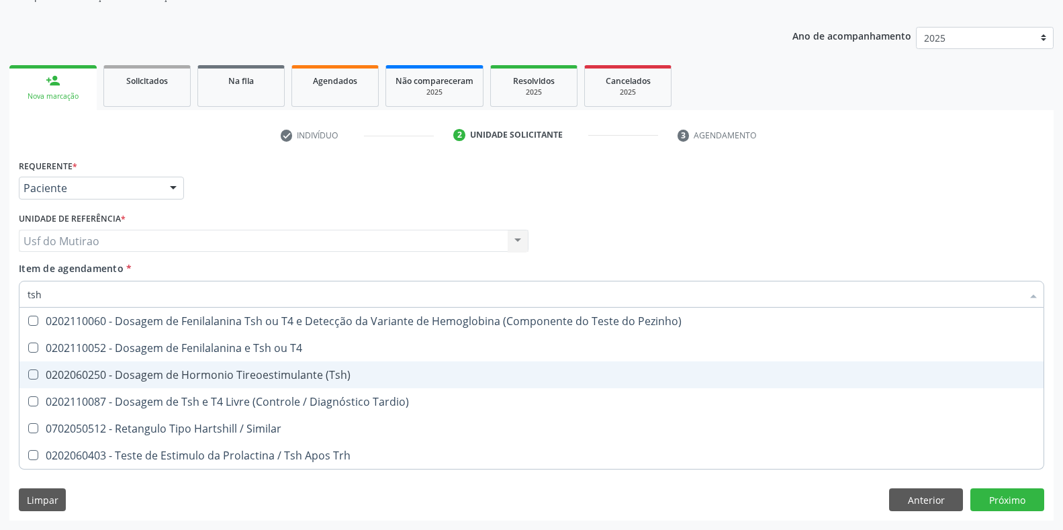
click at [166, 366] on span "0202060250 - Dosagem de Hormonio Tireoestimulante (Tsh)" at bounding box center [531, 374] width 1025 height 27
checkbox \(Tsh\) "true"
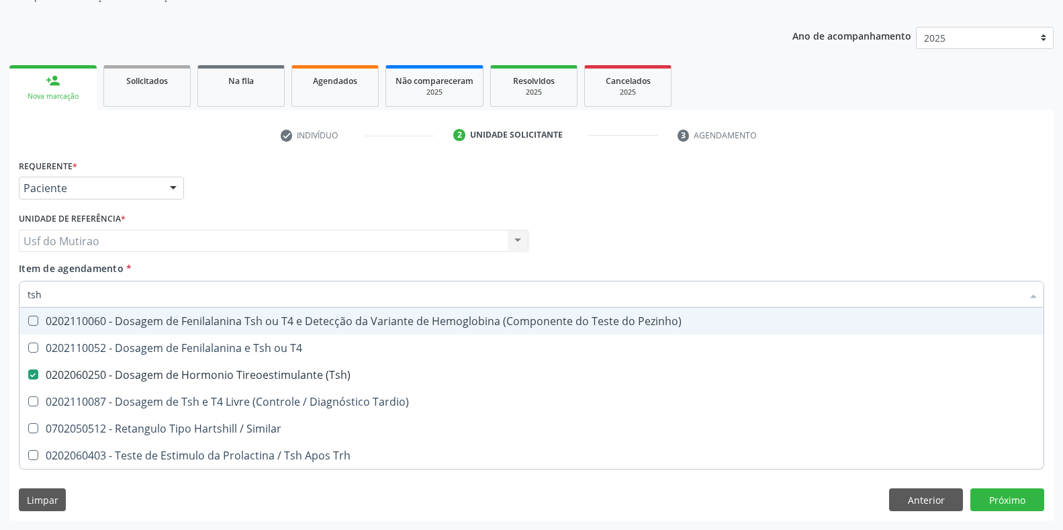
drag, startPoint x: 153, startPoint y: 292, endPoint x: 0, endPoint y: 277, distance: 153.2
click at [0, 277] on div "Acompanhamento Acompanhe a situação das marcações correntes e finalizadas Relat…" at bounding box center [531, 234] width 1063 height 592
type input "t"
checkbox \(Tsh\) "false"
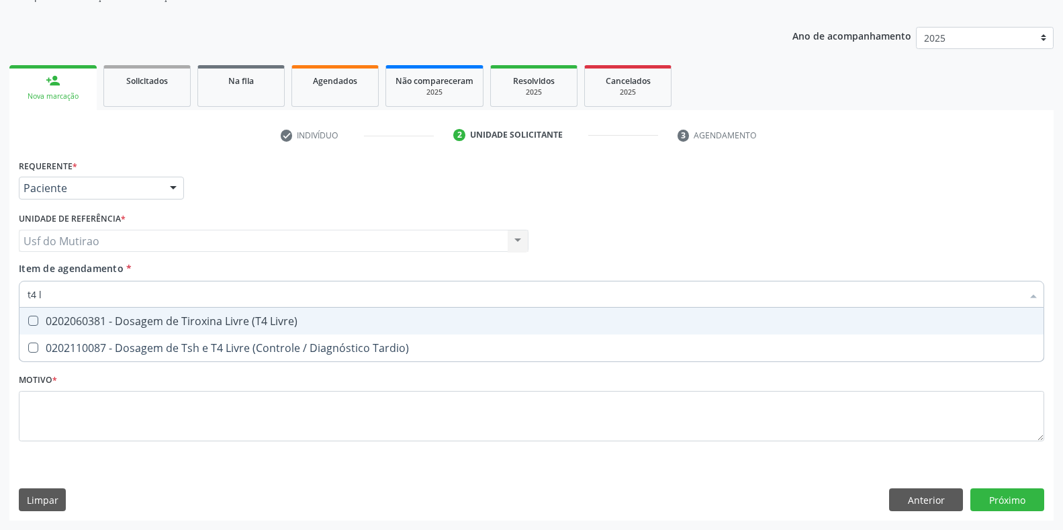
type input "t4 li"
click at [317, 325] on div "0202060381 - Dosagem de Tiroxina Livre (T4 Livre)" at bounding box center [532, 321] width 1008 height 11
checkbox Livre\) "true"
drag, startPoint x: 203, startPoint y: 298, endPoint x: 0, endPoint y: 300, distance: 202.9
click at [0, 300] on div "Acompanhamento Acompanhe a situação das marcações correntes e finalizadas Relat…" at bounding box center [531, 234] width 1063 height 592
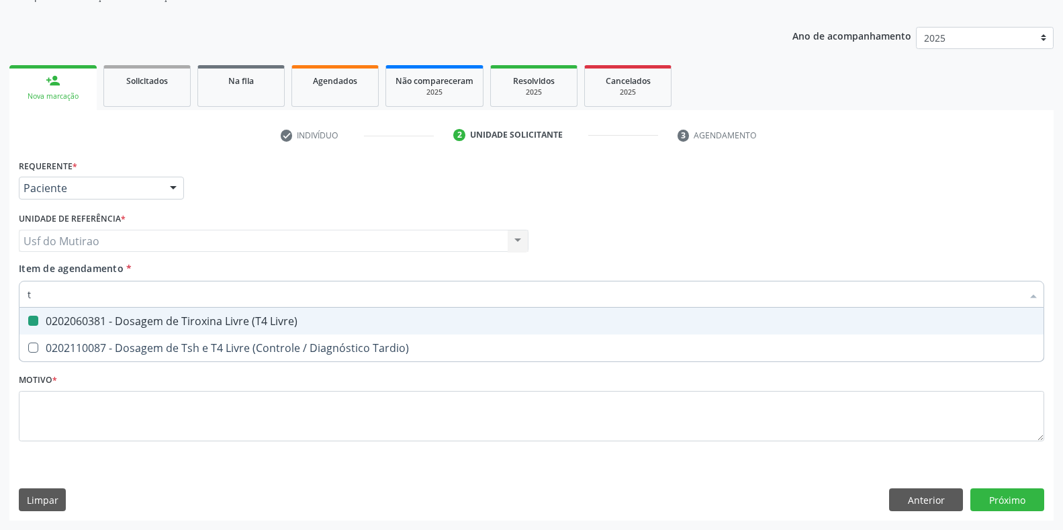
type input "tp"
checkbox Livre\) "false"
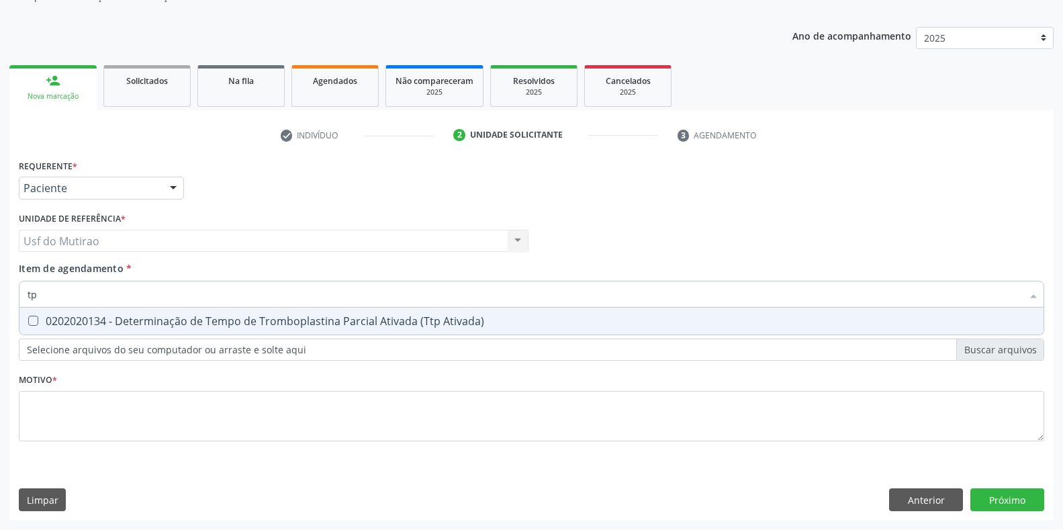
type input "tpo"
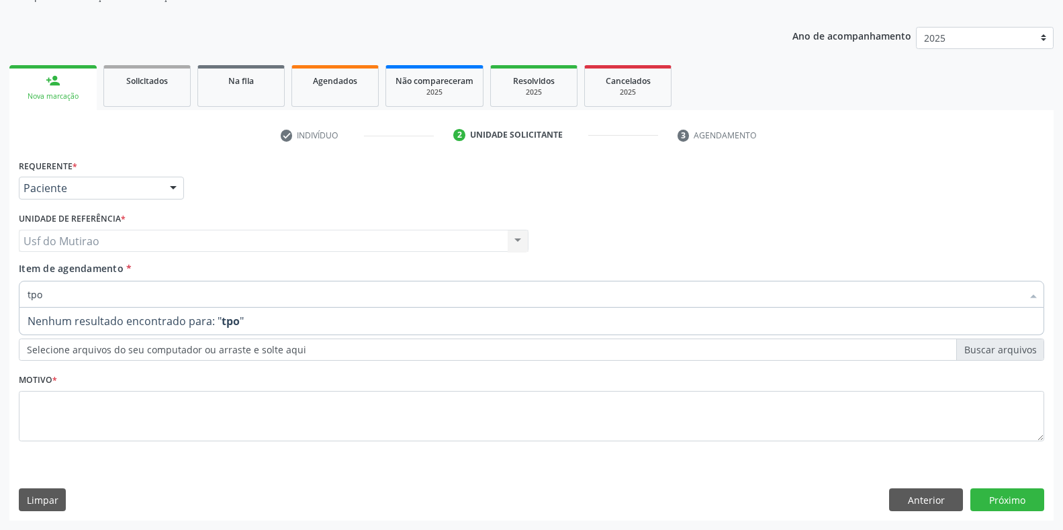
drag, startPoint x: 128, startPoint y: 291, endPoint x: 0, endPoint y: 296, distance: 128.4
click at [0, 296] on div "Acompanhamento Acompanhe a situação das marcações correntes e finalizadas Relat…" at bounding box center [531, 234] width 1063 height 592
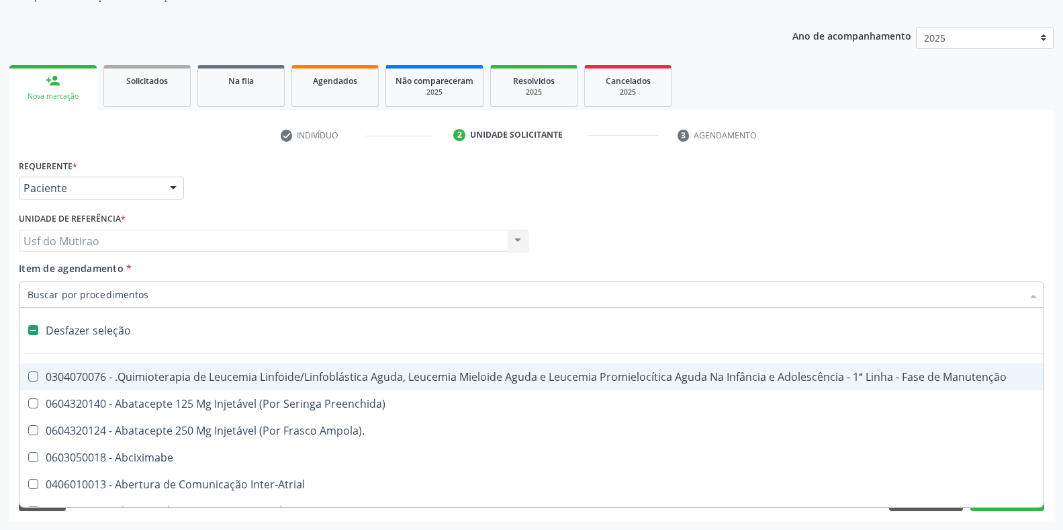
click at [563, 207] on div "Requerente * Paciente Profissional de Saúde Paciente Nenhum resultado encontrad…" at bounding box center [531, 182] width 1033 height 52
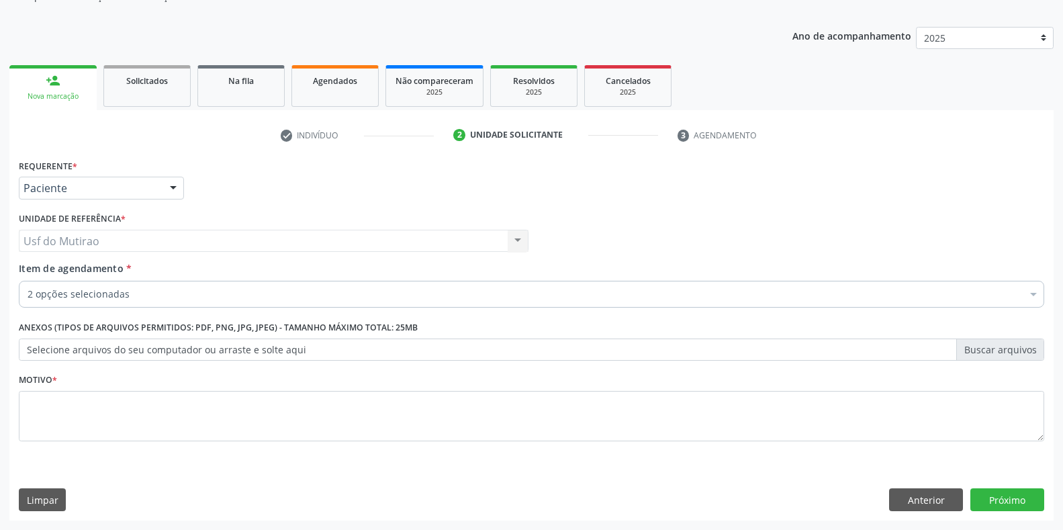
checkbox \(Tsh\) "true"
checkbox Livre\) "true"
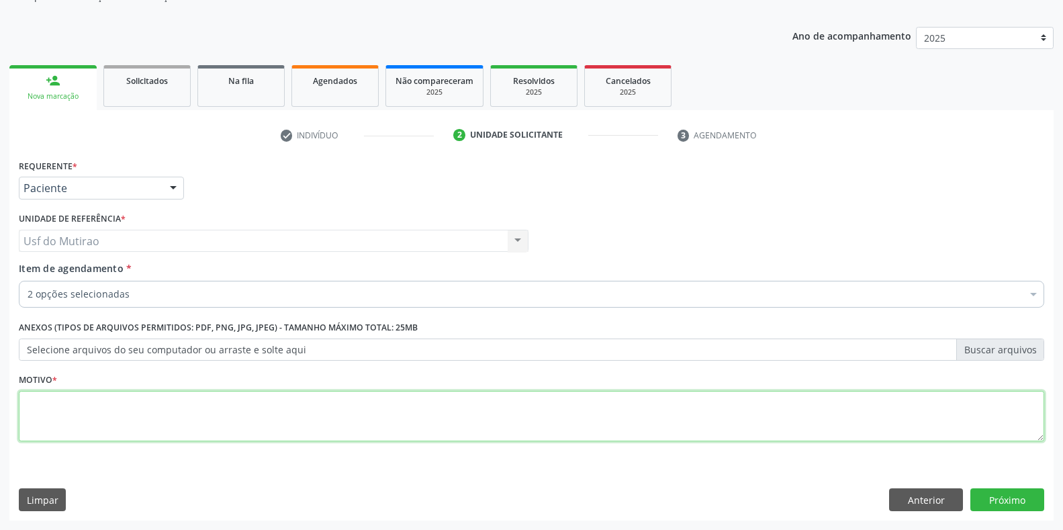
click at [206, 417] on textarea at bounding box center [532, 416] width 1026 height 51
type textarea "."
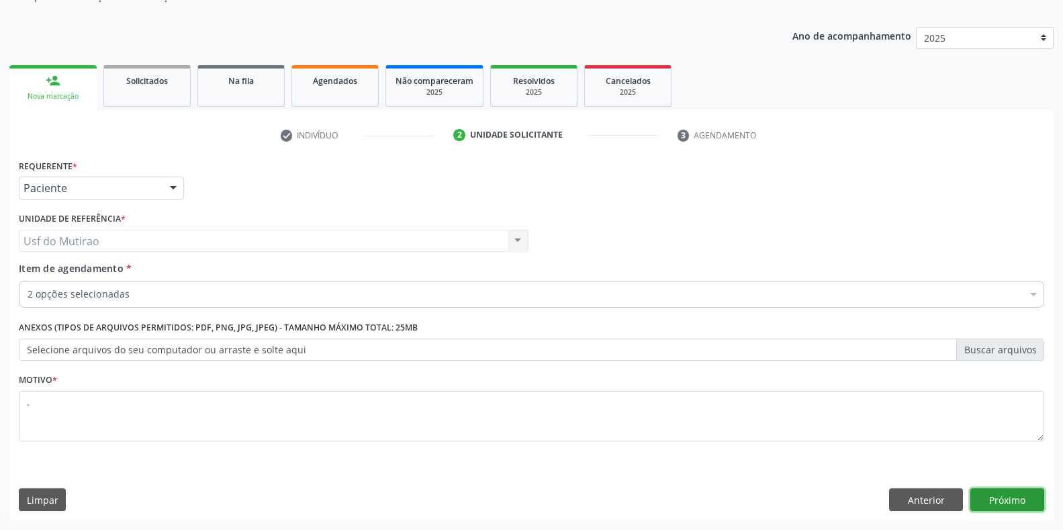
click at [1039, 501] on button "Próximo" at bounding box center [1008, 499] width 74 height 23
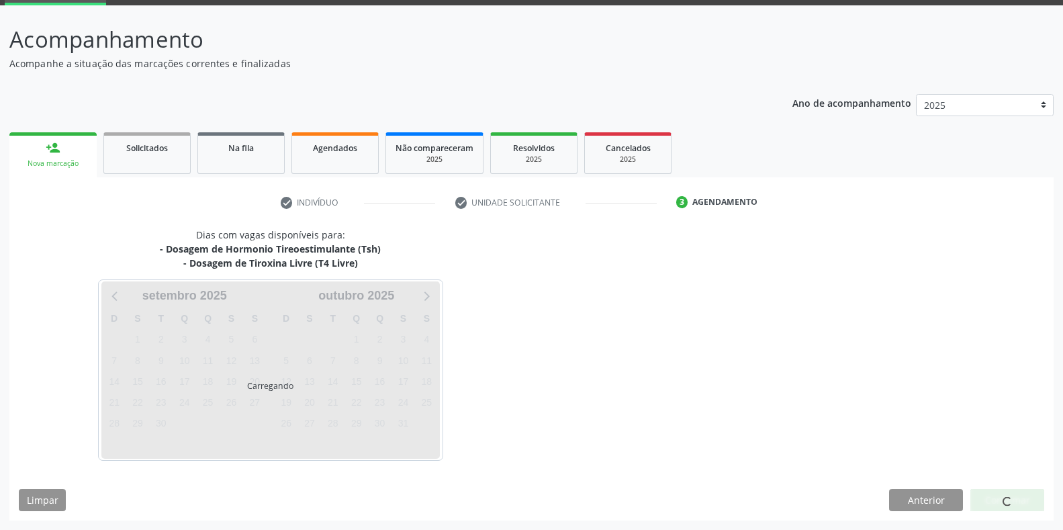
scroll to position [69, 0]
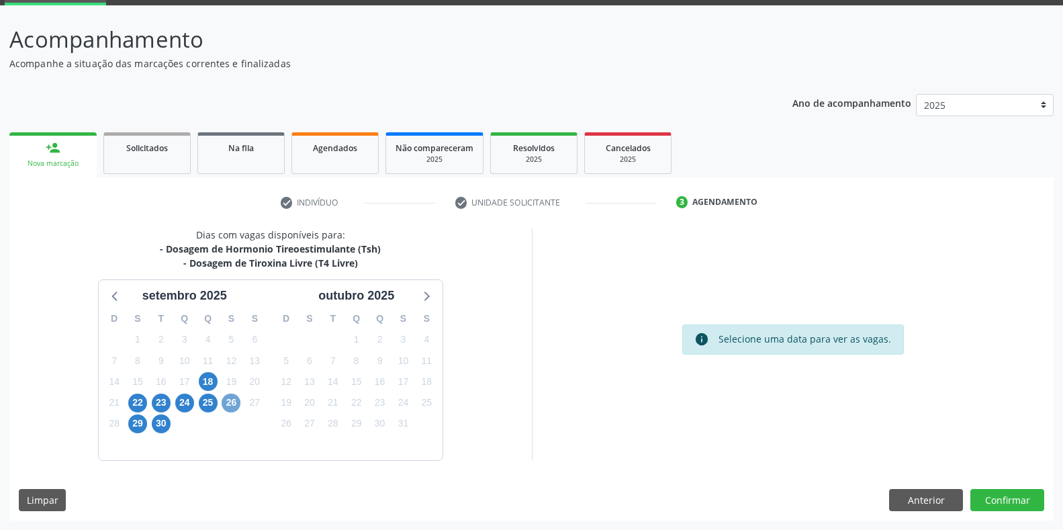
click at [232, 398] on span "26" at bounding box center [231, 403] width 19 height 19
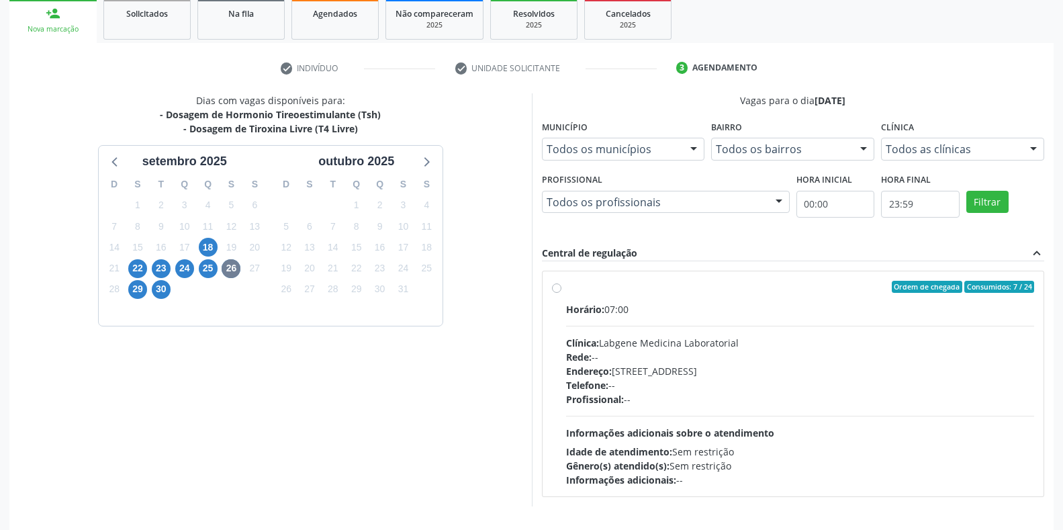
click at [635, 330] on div "Horário: 07:00 Clínica: Labgene Medicina Laboratorial Rede: -- Endereço: [STREE…" at bounding box center [800, 394] width 469 height 185
click at [562, 293] on input "Ordem de chegada Consumidos: 7 / 24 Horário: 07:00 Clínica: Labgene Medicina La…" at bounding box center [556, 287] width 9 height 12
radio input "true"
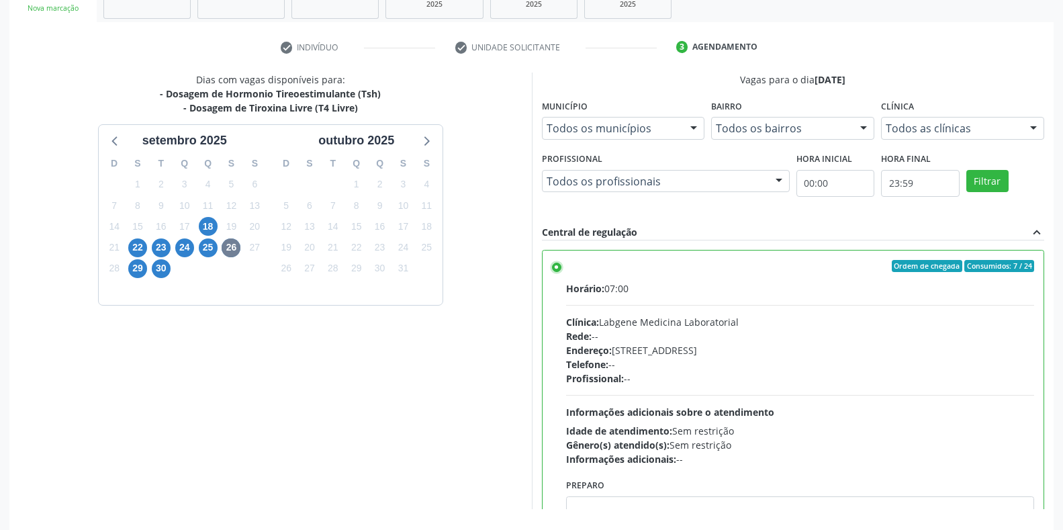
scroll to position [273, 0]
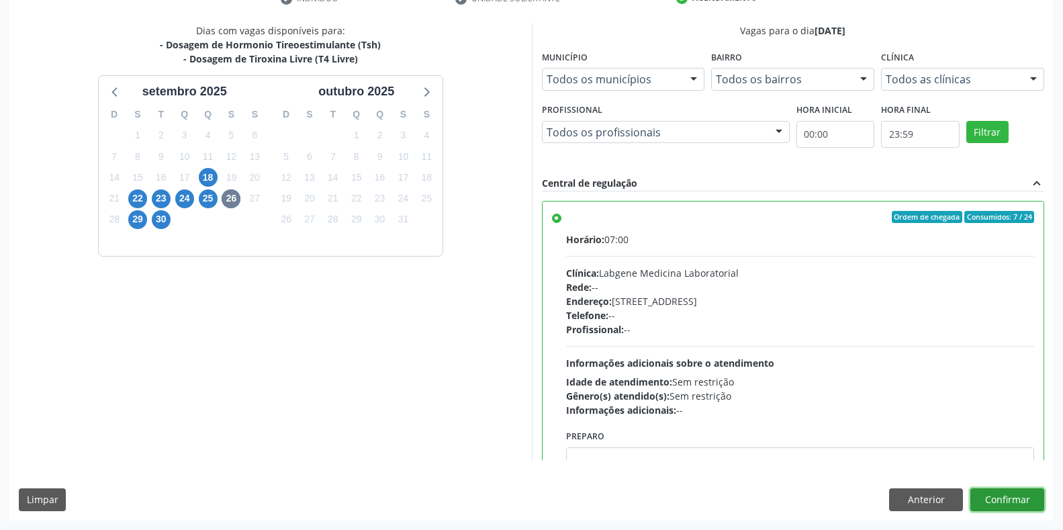
click at [1012, 497] on button "Confirmar" at bounding box center [1008, 499] width 74 height 23
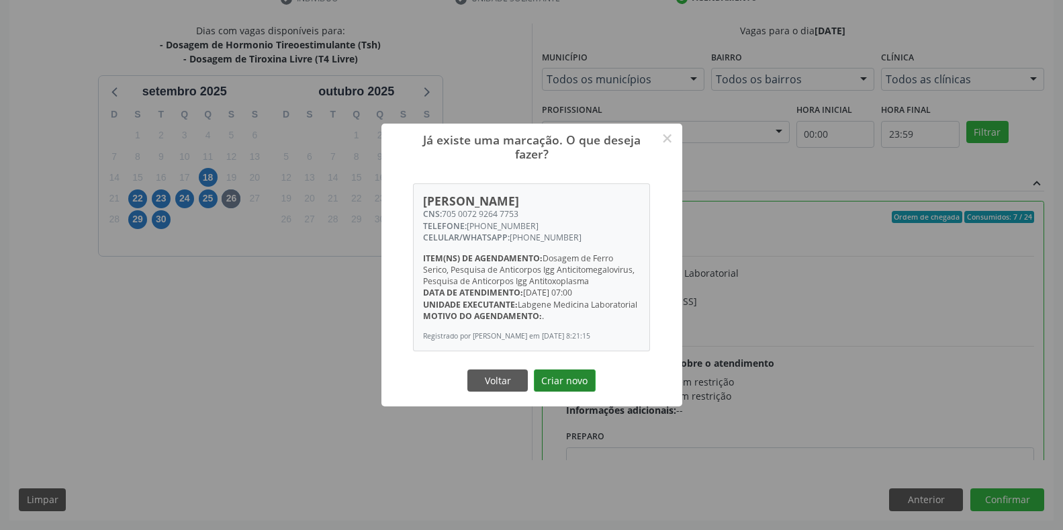
click at [568, 380] on button "Criar novo" at bounding box center [565, 381] width 62 height 23
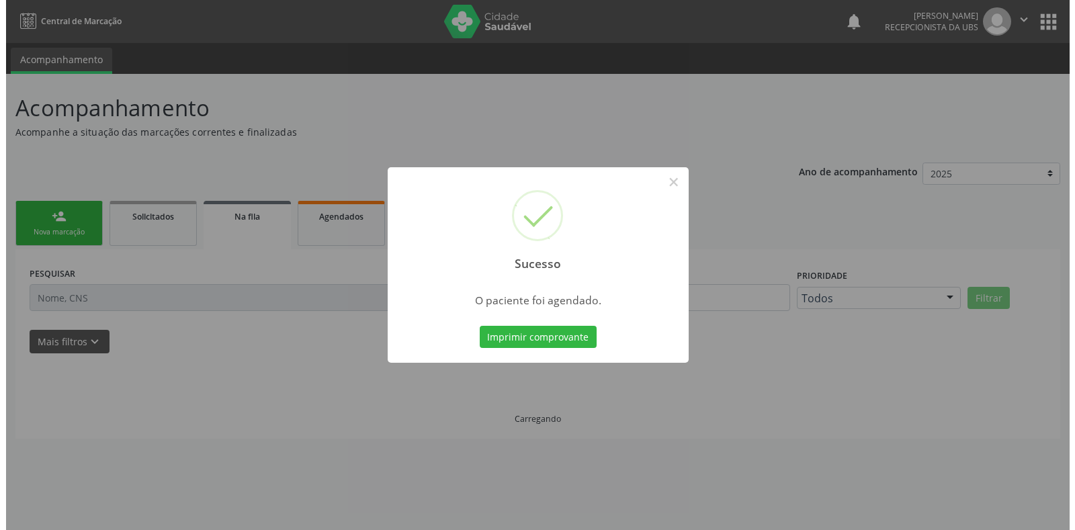
scroll to position [0, 0]
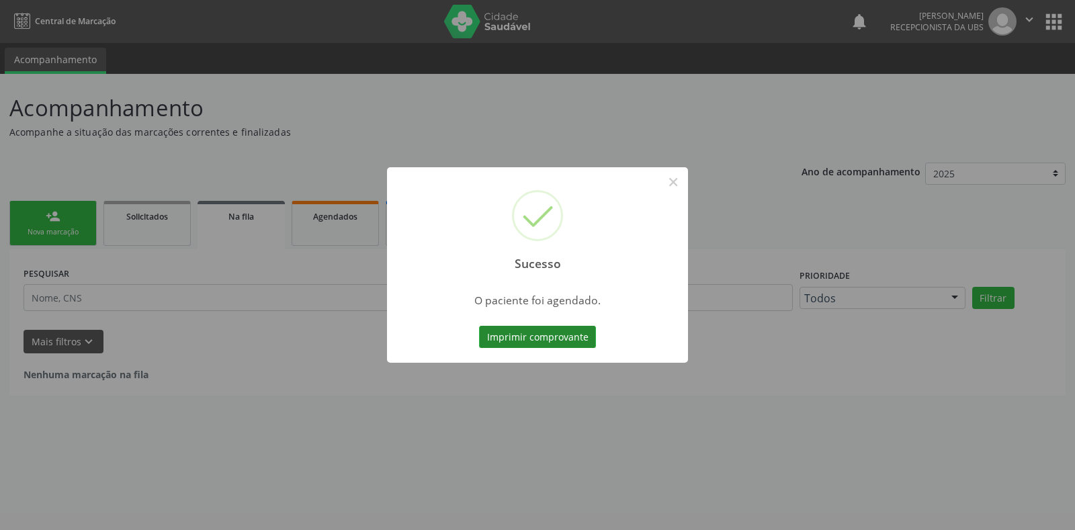
click at [508, 331] on button "Imprimir comprovante" at bounding box center [537, 337] width 117 height 23
